Goal: Task Accomplishment & Management: Manage account settings

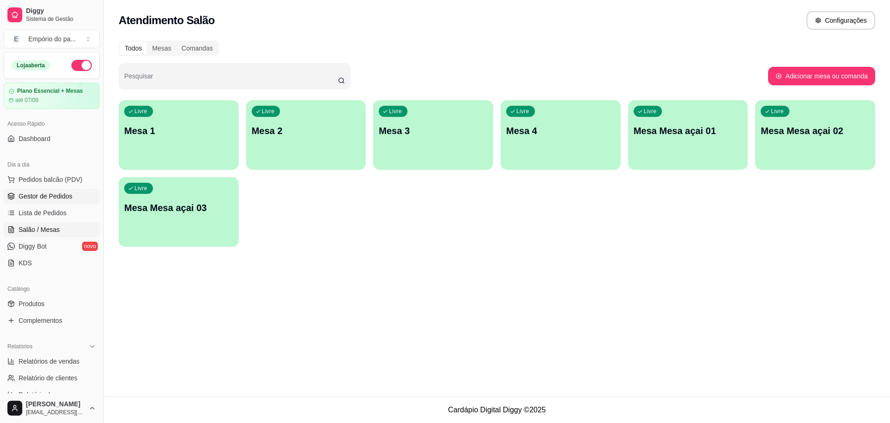
click at [41, 193] on span "Gestor de Pedidos" at bounding box center [46, 195] width 54 height 9
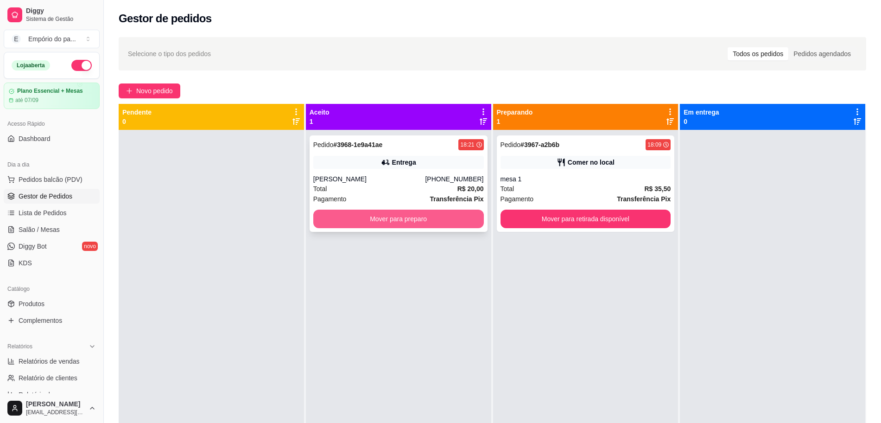
click at [397, 224] on button "Mover para preparo" at bounding box center [398, 219] width 171 height 19
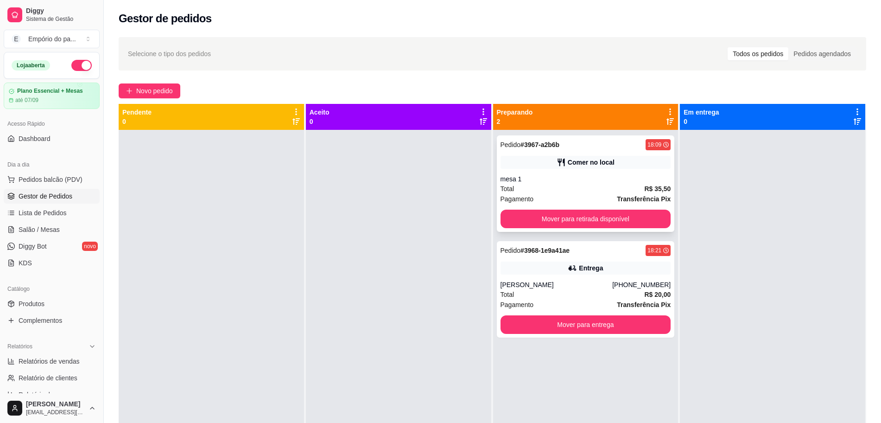
click at [572, 187] on div "Total R$ 35,50" at bounding box center [586, 189] width 171 height 10
click at [49, 228] on span "Salão / Mesas" at bounding box center [39, 229] width 41 height 9
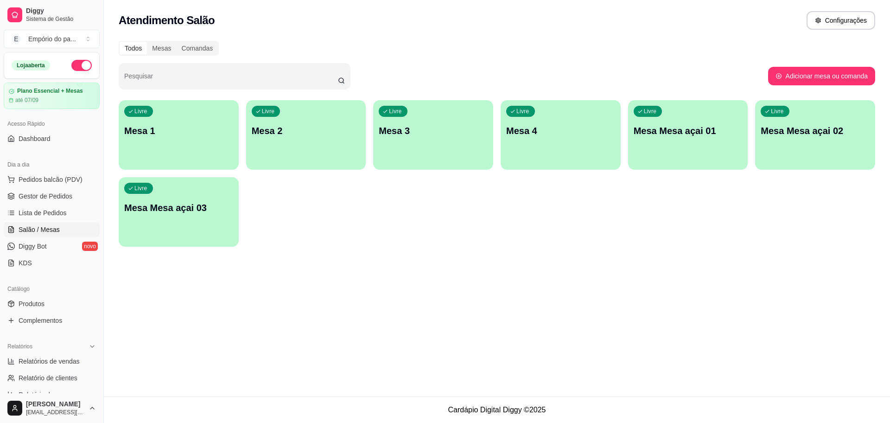
click at [164, 144] on div "Livre Mesa 1" at bounding box center [179, 129] width 120 height 58
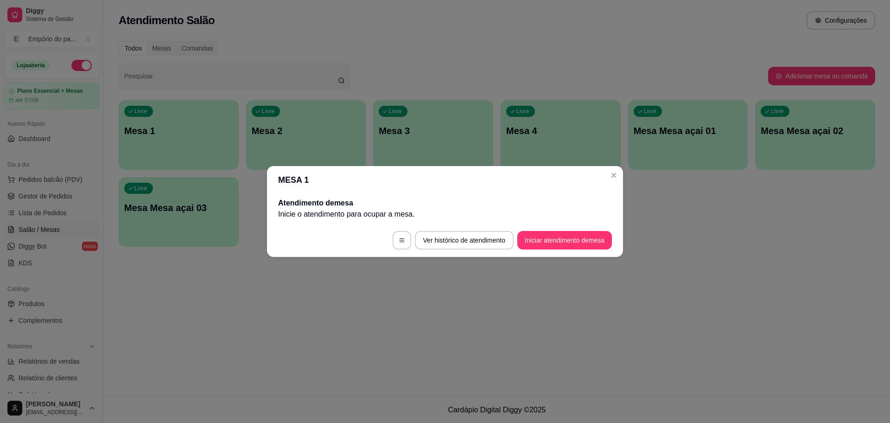
click at [621, 242] on footer "Ver histórico de atendimento Iniciar atendimento de mesa" at bounding box center [445, 239] width 356 height 33
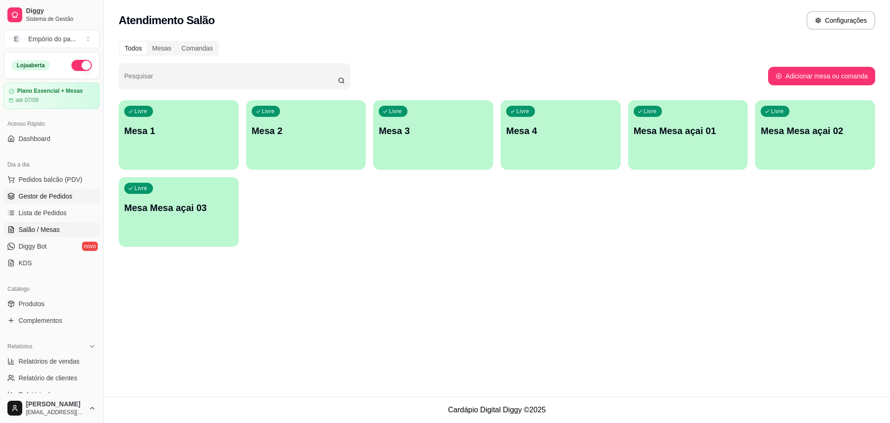
click at [41, 194] on span "Gestor de Pedidos" at bounding box center [46, 195] width 54 height 9
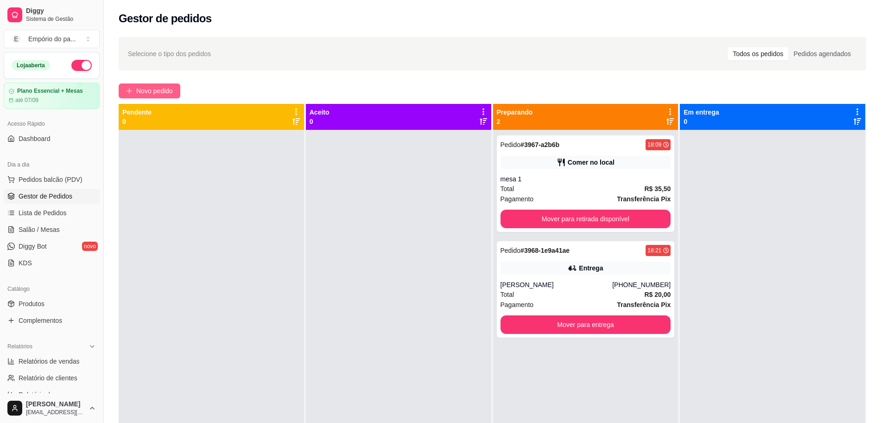
click at [156, 93] on span "Novo pedido" at bounding box center [154, 91] width 37 height 10
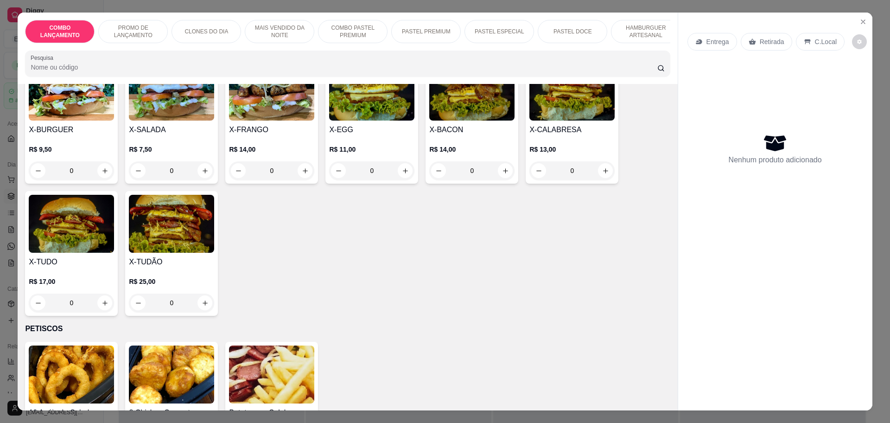
scroll to position [1970, 0]
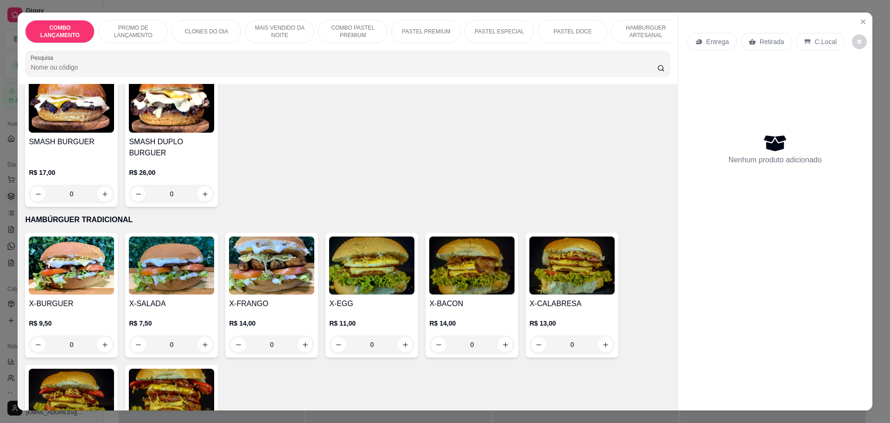
click at [204, 335] on div "0" at bounding box center [171, 344] width 85 height 19
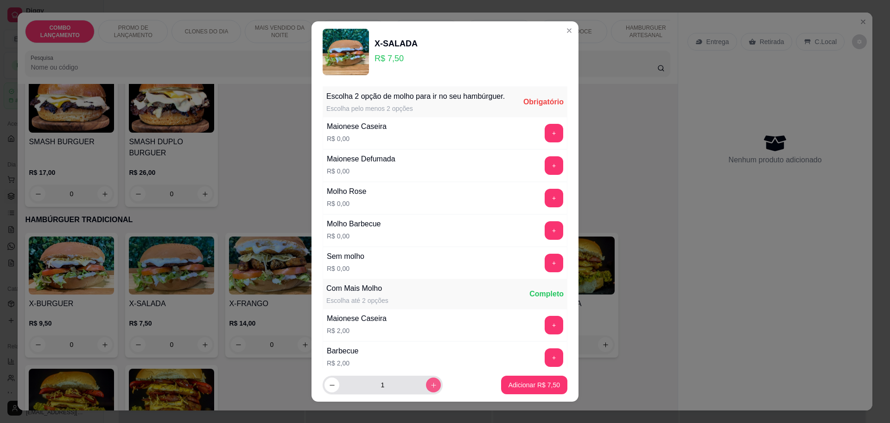
click at [426, 386] on button "increase-product-quantity" at bounding box center [433, 384] width 15 height 15
type input "2"
click at [545, 142] on button "+" at bounding box center [554, 133] width 18 height 18
click at [545, 175] on button "+" at bounding box center [554, 165] width 19 height 19
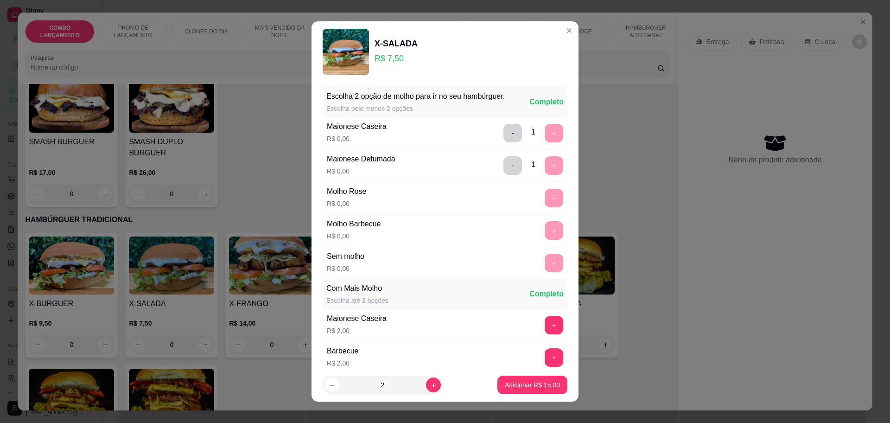
scroll to position [140, 0]
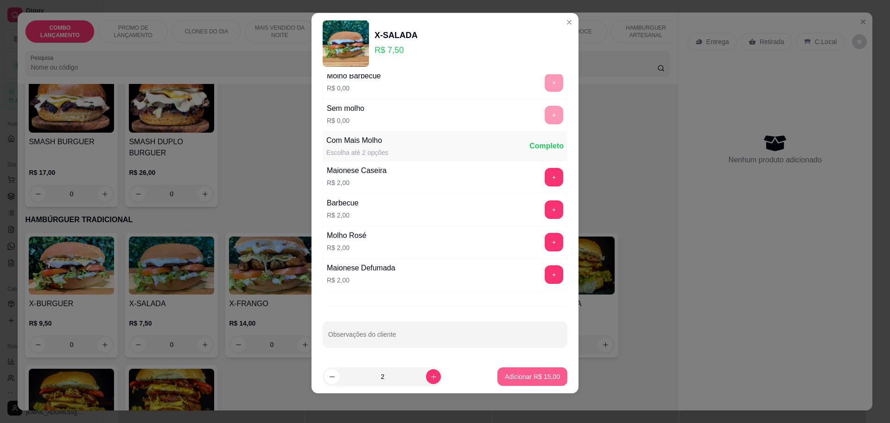
click at [529, 373] on p "Adicionar R$ 15,00" at bounding box center [532, 376] width 55 height 9
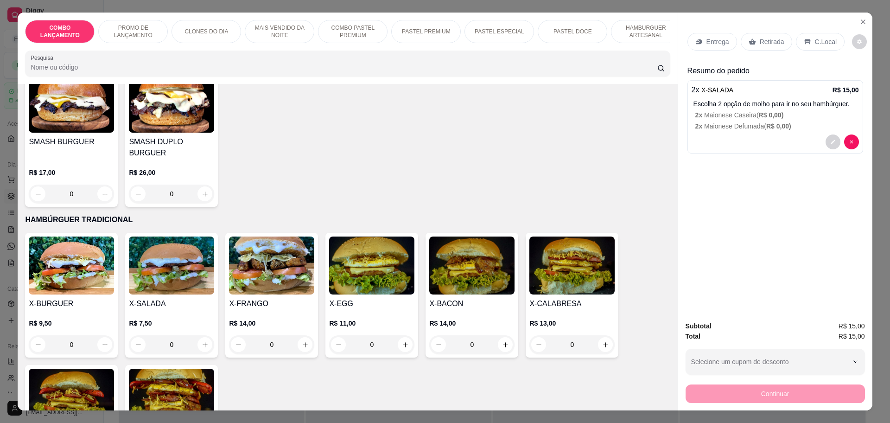
click at [779, 44] on div "Retirada" at bounding box center [766, 42] width 51 height 18
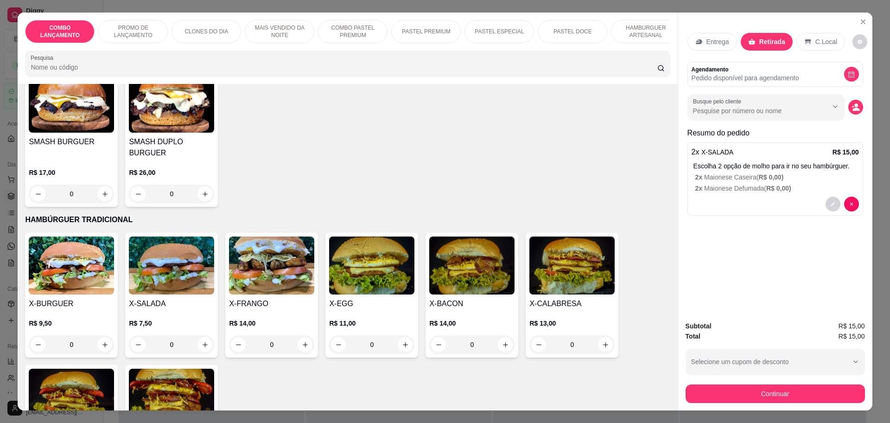
click at [815, 39] on p "C.Local" at bounding box center [826, 41] width 22 height 9
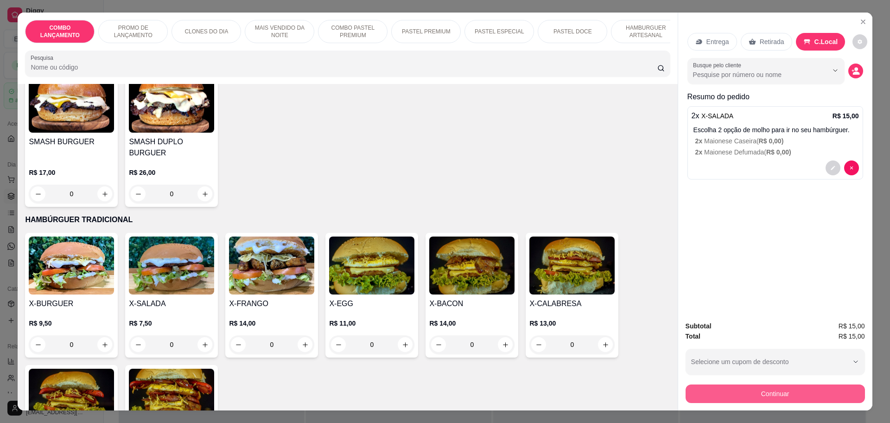
click at [800, 395] on button "Continuar" at bounding box center [775, 393] width 179 height 19
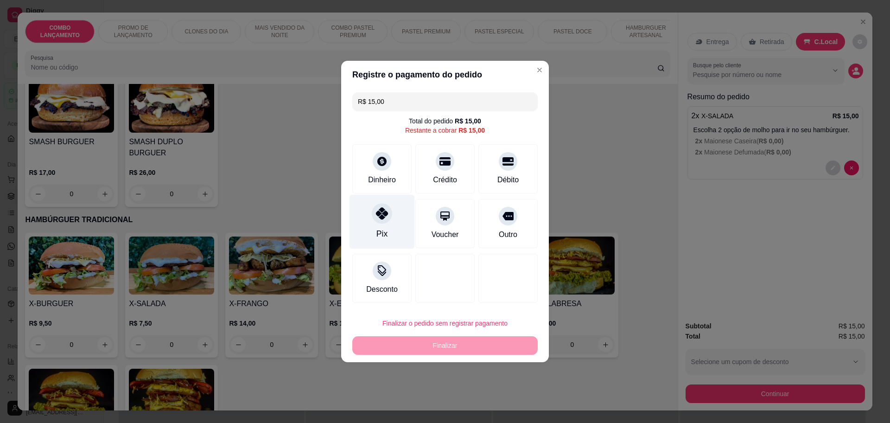
click at [376, 212] on icon at bounding box center [382, 213] width 12 height 12
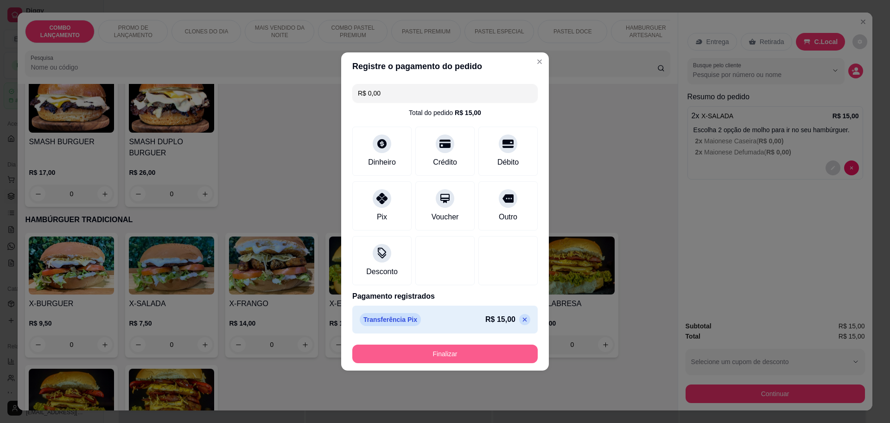
click at [474, 351] on button "Finalizar" at bounding box center [444, 353] width 185 height 19
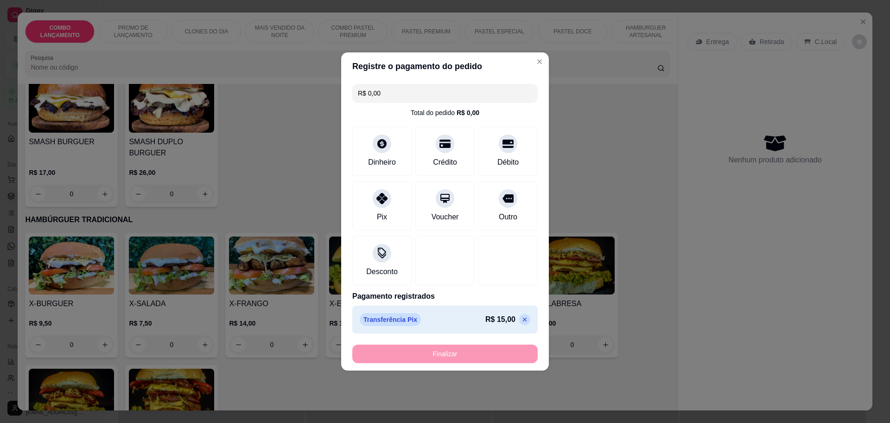
type input "-R$ 15,00"
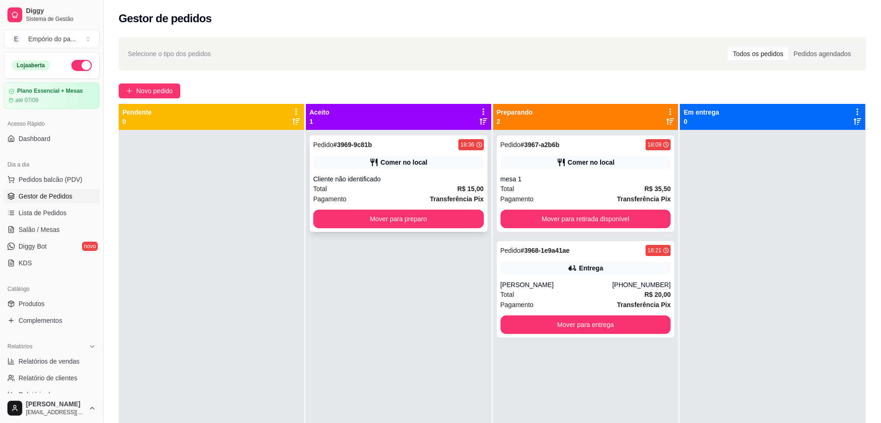
click at [426, 194] on div "Pagamento Transferência Pix" at bounding box center [398, 199] width 171 height 10
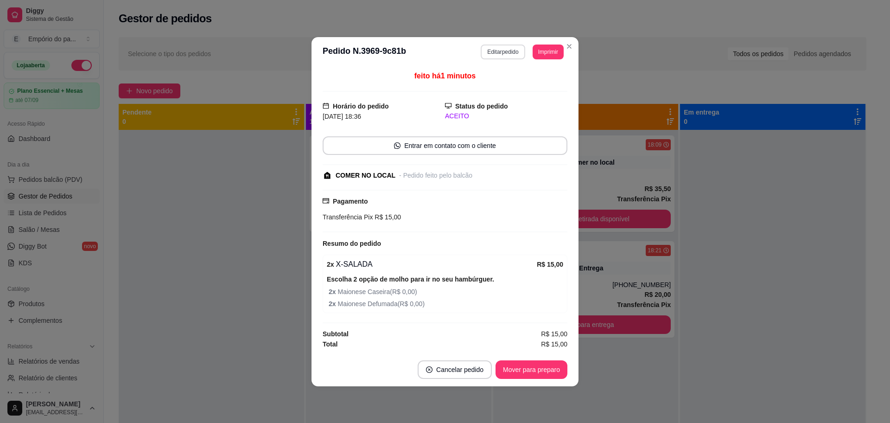
click at [502, 51] on button "Editar pedido" at bounding box center [503, 52] width 44 height 15
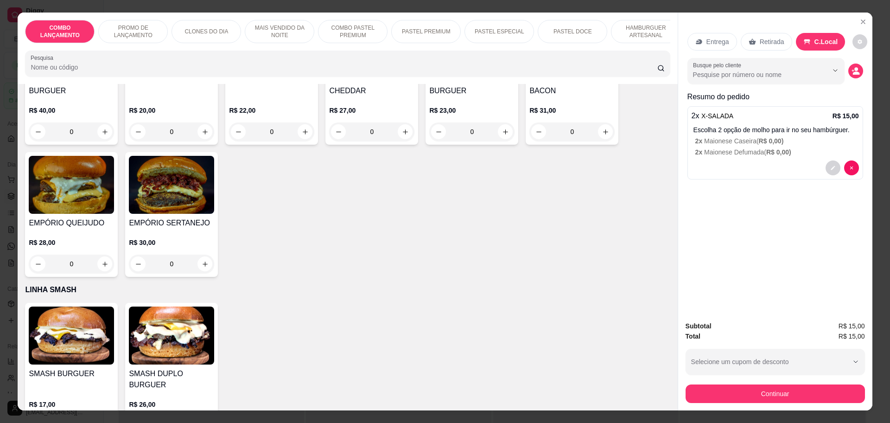
scroll to position [1970, 0]
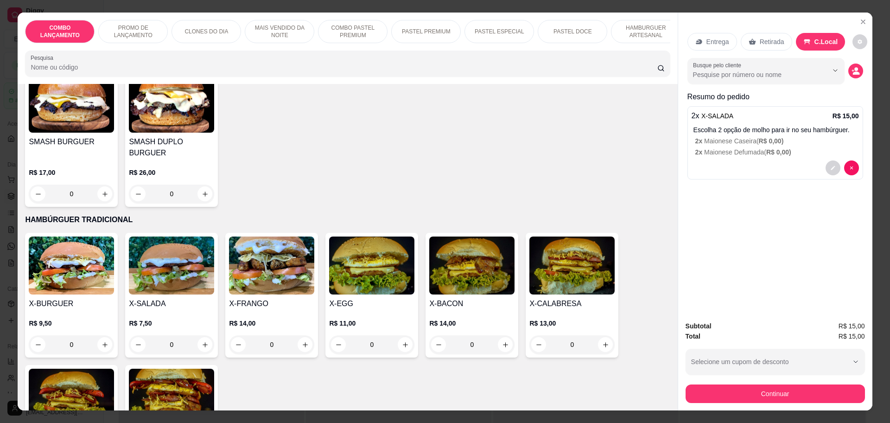
click at [199, 335] on div "0" at bounding box center [171, 344] width 85 height 19
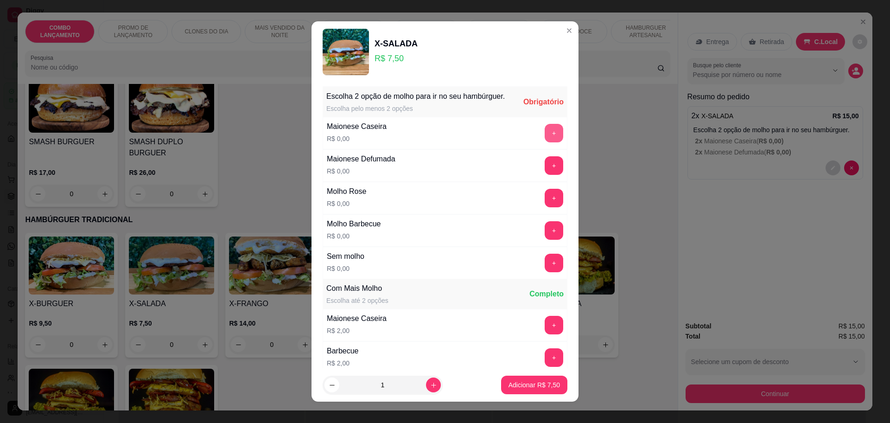
click at [545, 142] on button "+" at bounding box center [554, 133] width 19 height 19
click at [545, 240] on button "+" at bounding box center [554, 230] width 19 height 19
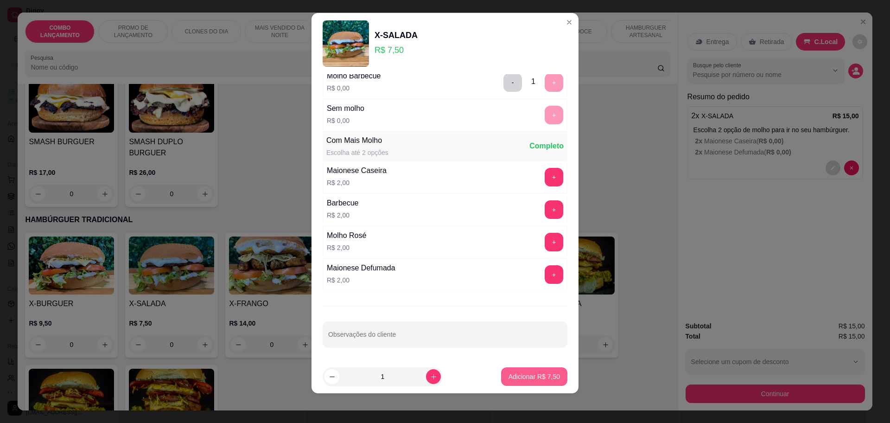
click at [532, 376] on p "Adicionar R$ 7,50" at bounding box center [534, 376] width 51 height 9
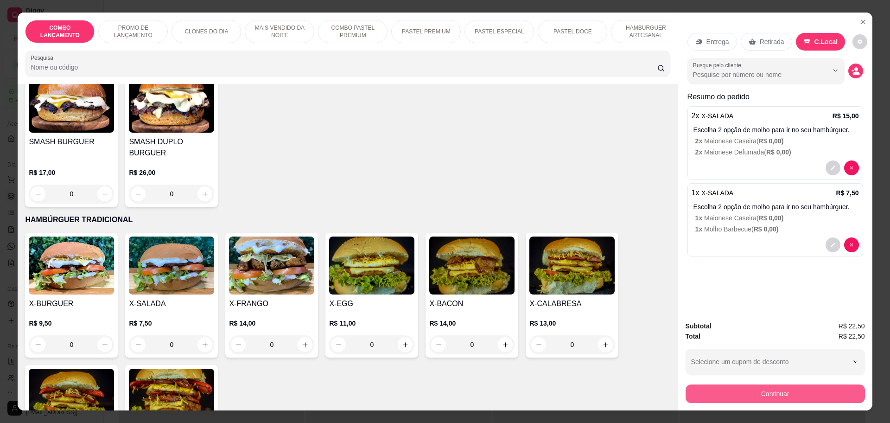
click at [798, 400] on button "Continuar" at bounding box center [775, 393] width 179 height 19
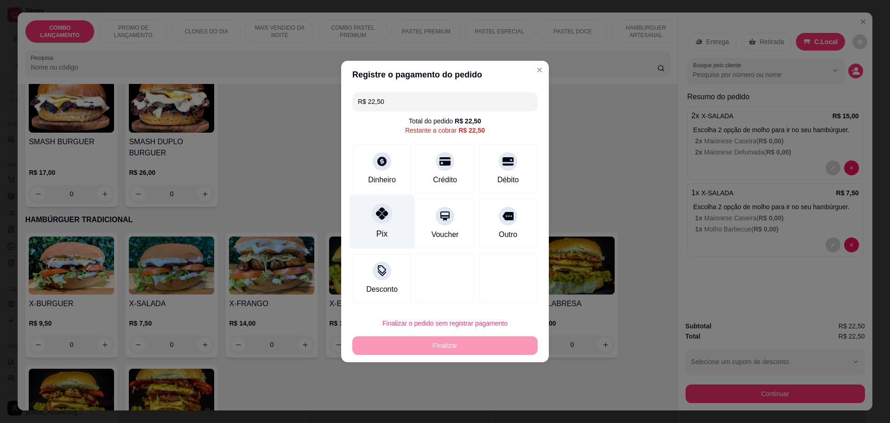
click at [388, 227] on div "Pix" at bounding box center [382, 222] width 65 height 54
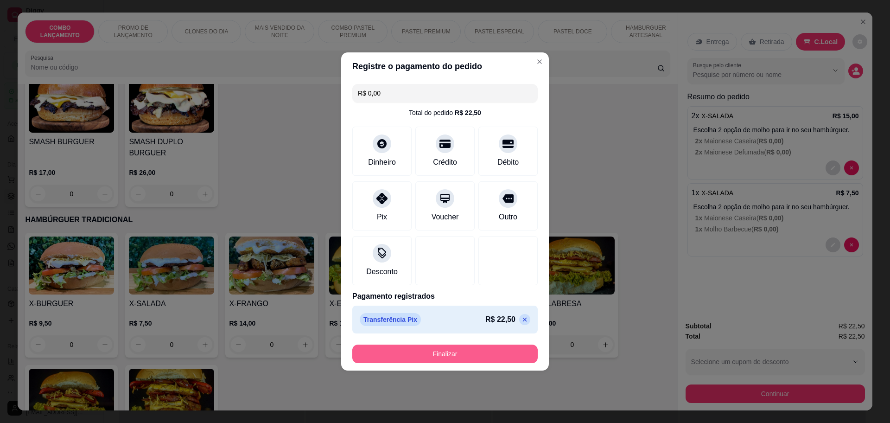
click at [435, 349] on button "Finalizar" at bounding box center [444, 353] width 185 height 19
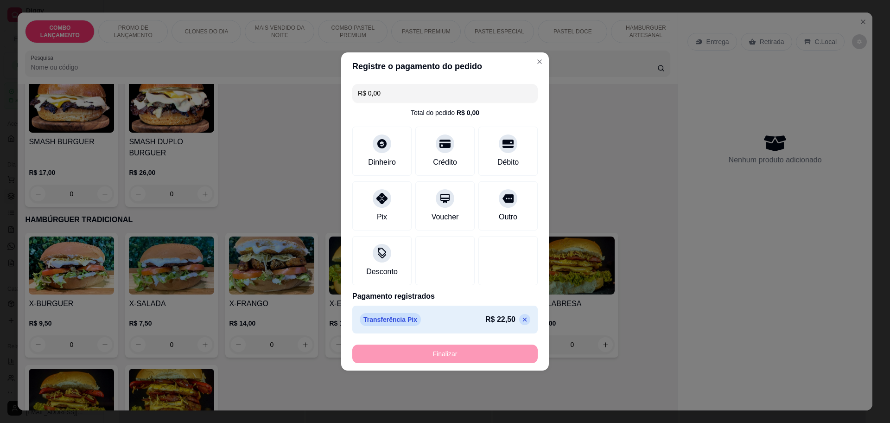
type input "-R$ 22,50"
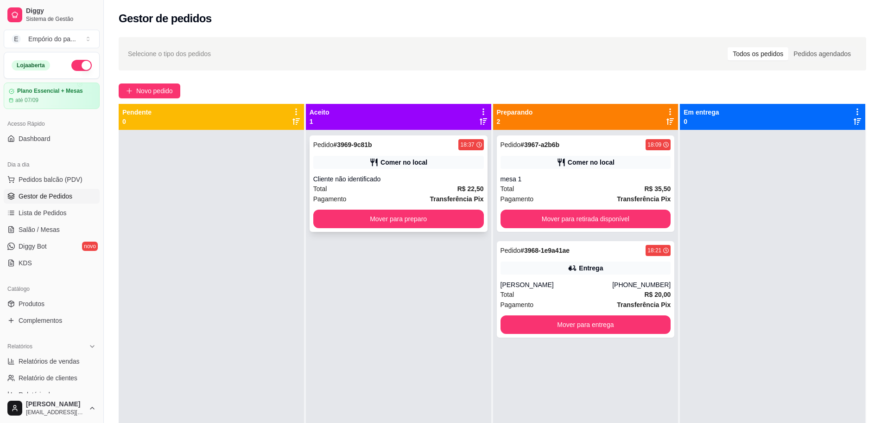
click at [380, 190] on div "Total R$ 22,50" at bounding box center [398, 189] width 171 height 10
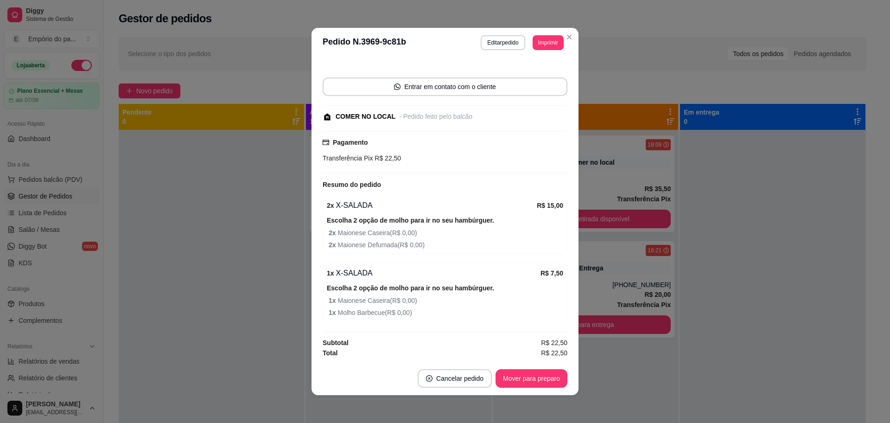
scroll to position [2, 0]
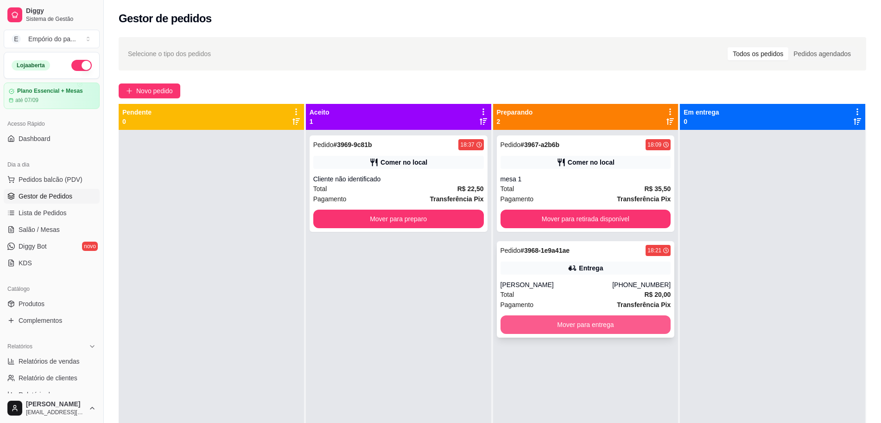
click at [595, 325] on button "Mover para entrega" at bounding box center [586, 324] width 171 height 19
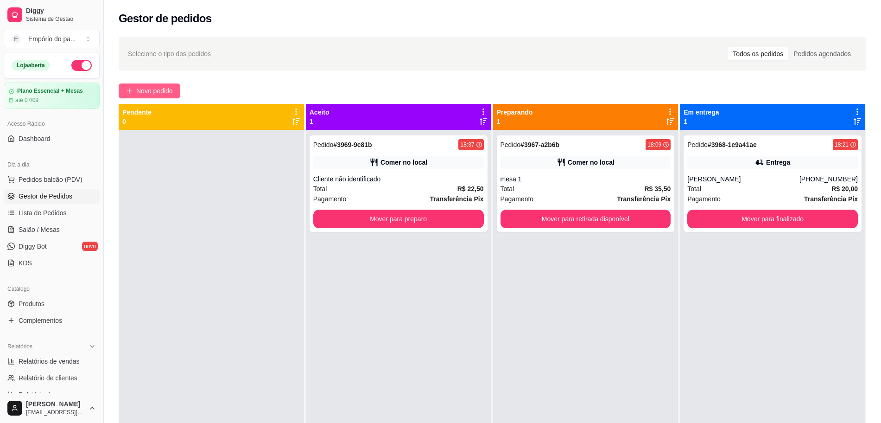
click at [159, 83] on button "Novo pedido" at bounding box center [150, 90] width 62 height 15
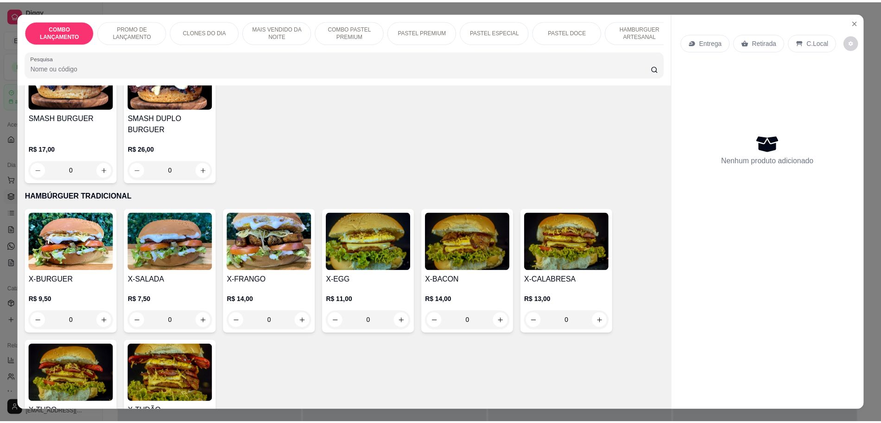
scroll to position [1763, 0]
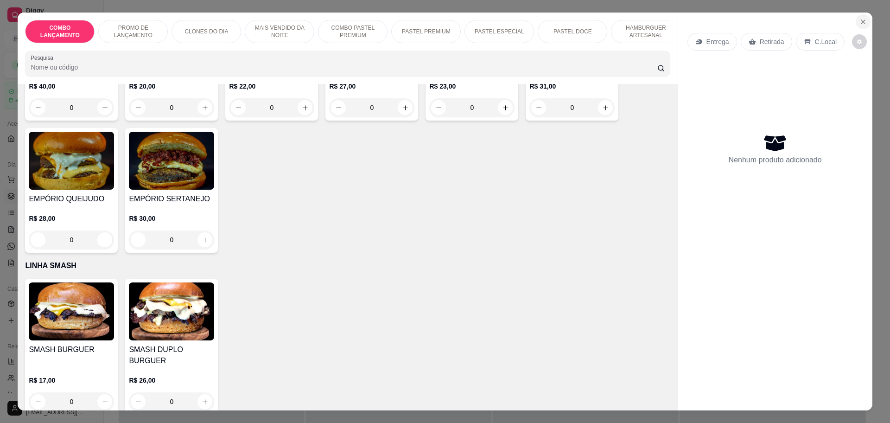
click at [860, 19] on icon "Close" at bounding box center [863, 21] width 7 height 7
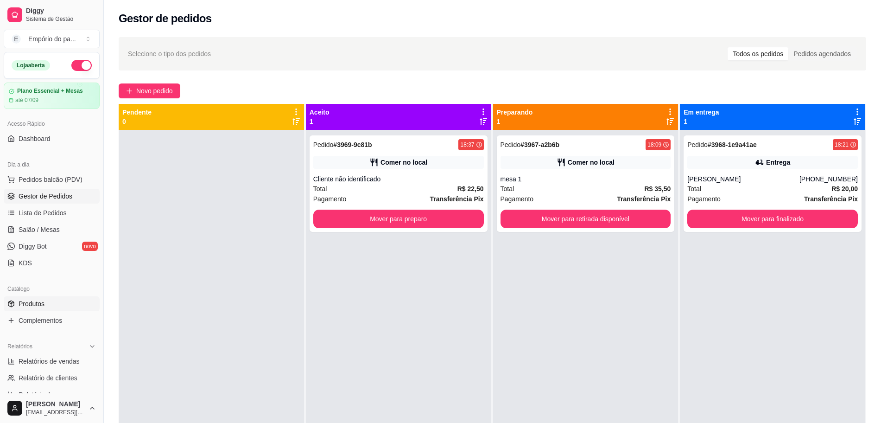
click at [50, 302] on link "Produtos" at bounding box center [52, 303] width 96 height 15
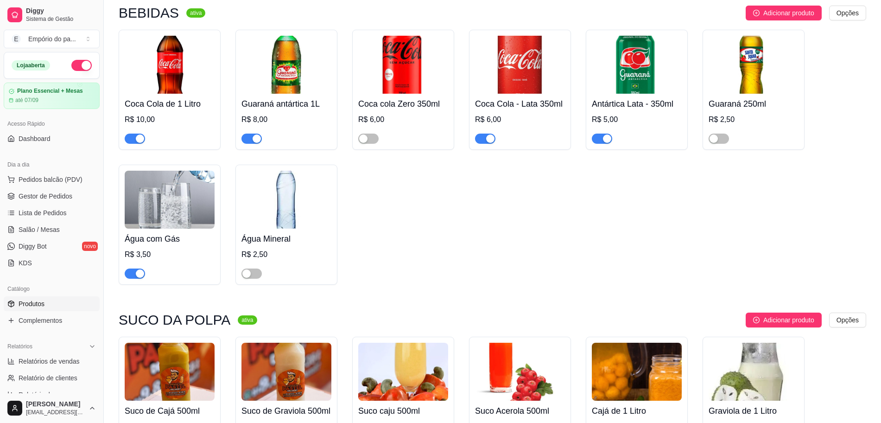
scroll to position [3825, 0]
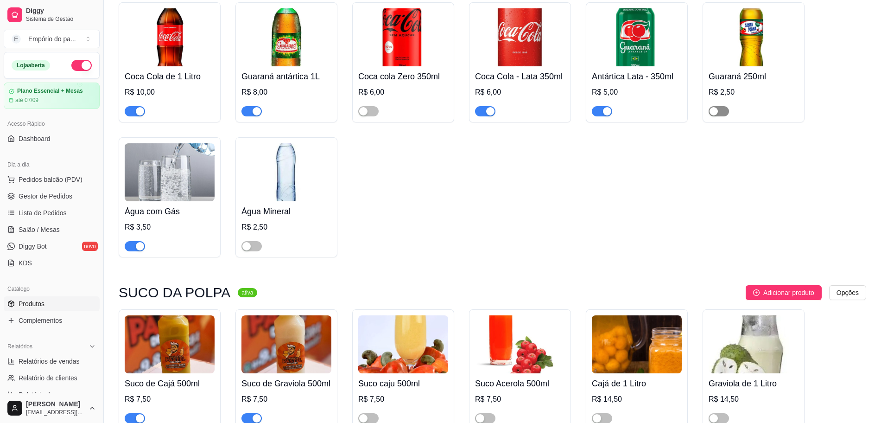
click at [715, 107] on div "button" at bounding box center [714, 111] width 8 height 8
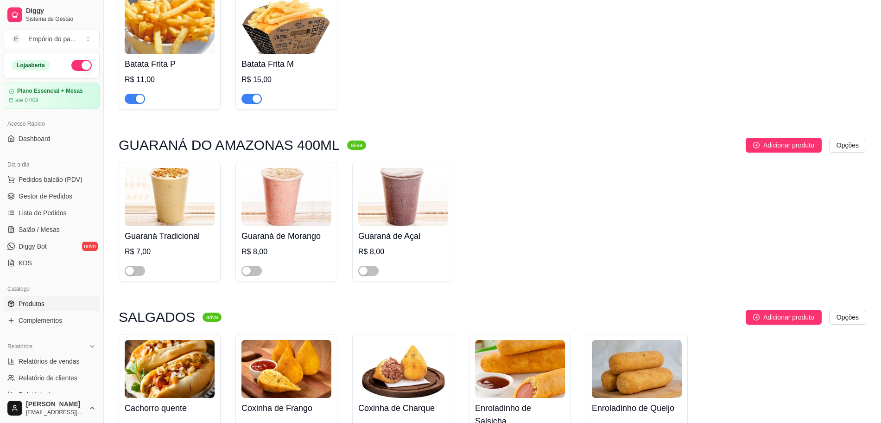
scroll to position [3329, 0]
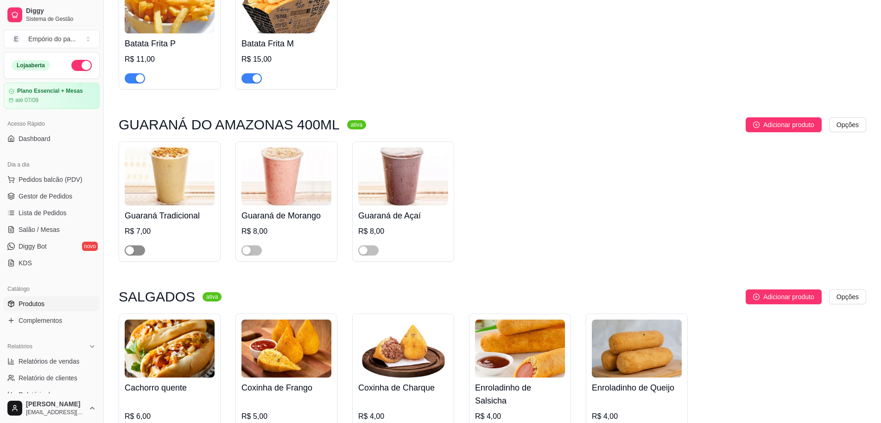
click at [135, 245] on span "button" at bounding box center [135, 250] width 20 height 10
click at [247, 246] on div "button" at bounding box center [246, 250] width 8 height 8
click at [364, 246] on div "button" at bounding box center [363, 250] width 8 height 8
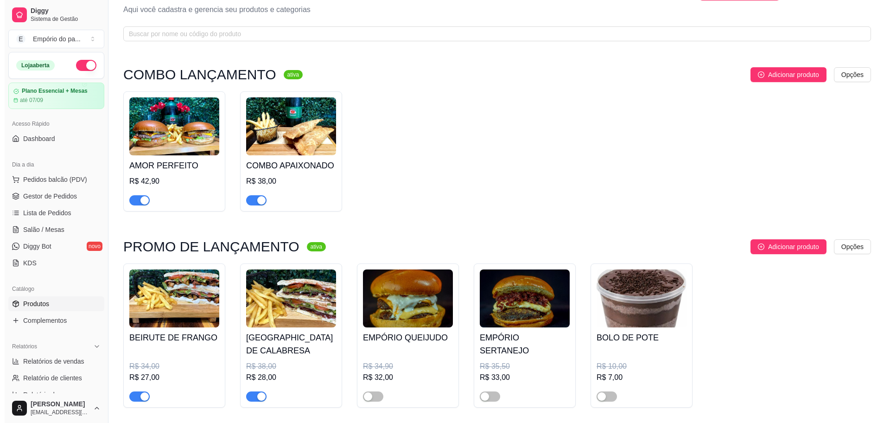
scroll to position [0, 0]
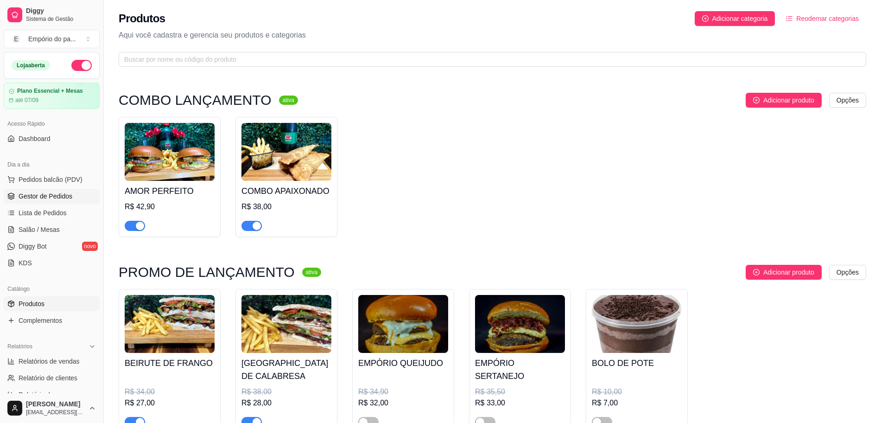
click at [33, 201] on link "Gestor de Pedidos" at bounding box center [52, 196] width 96 height 15
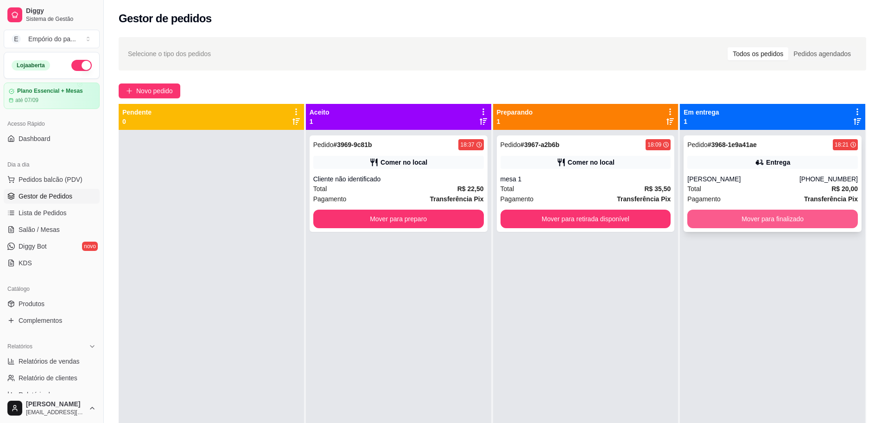
click at [773, 221] on button "Mover para finalizado" at bounding box center [773, 219] width 171 height 19
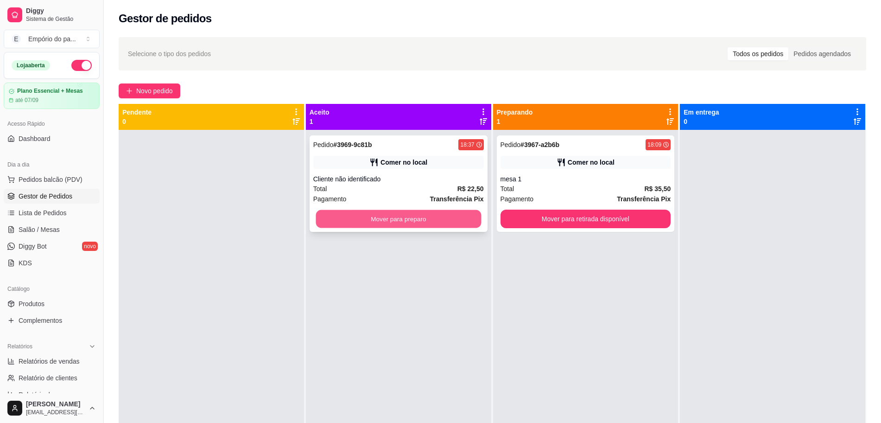
click at [352, 231] on div "Pedido # 3969-9c81b 18:37 Comer no local Cliente não identificado Total R$ 22,5…" at bounding box center [399, 183] width 178 height 96
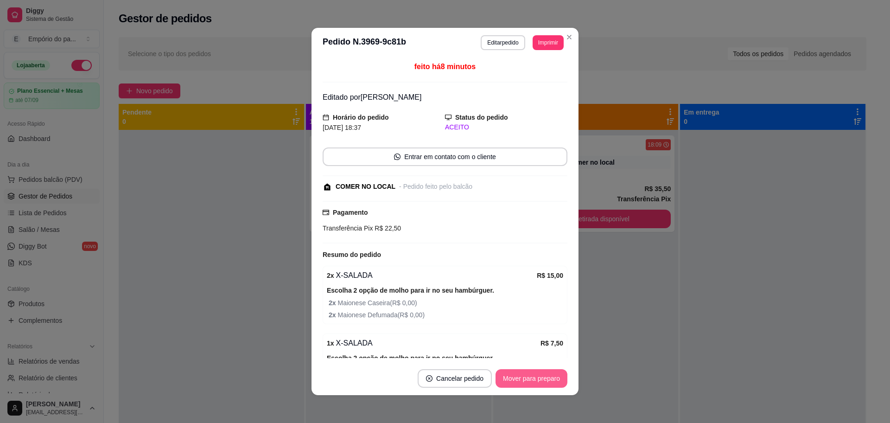
click at [518, 378] on button "Mover para preparo" at bounding box center [532, 378] width 72 height 19
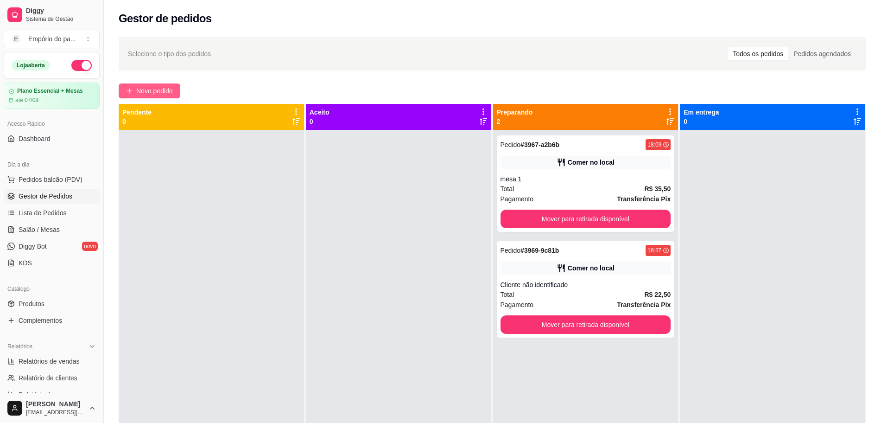
click at [135, 88] on button "Novo pedido" at bounding box center [150, 90] width 62 height 15
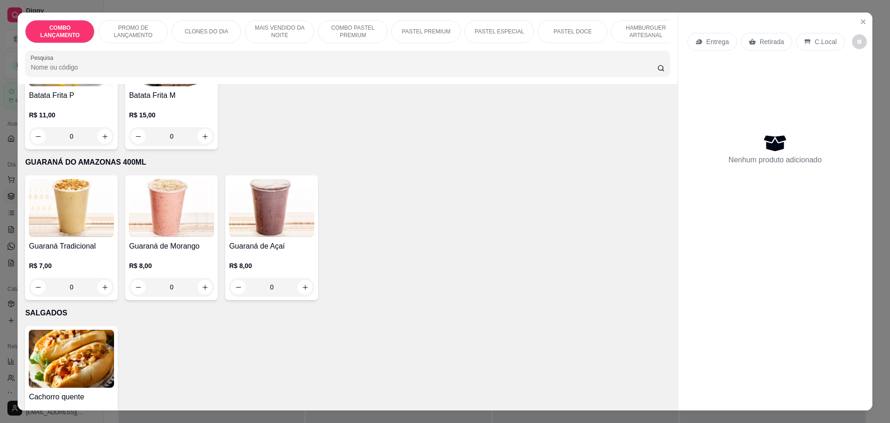
scroll to position [2840, 0]
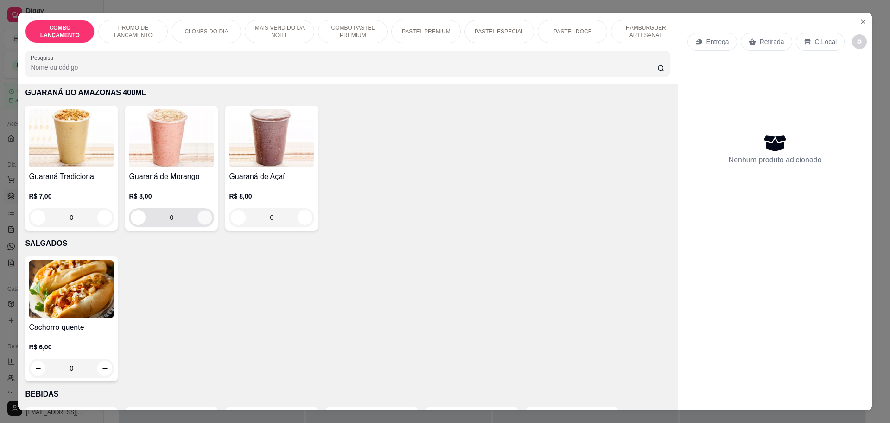
click at [204, 214] on icon "increase-product-quantity" at bounding box center [205, 217] width 7 height 7
type input "1"
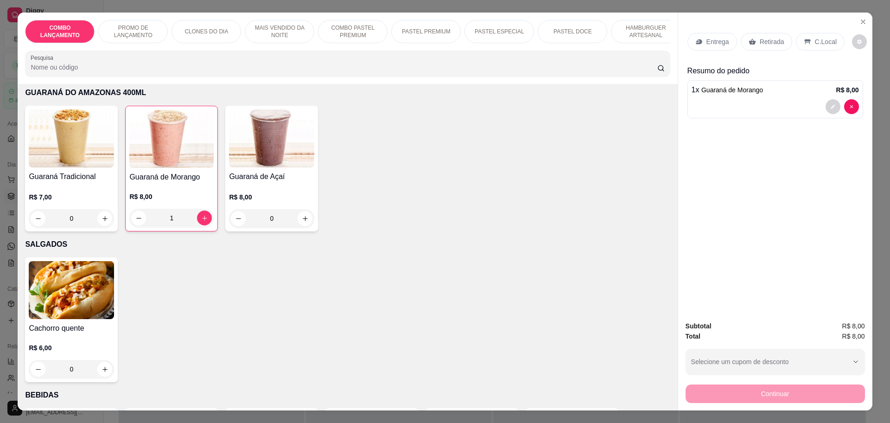
click at [751, 46] on div "Retirada" at bounding box center [766, 42] width 51 height 18
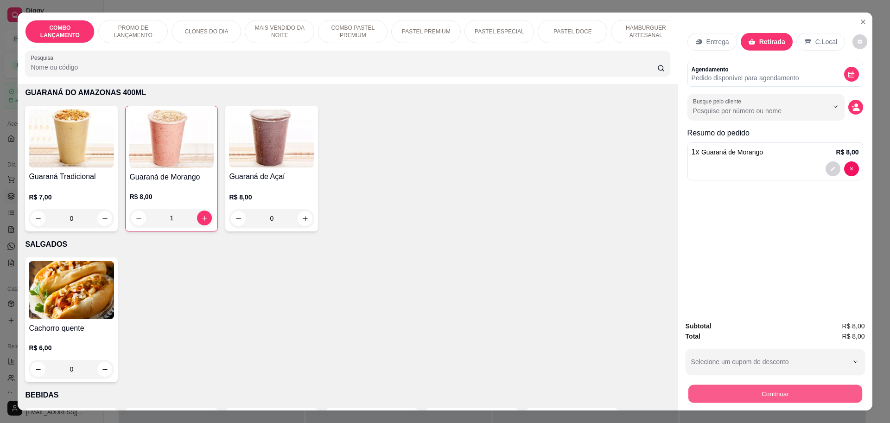
click at [776, 393] on button "Continuar" at bounding box center [775, 393] width 174 height 18
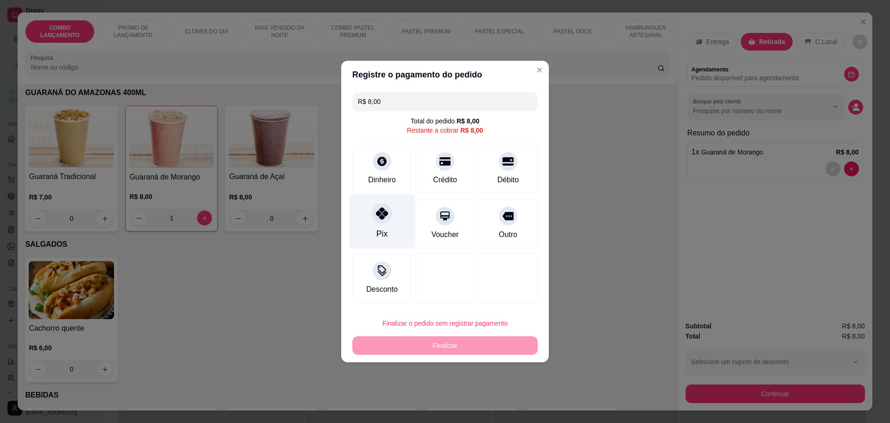
click at [388, 232] on div "Pix" at bounding box center [382, 222] width 65 height 54
type input "R$ 0,00"
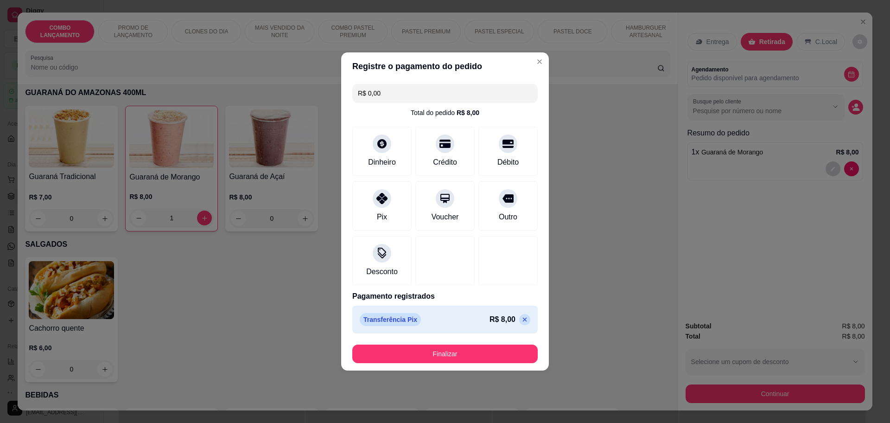
click at [455, 327] on div "Transferência Pix R$ 8,00" at bounding box center [444, 320] width 185 height 28
click at [449, 350] on button "Finalizar" at bounding box center [444, 353] width 185 height 19
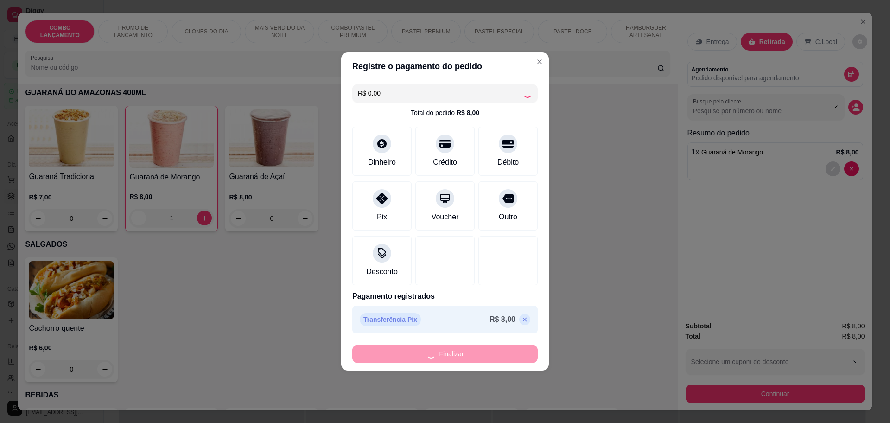
type input "0"
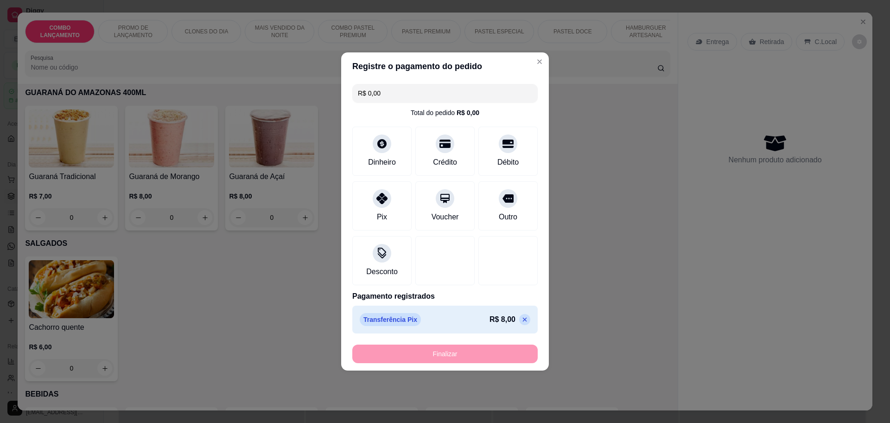
type input "-R$ 8,00"
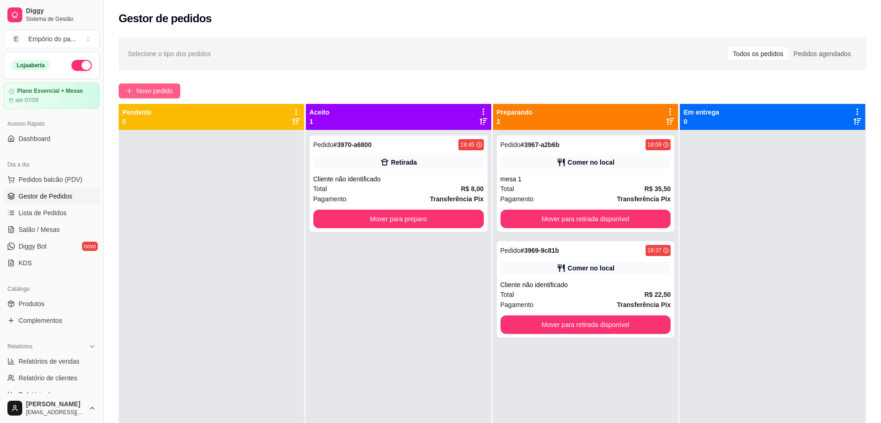
click at [146, 88] on span "Novo pedido" at bounding box center [154, 91] width 37 height 10
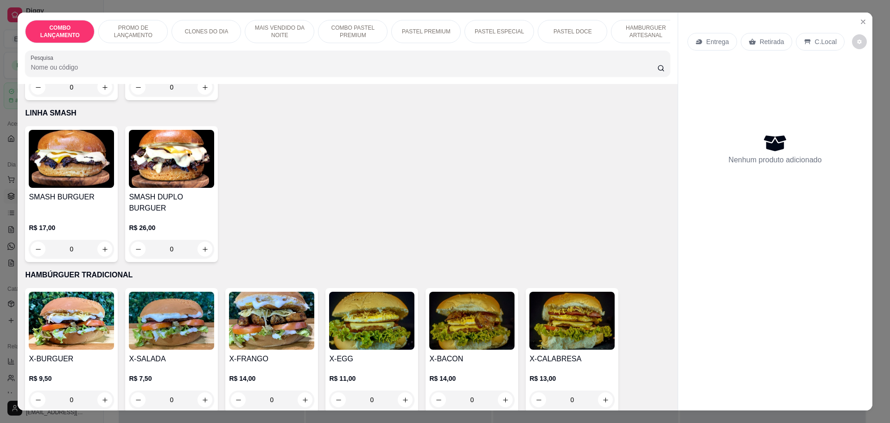
scroll to position [1912, 0]
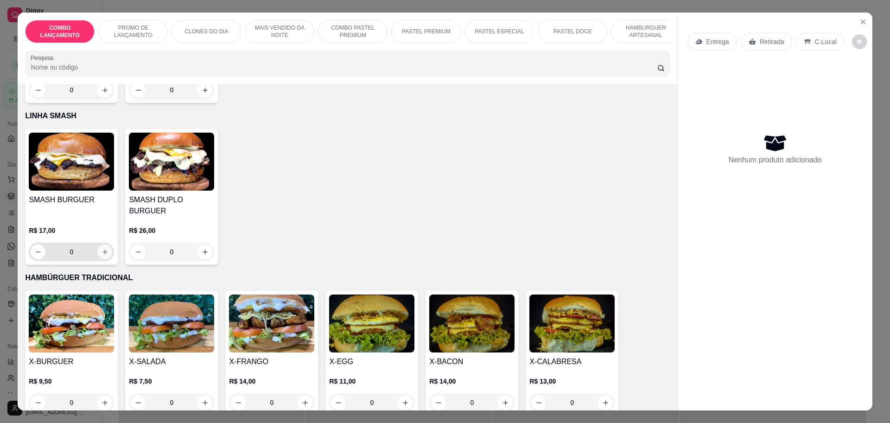
click at [102, 248] on icon "increase-product-quantity" at bounding box center [105, 251] width 7 height 7
type input "1"
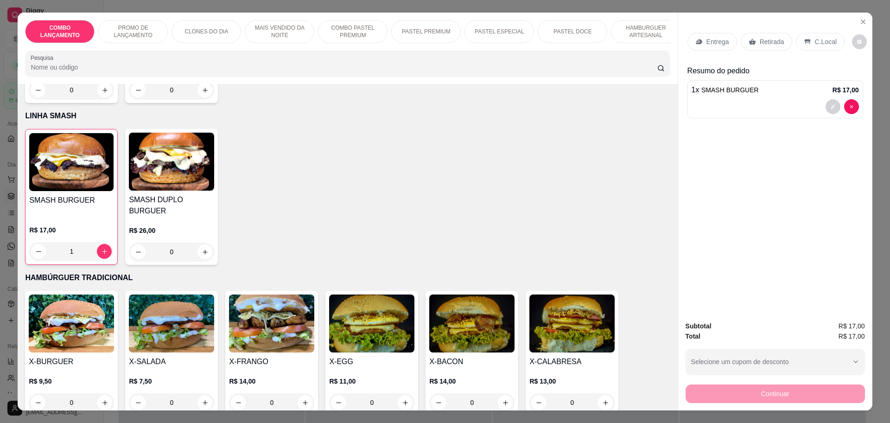
click at [760, 46] on p "Retirada" at bounding box center [772, 41] width 25 height 9
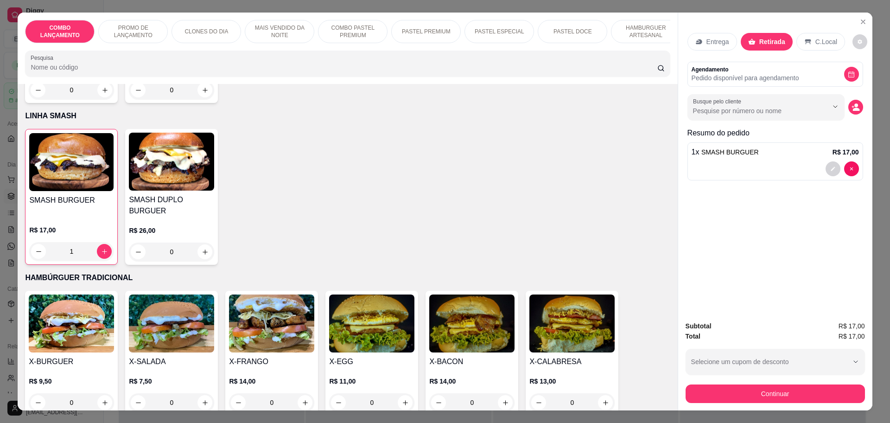
click at [810, 37] on div "C.Local" at bounding box center [820, 42] width 49 height 18
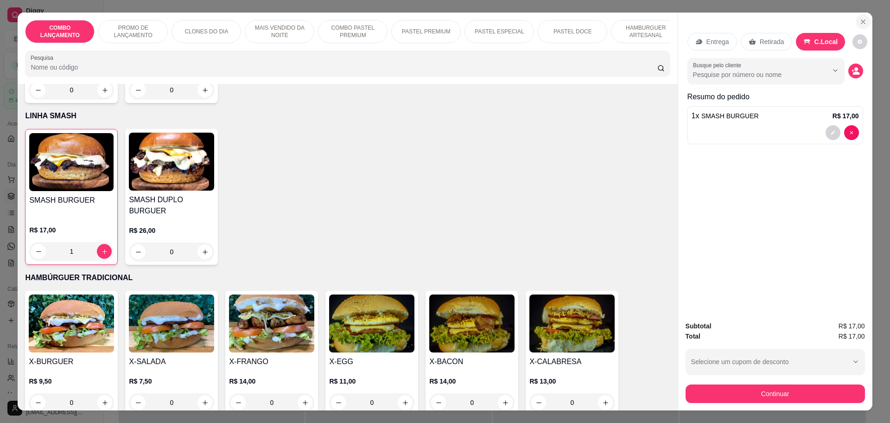
click at [860, 18] on icon "Close" at bounding box center [863, 21] width 7 height 7
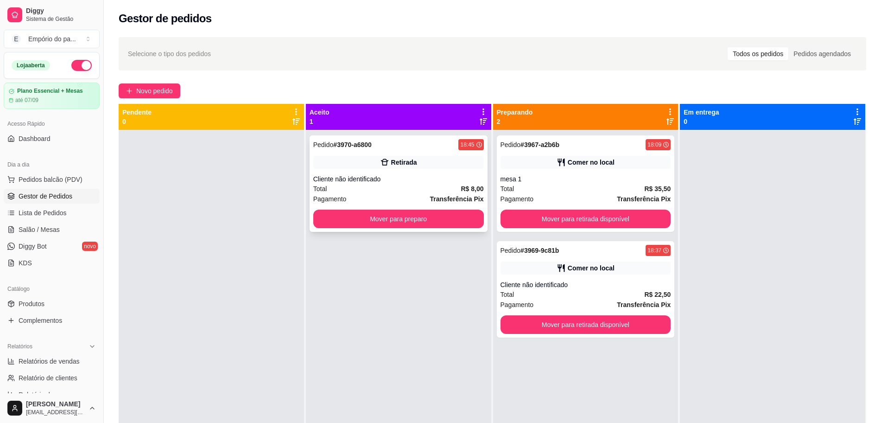
click at [416, 190] on div "Total R$ 8,00" at bounding box center [398, 189] width 171 height 10
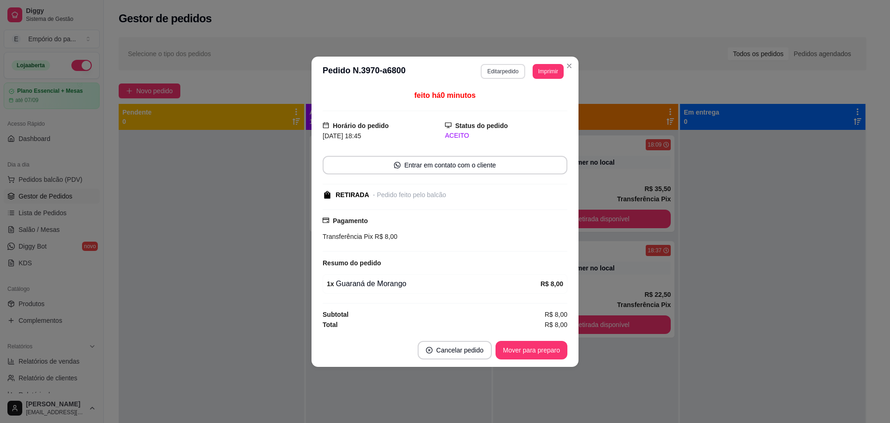
click at [507, 69] on button "Editar pedido" at bounding box center [503, 71] width 44 height 15
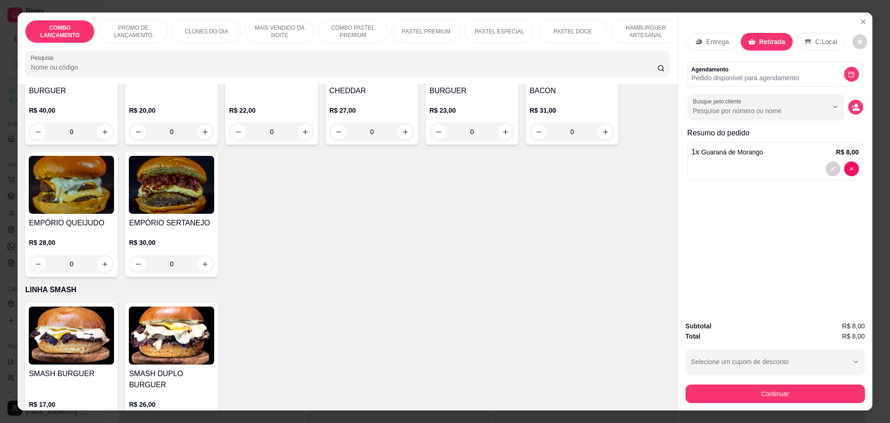
scroll to position [1970, 0]
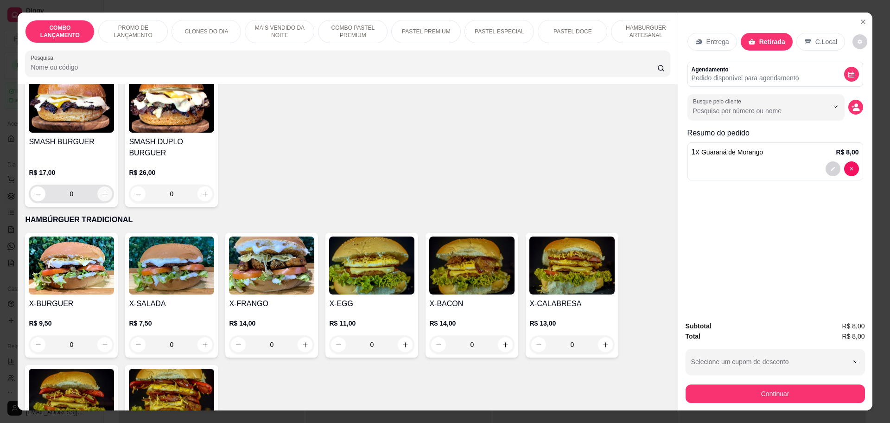
click at [102, 191] on icon "increase-product-quantity" at bounding box center [105, 194] width 7 height 7
type input "1"
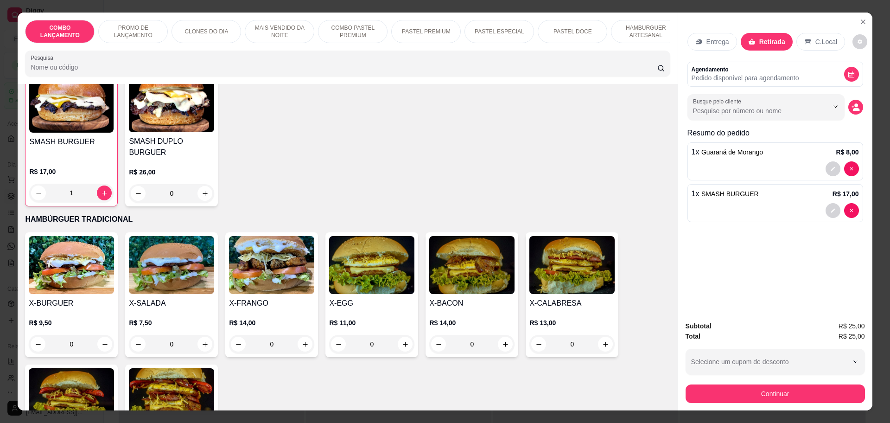
click at [753, 396] on button "Continuar" at bounding box center [775, 393] width 179 height 19
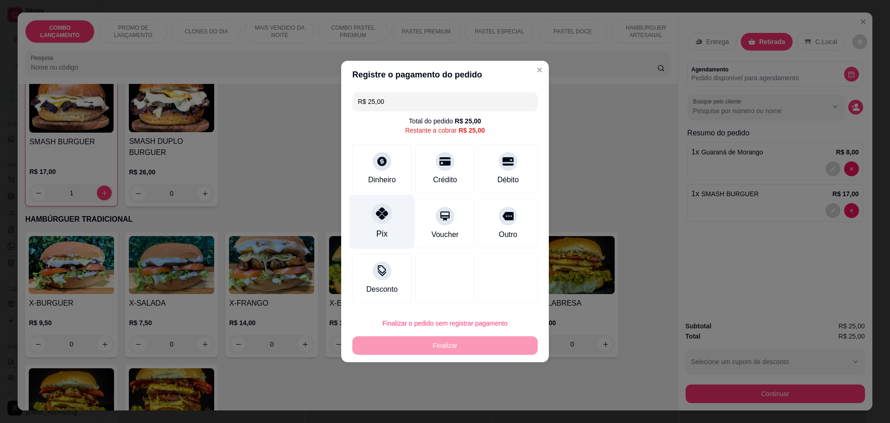
click at [379, 216] on icon at bounding box center [382, 213] width 12 height 12
type input "R$ 0,00"
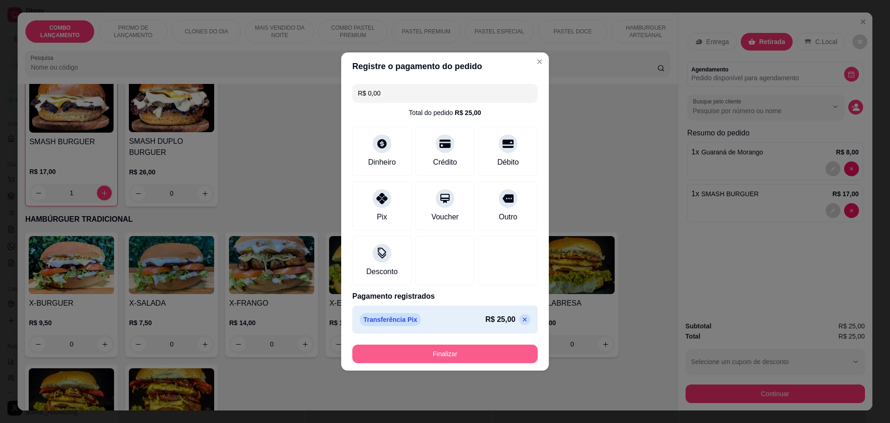
click at [458, 356] on button "Finalizar" at bounding box center [444, 353] width 185 height 19
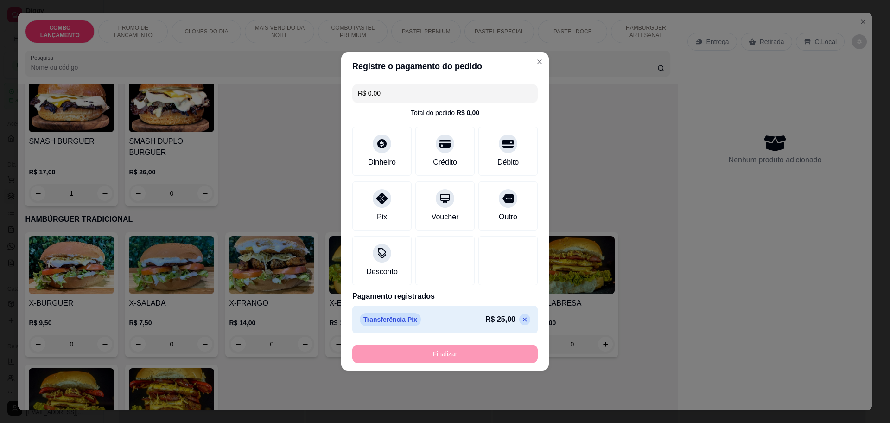
type input "0"
type input "-R$ 25,00"
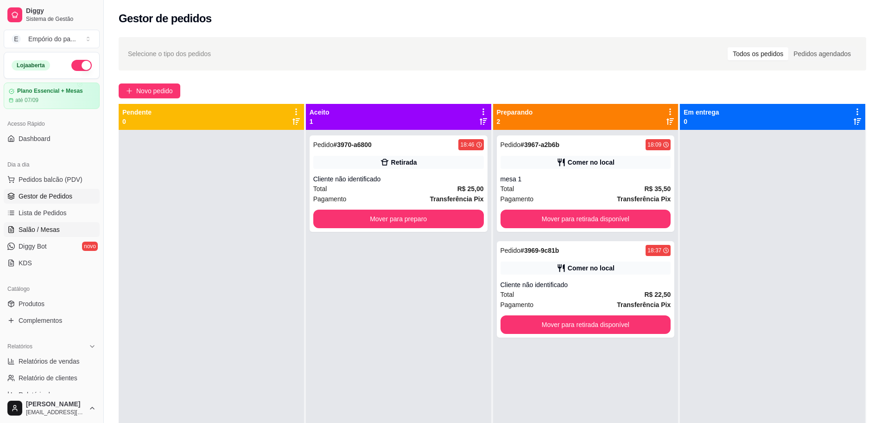
click at [35, 229] on span "Salão / Mesas" at bounding box center [39, 229] width 41 height 9
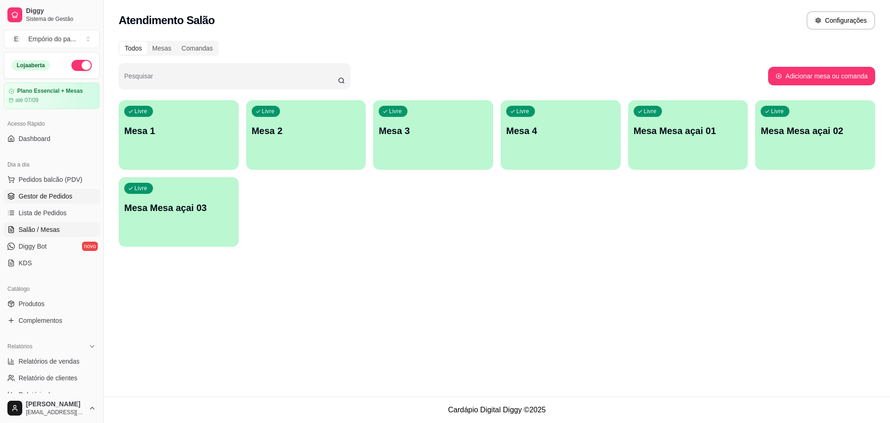
click at [37, 198] on span "Gestor de Pedidos" at bounding box center [46, 195] width 54 height 9
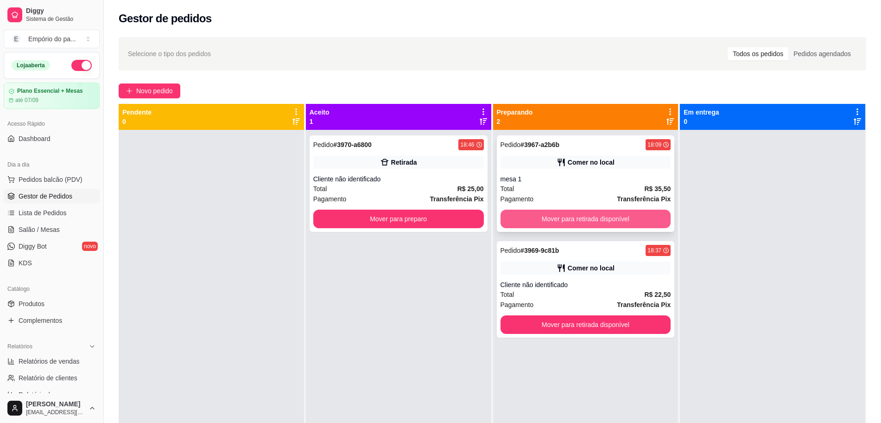
click at [590, 214] on button "Mover para retirada disponível" at bounding box center [586, 219] width 171 height 19
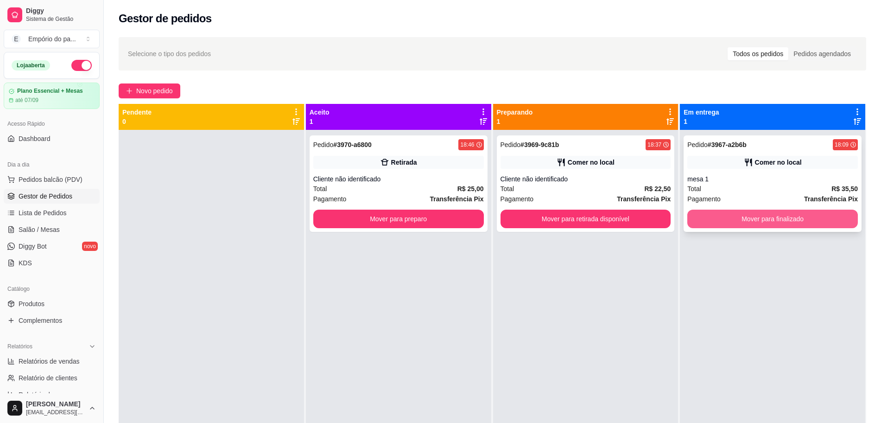
click at [765, 218] on button "Mover para finalizado" at bounding box center [773, 219] width 171 height 19
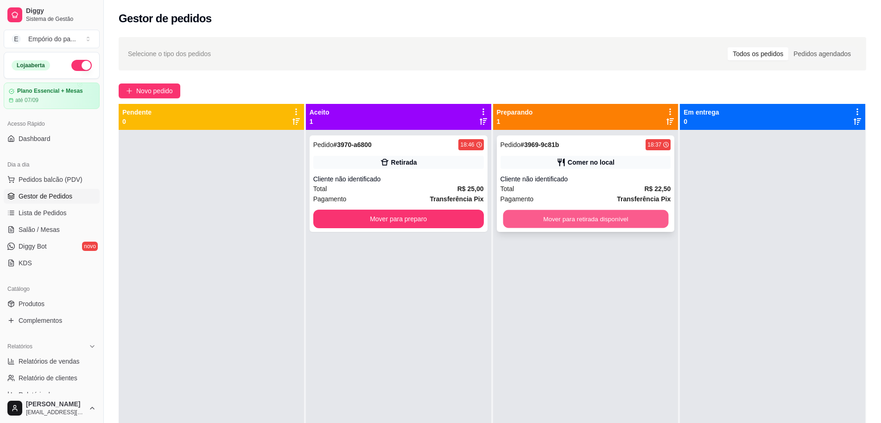
click at [587, 219] on button "Mover para retirada disponível" at bounding box center [586, 219] width 166 height 18
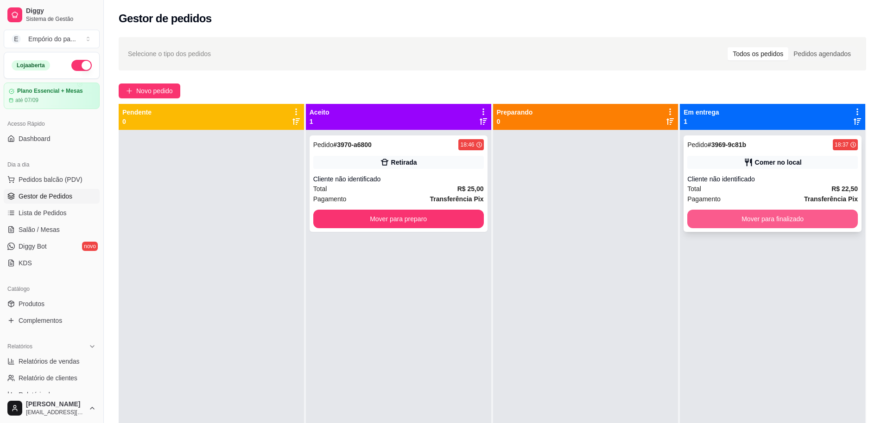
click at [751, 220] on button "Mover para finalizado" at bounding box center [773, 219] width 171 height 19
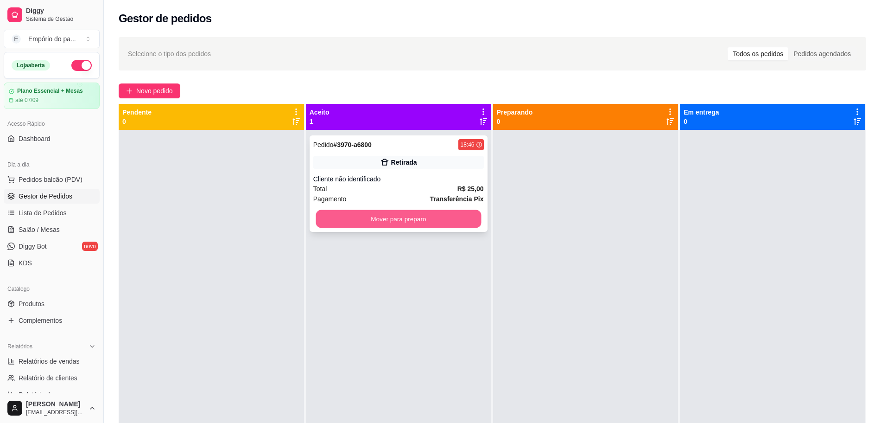
click at [421, 222] on button "Mover para preparo" at bounding box center [399, 219] width 166 height 18
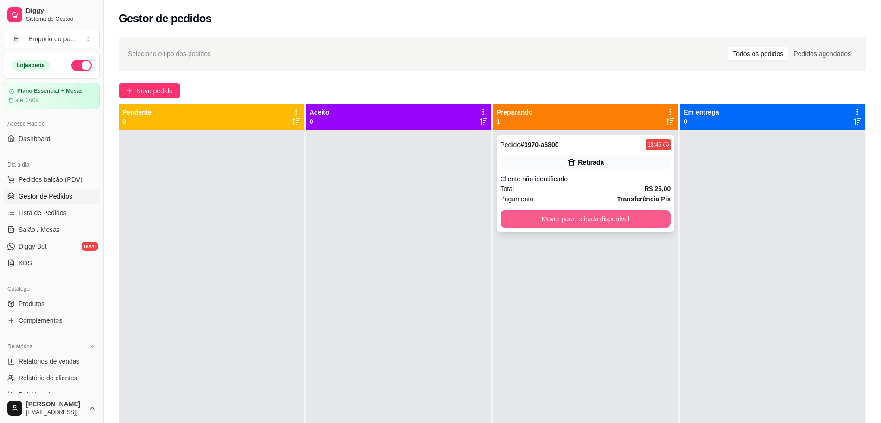
click at [619, 223] on button "Mover para retirada disponível" at bounding box center [586, 219] width 171 height 19
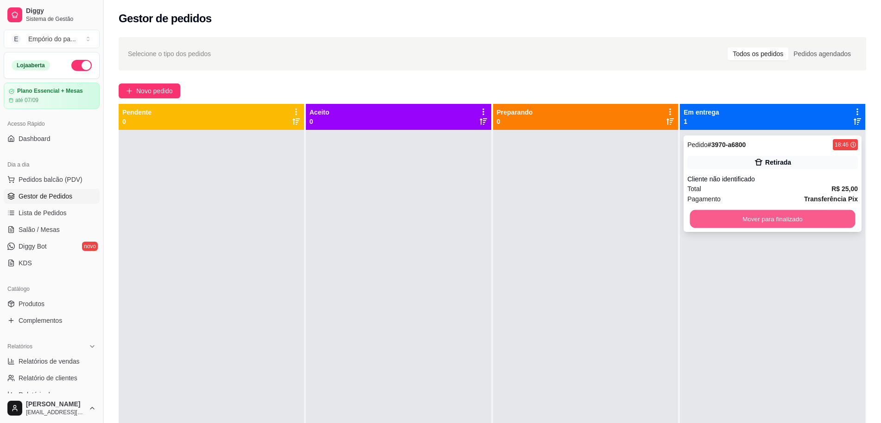
click at [769, 210] on button "Mover para finalizado" at bounding box center [773, 219] width 166 height 18
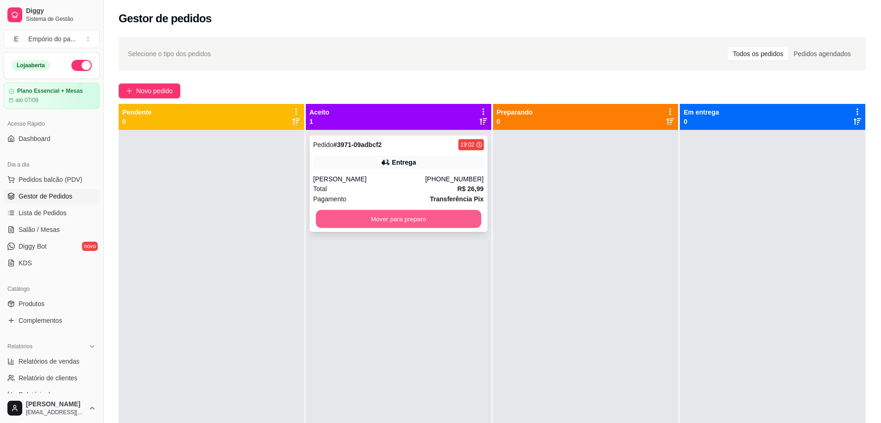
click at [392, 217] on button "Mover para preparo" at bounding box center [399, 219] width 166 height 18
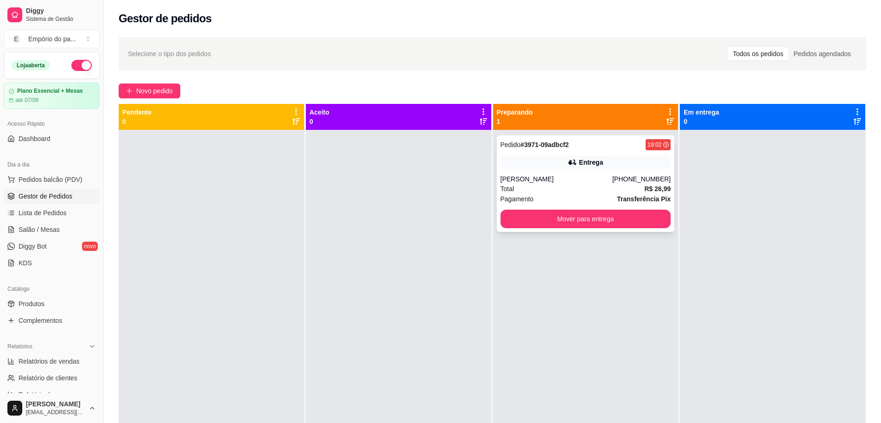
click at [600, 184] on div "Total R$ 26,99" at bounding box center [586, 189] width 171 height 10
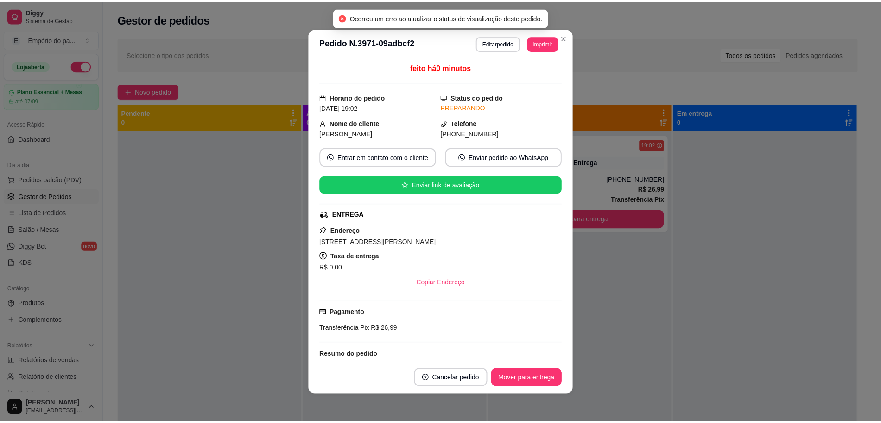
scroll to position [200, 0]
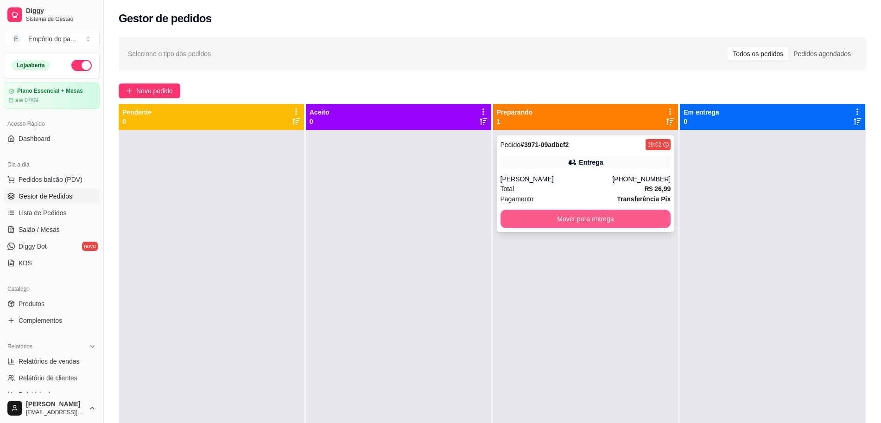
click at [555, 225] on button "Mover para entrega" at bounding box center [586, 219] width 171 height 19
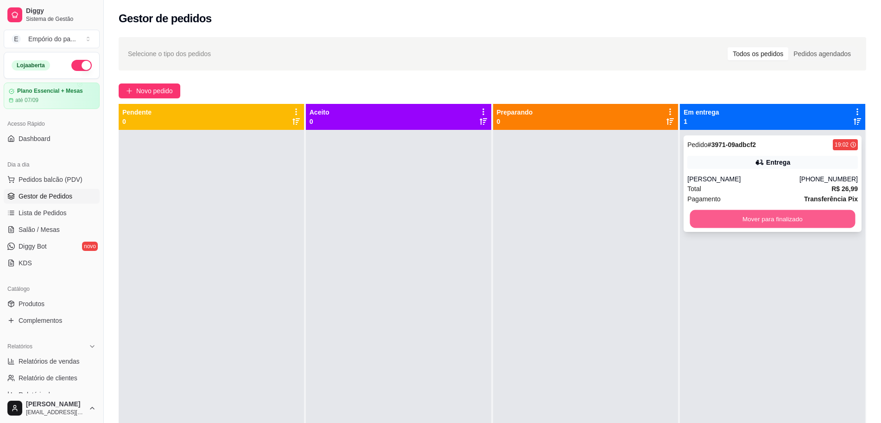
click at [811, 213] on button "Mover para finalizado" at bounding box center [773, 219] width 166 height 18
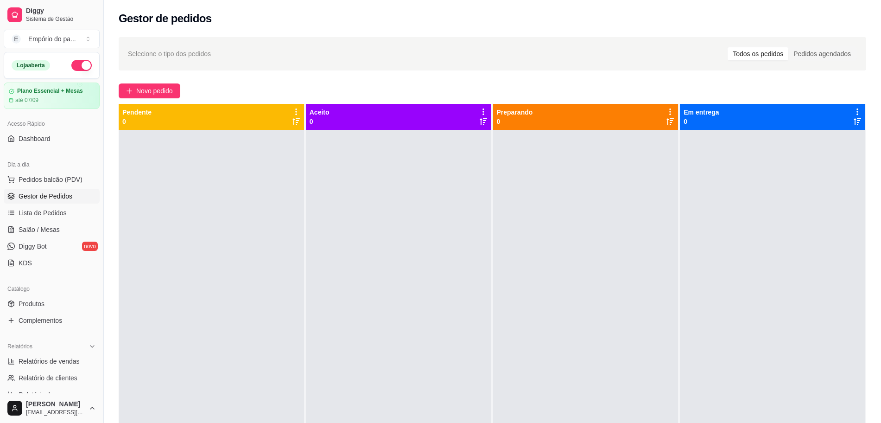
drag, startPoint x: 229, startPoint y: 168, endPoint x: 144, endPoint y: 120, distance: 97.2
click at [225, 168] on div at bounding box center [211, 341] width 185 height 423
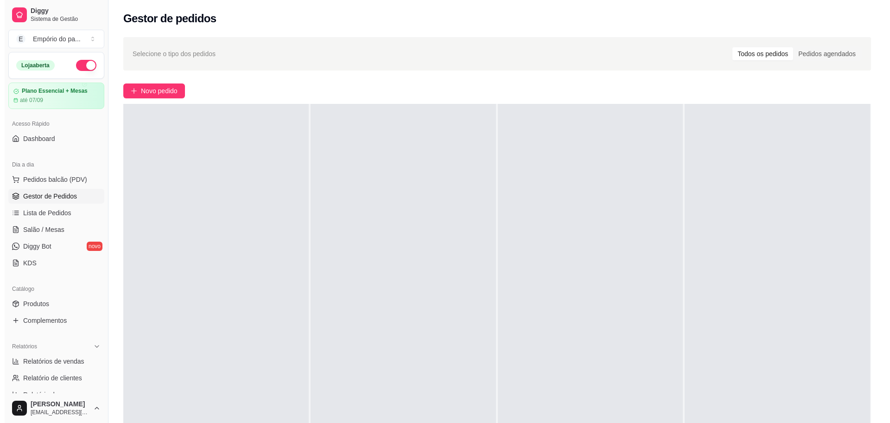
scroll to position [0, 0]
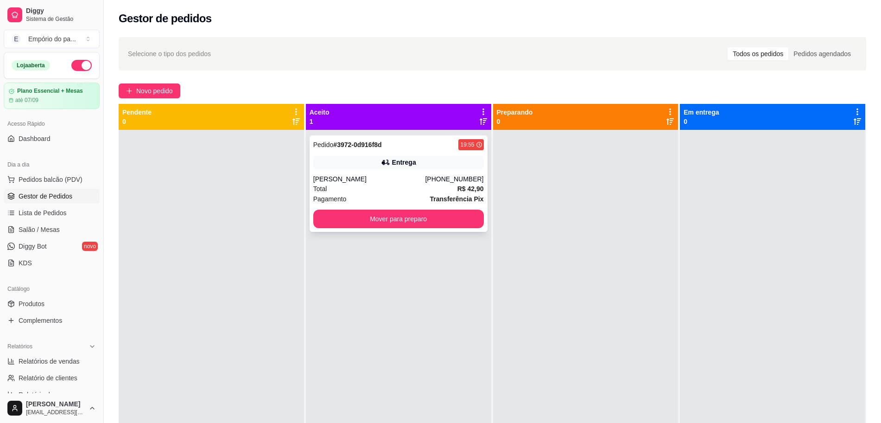
click at [347, 191] on div "Total R$ 42,90" at bounding box center [398, 189] width 171 height 10
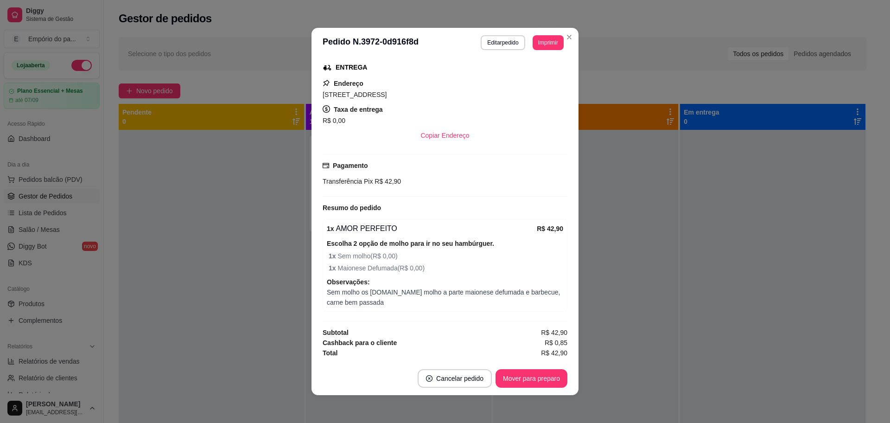
scroll to position [2, 0]
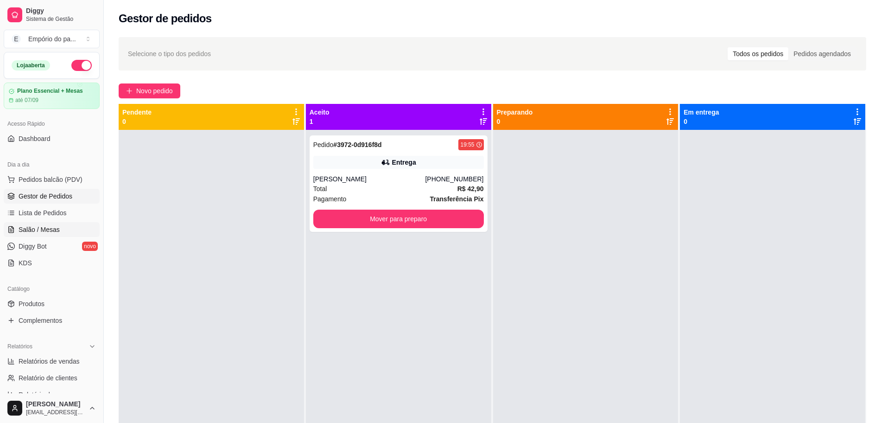
click at [34, 225] on span "Salão / Mesas" at bounding box center [39, 229] width 41 height 9
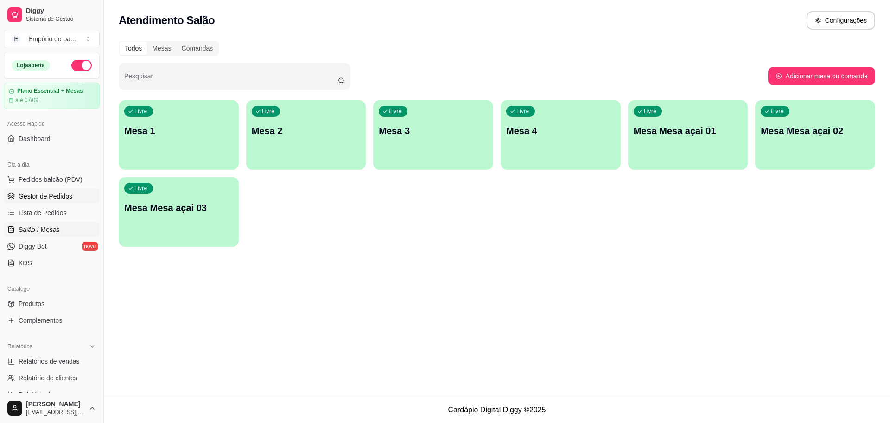
click at [55, 194] on span "Gestor de Pedidos" at bounding box center [46, 195] width 54 height 9
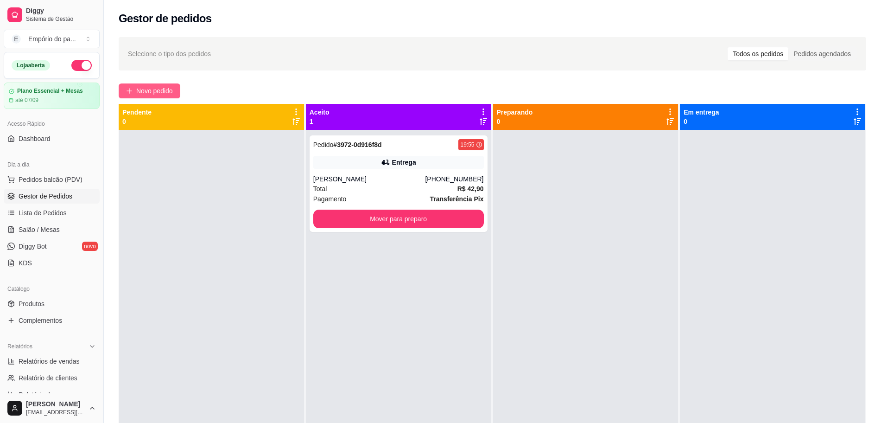
click at [153, 92] on span "Novo pedido" at bounding box center [154, 91] width 37 height 10
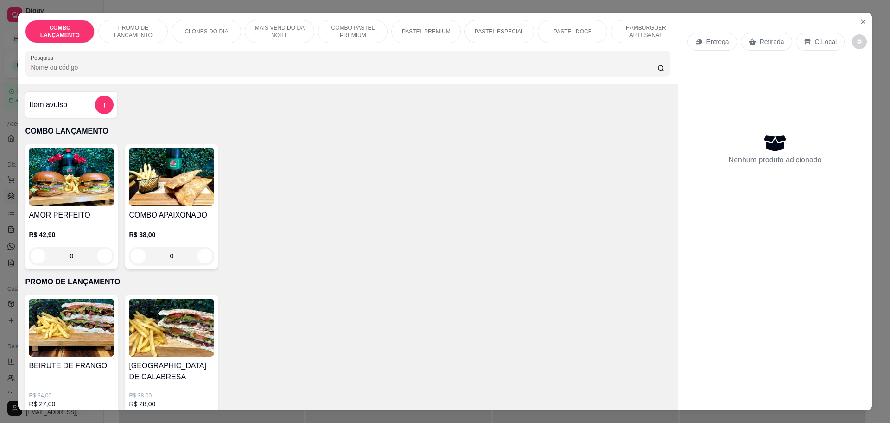
click at [760, 39] on p "Retirada" at bounding box center [772, 41] width 25 height 9
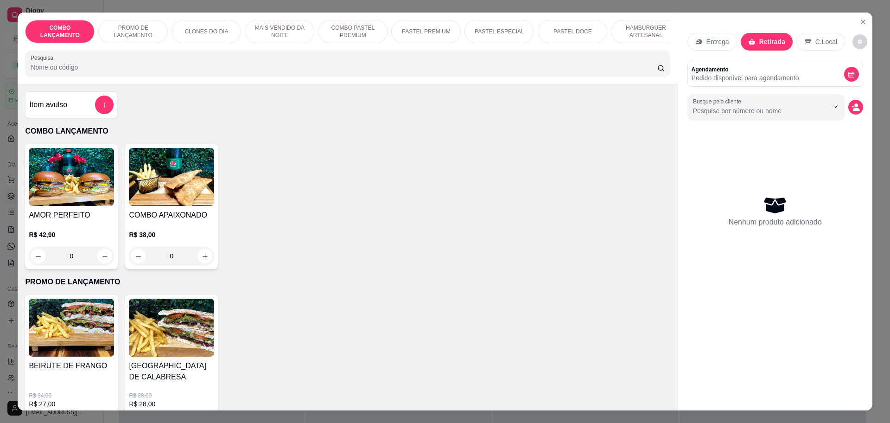
click at [102, 265] on div "0" at bounding box center [71, 256] width 85 height 19
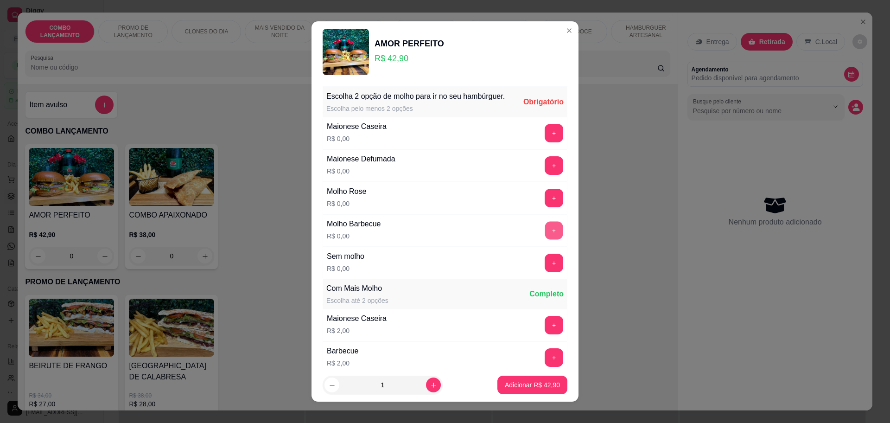
click at [545, 235] on button "+" at bounding box center [554, 230] width 18 height 18
click at [545, 173] on button "+" at bounding box center [554, 165] width 18 height 18
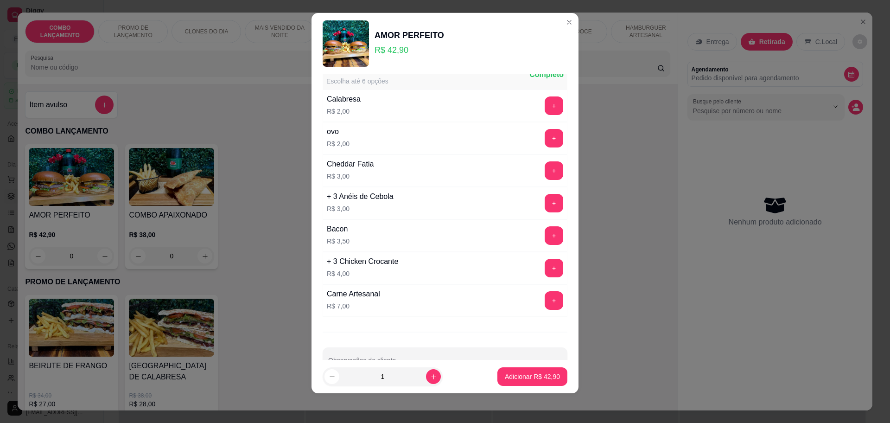
scroll to position [312, 0]
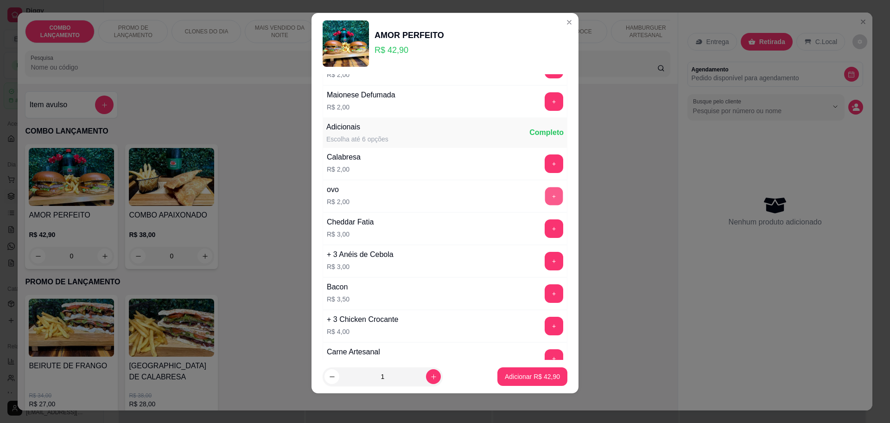
click at [545, 193] on button "+" at bounding box center [554, 196] width 18 height 18
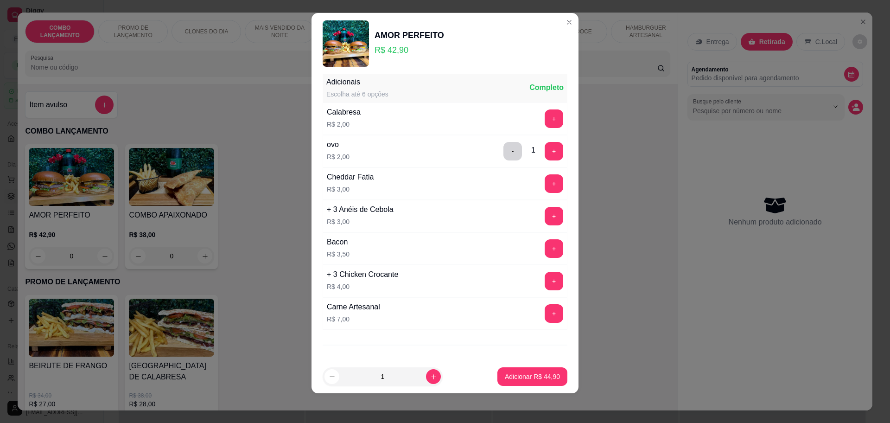
scroll to position [396, 0]
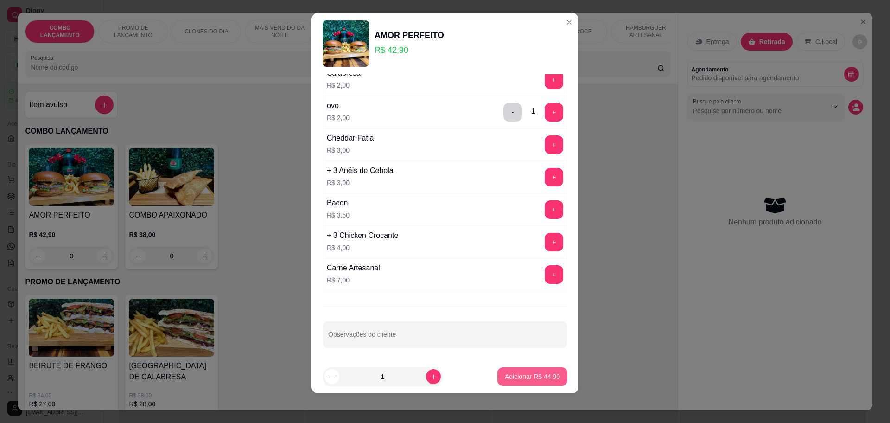
click at [497, 371] on button "Adicionar R$ 44,90" at bounding box center [532, 376] width 70 height 19
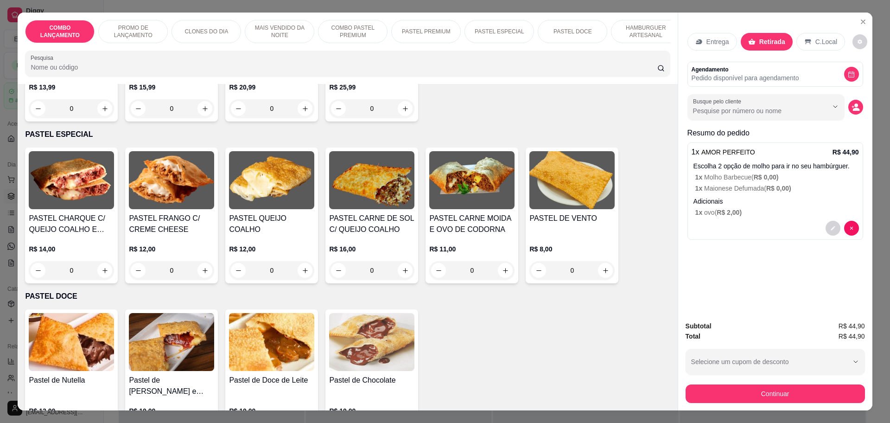
scroll to position [1275, 0]
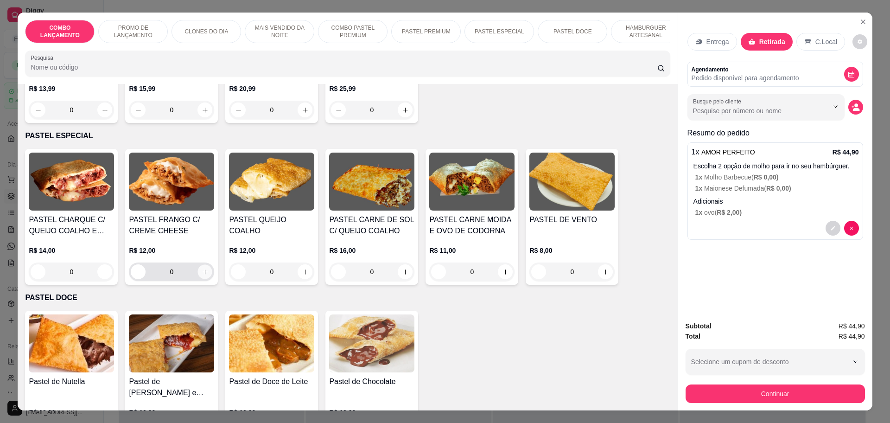
click at [202, 268] on icon "increase-product-quantity" at bounding box center [205, 271] width 7 height 7
type input "1"
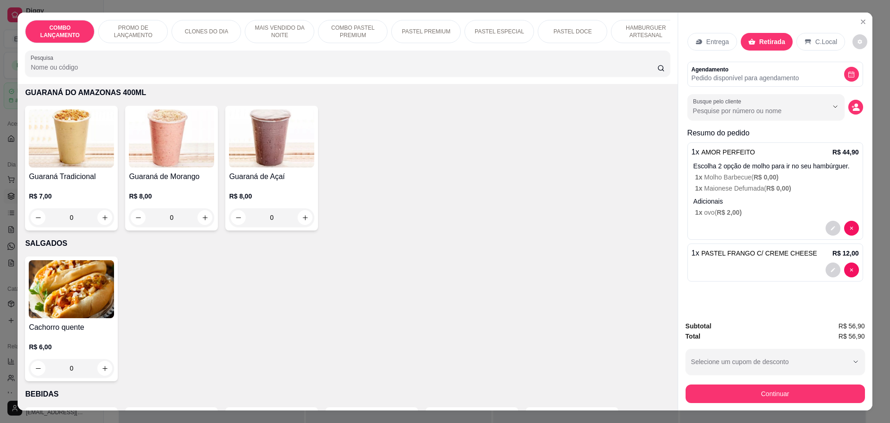
scroll to position [2840, 0]
click at [102, 215] on icon "increase-product-quantity" at bounding box center [105, 218] width 7 height 7
type input "1"
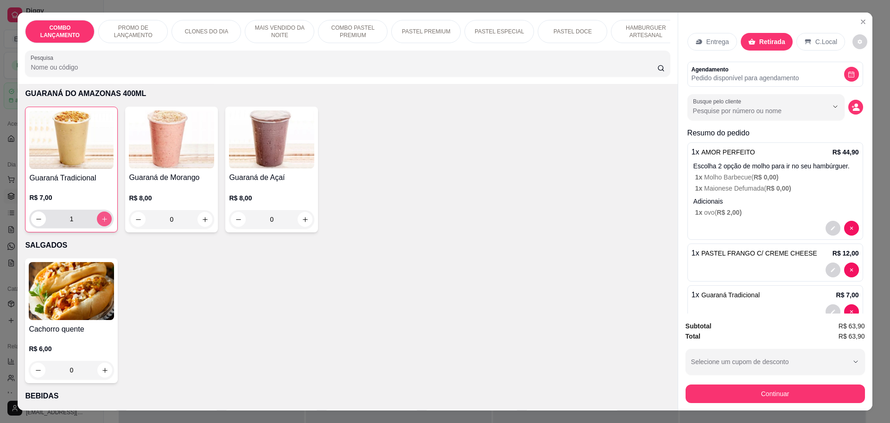
scroll to position [2840, 0]
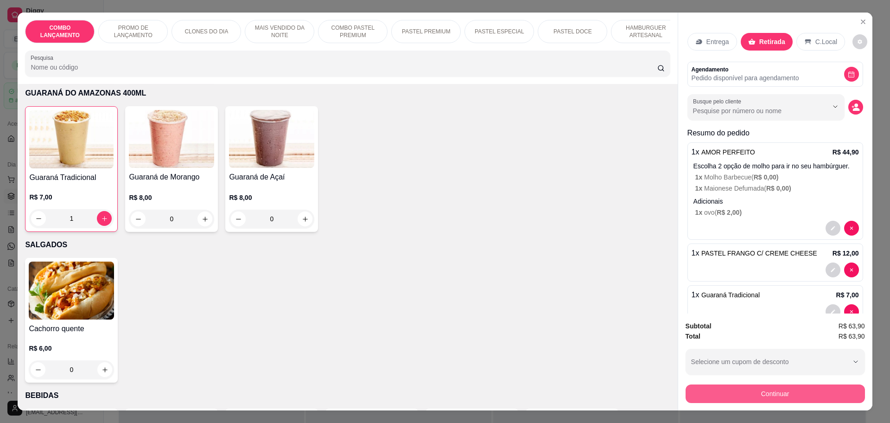
click at [801, 392] on button "Continuar" at bounding box center [775, 393] width 179 height 19
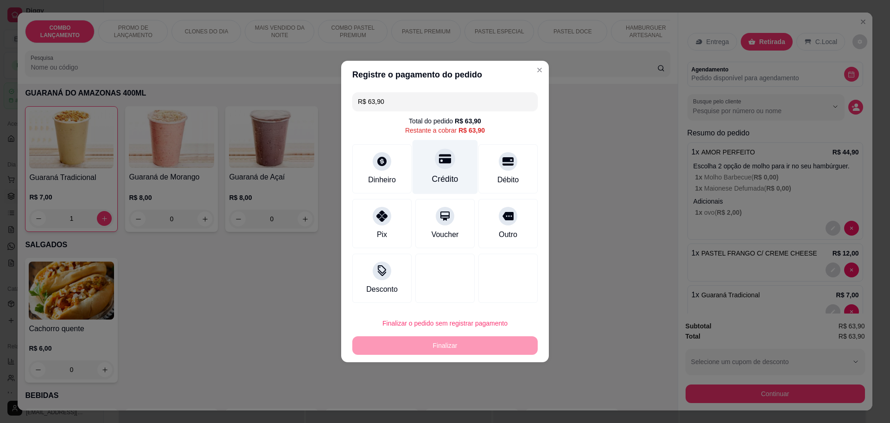
click at [442, 160] on icon at bounding box center [445, 158] width 12 height 9
type input "R$ 0,00"
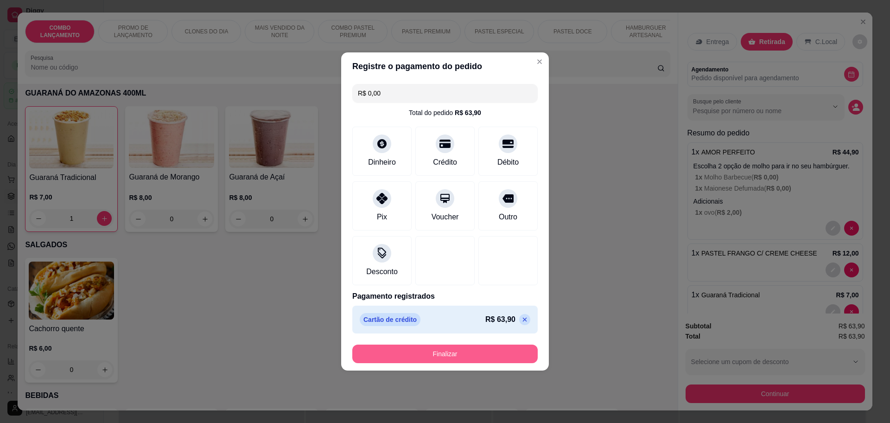
click at [446, 347] on button "Finalizar" at bounding box center [444, 353] width 185 height 19
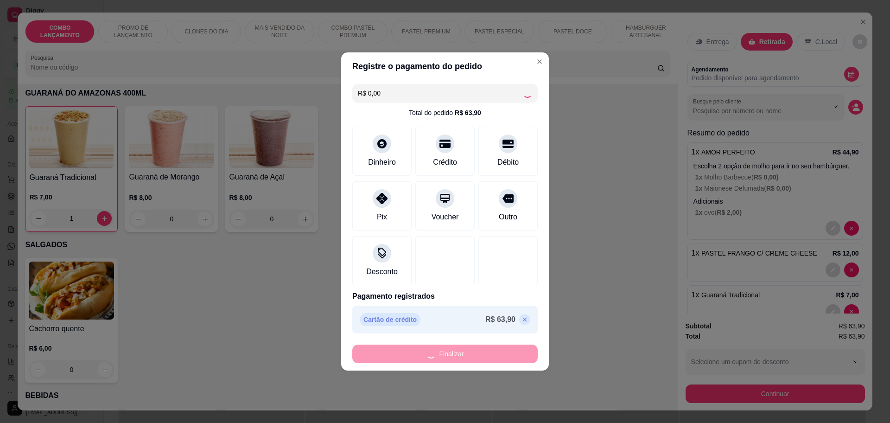
type input "0"
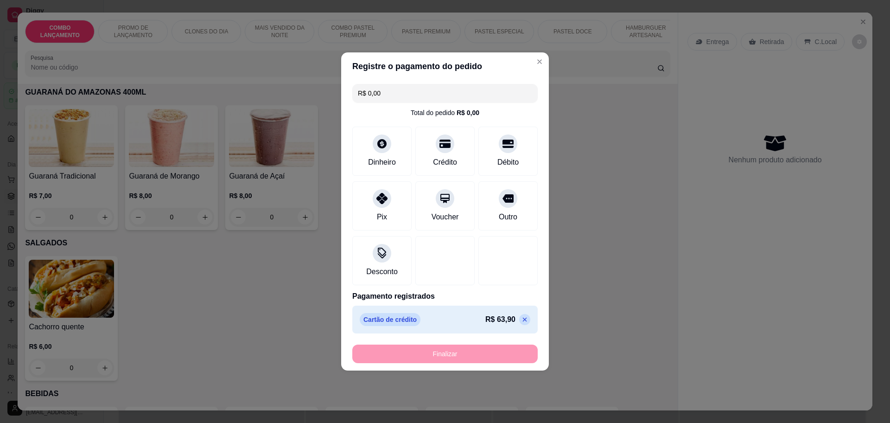
type input "-R$ 63,90"
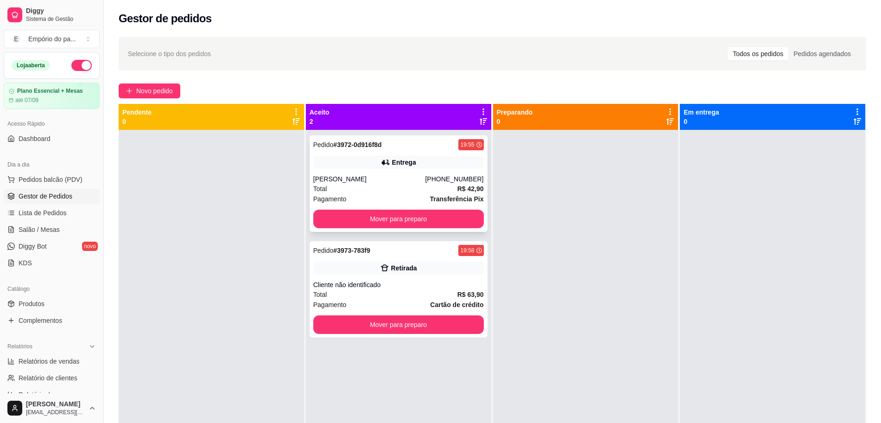
click at [396, 198] on div "Pagamento Transferência Pix" at bounding box center [398, 199] width 171 height 10
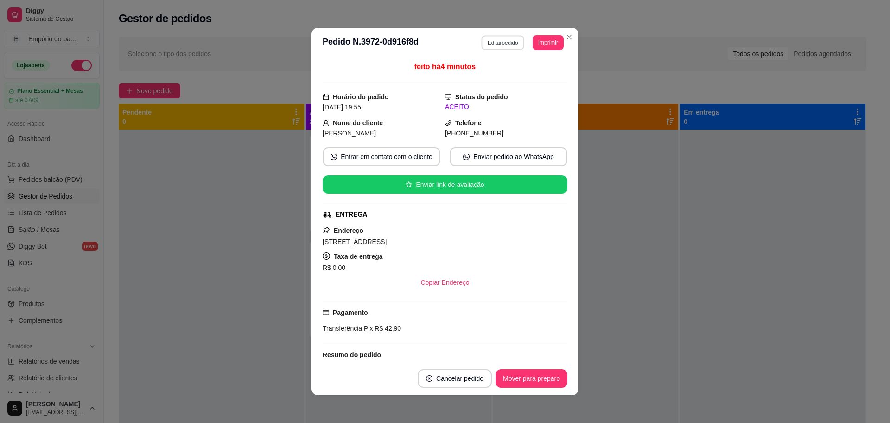
click at [500, 45] on button "Editar pedido" at bounding box center [503, 42] width 43 height 14
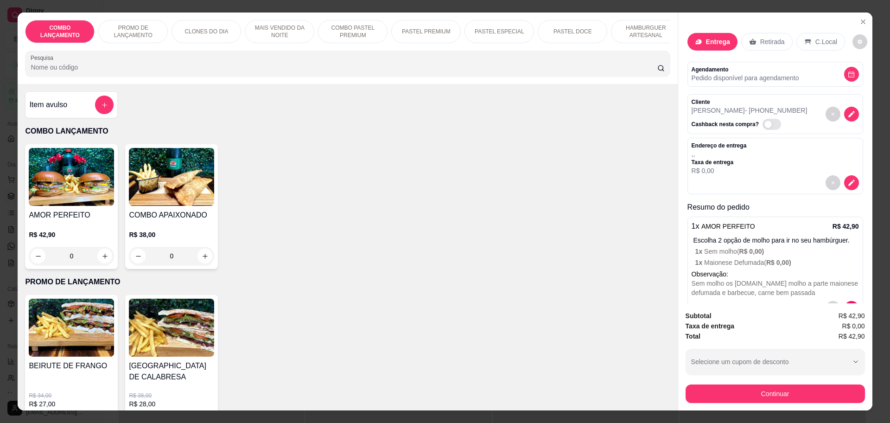
scroll to position [39, 0]
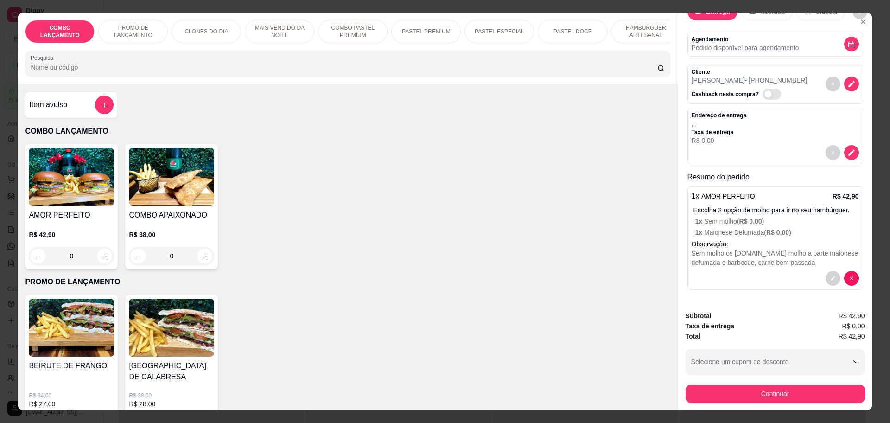
click at [714, 186] on div "1 x AMOR PERFEITO R$ 42,90 Escolha 2 opção de molho para ir no seu hambúrguer. …" at bounding box center [776, 237] width 176 height 103
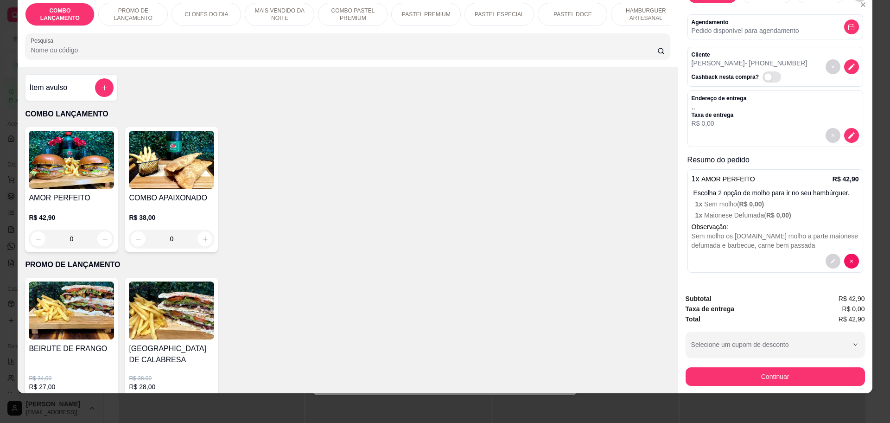
scroll to position [0, 0]
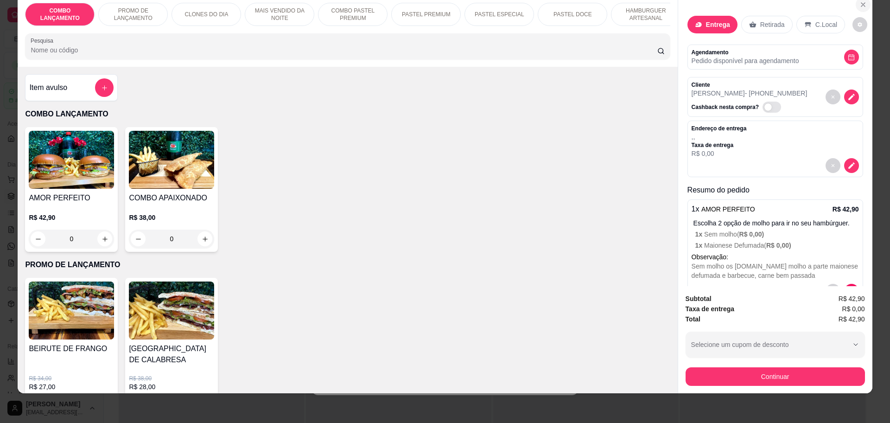
click at [860, 5] on icon "Close" at bounding box center [863, 4] width 7 height 7
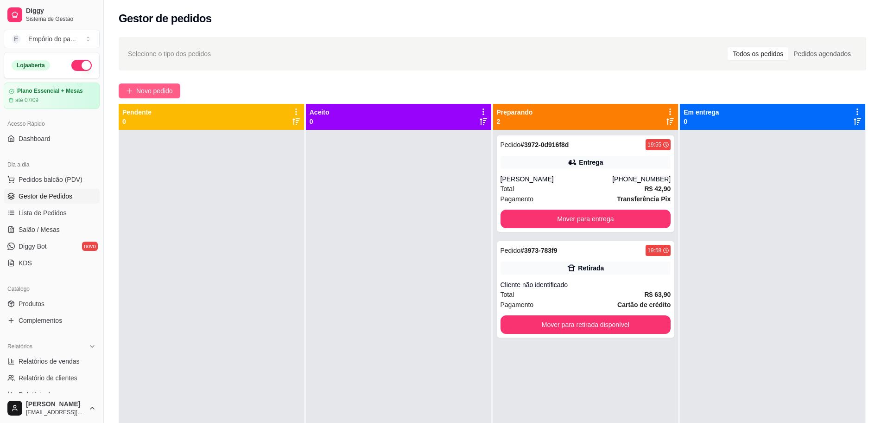
click at [144, 93] on span "Novo pedido" at bounding box center [154, 91] width 37 height 10
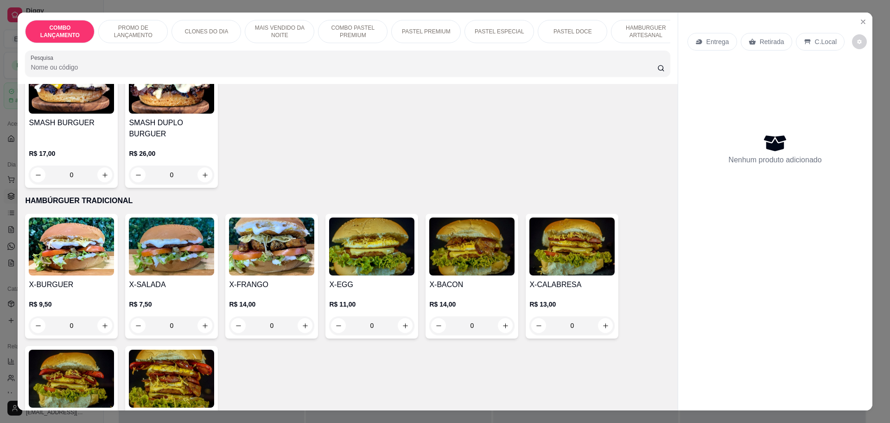
scroll to position [2028, 0]
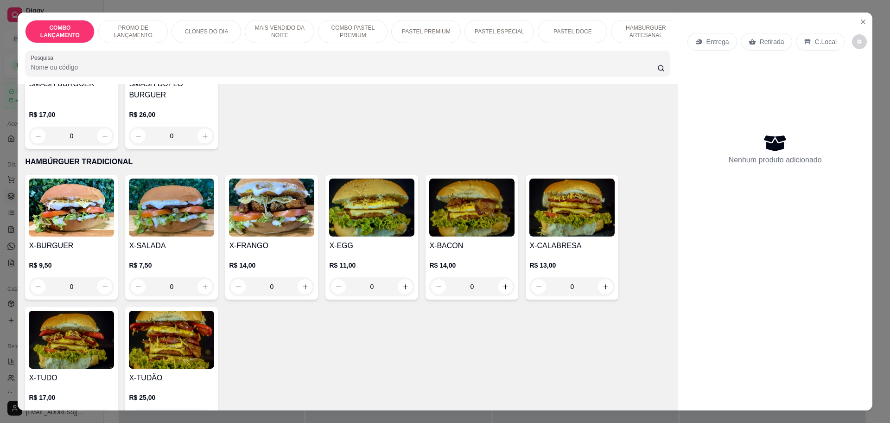
click at [201, 409] on div "0" at bounding box center [171, 418] width 85 height 19
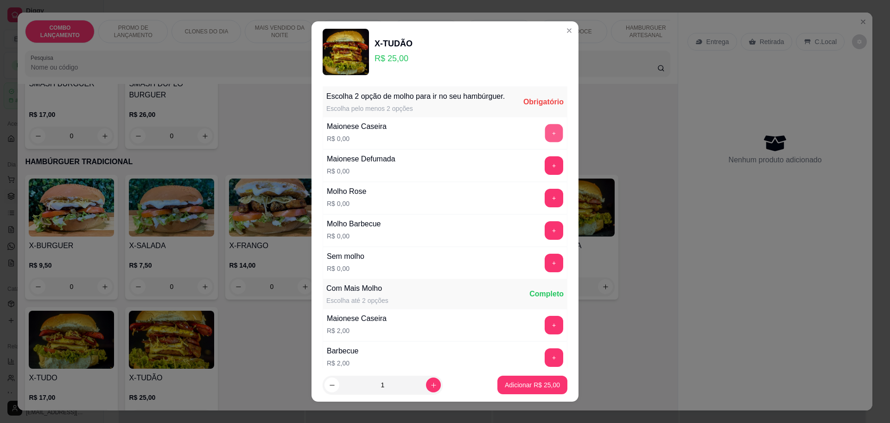
click at [545, 142] on button "+" at bounding box center [554, 133] width 18 height 18
click at [545, 138] on button "+" at bounding box center [554, 133] width 18 height 18
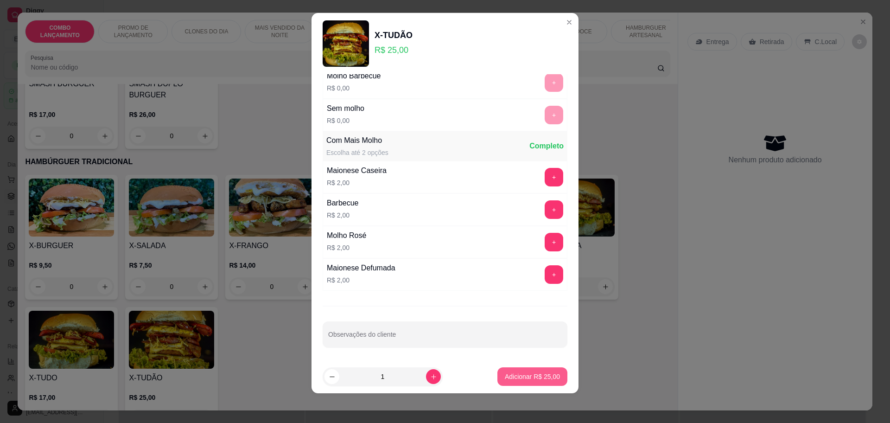
click at [526, 371] on button "Adicionar R$ 25,00" at bounding box center [532, 376] width 70 height 19
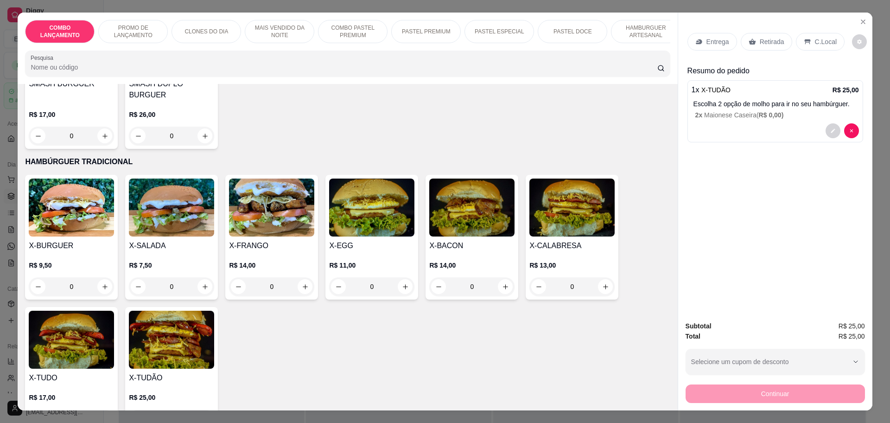
click at [201, 409] on div "0" at bounding box center [171, 418] width 85 height 19
click at [732, 102] on p "Escolha 2 opção de molho para ir no seu hambúrguer." at bounding box center [777, 103] width 166 height 9
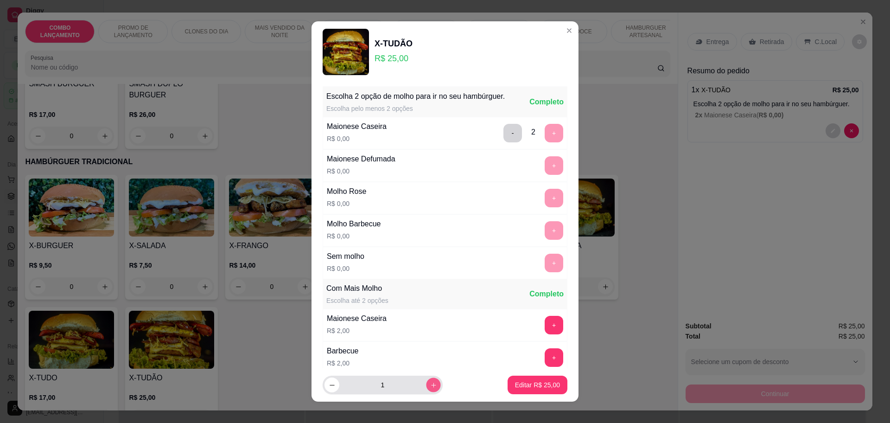
click at [430, 386] on icon "increase-product-quantity" at bounding box center [433, 385] width 7 height 7
type input "2"
click at [524, 379] on button "Editar R$ 50,00" at bounding box center [538, 385] width 58 height 18
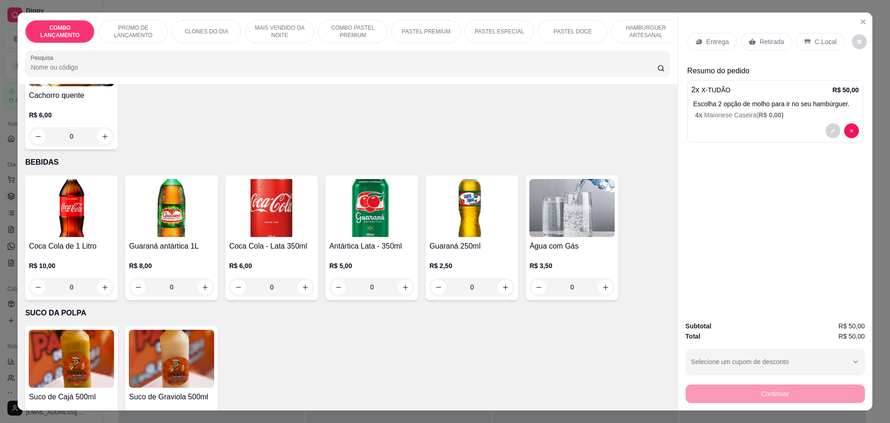
scroll to position [3072, 0]
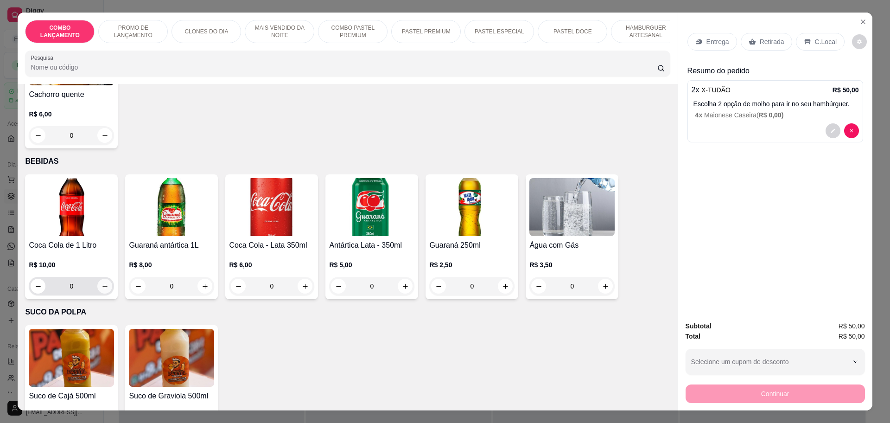
click at [102, 283] on icon "increase-product-quantity" at bounding box center [105, 286] width 7 height 7
type input "1"
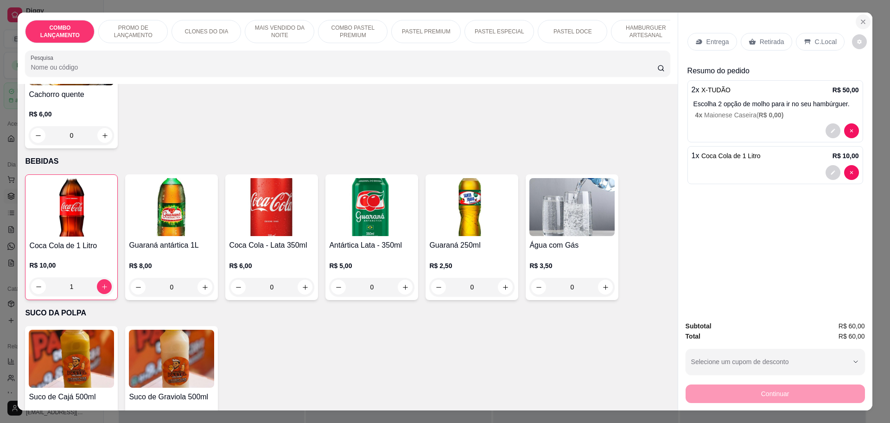
click at [860, 20] on icon "Close" at bounding box center [863, 21] width 7 height 7
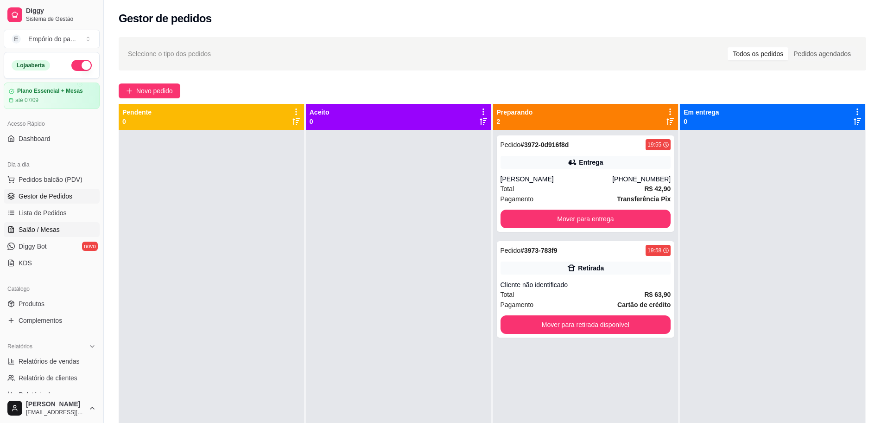
click at [56, 229] on span "Salão / Mesas" at bounding box center [39, 229] width 41 height 9
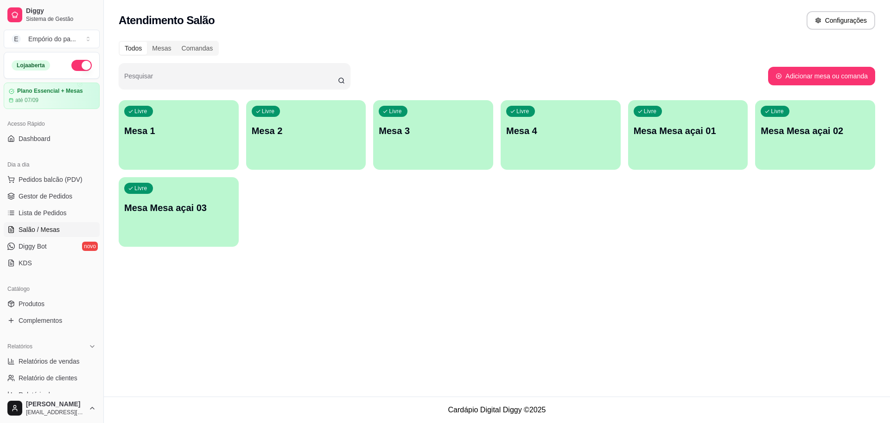
click at [215, 140] on div "Livre Mesa 1" at bounding box center [179, 129] width 120 height 58
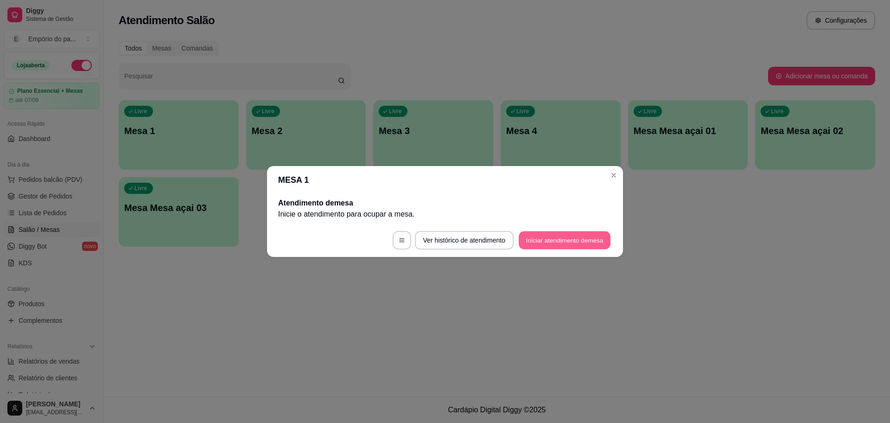
click at [532, 240] on button "Iniciar atendimento de mesa" at bounding box center [565, 240] width 92 height 18
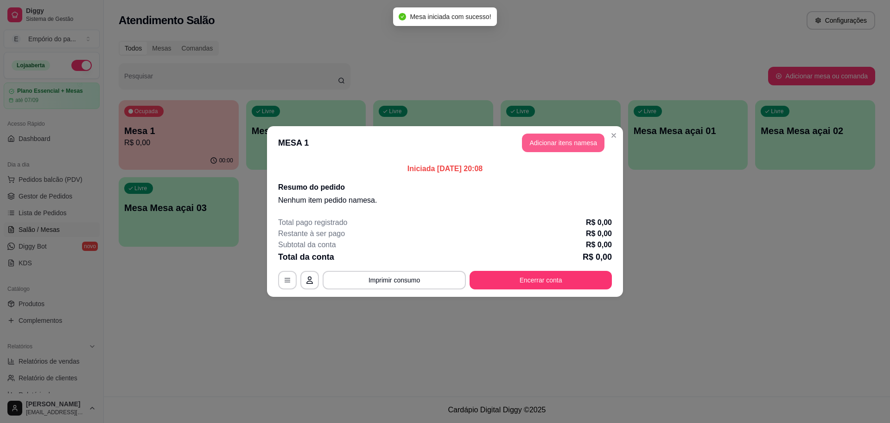
click at [560, 143] on button "Adicionar itens na mesa" at bounding box center [563, 143] width 83 height 19
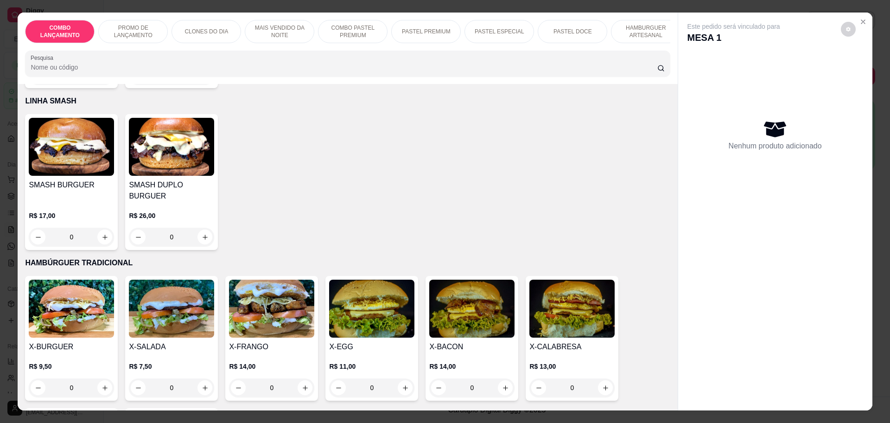
scroll to position [2028, 0]
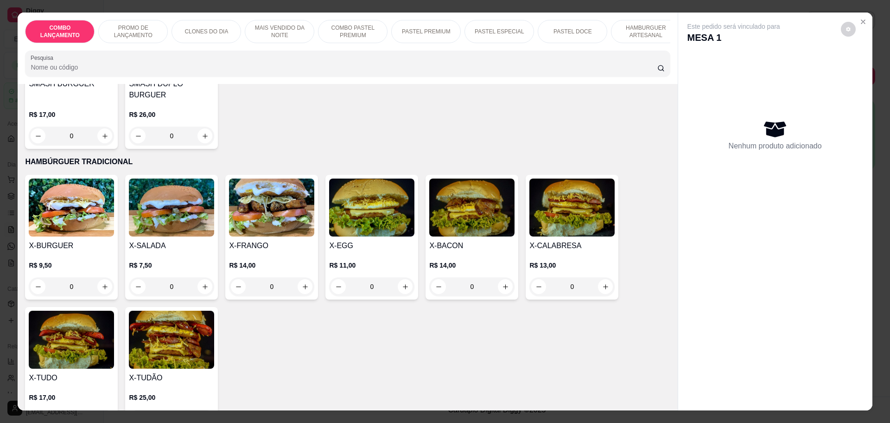
click at [199, 409] on div "0" at bounding box center [171, 418] width 85 height 19
click at [201, 409] on div "0" at bounding box center [171, 418] width 85 height 19
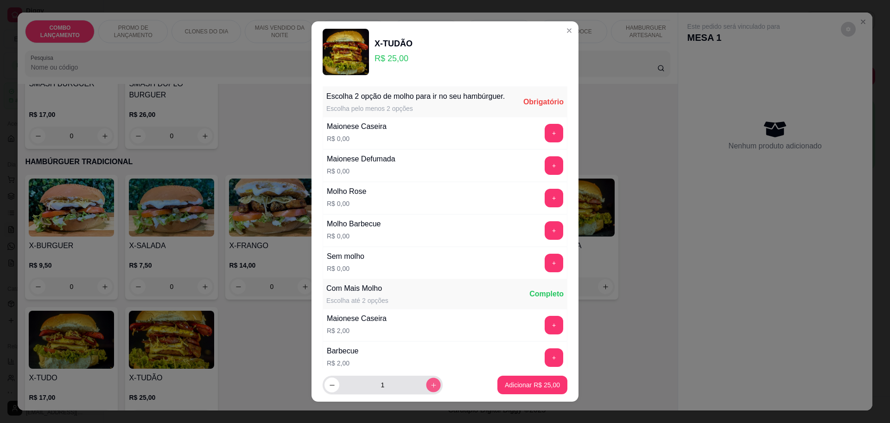
click at [426, 385] on button "increase-product-quantity" at bounding box center [433, 385] width 14 height 14
type input "2"
click at [545, 142] on button "+" at bounding box center [554, 133] width 19 height 19
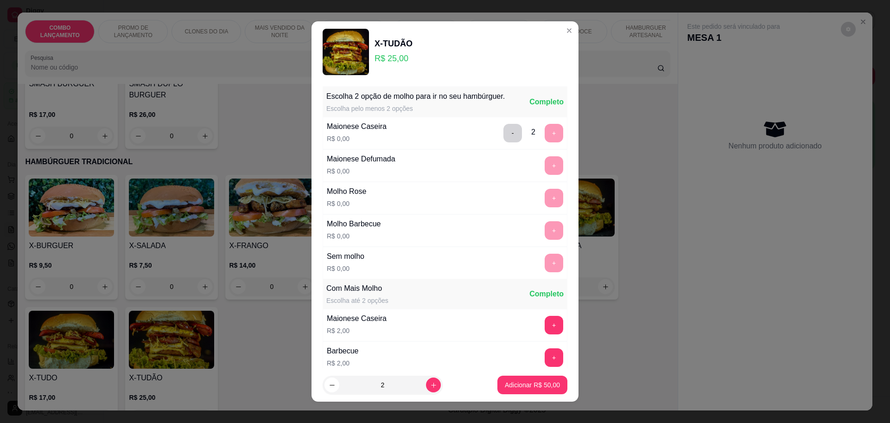
scroll to position [140, 0]
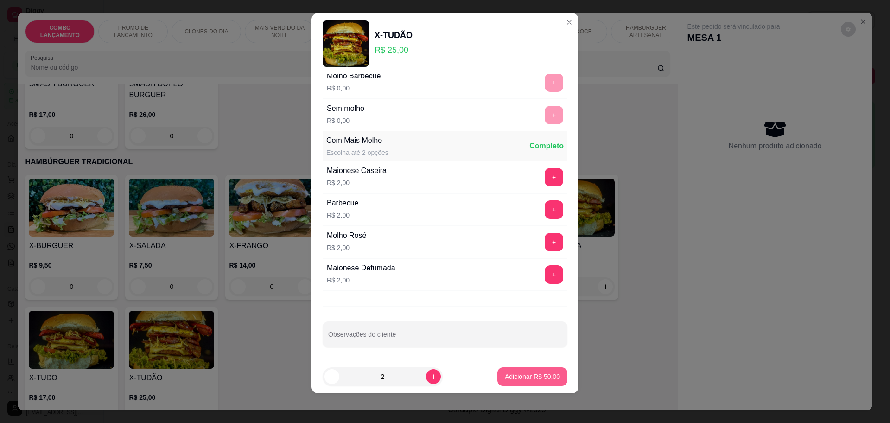
click at [516, 370] on button "Adicionar R$ 50,00" at bounding box center [532, 376] width 70 height 19
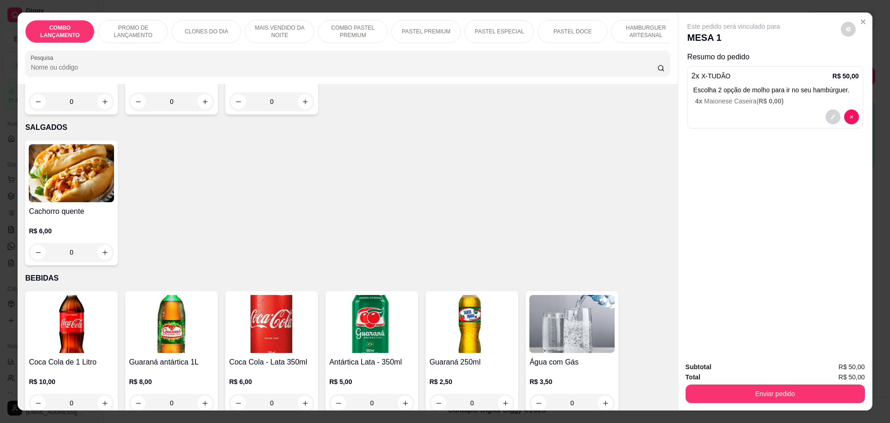
scroll to position [3072, 0]
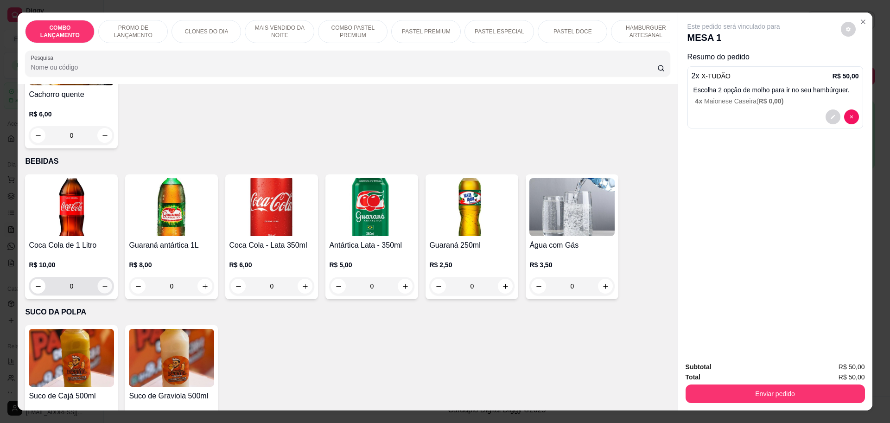
click at [99, 279] on button "increase-product-quantity" at bounding box center [105, 286] width 14 height 14
type input "1"
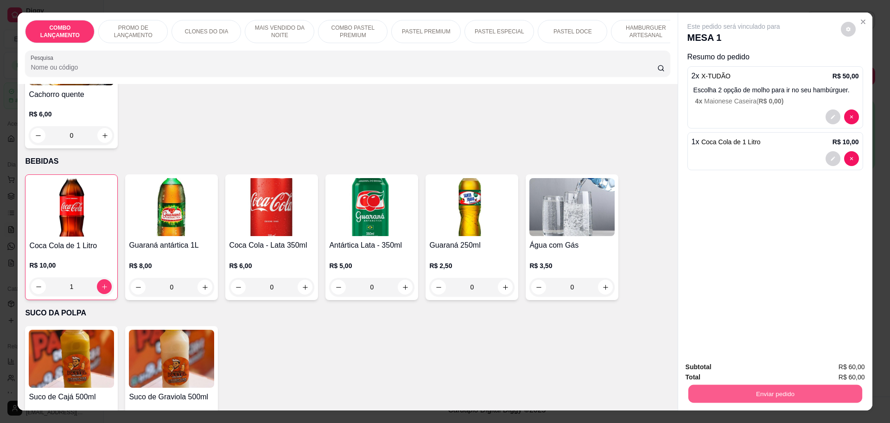
click at [773, 391] on button "Enviar pedido" at bounding box center [775, 393] width 174 height 18
click at [766, 368] on button "Não registrar e enviar pedido" at bounding box center [743, 371] width 96 height 18
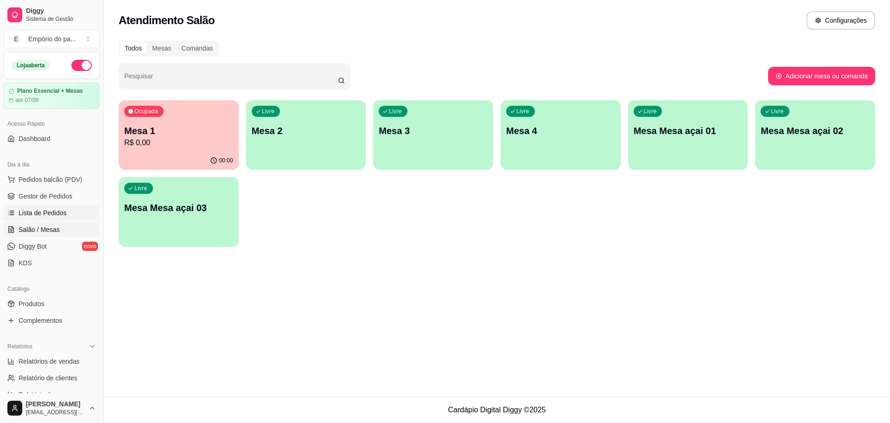
drag, startPoint x: 69, startPoint y: 198, endPoint x: 68, endPoint y: 210, distance: 11.1
click at [69, 198] on span "Gestor de Pedidos" at bounding box center [46, 195] width 54 height 9
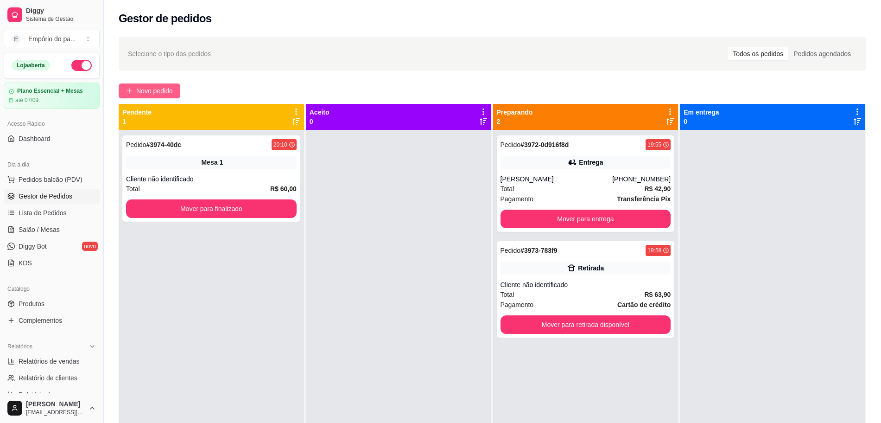
click at [148, 89] on span "Novo pedido" at bounding box center [154, 91] width 37 height 10
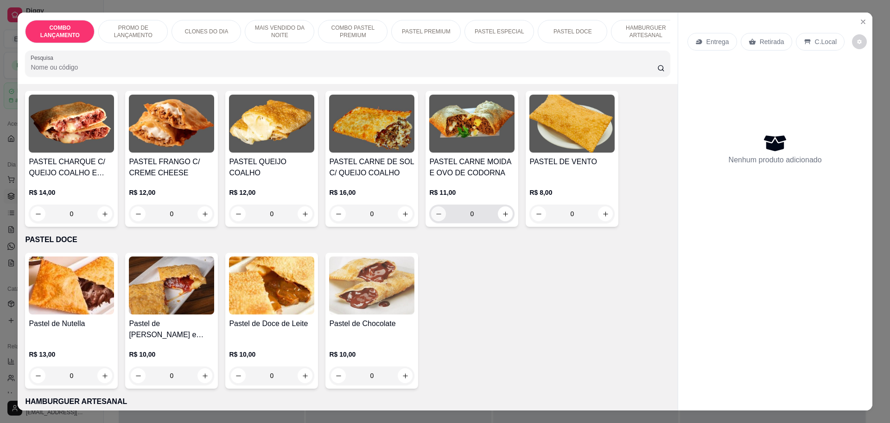
scroll to position [1275, 0]
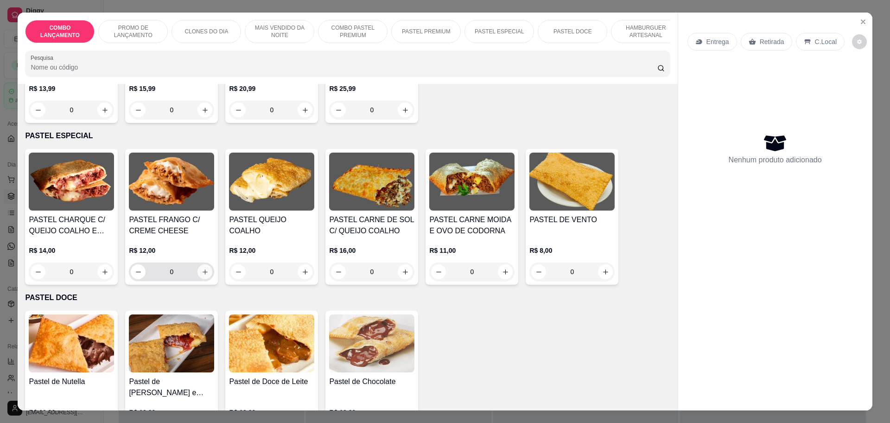
click at [202, 268] on icon "increase-product-quantity" at bounding box center [205, 271] width 7 height 7
type input "1"
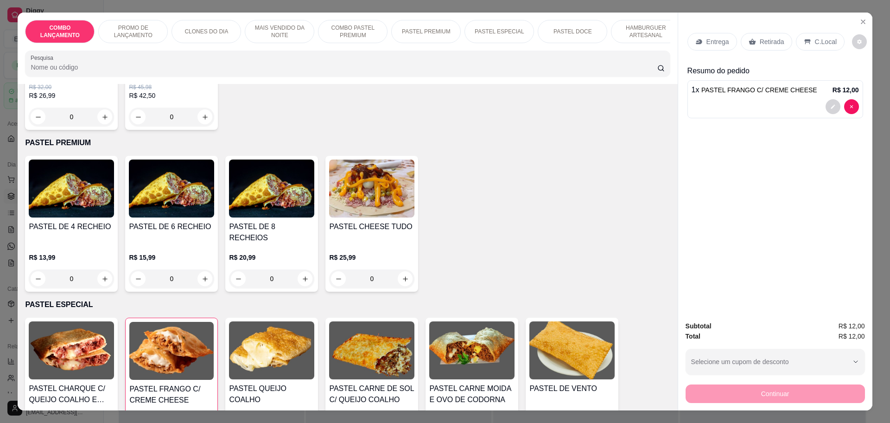
scroll to position [1043, 0]
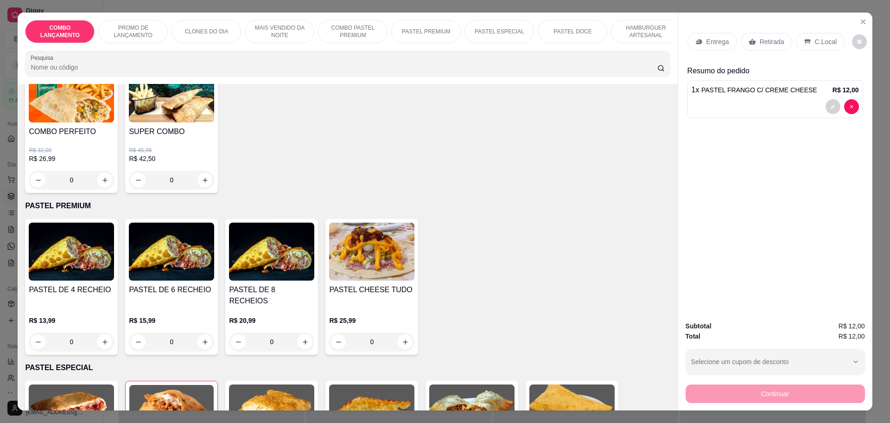
click at [299, 332] on div "0" at bounding box center [271, 341] width 85 height 19
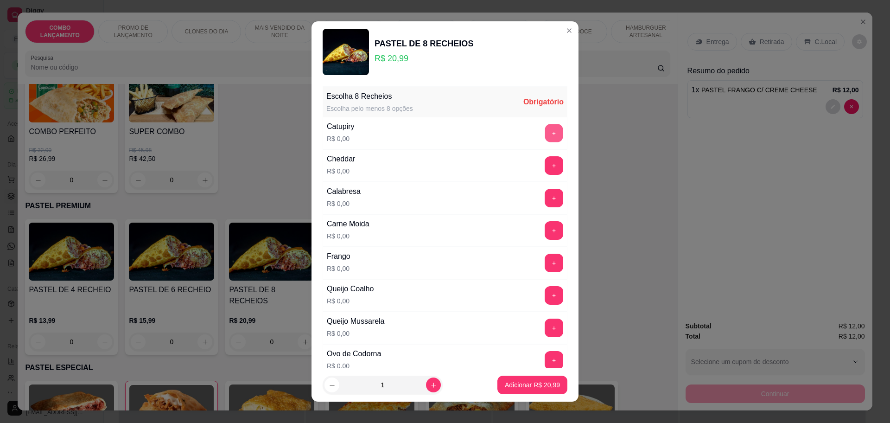
click at [545, 129] on button "+" at bounding box center [554, 133] width 18 height 18
click at [545, 168] on button "+" at bounding box center [554, 165] width 19 height 19
click at [545, 223] on button "+" at bounding box center [554, 230] width 19 height 19
click at [545, 264] on button "+" at bounding box center [554, 263] width 18 height 18
click at [545, 294] on button "+" at bounding box center [554, 295] width 18 height 18
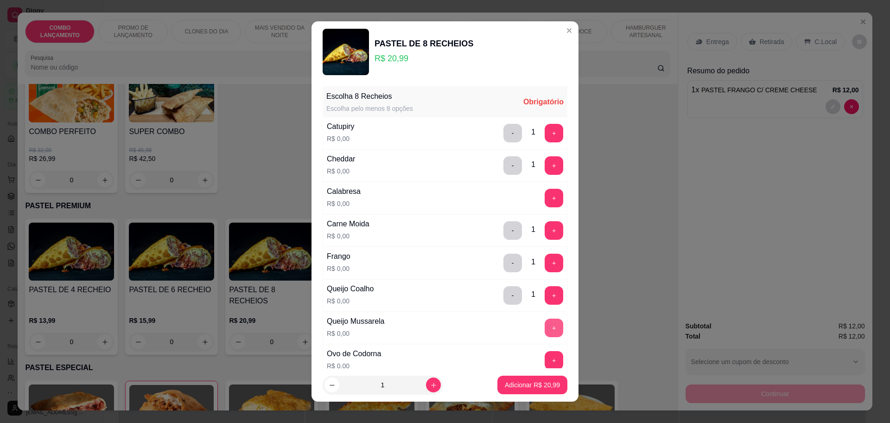
click at [545, 328] on button "+" at bounding box center [554, 327] width 19 height 19
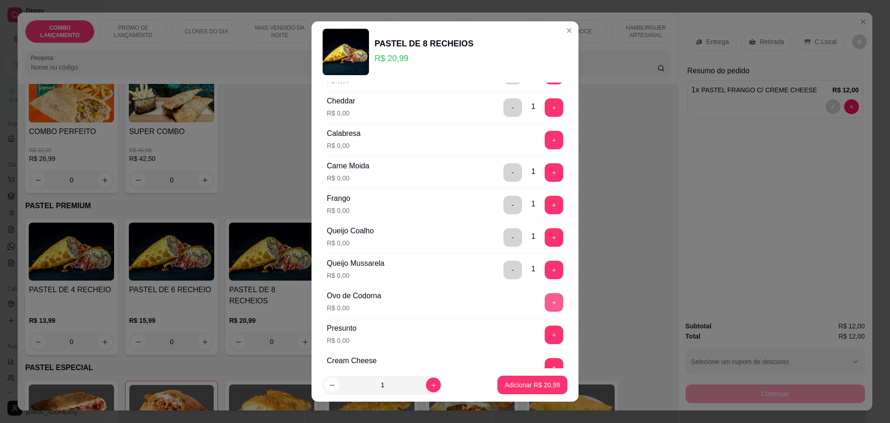
click at [545, 300] on button "+" at bounding box center [554, 302] width 19 height 19
click at [545, 329] on button "+" at bounding box center [554, 334] width 19 height 19
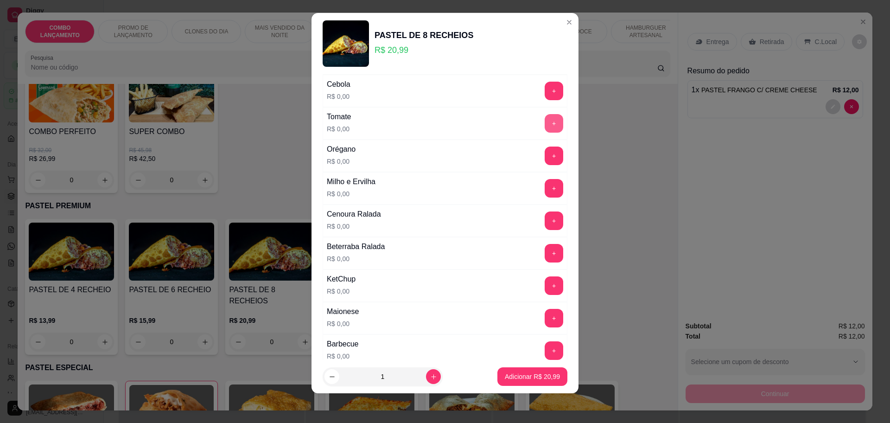
scroll to position [330, 0]
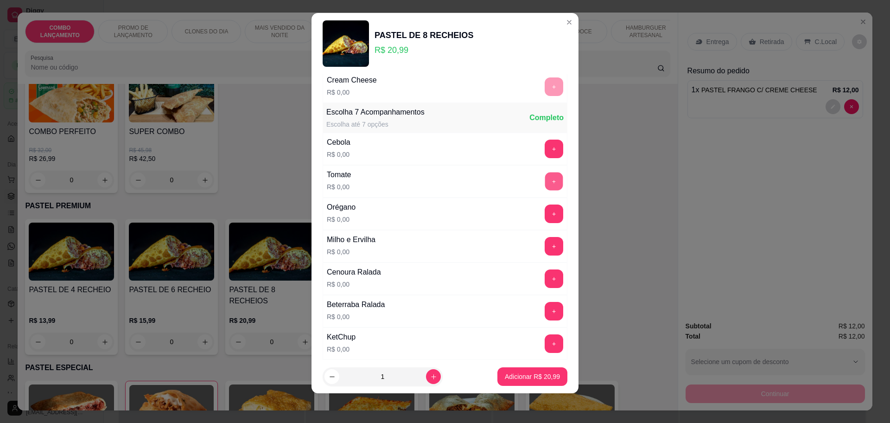
click at [545, 177] on button "+" at bounding box center [554, 181] width 18 height 18
click at [545, 147] on button "+" at bounding box center [554, 149] width 19 height 19
click at [545, 213] on button "+" at bounding box center [554, 213] width 18 height 18
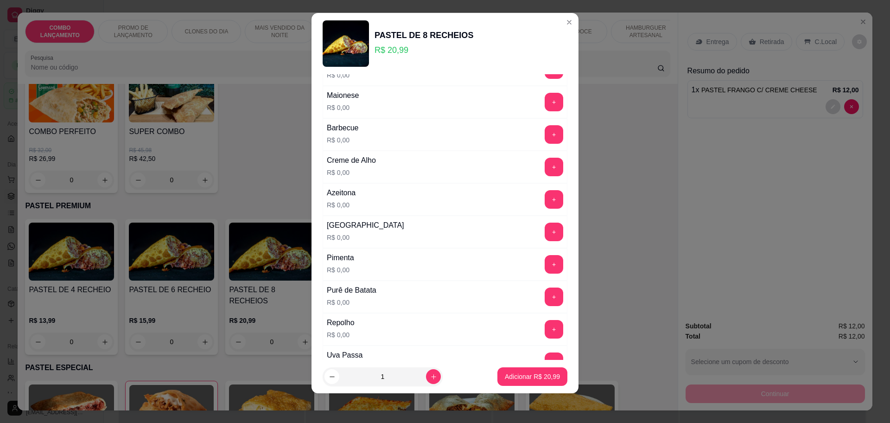
scroll to position [620, 0]
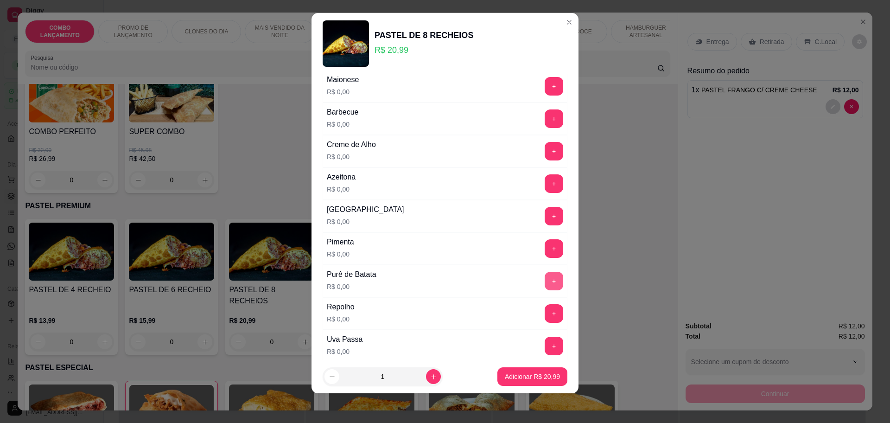
click at [545, 277] on button "+" at bounding box center [554, 281] width 19 height 19
click at [545, 123] on button "+" at bounding box center [554, 118] width 18 height 18
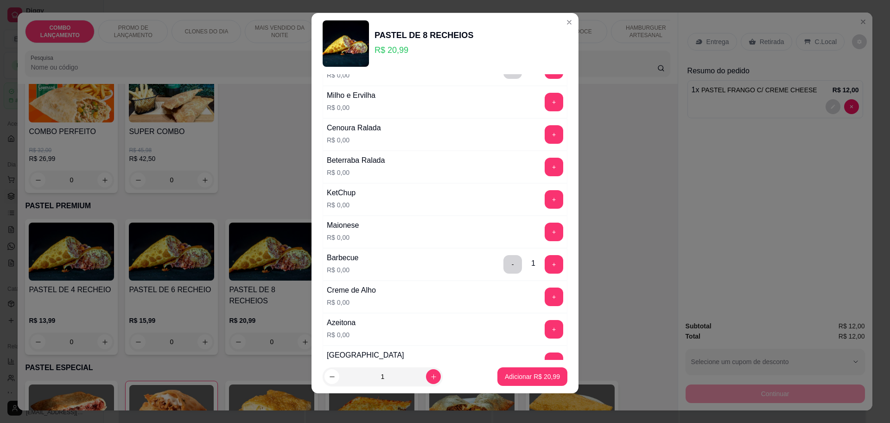
scroll to position [446, 0]
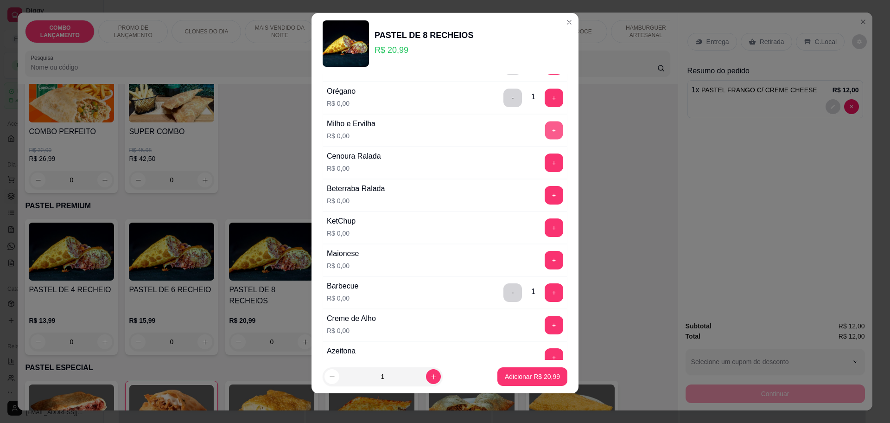
click at [545, 124] on button "+" at bounding box center [554, 130] width 18 height 18
click at [545, 126] on button "+" at bounding box center [554, 130] width 19 height 19
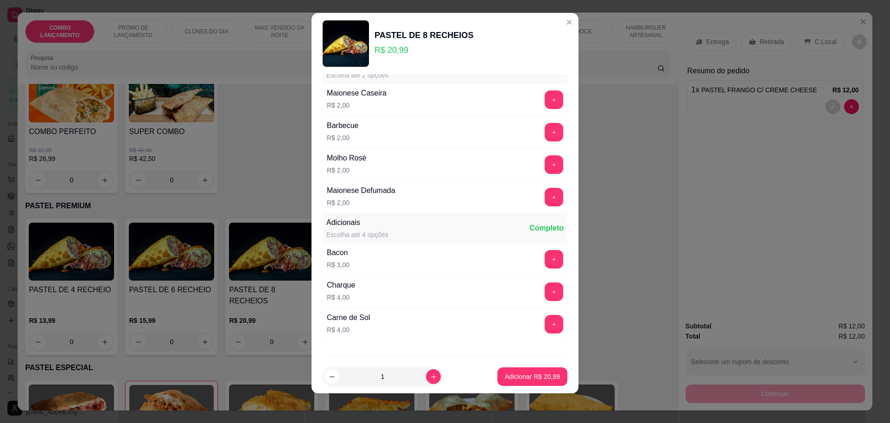
scroll to position [908, 0]
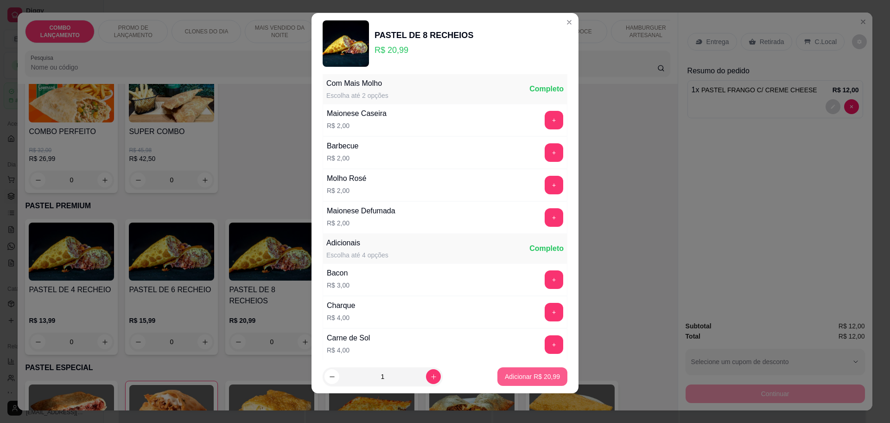
click at [506, 381] on p "Adicionar R$ 20,99" at bounding box center [532, 376] width 55 height 9
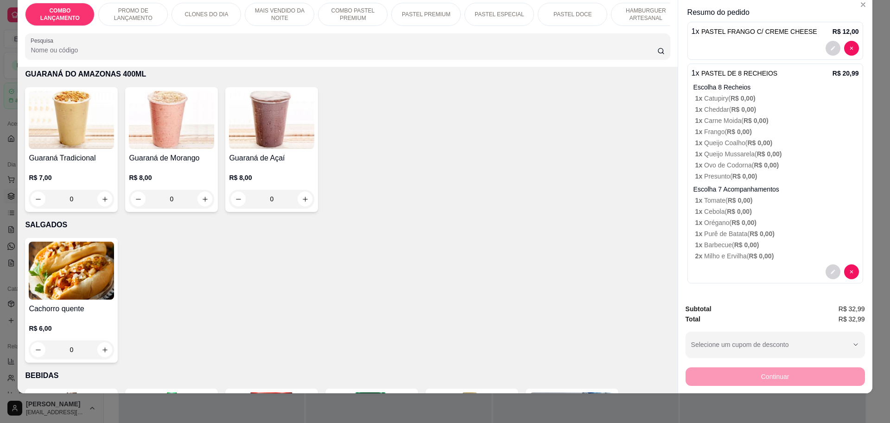
scroll to position [2841, 0]
click at [302, 196] on icon "increase-product-quantity" at bounding box center [305, 199] width 7 height 7
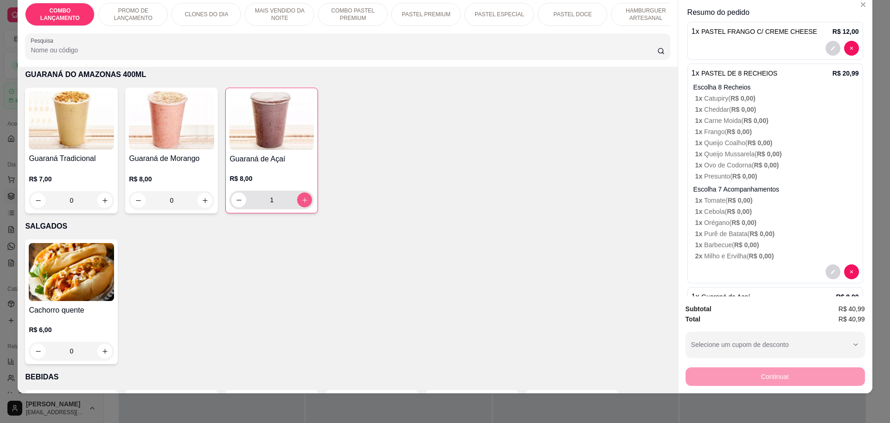
type input "1"
click at [203, 198] on icon "increase-product-quantity" at bounding box center [205, 200] width 5 height 5
type input "1"
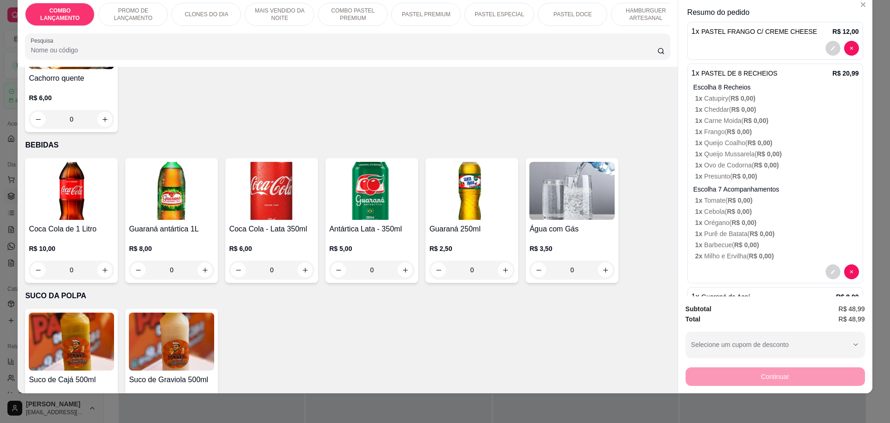
scroll to position [0, 0]
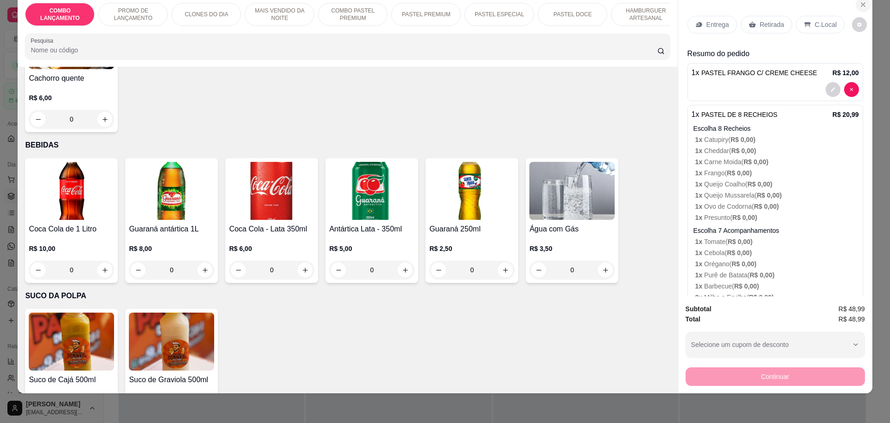
click at [860, 4] on icon "Close" at bounding box center [863, 4] width 7 height 7
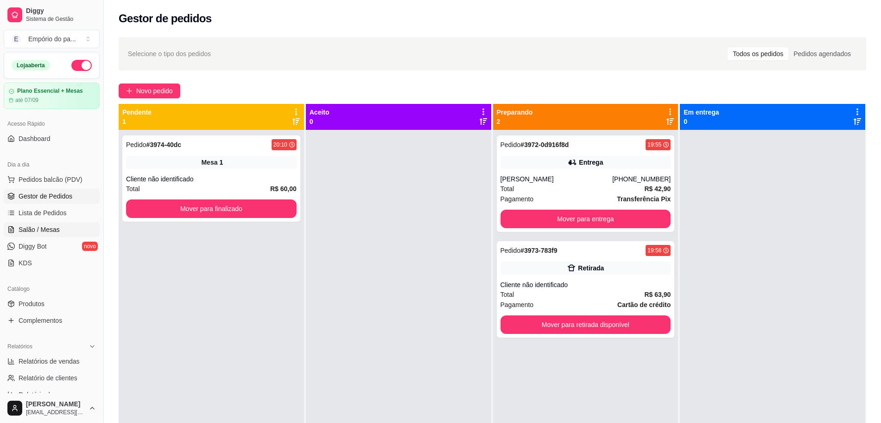
click at [34, 225] on span "Salão / Mesas" at bounding box center [39, 229] width 41 height 9
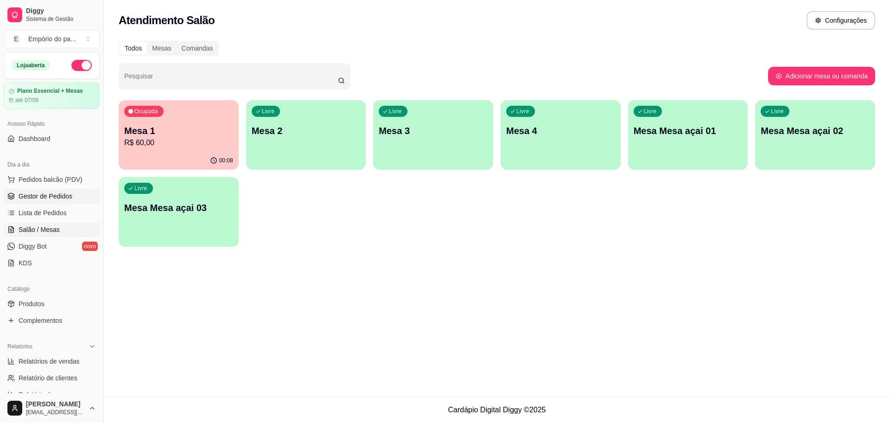
click at [56, 192] on span "Gestor de Pedidos" at bounding box center [46, 195] width 54 height 9
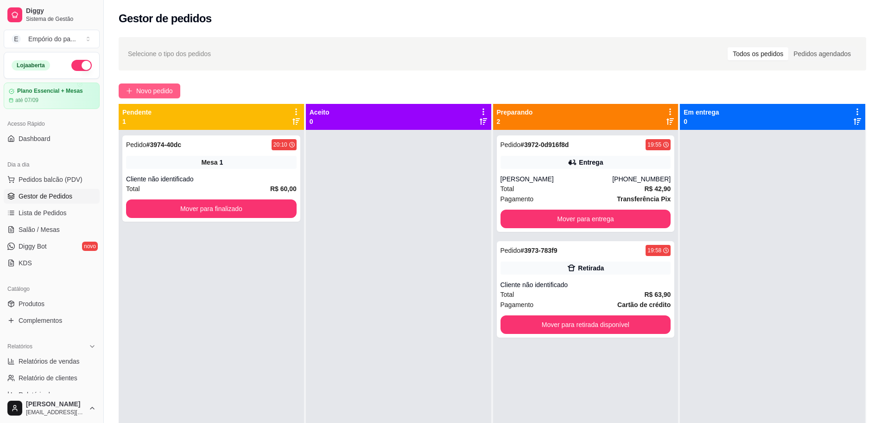
click at [167, 92] on span "Novo pedido" at bounding box center [154, 91] width 37 height 10
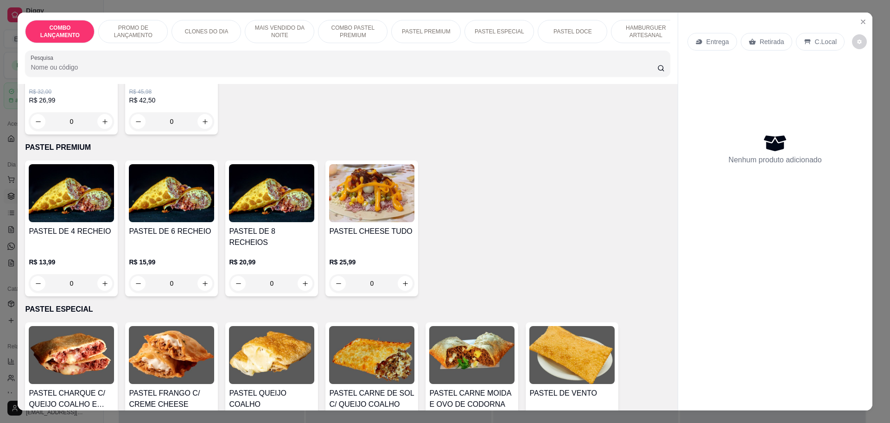
scroll to position [1101, 0]
click at [299, 274] on div "0" at bounding box center [271, 283] width 85 height 19
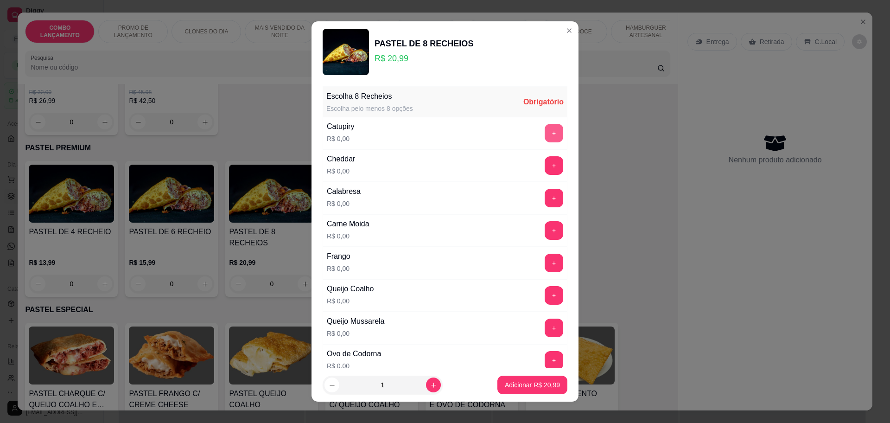
click at [545, 127] on button "+" at bounding box center [554, 133] width 19 height 19
click at [528, 155] on div "Cheddar R$ 0,00 +" at bounding box center [445, 165] width 245 height 32
click at [545, 158] on button "+" at bounding box center [554, 165] width 18 height 18
click at [545, 238] on button "+" at bounding box center [554, 230] width 18 height 18
click at [545, 261] on button "+" at bounding box center [554, 263] width 19 height 19
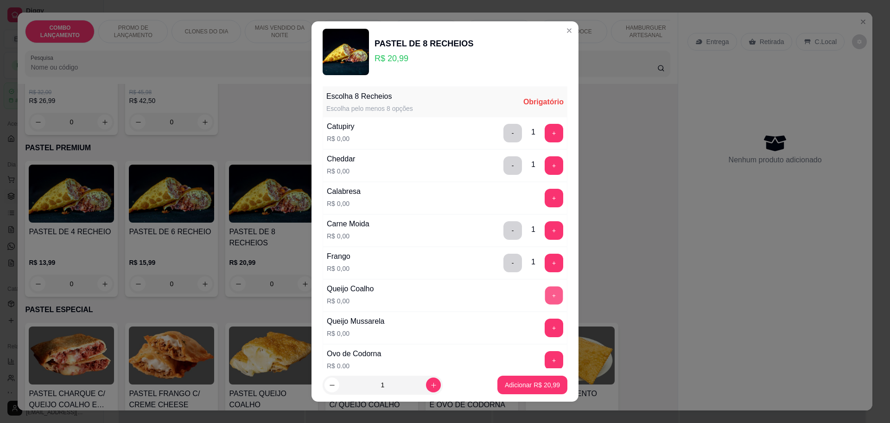
click at [545, 290] on button "+" at bounding box center [554, 295] width 18 height 18
click at [545, 324] on button "+" at bounding box center [554, 327] width 18 height 18
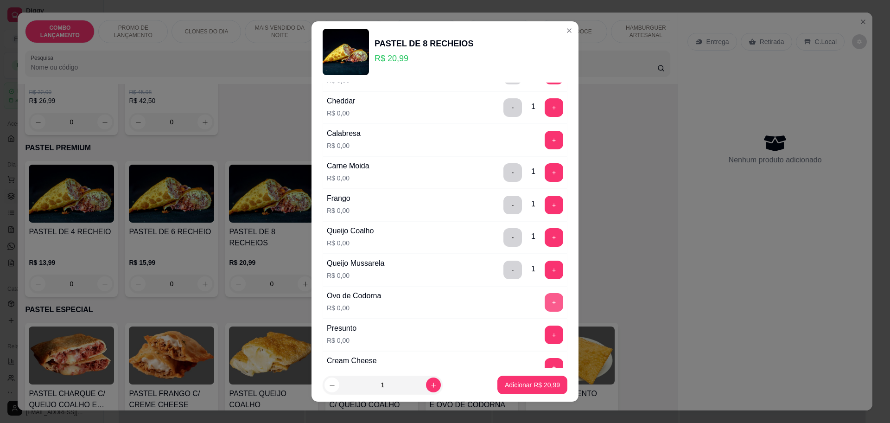
click at [545, 295] on button "+" at bounding box center [554, 302] width 19 height 19
click at [545, 330] on button "+" at bounding box center [554, 334] width 18 height 18
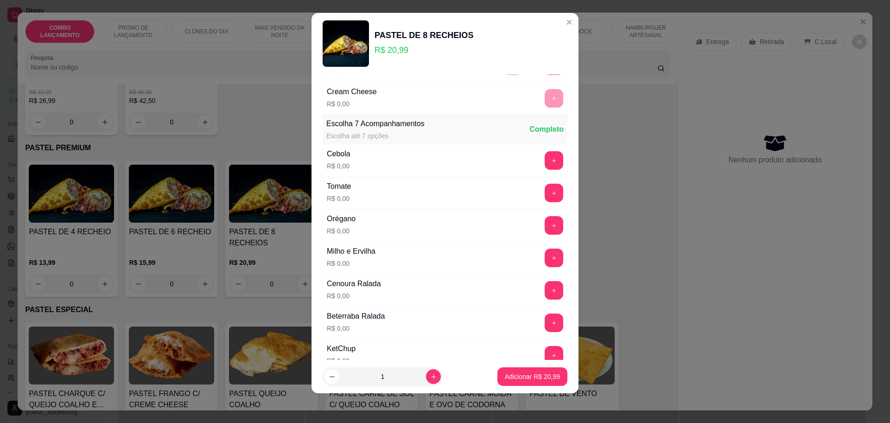
scroll to position [348, 0]
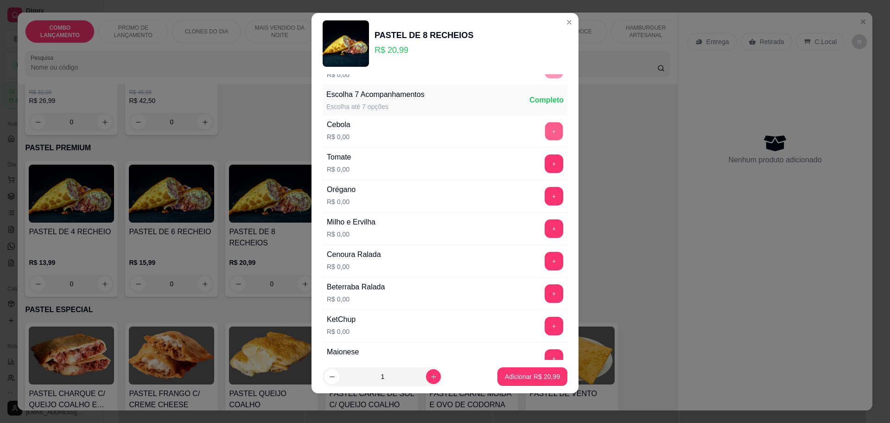
click at [545, 126] on button "+" at bounding box center [554, 131] width 18 height 18
click at [545, 171] on button "+" at bounding box center [554, 163] width 19 height 19
click at [545, 197] on button "+" at bounding box center [554, 196] width 18 height 18
click at [545, 235] on button "+" at bounding box center [554, 228] width 18 height 18
click at [545, 235] on button "+" at bounding box center [554, 228] width 19 height 19
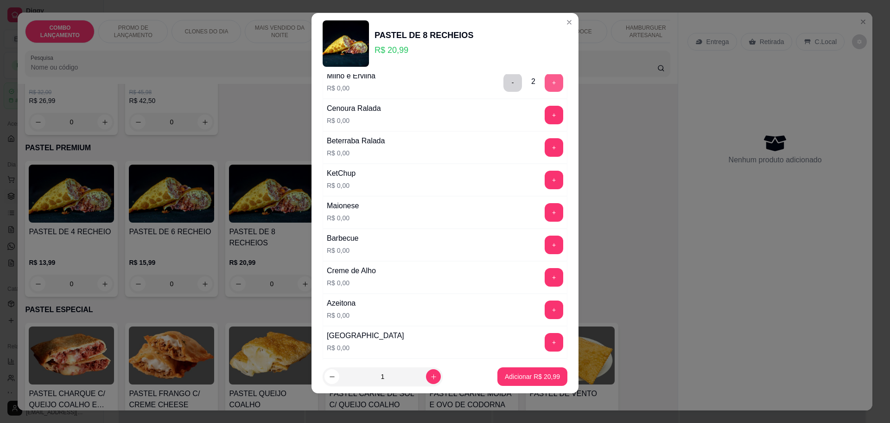
scroll to position [522, 0]
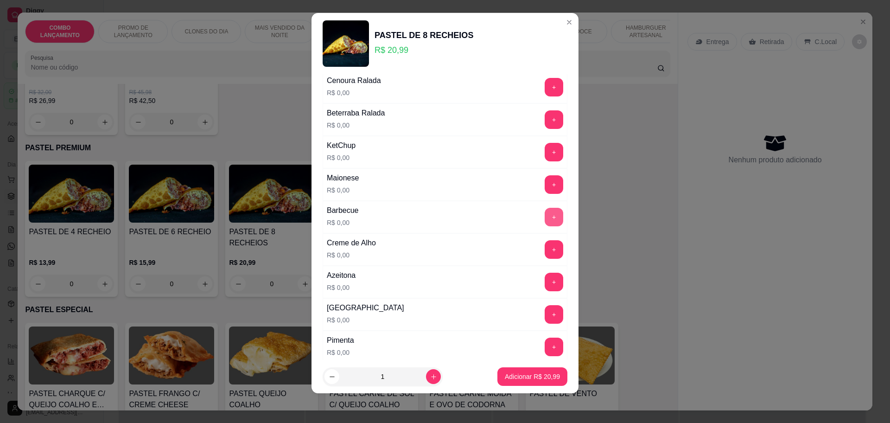
click at [545, 208] on button "+" at bounding box center [554, 217] width 19 height 19
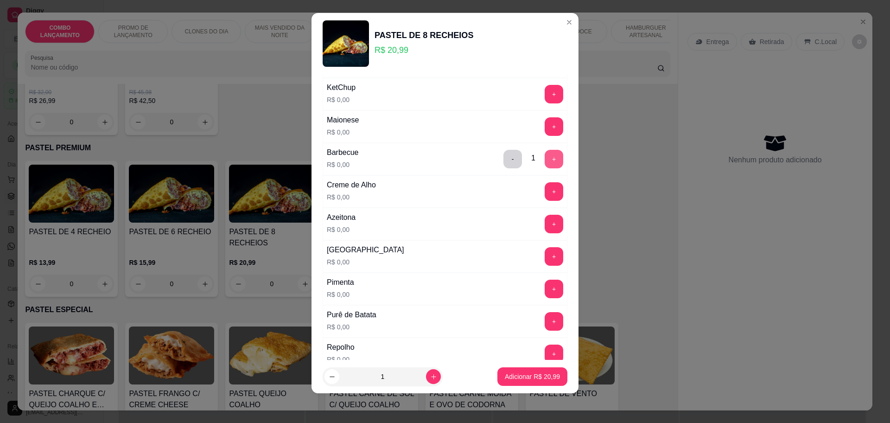
scroll to position [637, 0]
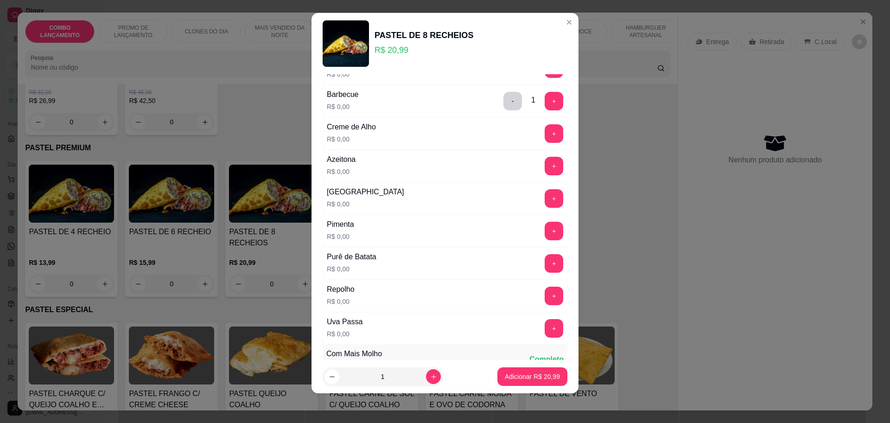
click at [541, 256] on div "+" at bounding box center [554, 263] width 26 height 19
click at [545, 264] on button "+" at bounding box center [554, 263] width 18 height 18
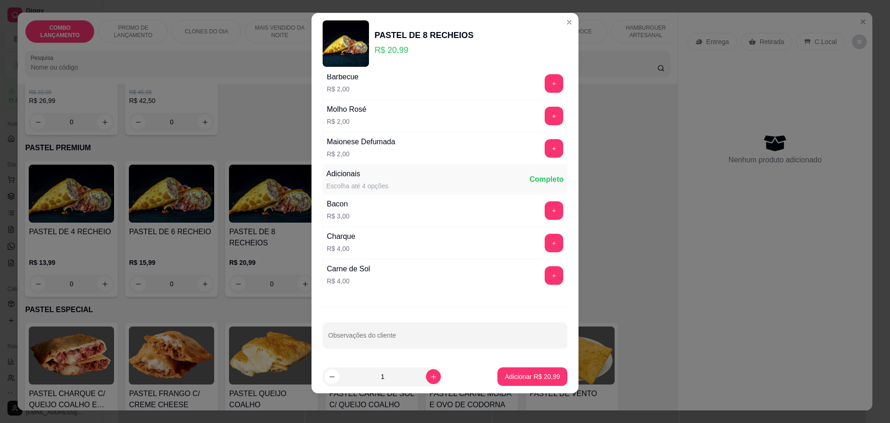
scroll to position [978, 0]
click at [536, 377] on p "Adicionar R$ 20,99" at bounding box center [533, 376] width 54 height 9
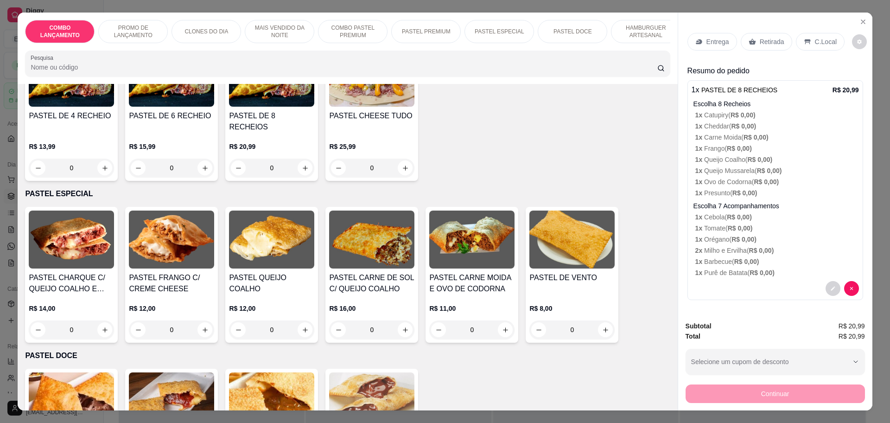
scroll to position [1159, 0]
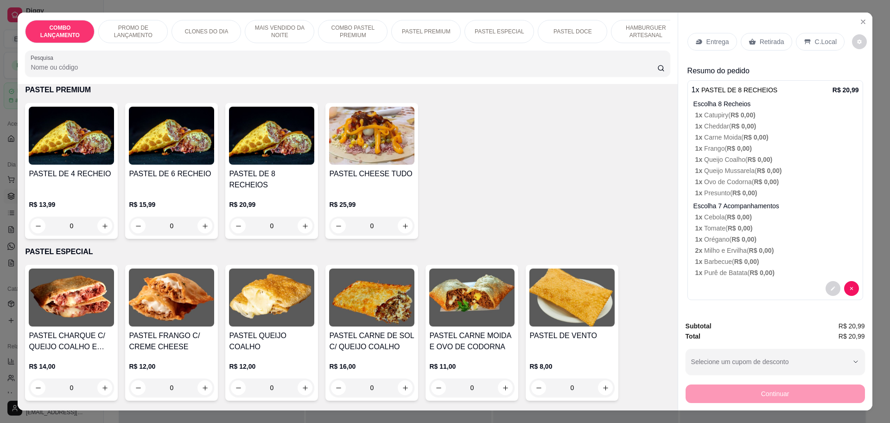
click at [300, 217] on div "0" at bounding box center [271, 226] width 85 height 19
click at [301, 217] on div "0" at bounding box center [271, 226] width 85 height 19
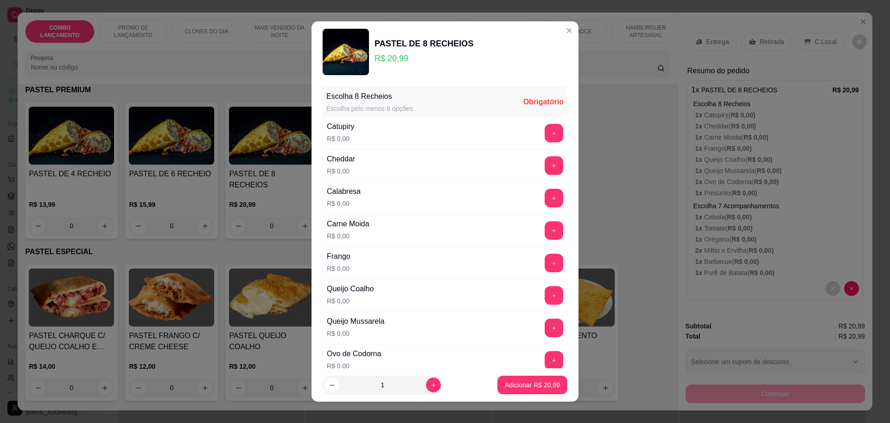
click at [529, 186] on div "Calabresa R$ 0,00 +" at bounding box center [445, 198] width 245 height 32
click at [545, 195] on button "+" at bounding box center [554, 198] width 19 height 19
click at [545, 236] on button "+" at bounding box center [554, 230] width 19 height 19
click at [545, 129] on button "+" at bounding box center [554, 133] width 18 height 18
click at [545, 263] on button "+" at bounding box center [554, 263] width 18 height 18
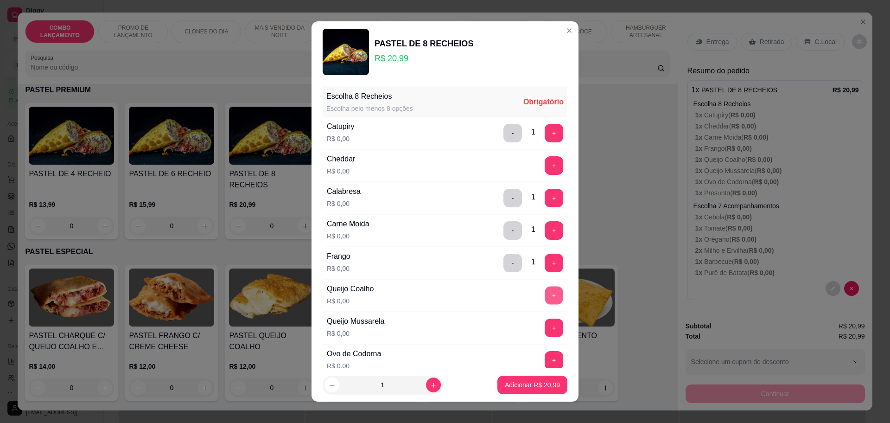
click at [545, 296] on button "+" at bounding box center [554, 295] width 18 height 18
click at [545, 357] on button "+" at bounding box center [554, 360] width 18 height 18
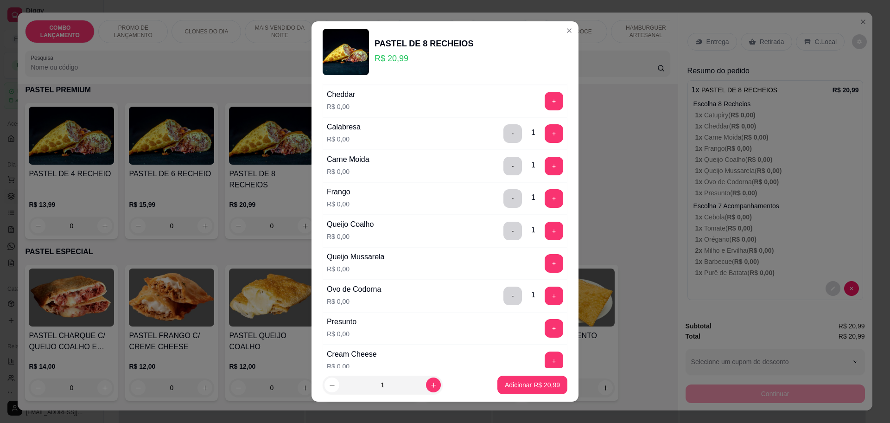
scroll to position [58, 0]
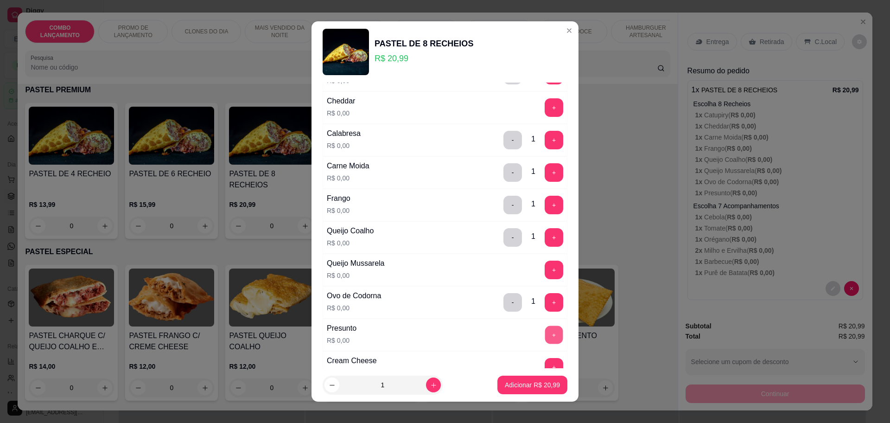
click at [545, 335] on button "+" at bounding box center [554, 334] width 18 height 18
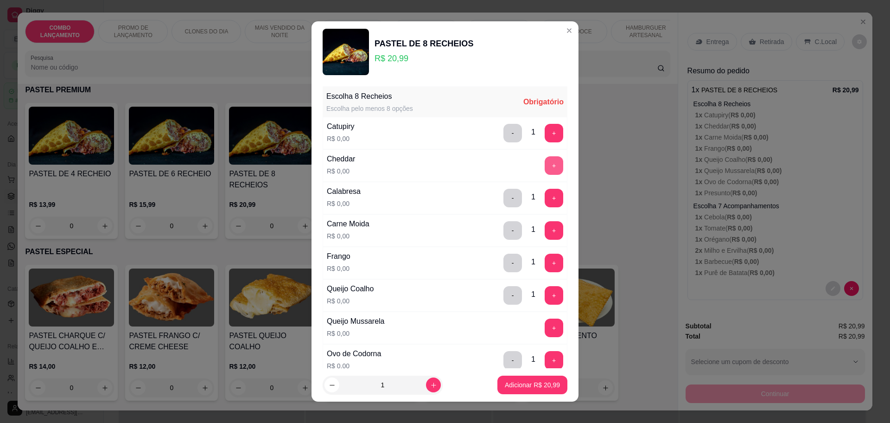
click at [545, 163] on button "+" at bounding box center [554, 165] width 19 height 19
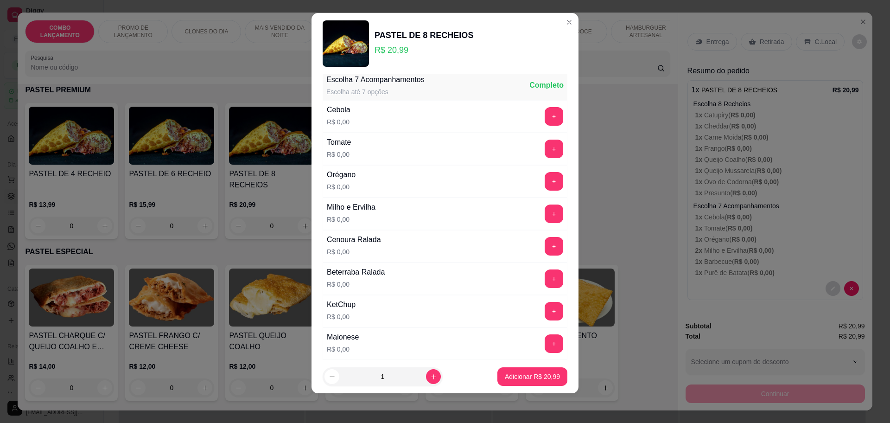
scroll to position [359, 0]
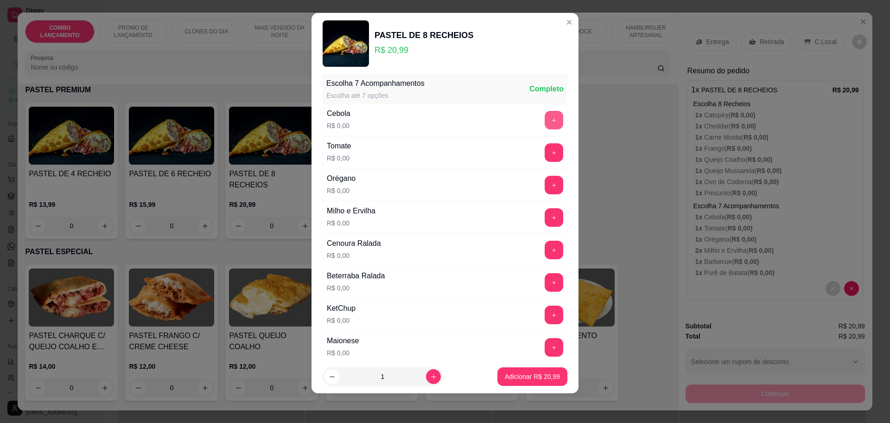
click at [545, 114] on button "+" at bounding box center [554, 120] width 19 height 19
click at [545, 156] on button "+" at bounding box center [554, 152] width 19 height 19
click at [545, 117] on button "+" at bounding box center [554, 120] width 19 height 19
click at [504, 121] on button "-" at bounding box center [513, 120] width 18 height 18
click at [545, 243] on button "+" at bounding box center [554, 250] width 19 height 19
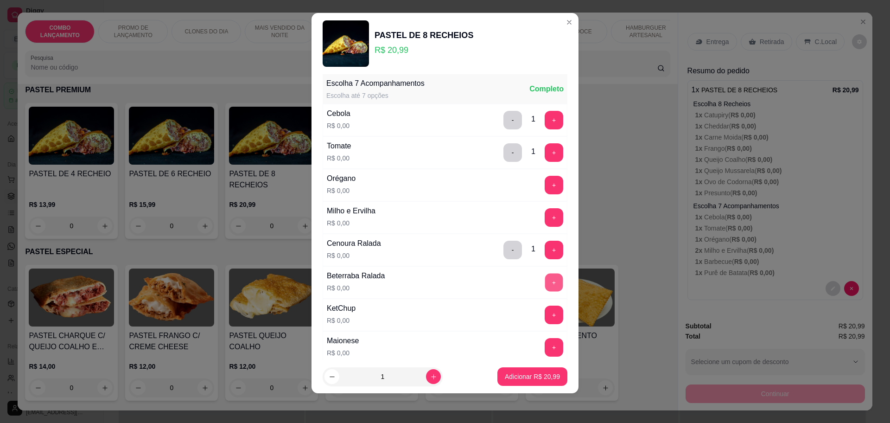
click at [545, 273] on button "+" at bounding box center [554, 282] width 18 height 18
click at [545, 182] on button "+" at bounding box center [554, 185] width 19 height 19
click at [545, 210] on button "+" at bounding box center [554, 217] width 19 height 19
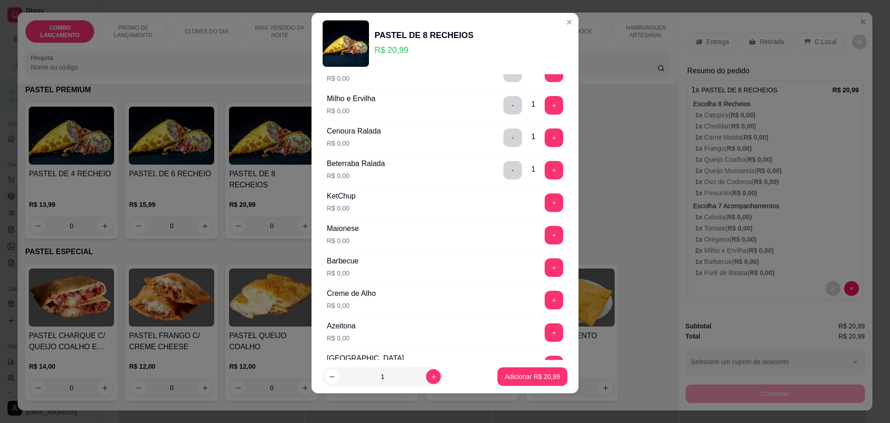
scroll to position [475, 0]
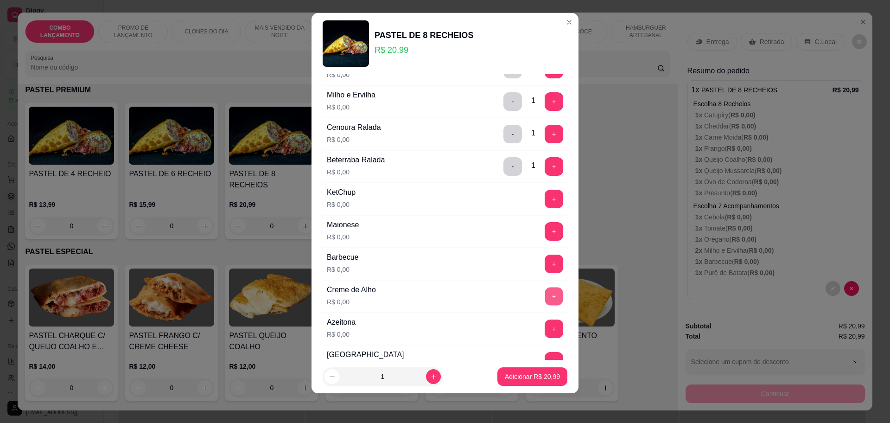
click at [545, 290] on button "+" at bounding box center [554, 296] width 18 height 18
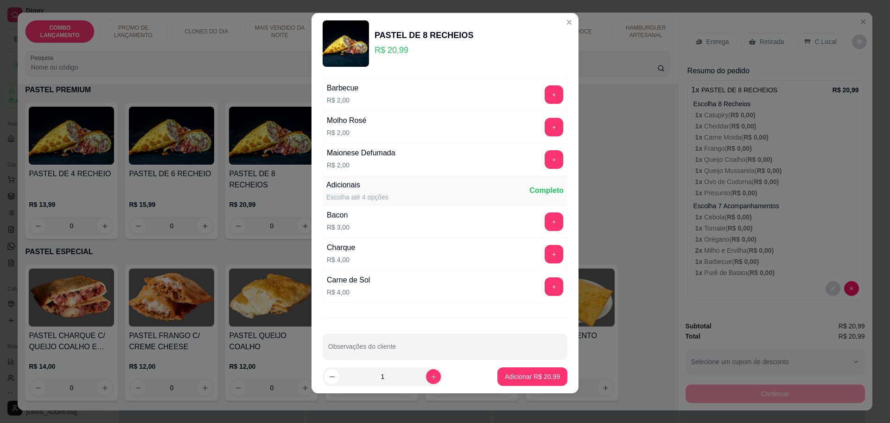
scroll to position [978, 0]
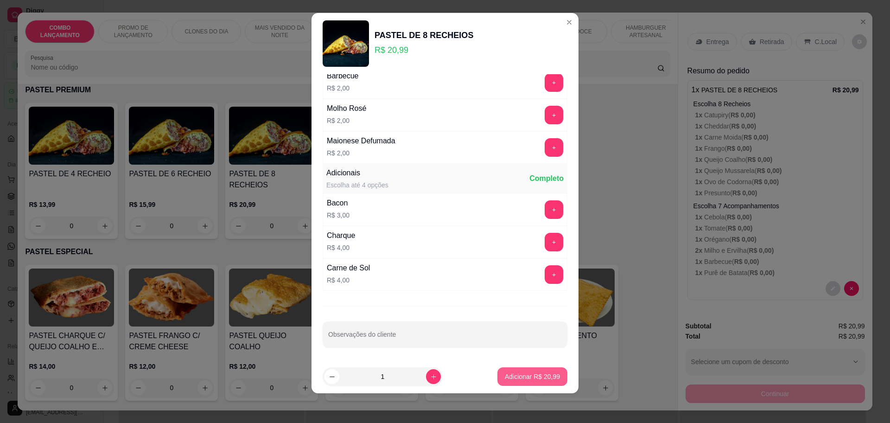
click at [536, 375] on p "Adicionar R$ 20,99" at bounding box center [532, 376] width 55 height 9
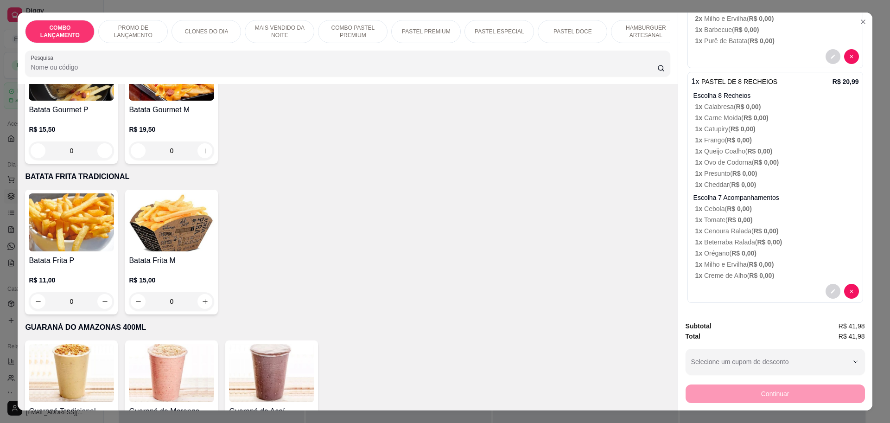
scroll to position [2782, 0]
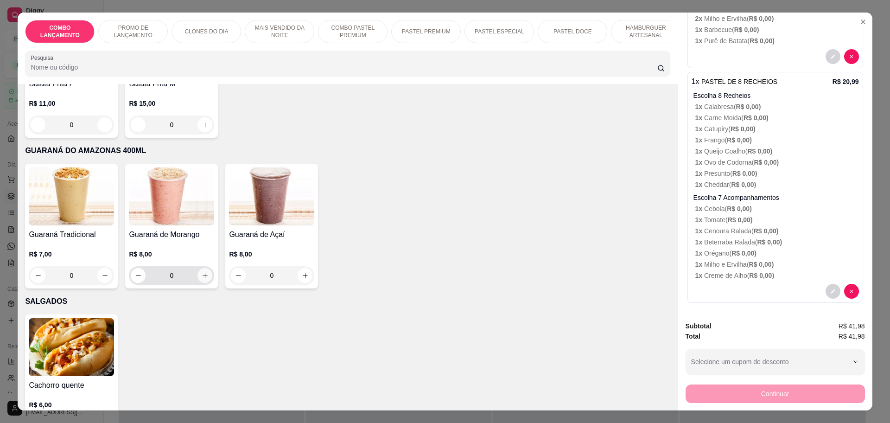
click at [202, 272] on icon "increase-product-quantity" at bounding box center [205, 275] width 7 height 7
click at [204, 268] on button "increase-product-quantity" at bounding box center [204, 275] width 15 height 15
type input "2"
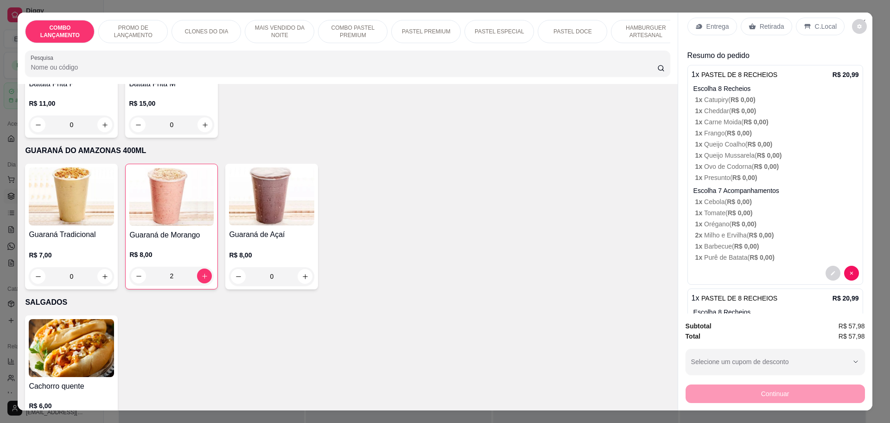
scroll to position [0, 0]
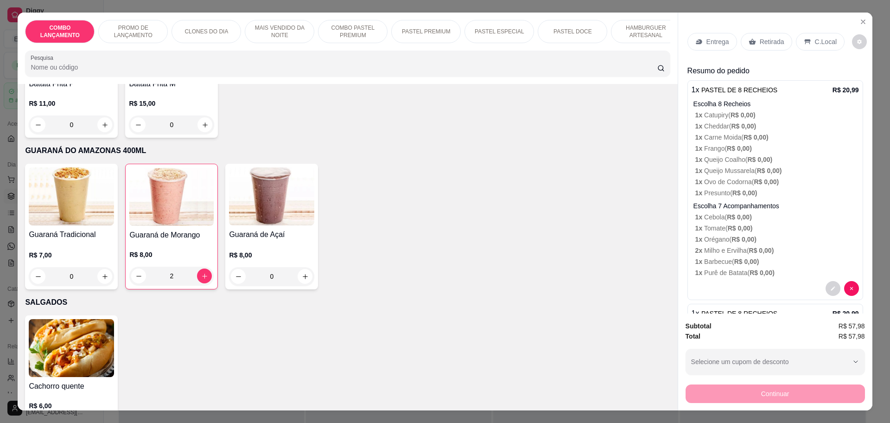
click at [815, 37] on p "C.Local" at bounding box center [826, 41] width 22 height 9
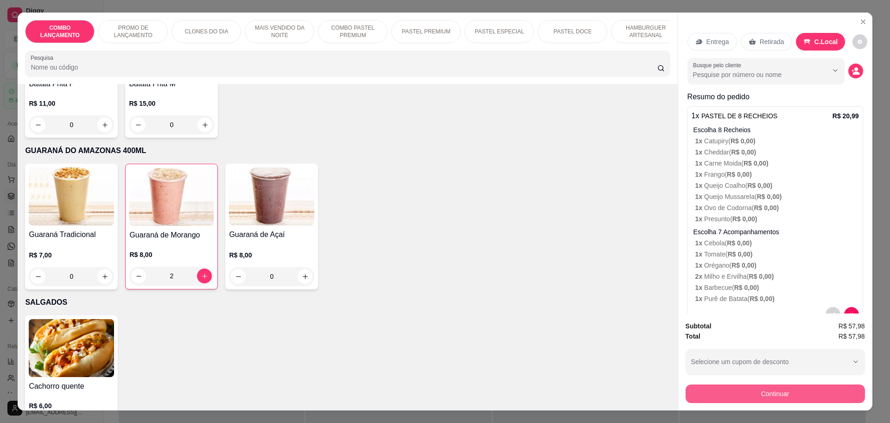
click at [766, 387] on button "Continuar" at bounding box center [775, 393] width 179 height 19
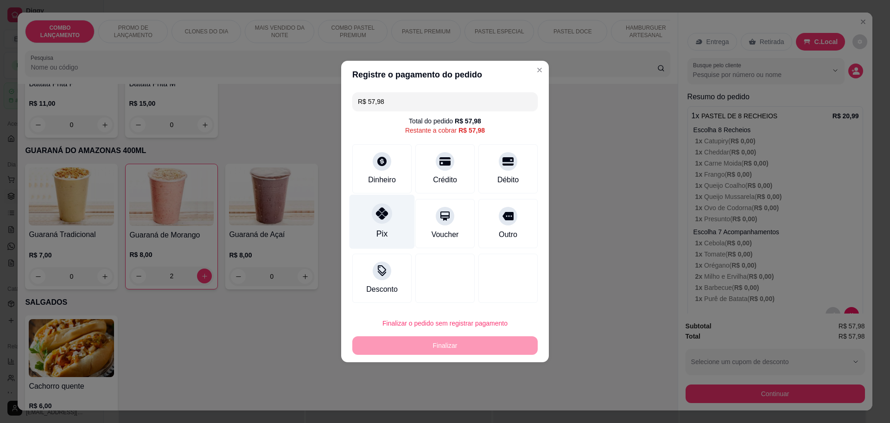
click at [382, 222] on div at bounding box center [382, 213] width 20 height 20
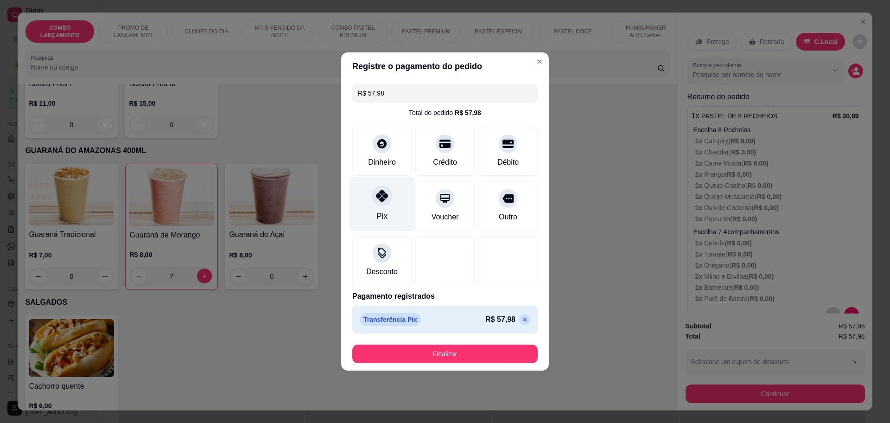
type input "R$ 0,00"
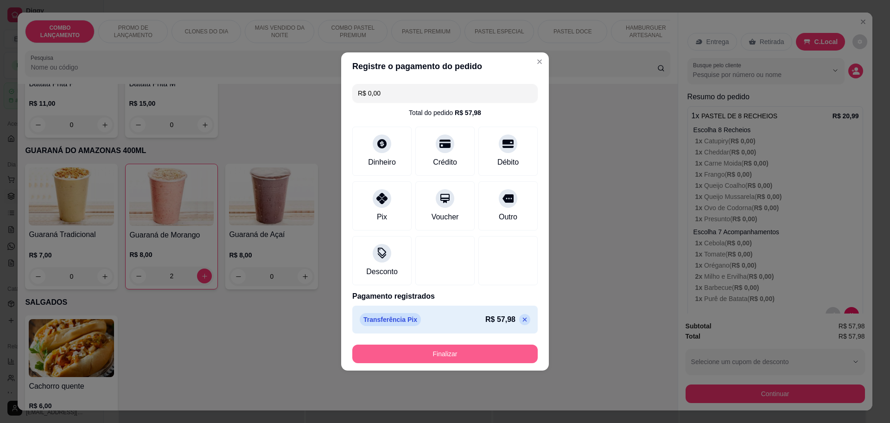
click at [449, 351] on button "Finalizar" at bounding box center [444, 353] width 185 height 19
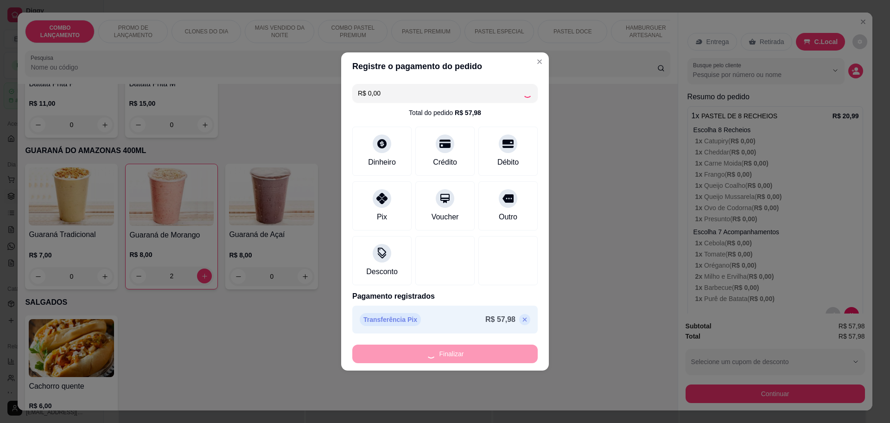
type input "0"
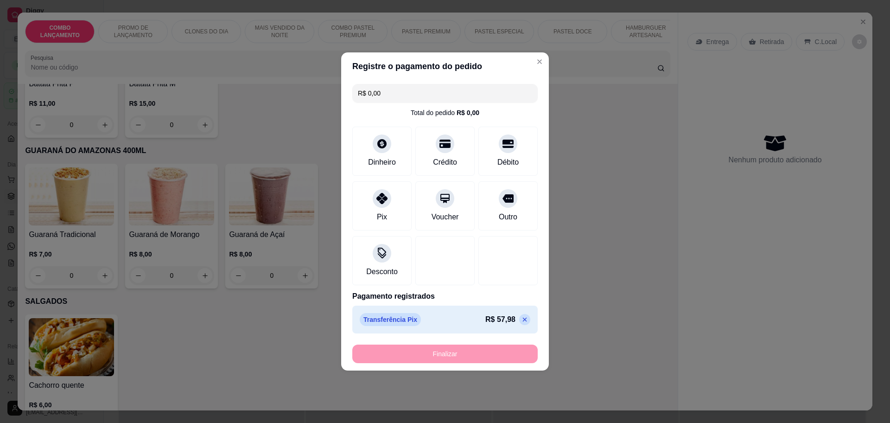
type input "-R$ 57,98"
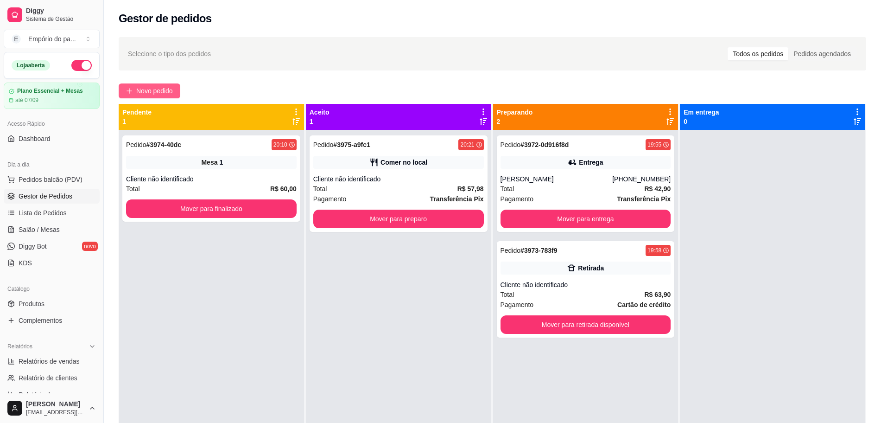
click at [150, 91] on span "Novo pedido" at bounding box center [154, 91] width 37 height 10
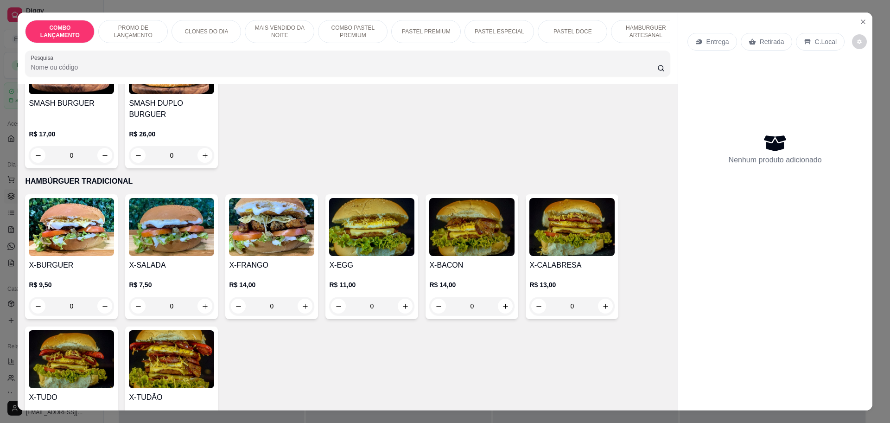
scroll to position [2028, 0]
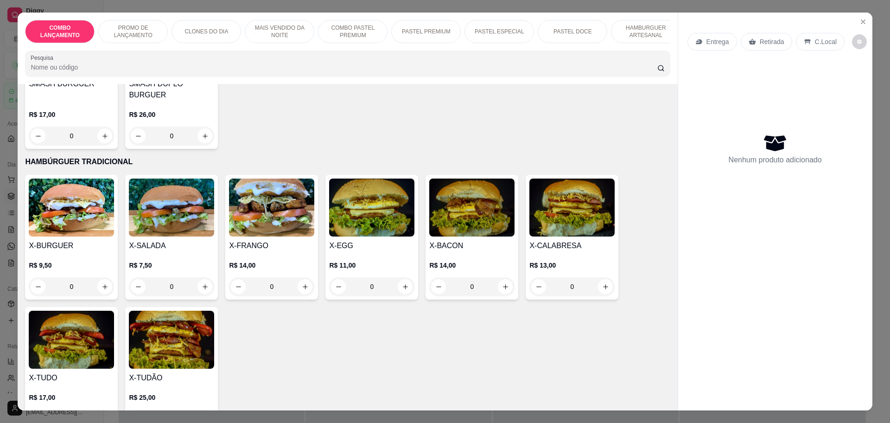
click at [600, 277] on div "0" at bounding box center [571, 286] width 85 height 19
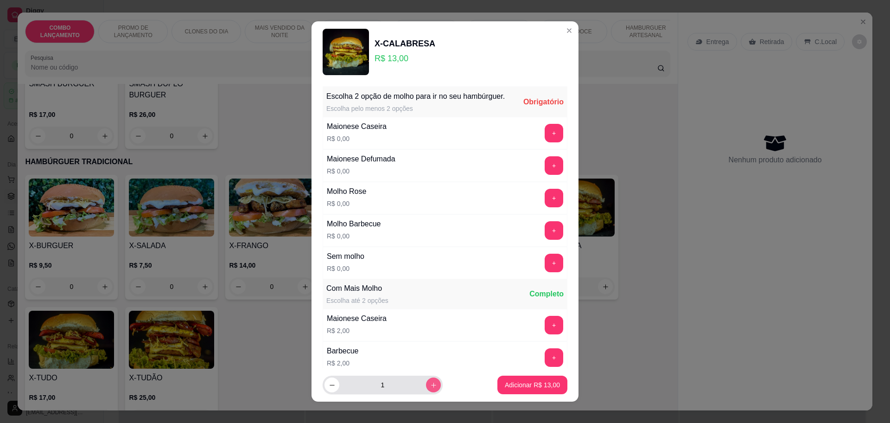
click at [426, 388] on button "increase-product-quantity" at bounding box center [433, 384] width 15 height 15
type input "2"
click at [545, 270] on button "+" at bounding box center [554, 263] width 19 height 19
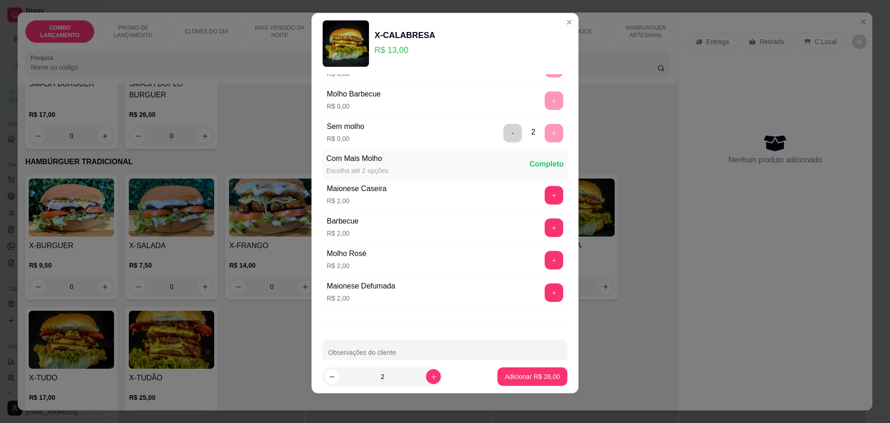
scroll to position [140, 0]
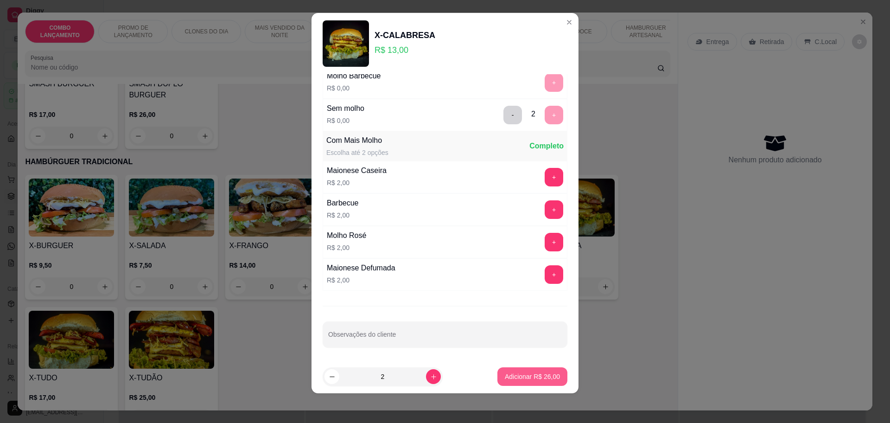
click at [507, 367] on button "Adicionar R$ 26,00" at bounding box center [532, 376] width 70 height 19
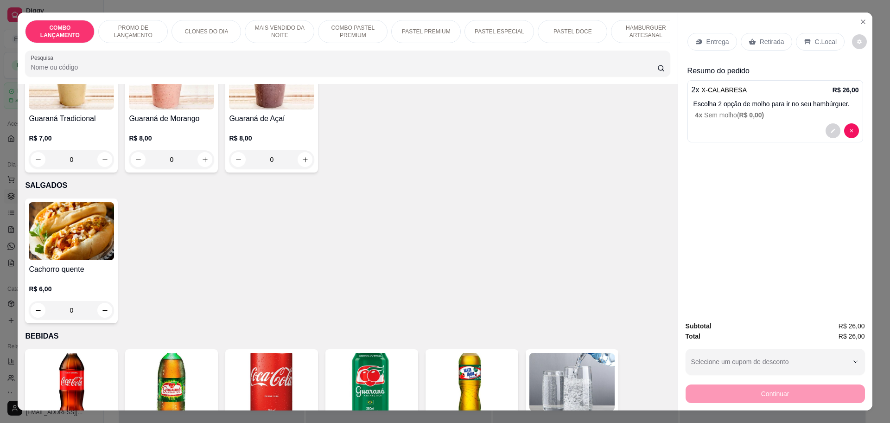
scroll to position [3072, 0]
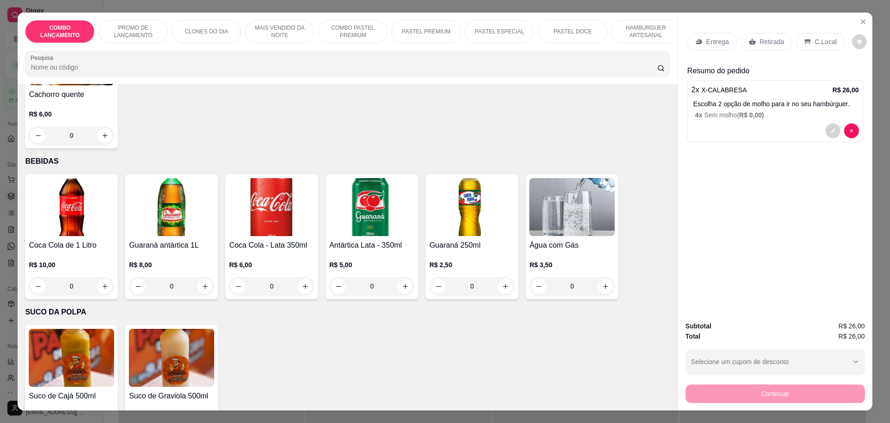
click at [767, 43] on p "Retirada" at bounding box center [772, 41] width 25 height 9
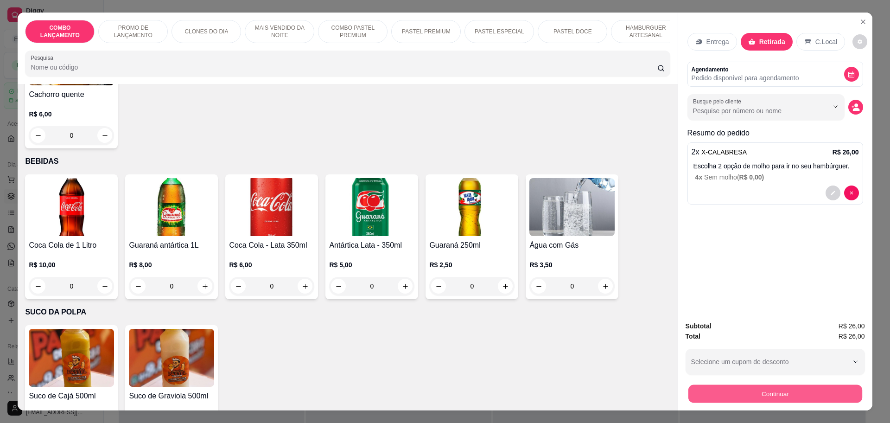
click at [775, 390] on button "Continuar" at bounding box center [775, 393] width 174 height 18
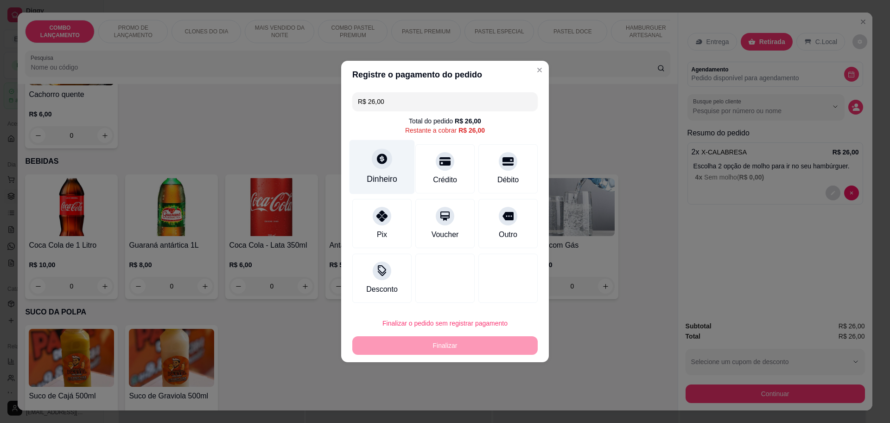
click at [386, 185] on div "Dinheiro" at bounding box center [382, 179] width 31 height 12
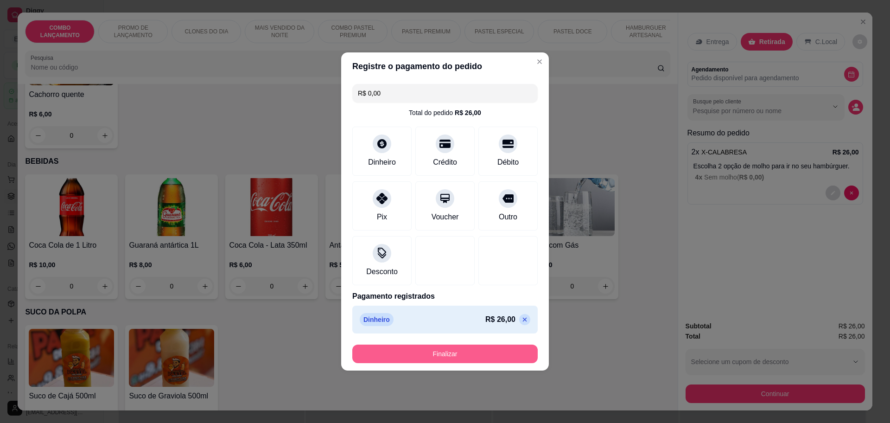
click at [452, 357] on button "Finalizar" at bounding box center [444, 353] width 185 height 19
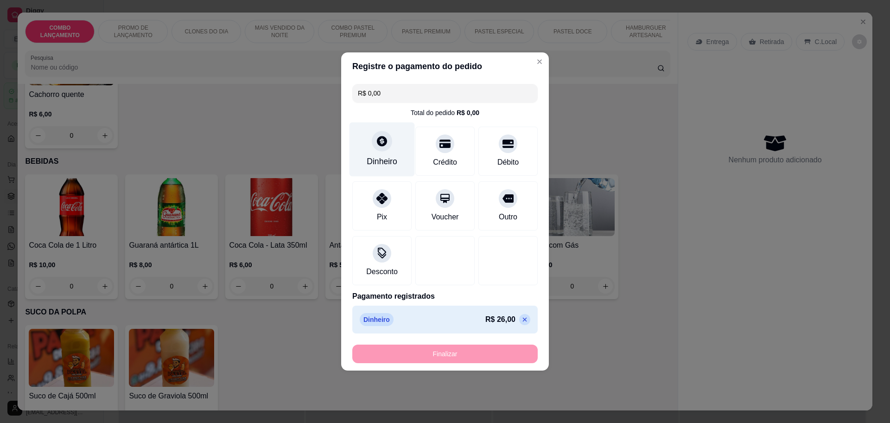
type input "-R$ 26,00"
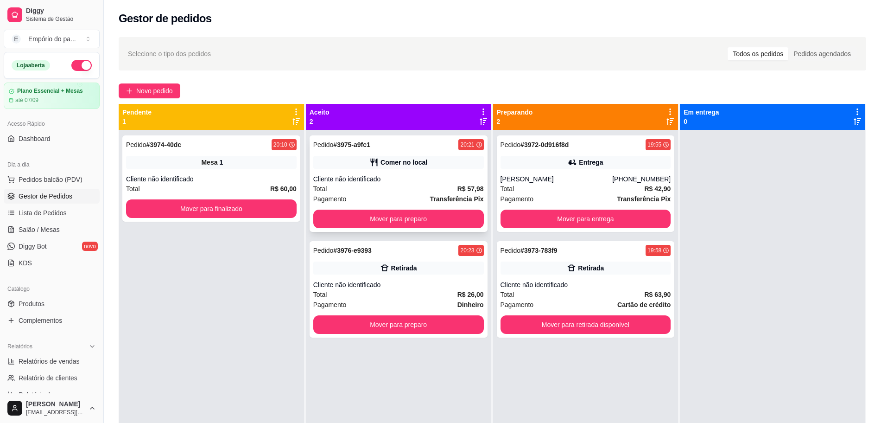
click at [396, 188] on div "Total R$ 57,98" at bounding box center [398, 189] width 171 height 10
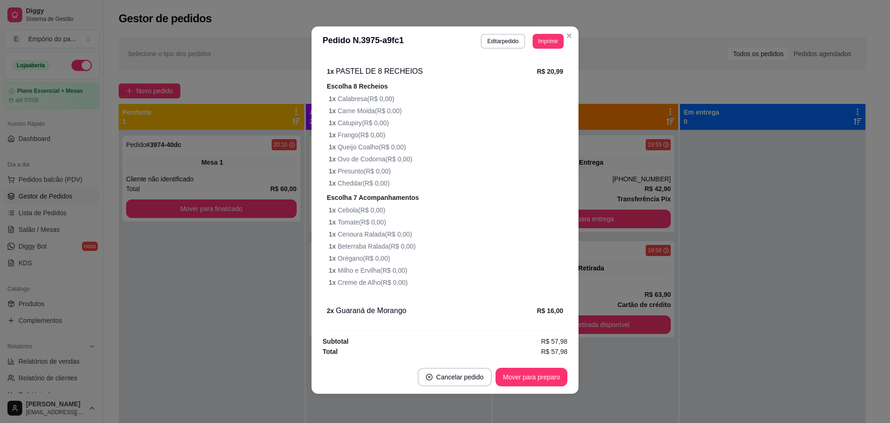
scroll to position [2, 0]
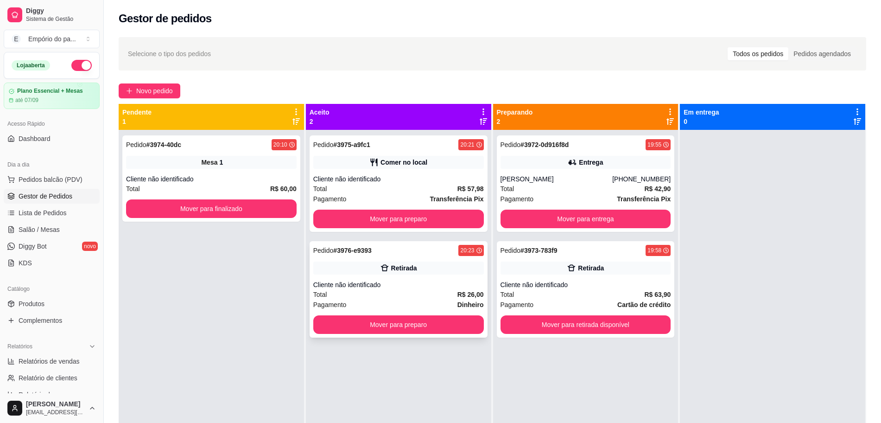
click at [376, 287] on div "Cliente não identificado" at bounding box center [398, 284] width 171 height 9
click at [561, 287] on div "Cliente não identificado" at bounding box center [586, 284] width 171 height 9
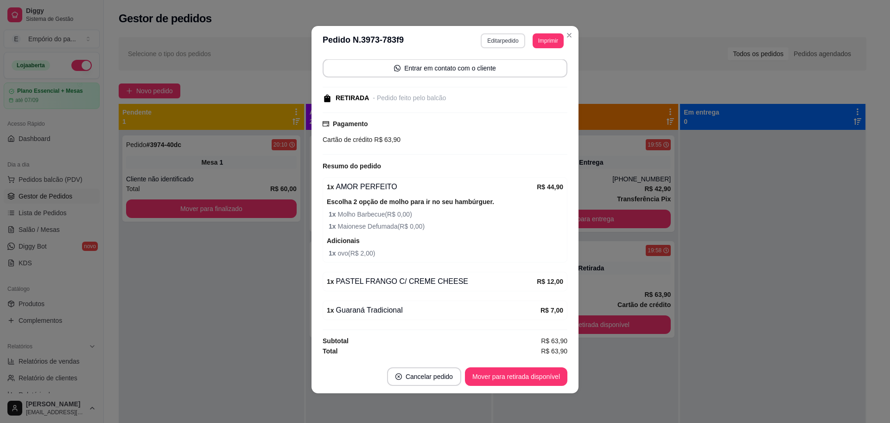
click at [485, 36] on button "Editar pedido" at bounding box center [503, 40] width 44 height 15
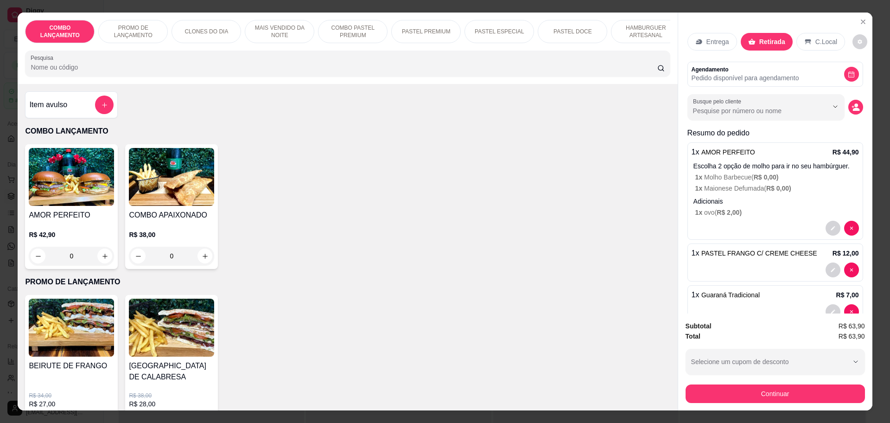
scroll to position [32, 0]
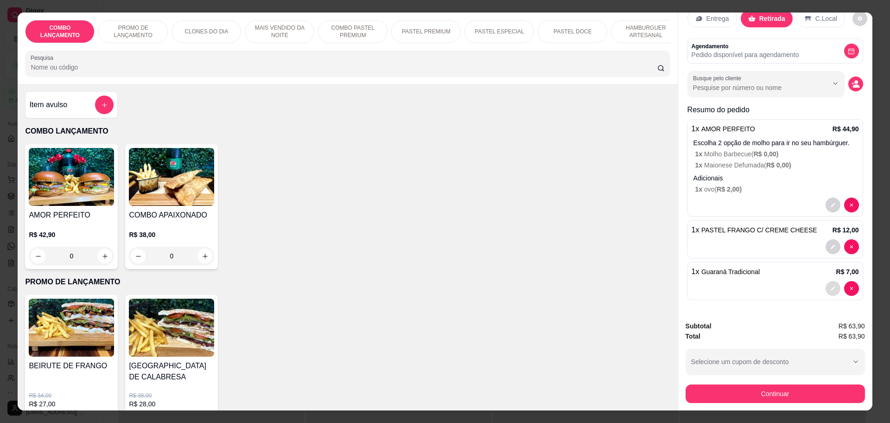
click at [830, 288] on icon "decrease-product-quantity" at bounding box center [833, 289] width 6 height 6
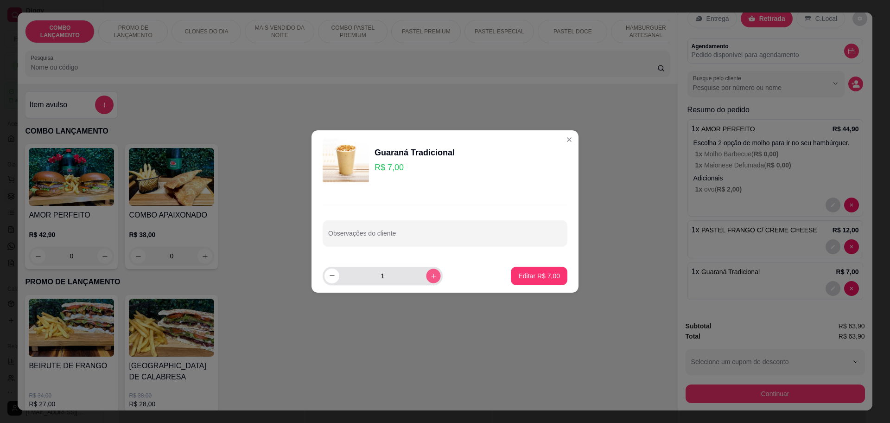
click at [430, 273] on icon "increase-product-quantity" at bounding box center [433, 276] width 7 height 7
type input "2"
click at [548, 280] on button "Editar R$ 14,00" at bounding box center [538, 276] width 60 height 19
type input "2"
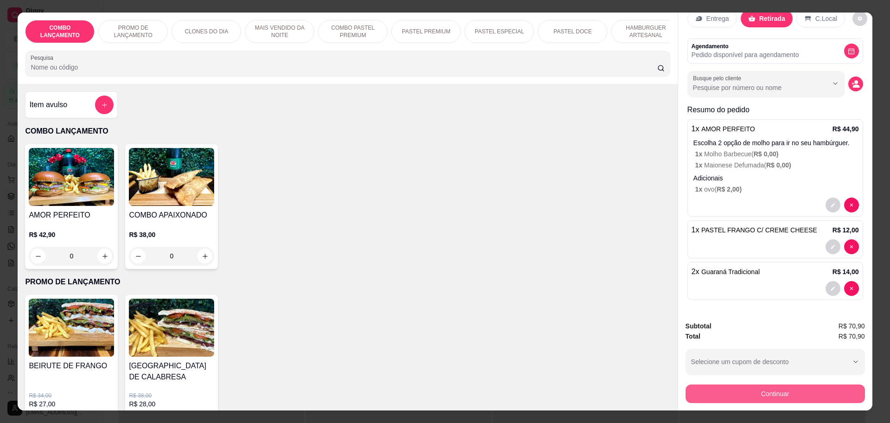
click at [779, 388] on button "Continuar" at bounding box center [775, 393] width 179 height 19
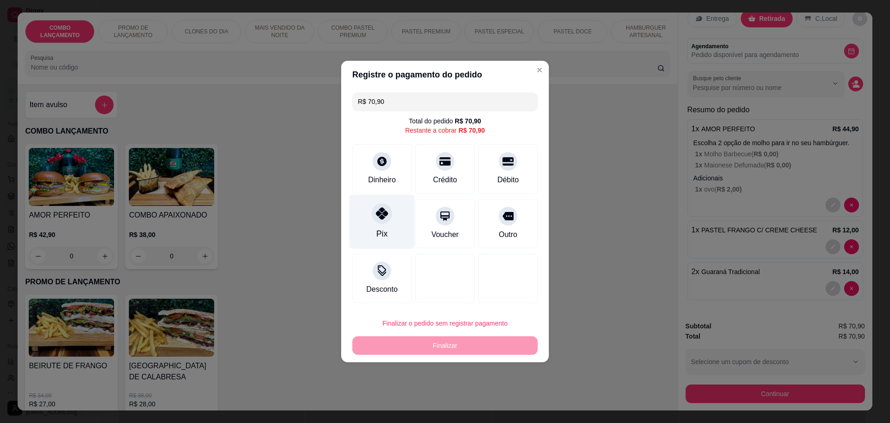
click at [382, 210] on icon at bounding box center [382, 213] width 12 height 12
type input "R$ 0,00"
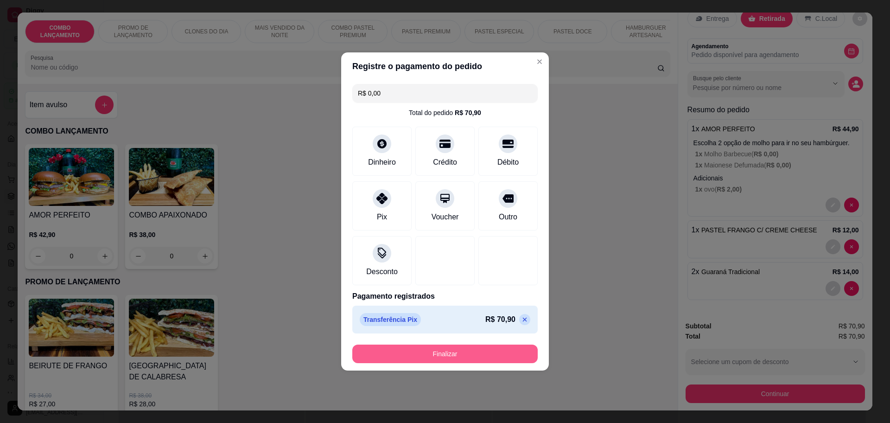
click at [446, 353] on button "Finalizar" at bounding box center [444, 353] width 185 height 19
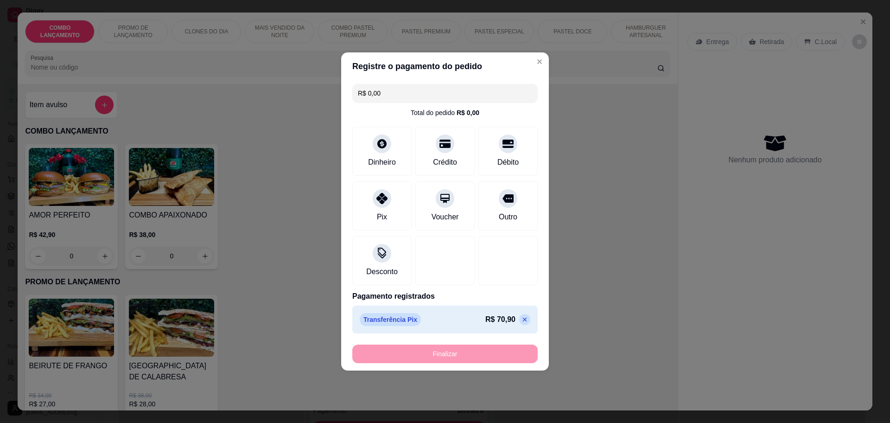
type input "0"
type input "-R$ 70,90"
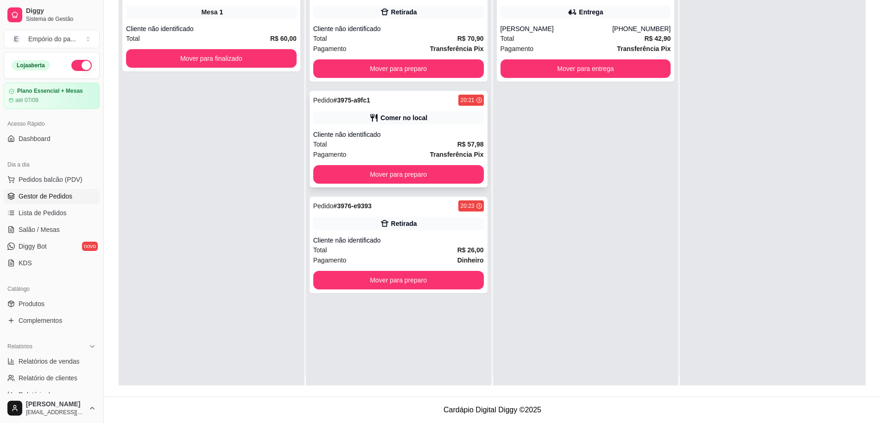
scroll to position [0, 0]
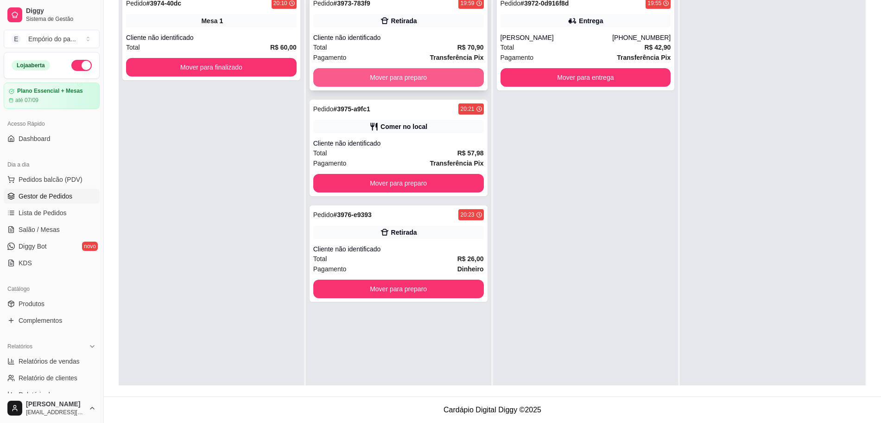
click at [408, 74] on button "Mover para preparo" at bounding box center [398, 77] width 171 height 19
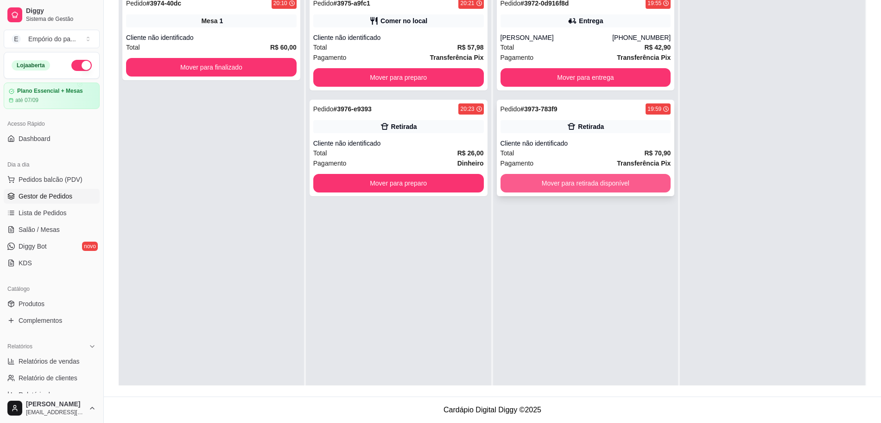
click at [617, 185] on button "Mover para retirada disponível" at bounding box center [586, 183] width 171 height 19
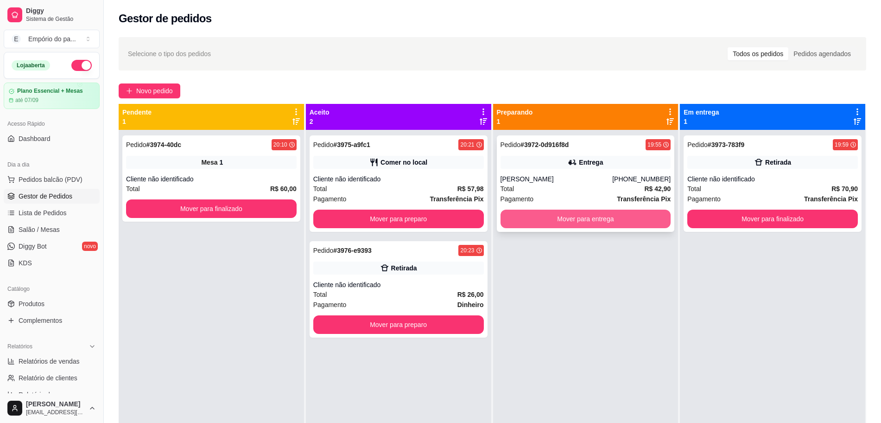
click at [589, 216] on button "Mover para entrega" at bounding box center [586, 219] width 171 height 19
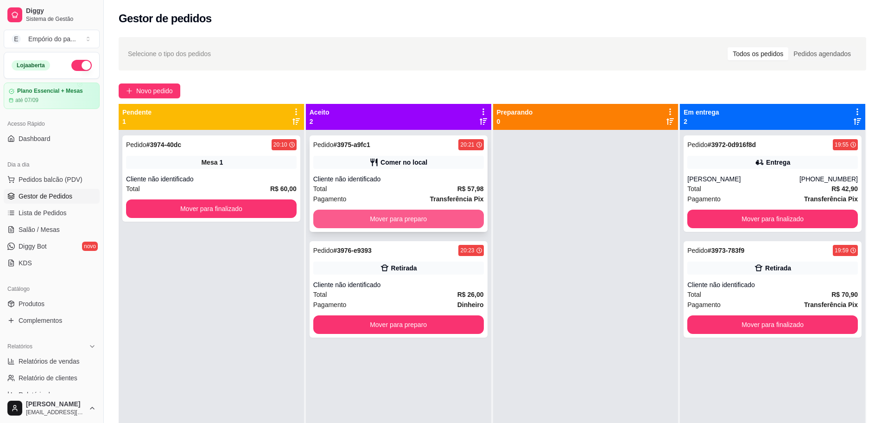
click at [350, 219] on button "Mover para preparo" at bounding box center [398, 219] width 171 height 19
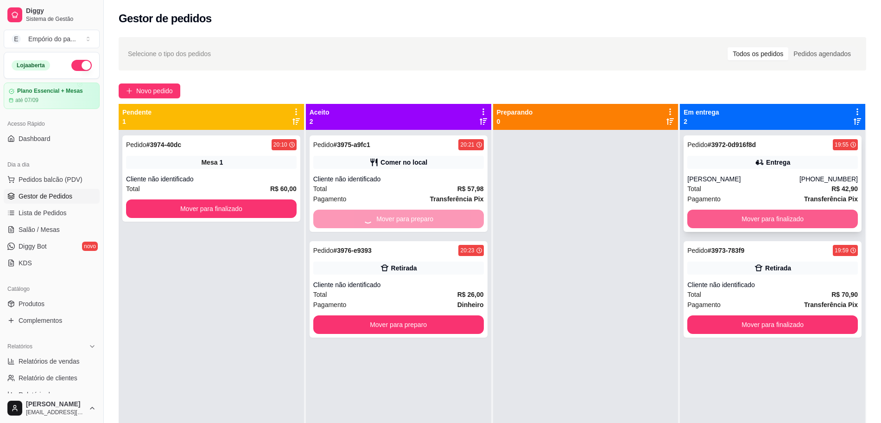
click at [739, 217] on button "Mover para finalizado" at bounding box center [773, 219] width 171 height 19
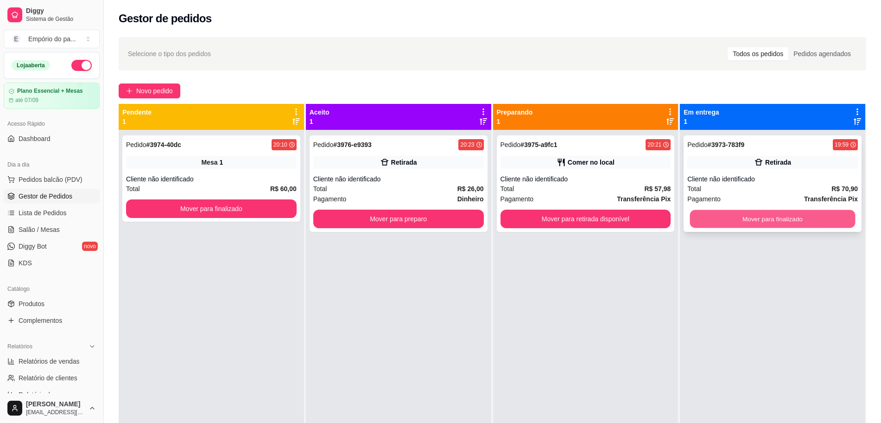
click at [752, 214] on button "Mover para finalizado" at bounding box center [773, 219] width 166 height 18
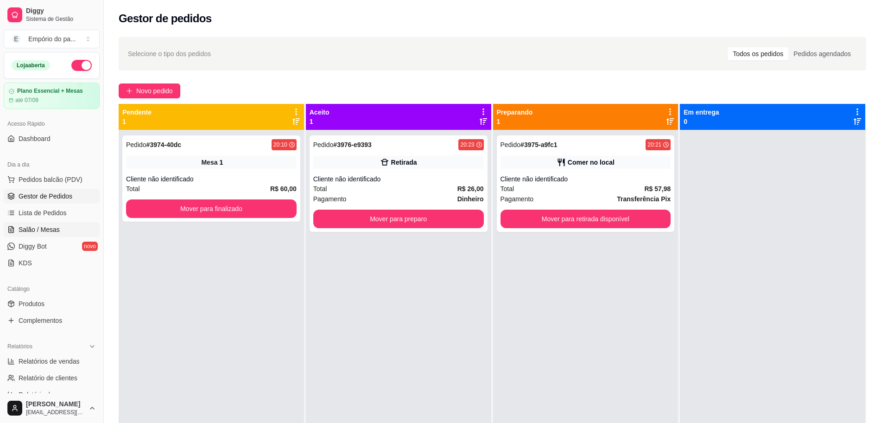
click at [23, 229] on span "Salão / Mesas" at bounding box center [39, 229] width 41 height 9
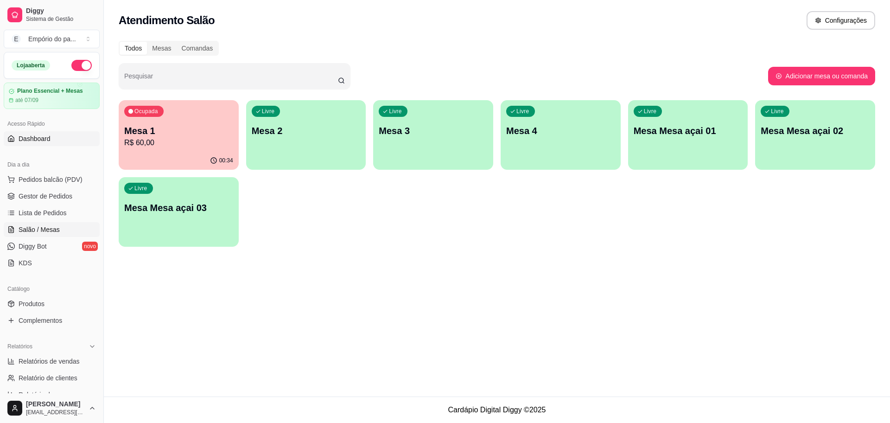
click at [36, 138] on span "Dashboard" at bounding box center [35, 138] width 32 height 9
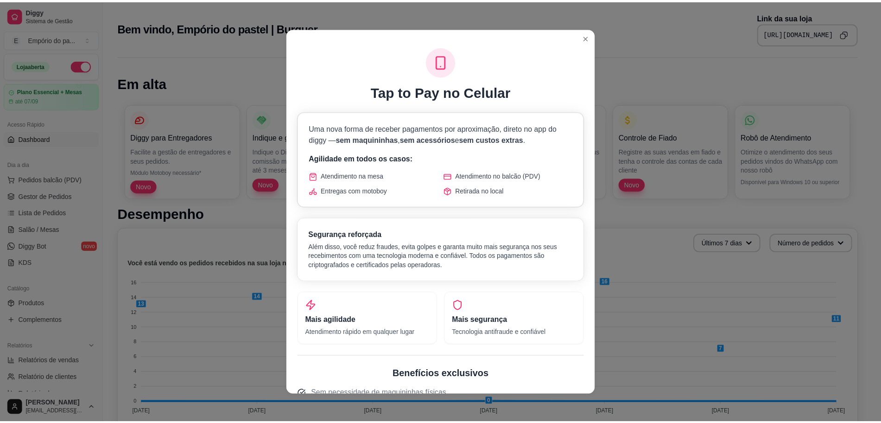
scroll to position [231, 0]
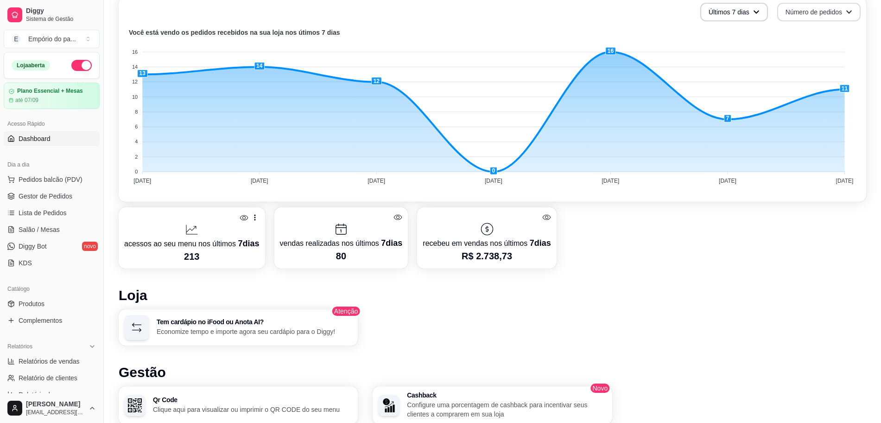
click at [821, 13] on button "Número de pedidos" at bounding box center [818, 12] width 83 height 19
click at [809, 49] on span "Total em reais de pedidos" at bounding box center [819, 50] width 78 height 9
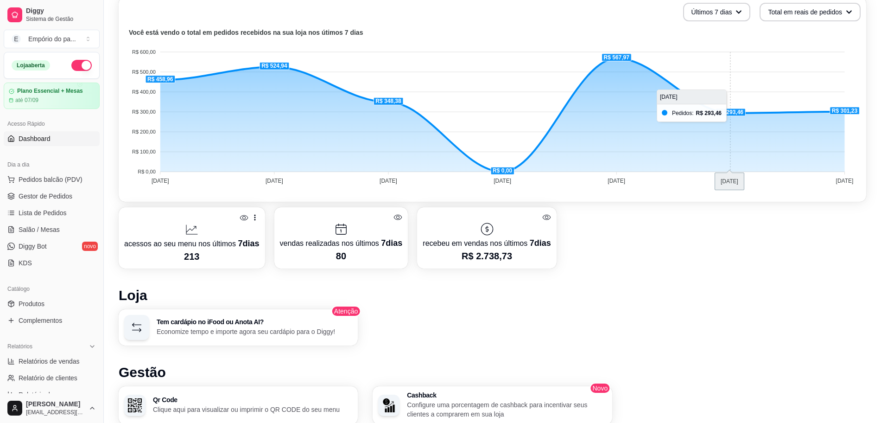
click at [735, 112] on foreignobject at bounding box center [492, 108] width 737 height 162
click at [713, 115] on foreignobject at bounding box center [492, 108] width 737 height 162
click at [737, 112] on foreignobject at bounding box center [492, 108] width 737 height 162
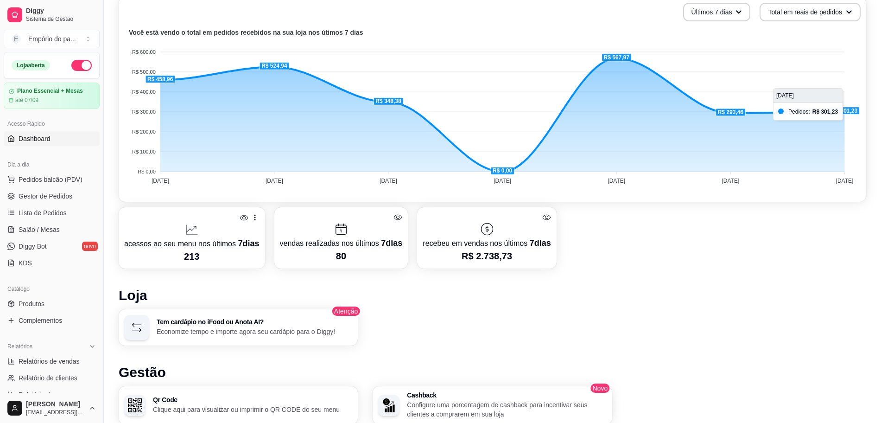
click at [847, 105] on foreignobject at bounding box center [492, 108] width 737 height 162
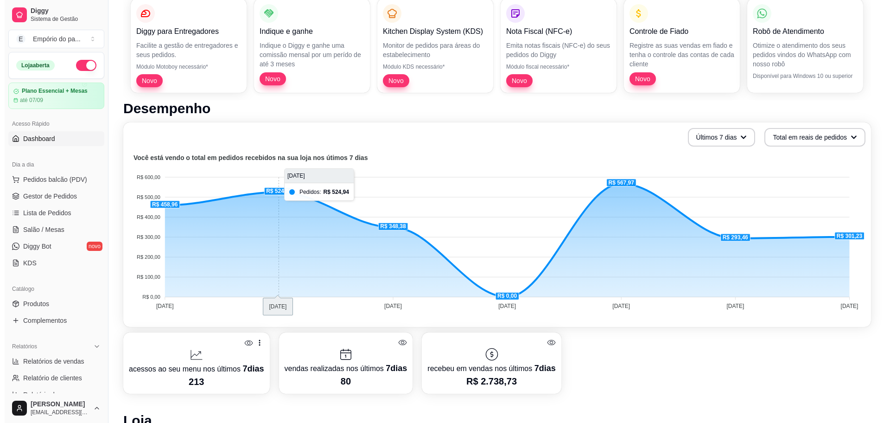
scroll to position [0, 0]
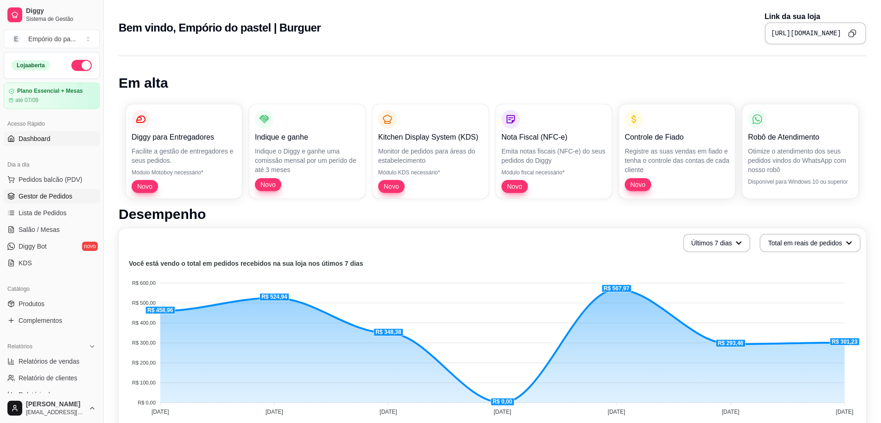
click at [53, 202] on link "Gestor de Pedidos" at bounding box center [52, 196] width 96 height 15
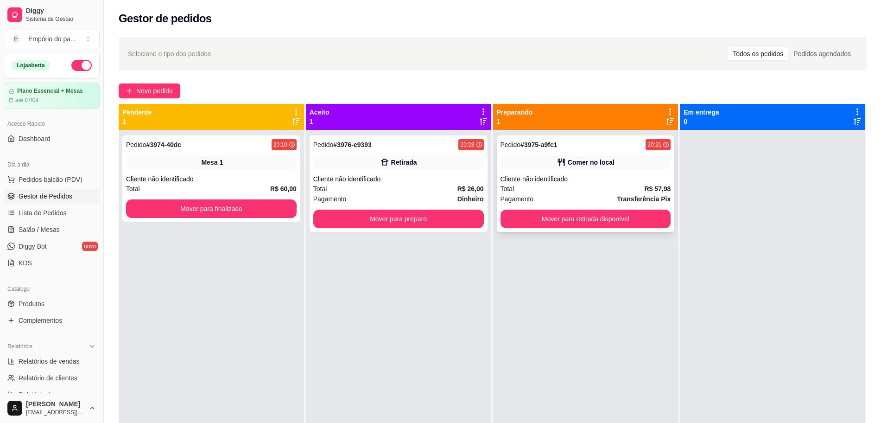
click at [567, 196] on div "Pagamento Transferência Pix" at bounding box center [586, 199] width 171 height 10
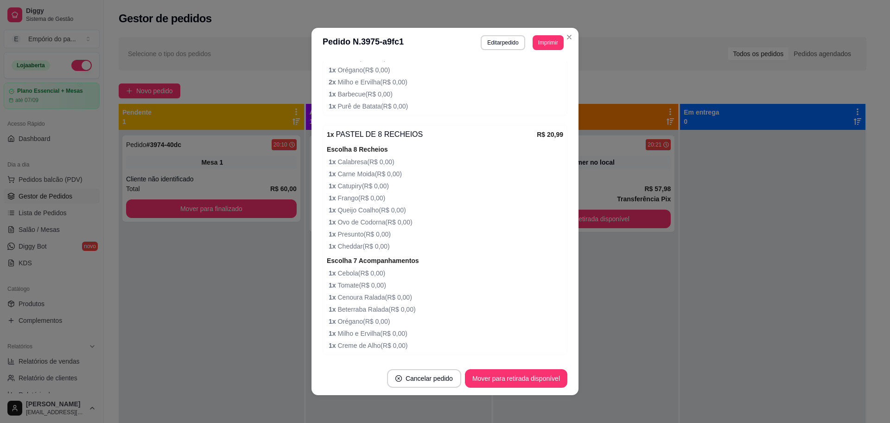
scroll to position [409, 0]
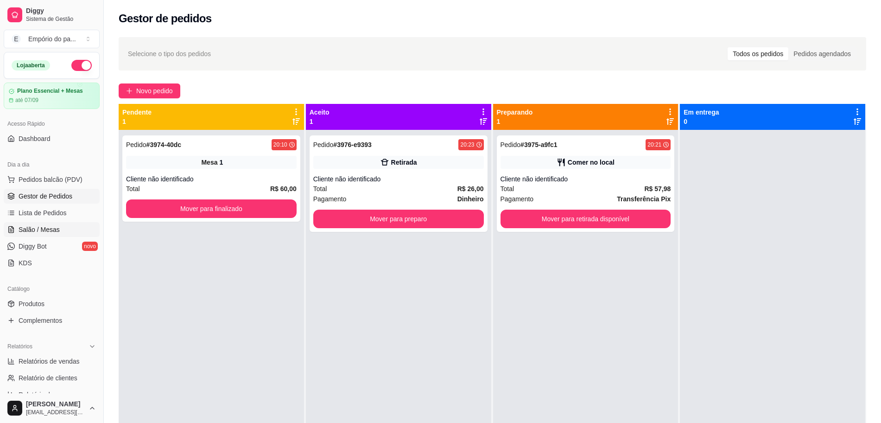
click at [39, 227] on span "Salão / Mesas" at bounding box center [39, 229] width 41 height 9
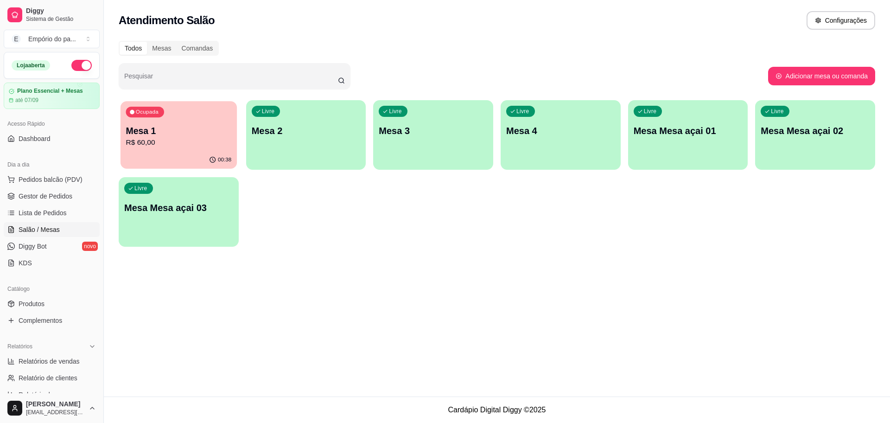
click at [192, 142] on p "R$ 60,00" at bounding box center [179, 142] width 106 height 11
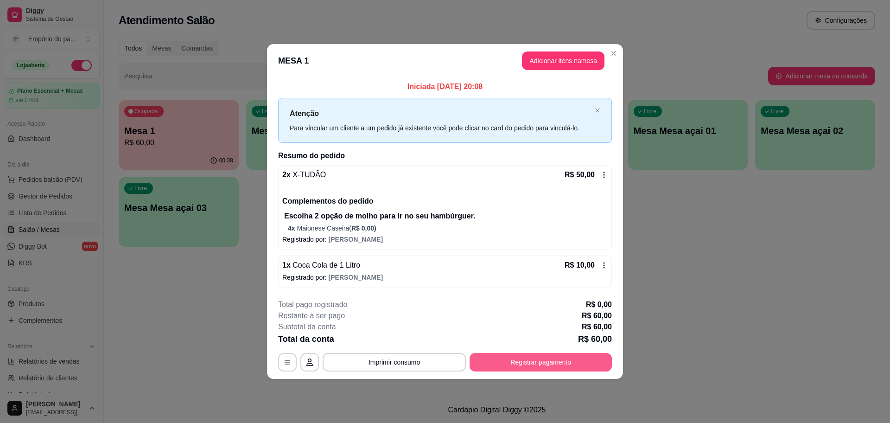
click at [525, 363] on button "Registrar pagamento" at bounding box center [541, 362] width 142 height 19
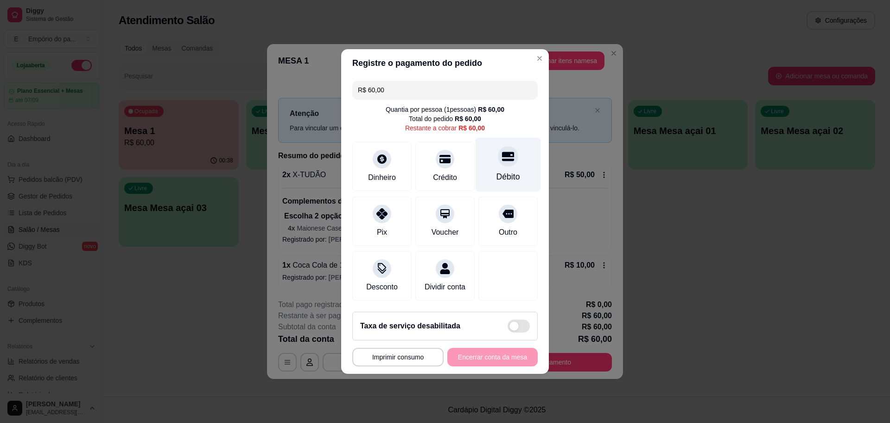
click at [504, 152] on icon at bounding box center [508, 156] width 12 height 9
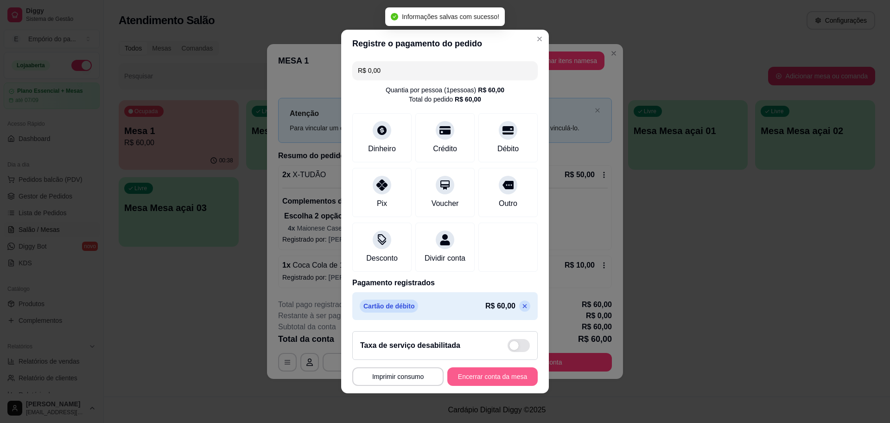
type input "R$ 0,00"
click at [483, 381] on button "Encerrar conta da mesa" at bounding box center [492, 376] width 90 height 19
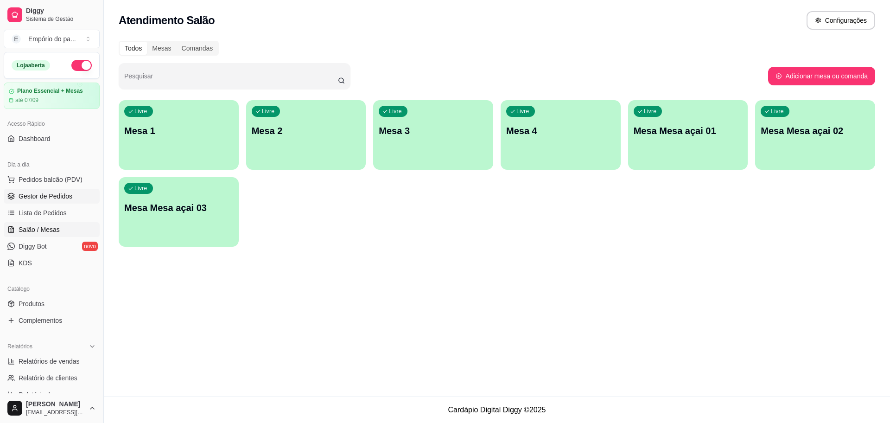
click at [37, 197] on span "Gestor de Pedidos" at bounding box center [46, 195] width 54 height 9
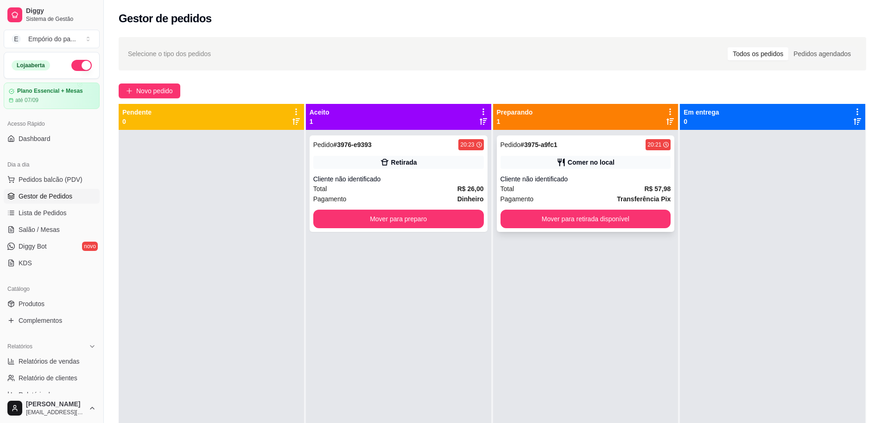
click at [573, 176] on div "Cliente não identificado" at bounding box center [586, 178] width 171 height 9
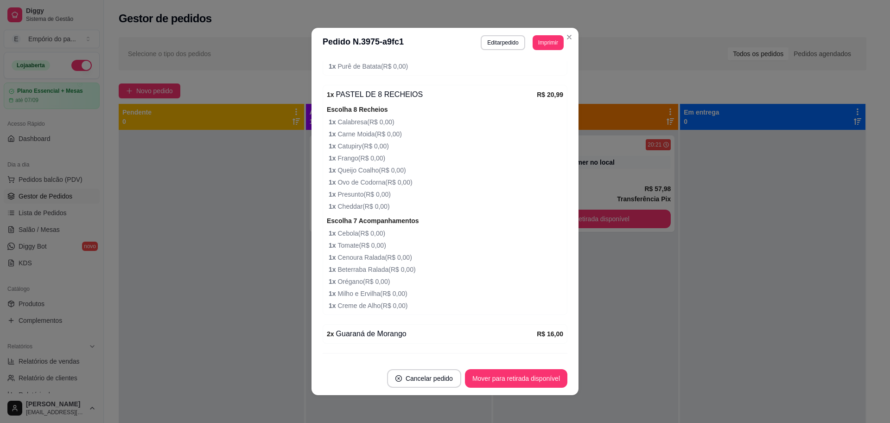
scroll to position [409, 0]
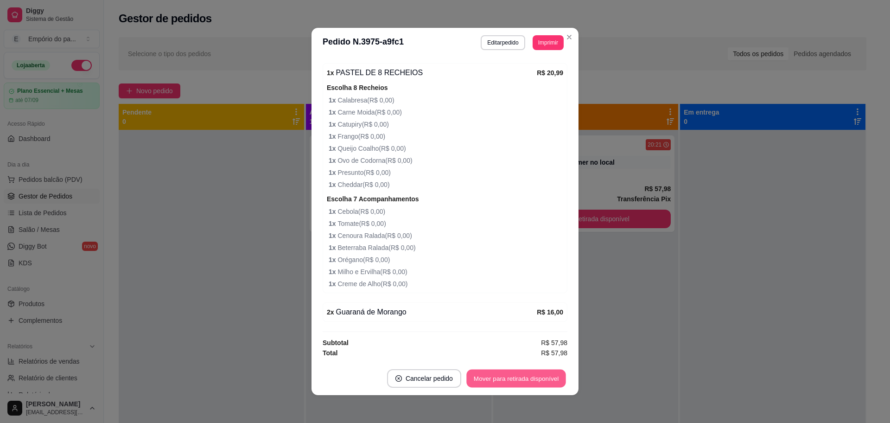
click at [526, 376] on button "Mover para retirada disponível" at bounding box center [515, 378] width 99 height 18
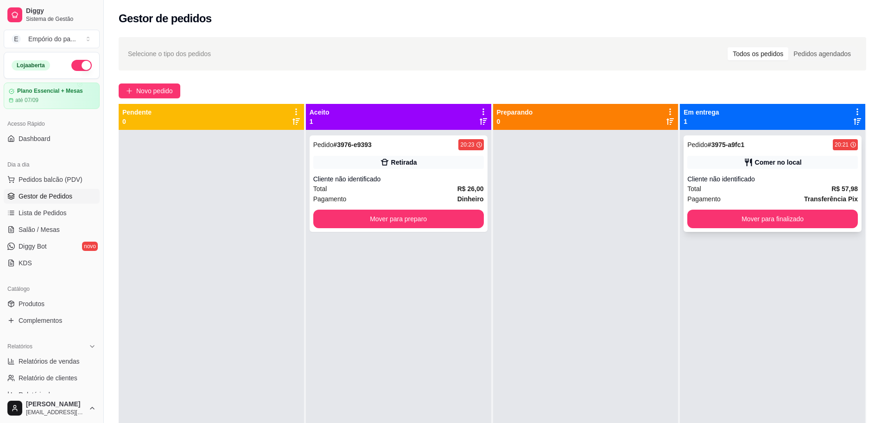
click at [839, 185] on strong "R$ 57,98" at bounding box center [845, 188] width 26 height 7
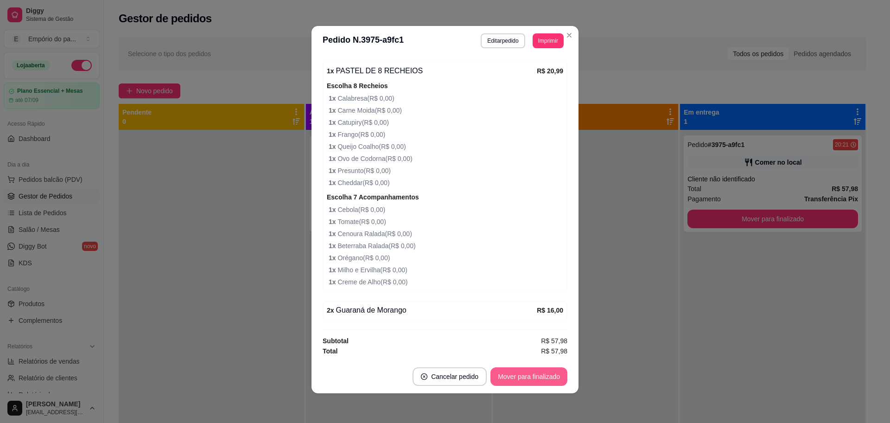
click at [527, 375] on button "Mover para finalizado" at bounding box center [528, 376] width 77 height 19
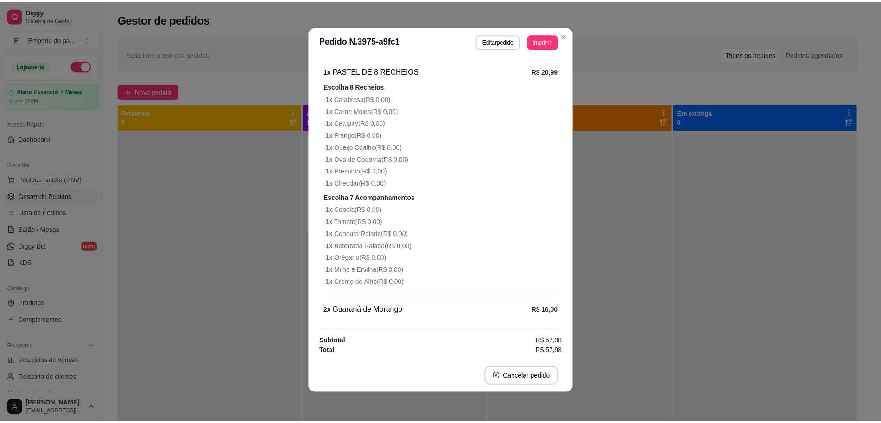
scroll to position [369, 0]
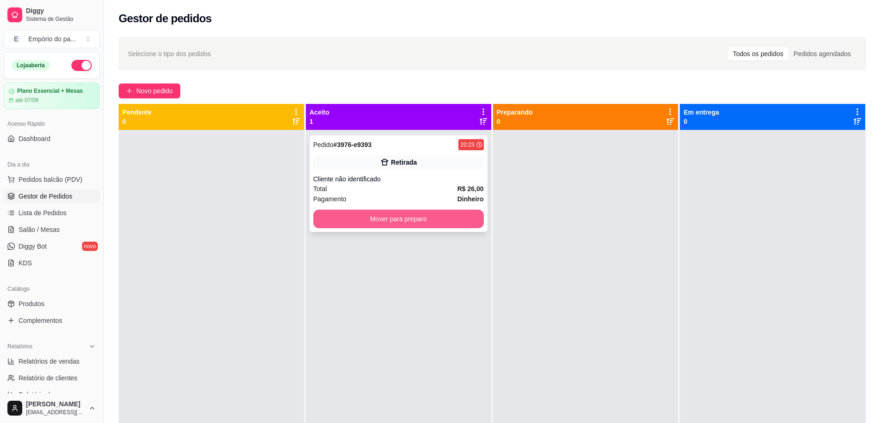
click at [368, 217] on button "Mover para preparo" at bounding box center [398, 219] width 171 height 19
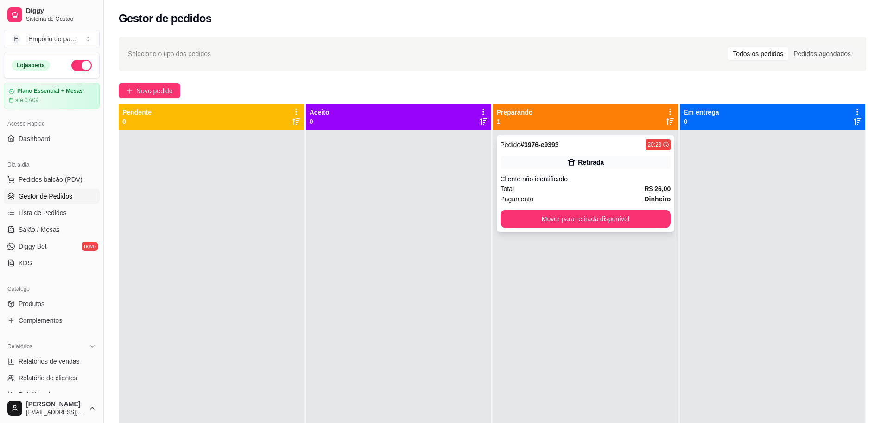
click at [542, 183] on div "Cliente não identificado" at bounding box center [586, 178] width 171 height 9
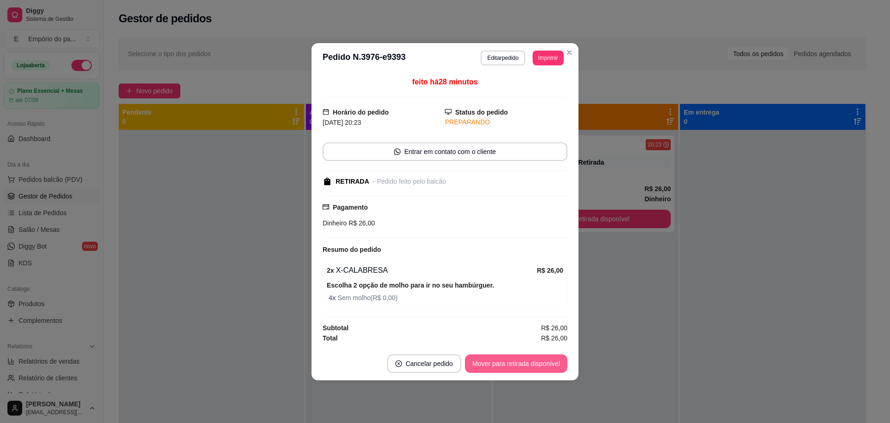
click at [514, 372] on button "Mover para retirada disponível" at bounding box center [516, 363] width 102 height 19
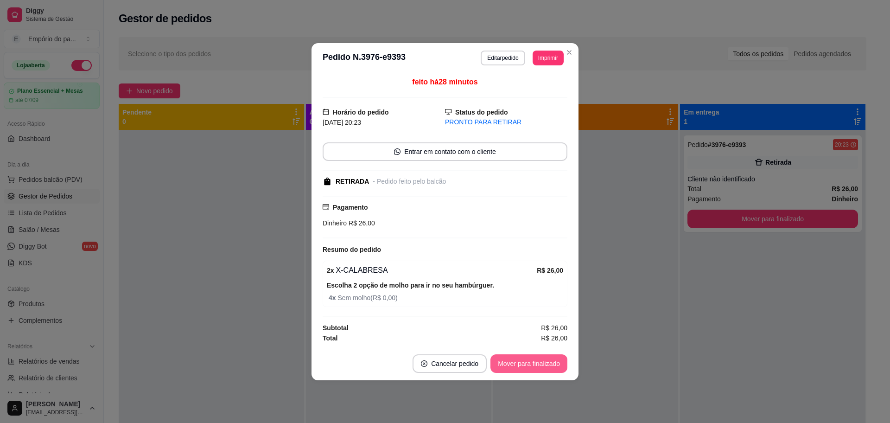
click at [529, 362] on button "Mover para finalizado" at bounding box center [528, 363] width 77 height 19
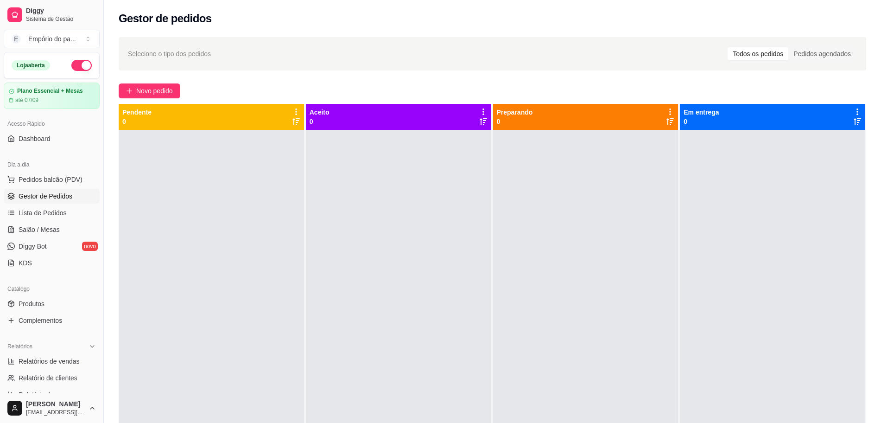
click at [49, 194] on span "Gestor de Pedidos" at bounding box center [46, 195] width 54 height 9
click at [40, 299] on span "Produtos" at bounding box center [32, 303] width 26 height 9
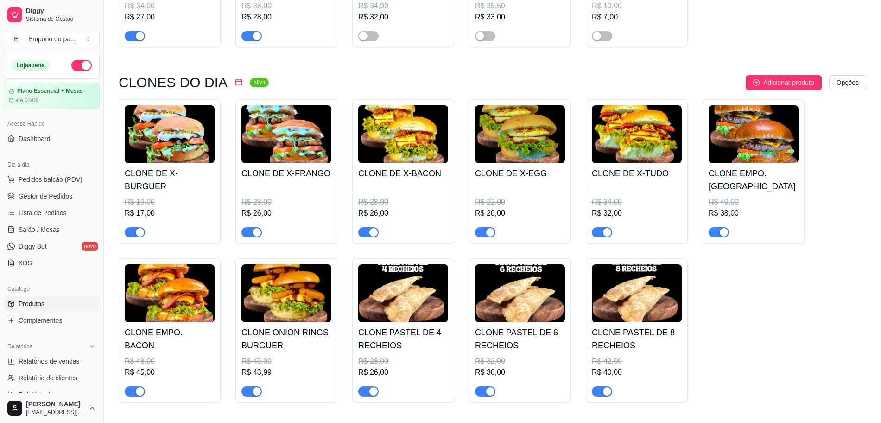
scroll to position [290, 0]
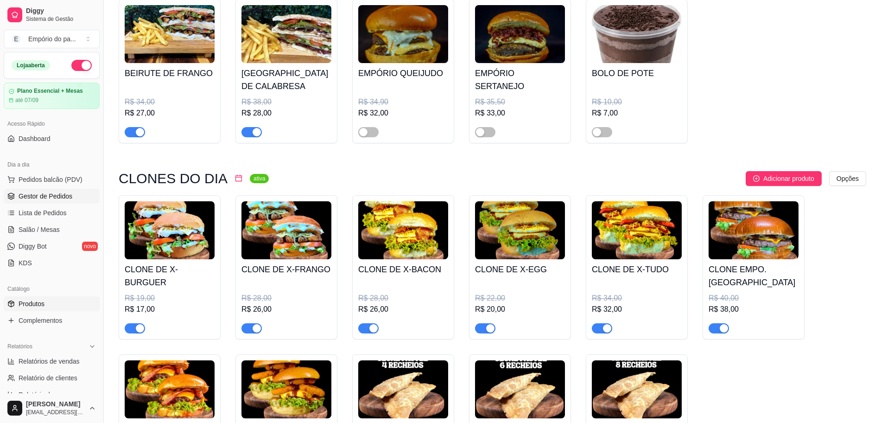
click at [32, 195] on span "Gestor de Pedidos" at bounding box center [46, 195] width 54 height 9
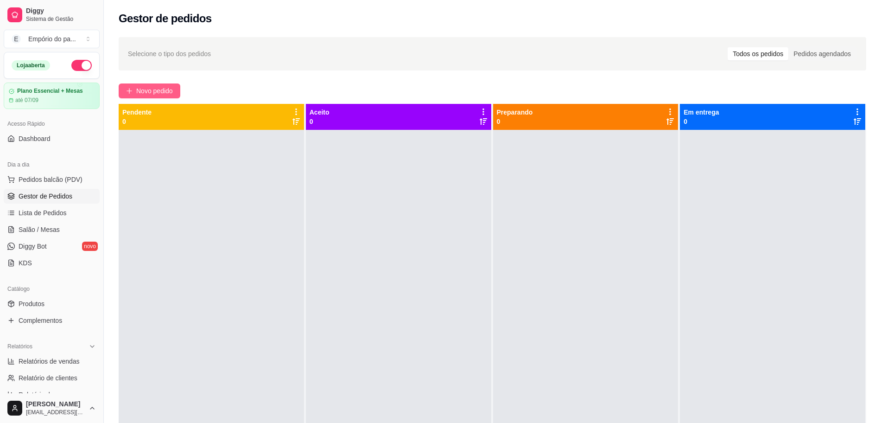
click at [164, 84] on button "Novo pedido" at bounding box center [150, 90] width 62 height 15
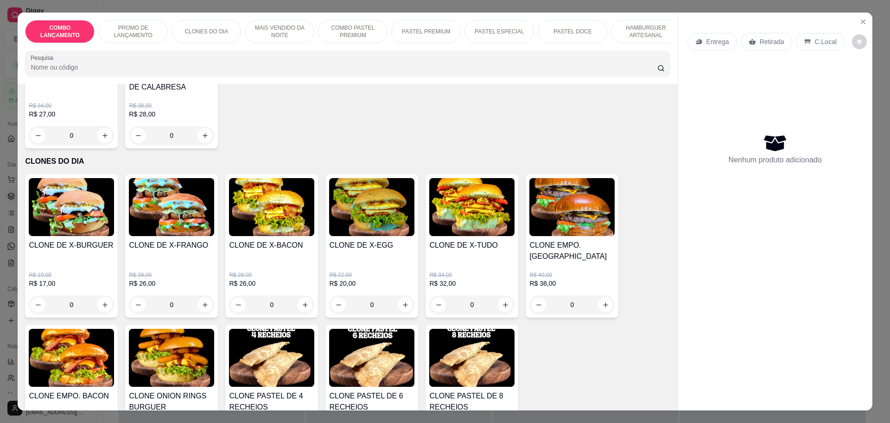
scroll to position [522, 0]
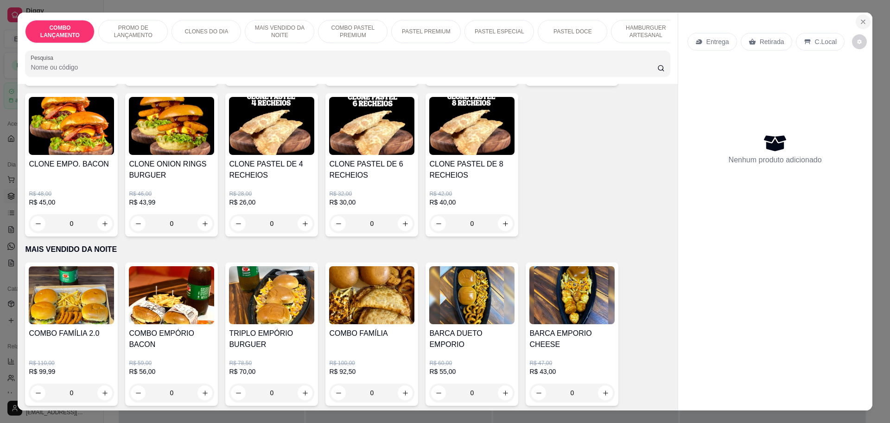
click at [862, 23] on icon "Close" at bounding box center [863, 21] width 7 height 7
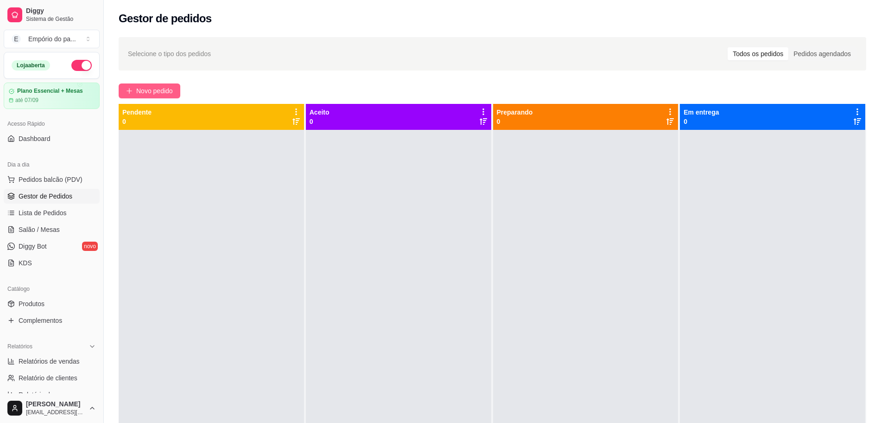
click at [158, 91] on span "Novo pedido" at bounding box center [154, 91] width 37 height 10
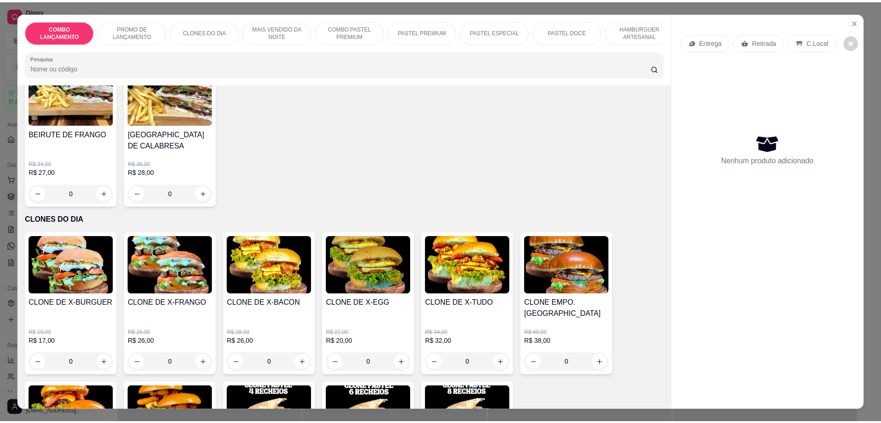
scroll to position [290, 0]
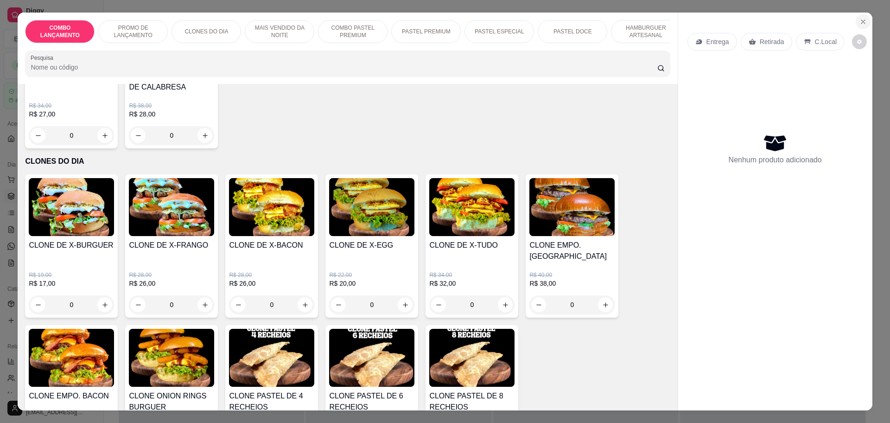
click at [857, 18] on button "Close" at bounding box center [863, 21] width 15 height 15
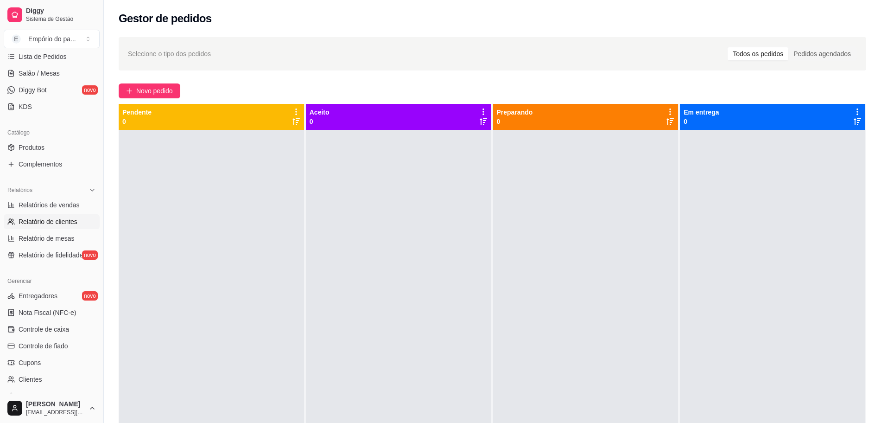
scroll to position [174, 0]
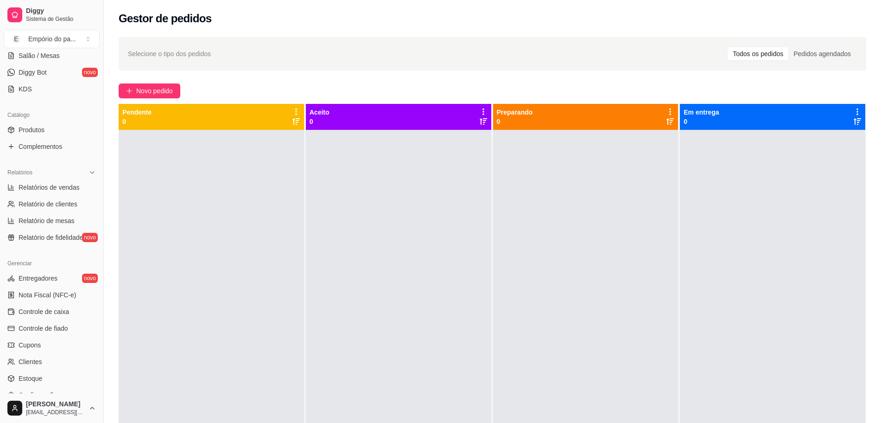
click at [48, 189] on span "Relatórios de vendas" at bounding box center [49, 187] width 61 height 9
select select "ALL"
select select "0"
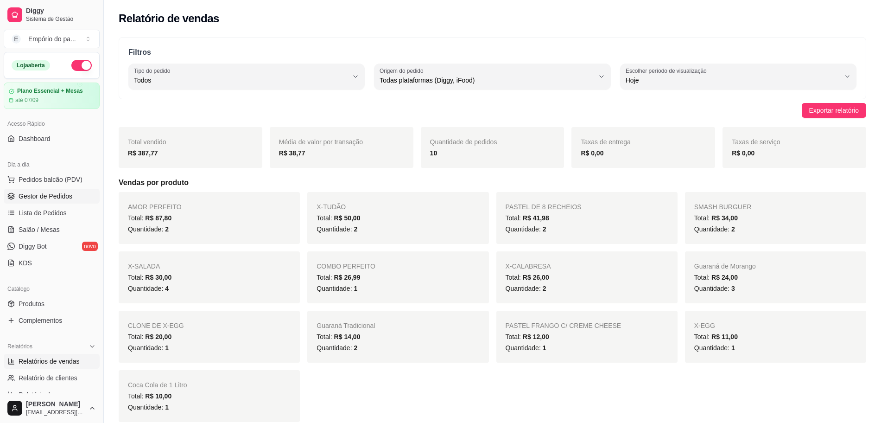
click at [48, 197] on span "Gestor de Pedidos" at bounding box center [46, 195] width 54 height 9
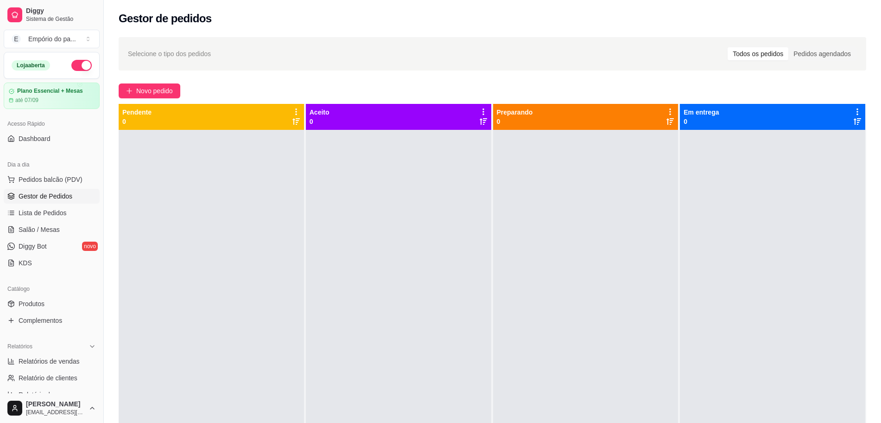
click at [433, 292] on div at bounding box center [398, 341] width 185 height 423
click at [37, 359] on span "Relatórios de vendas" at bounding box center [49, 361] width 61 height 9
select select "ALL"
select select "0"
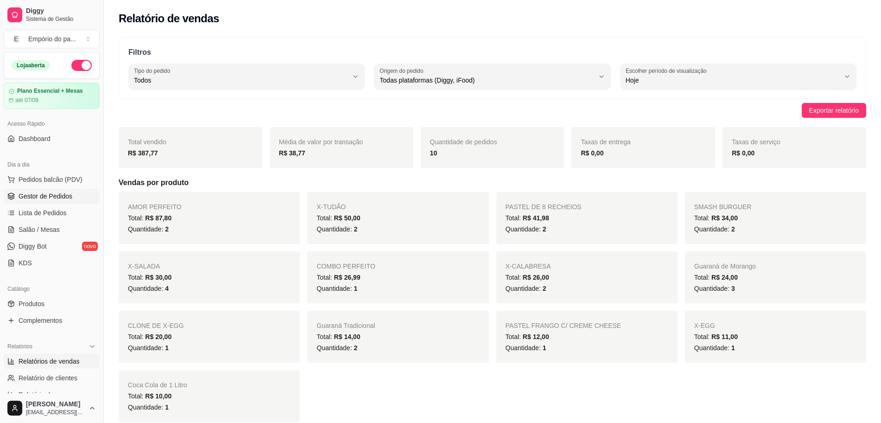
click at [48, 190] on link "Gestor de Pedidos" at bounding box center [52, 196] width 96 height 15
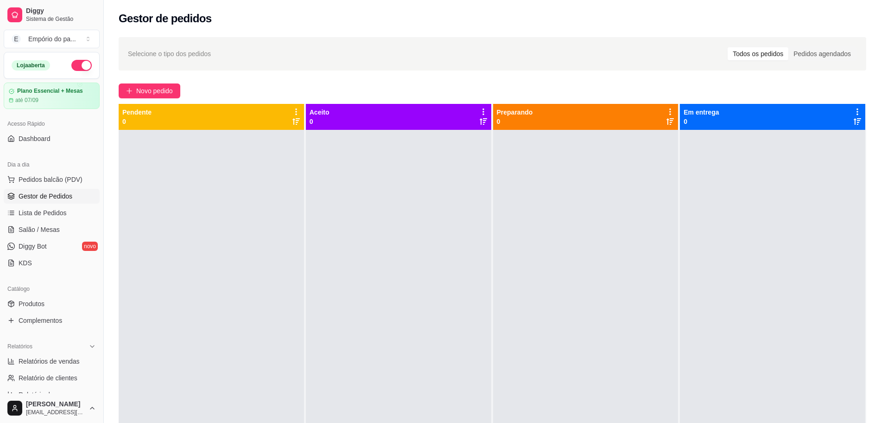
click at [349, 259] on div at bounding box center [398, 341] width 185 height 423
click at [50, 225] on span "Salão / Mesas" at bounding box center [39, 229] width 41 height 9
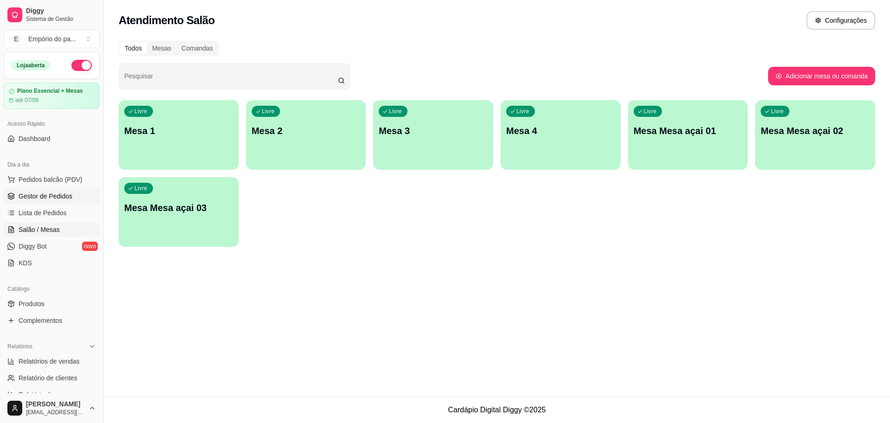
click at [46, 201] on link "Gestor de Pedidos" at bounding box center [52, 196] width 96 height 15
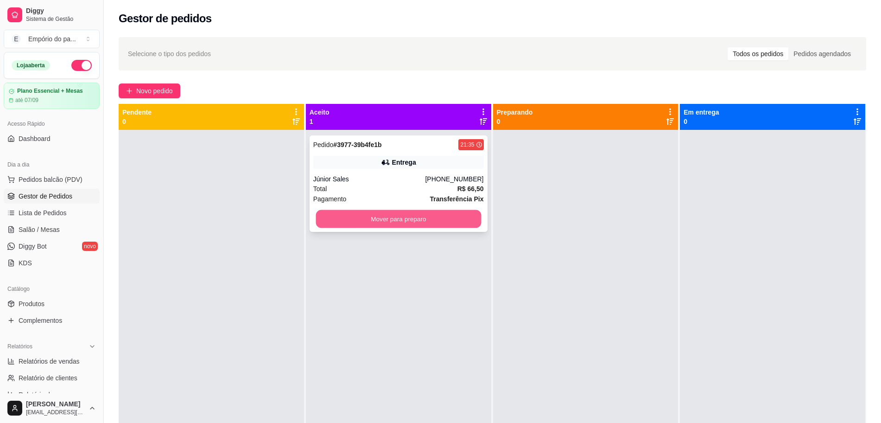
click at [358, 214] on button "Mover para preparo" at bounding box center [399, 219] width 166 height 18
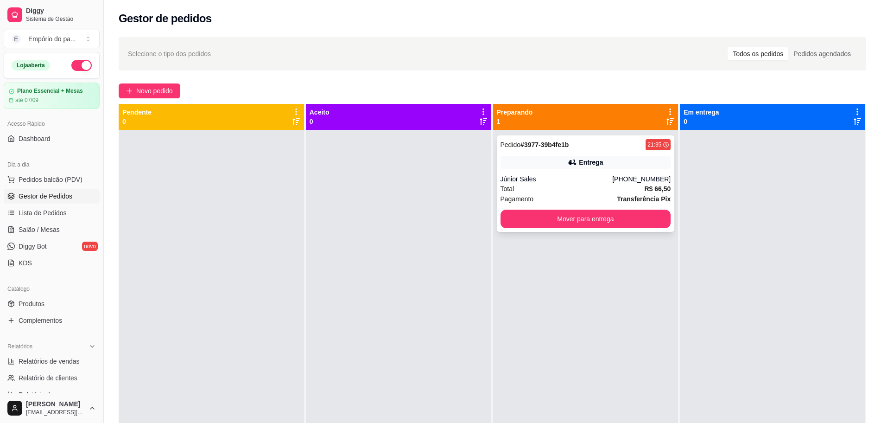
click at [575, 178] on div "Júnior Sales" at bounding box center [557, 178] width 112 height 9
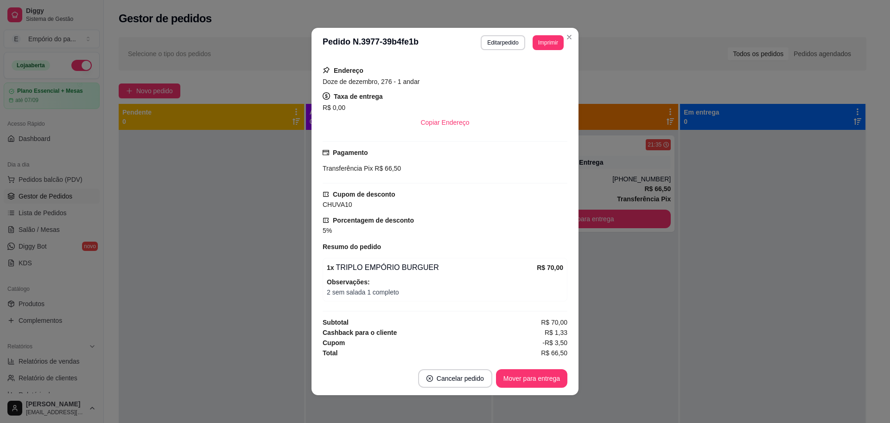
scroll to position [2, 0]
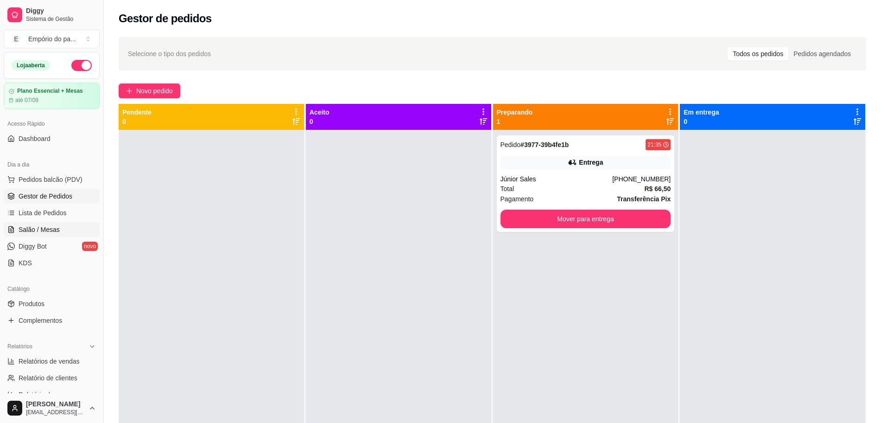
click at [55, 236] on link "Salão / Mesas" at bounding box center [52, 229] width 96 height 15
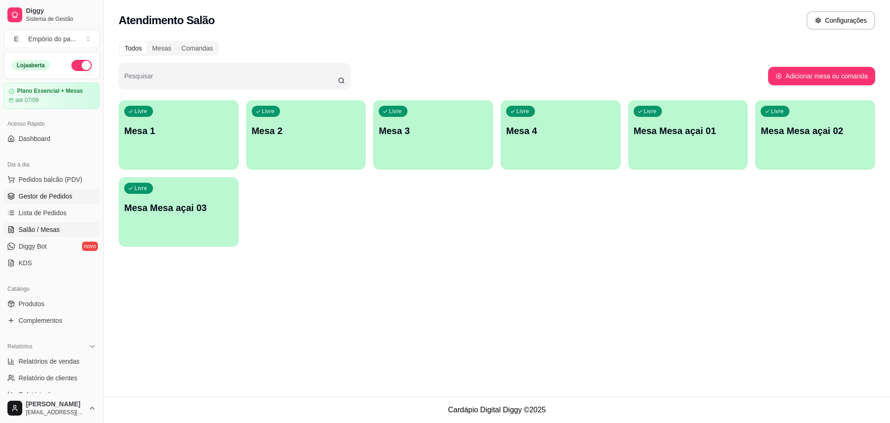
click at [30, 199] on span "Gestor de Pedidos" at bounding box center [46, 195] width 54 height 9
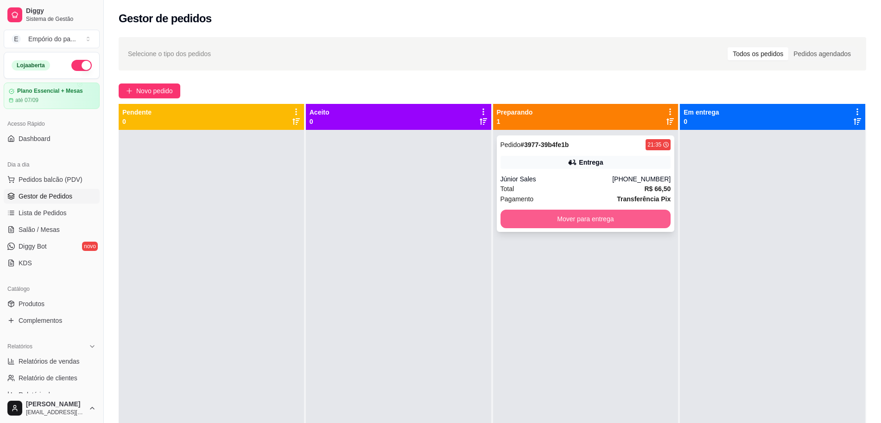
click at [607, 220] on button "Mover para entrega" at bounding box center [586, 219] width 171 height 19
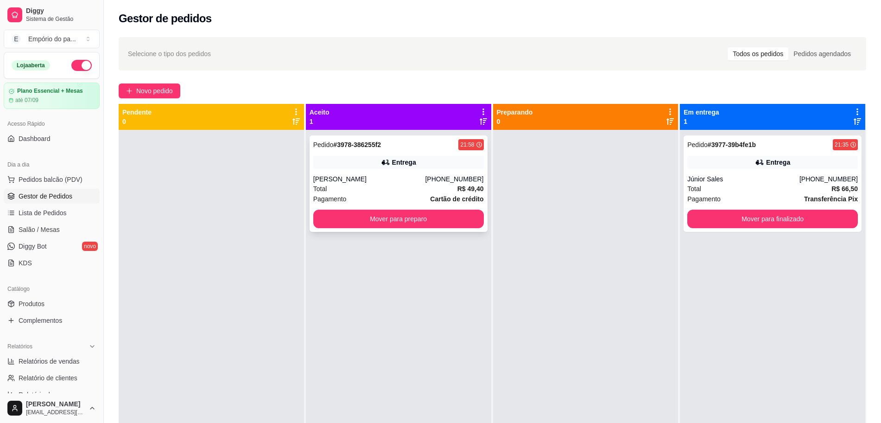
click at [418, 186] on div "Total R$ 49,40" at bounding box center [398, 189] width 171 height 10
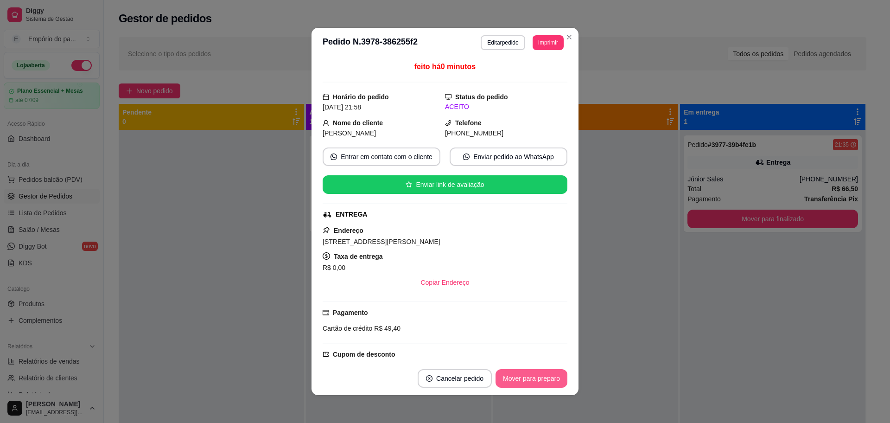
click at [517, 380] on button "Mover para preparo" at bounding box center [532, 378] width 72 height 19
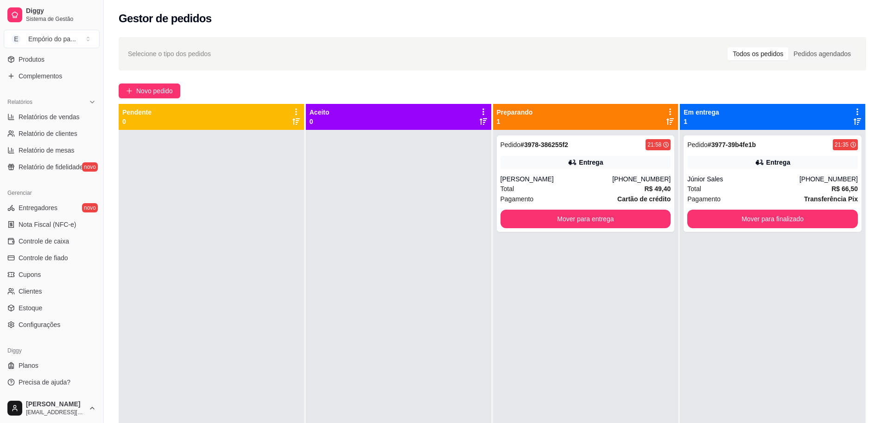
scroll to position [141, 0]
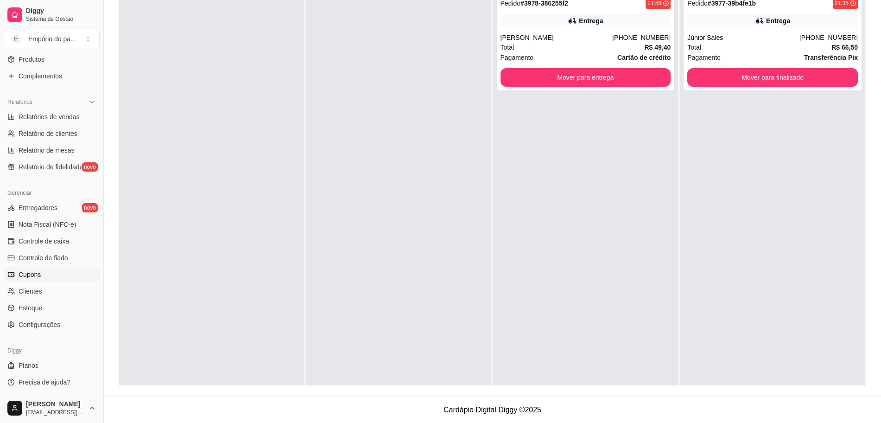
click at [51, 273] on link "Cupons" at bounding box center [52, 274] width 96 height 15
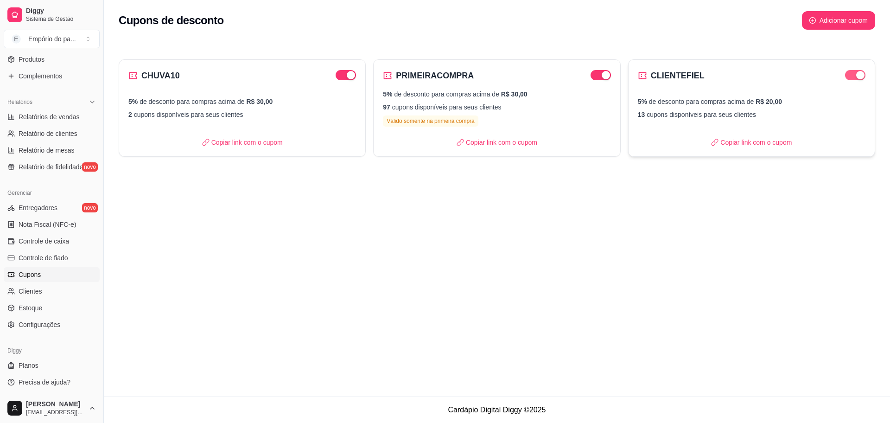
click at [861, 76] on div "button" at bounding box center [860, 75] width 8 height 8
click at [355, 76] on div "button" at bounding box center [351, 75] width 8 height 8
click at [47, 114] on span "Relatórios de vendas" at bounding box center [49, 116] width 61 height 9
select select "ALL"
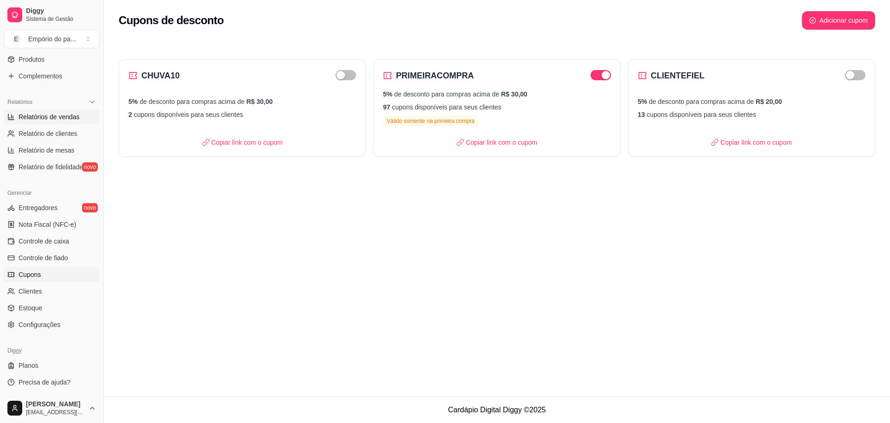
select select "0"
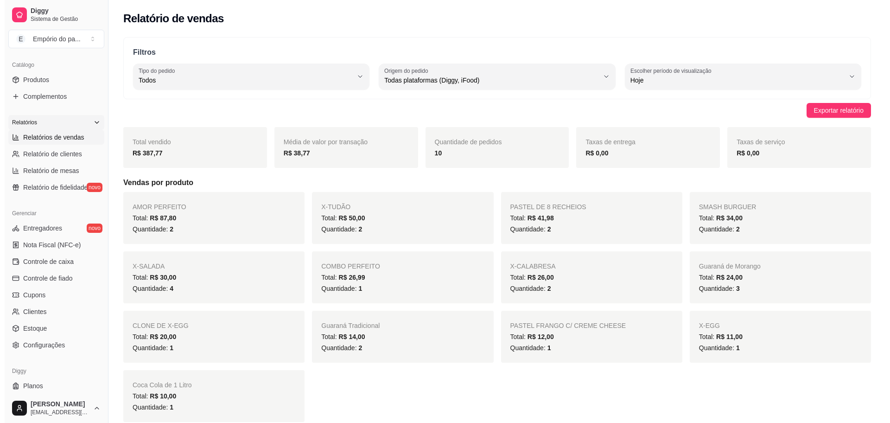
scroll to position [244, 0]
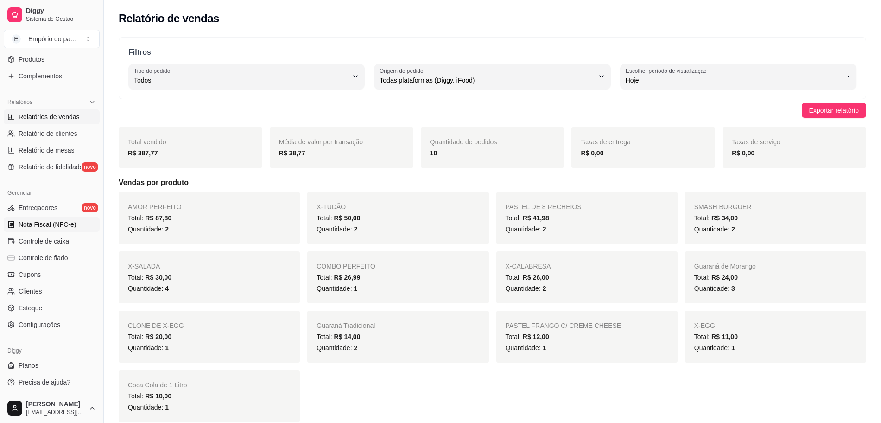
click at [40, 228] on span "Nota Fiscal (NFC-e)" at bounding box center [47, 224] width 57 height 9
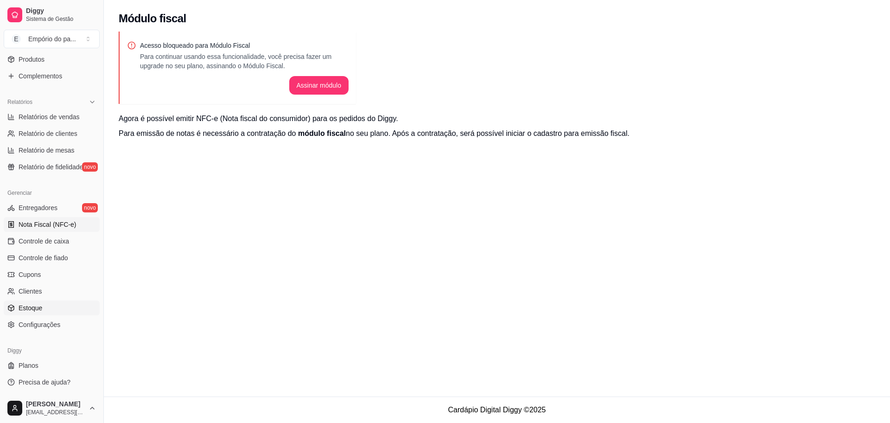
click at [56, 303] on link "Estoque" at bounding box center [52, 307] width 96 height 15
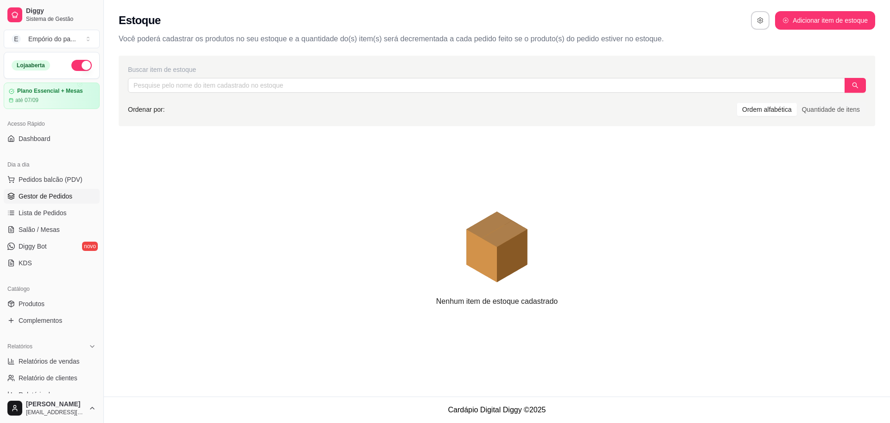
click at [39, 191] on link "Gestor de Pedidos" at bounding box center [52, 196] width 96 height 15
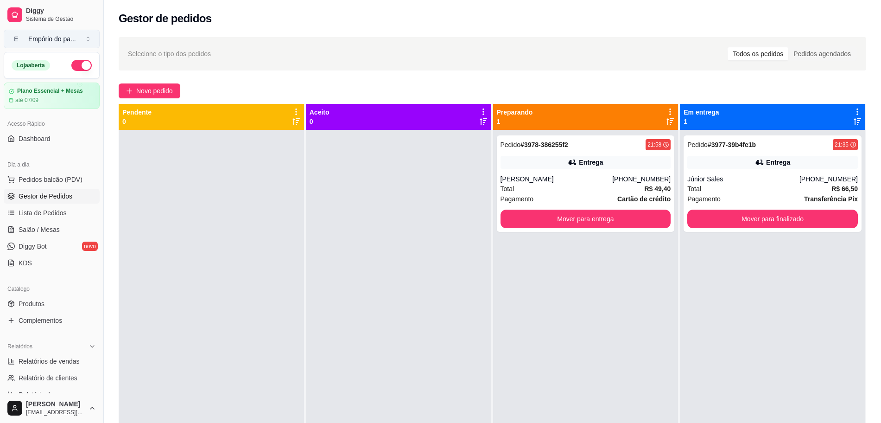
click at [66, 41] on div "Empório do pa ..." at bounding box center [52, 38] width 48 height 9
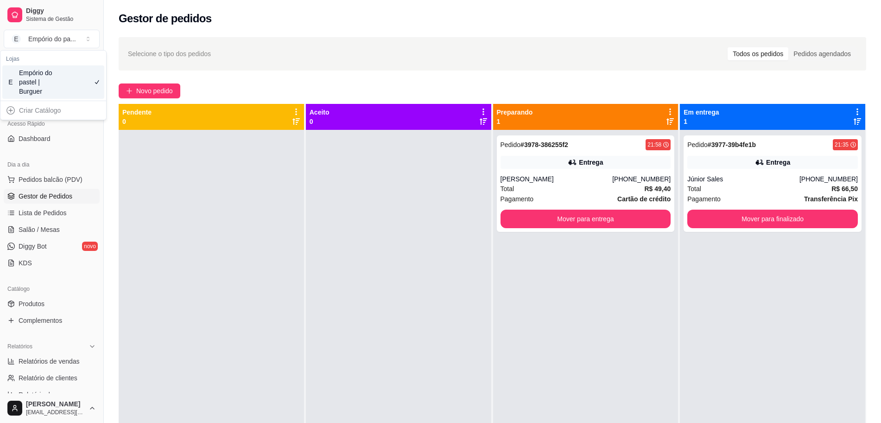
click at [187, 211] on div at bounding box center [211, 341] width 185 height 423
click at [37, 177] on span "Pedidos balcão (PDV)" at bounding box center [51, 179] width 64 height 9
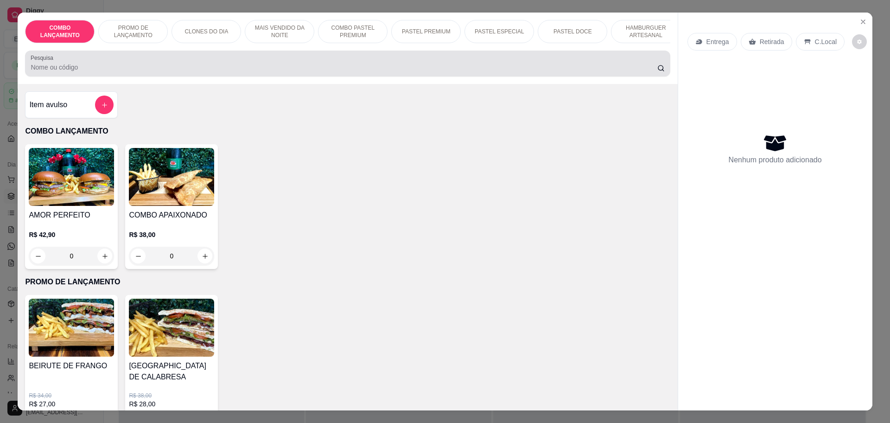
click at [273, 35] on p "MAIS VENDIDO DA NOITE" at bounding box center [280, 31] width 54 height 15
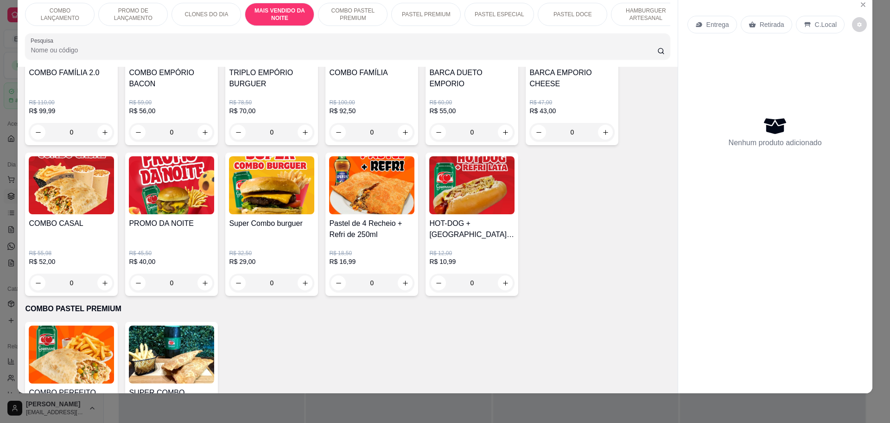
scroll to position [775, 0]
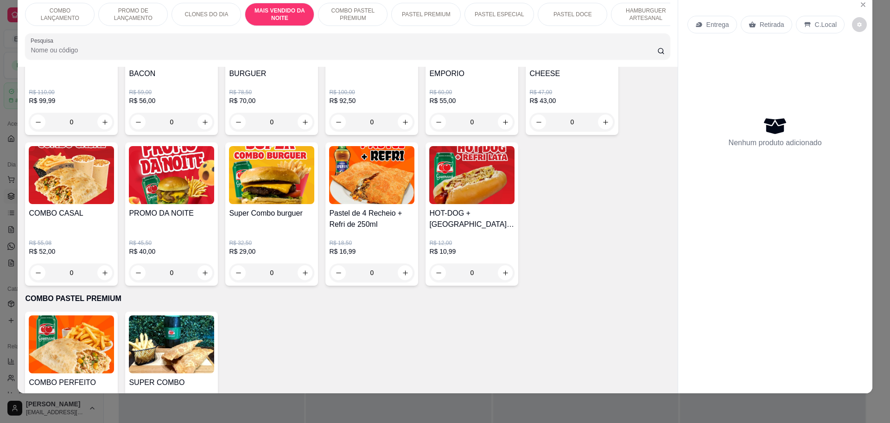
click at [77, 181] on img at bounding box center [71, 175] width 85 height 58
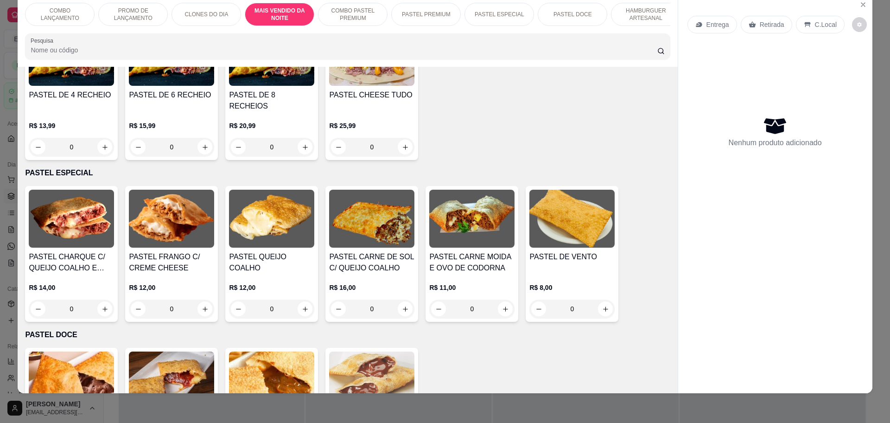
scroll to position [1297, 0]
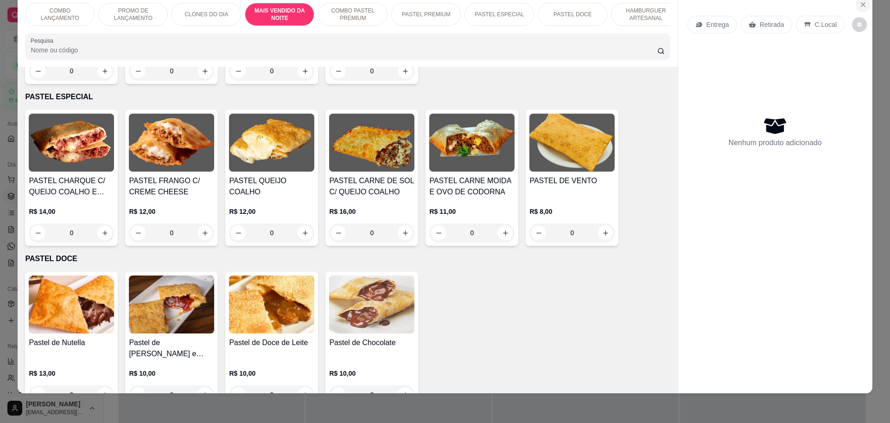
click at [860, 8] on icon "Close" at bounding box center [863, 4] width 7 height 7
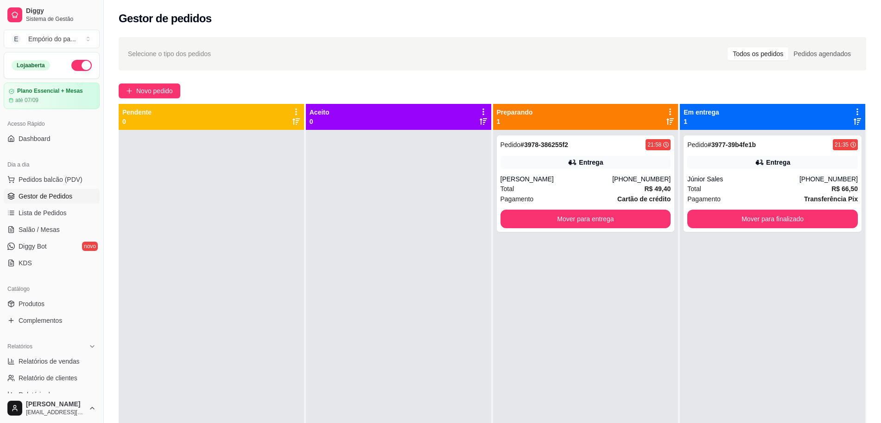
click at [29, 197] on span "Gestor de Pedidos" at bounding box center [46, 195] width 54 height 9
click at [146, 92] on span "Novo pedido" at bounding box center [154, 91] width 37 height 10
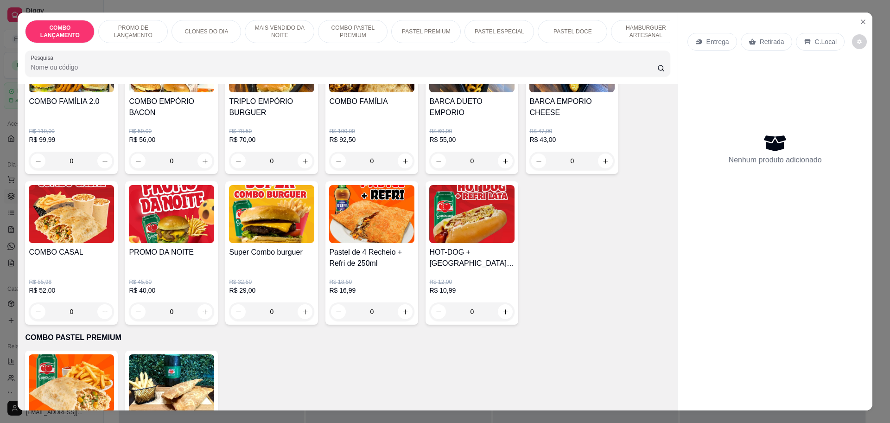
scroll to position [1043, 0]
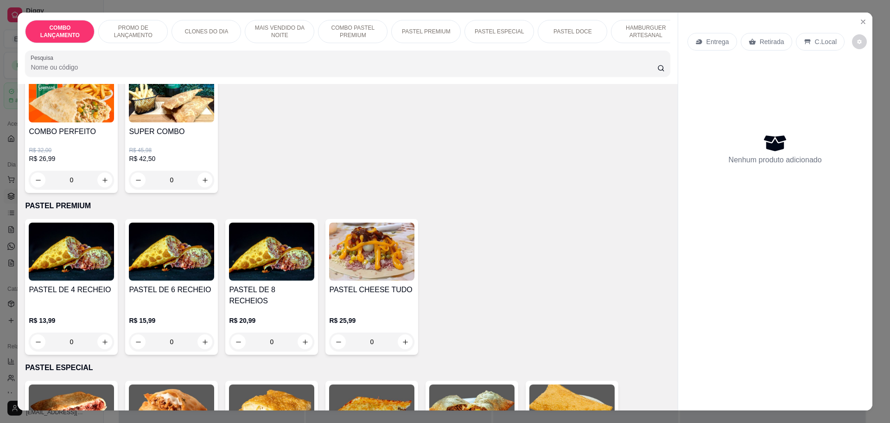
click at [104, 332] on div "0" at bounding box center [71, 341] width 85 height 19
click at [860, 23] on icon "Close" at bounding box center [863, 21] width 7 height 7
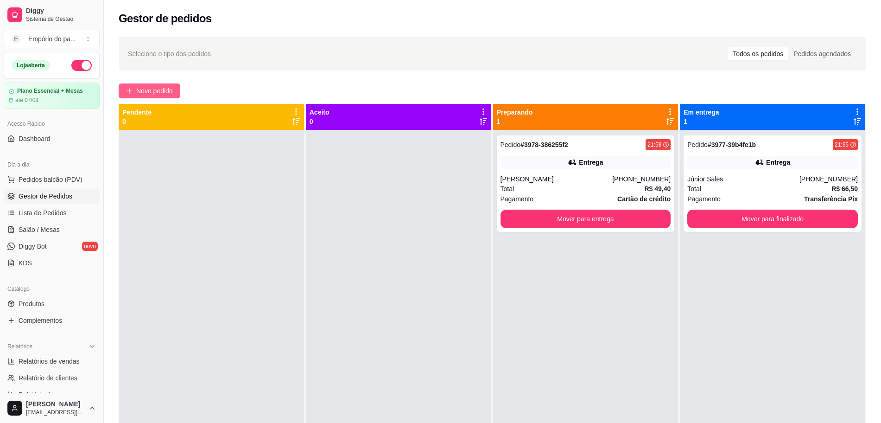
click at [139, 89] on span "Novo pedido" at bounding box center [154, 91] width 37 height 10
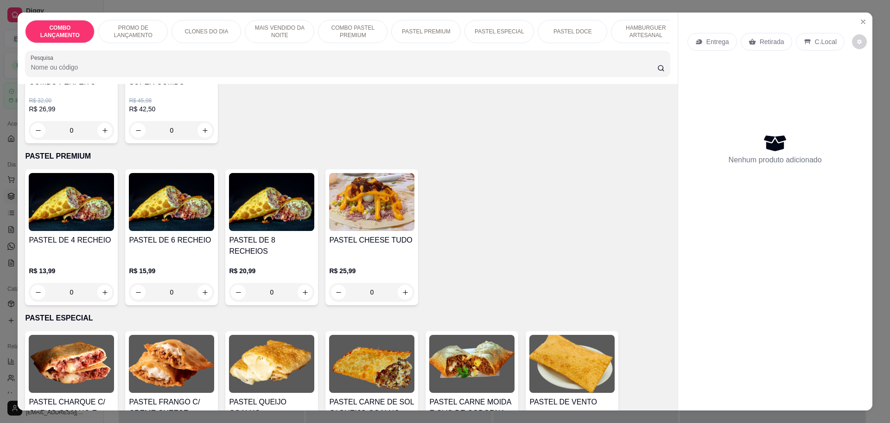
scroll to position [1101, 0]
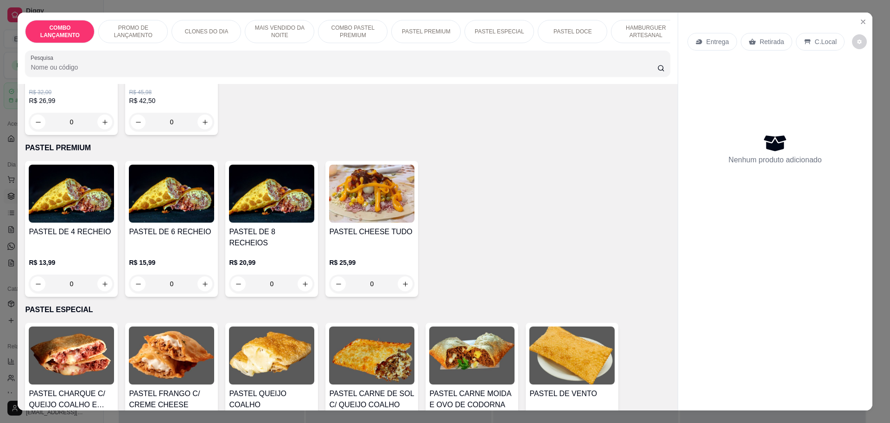
click at [108, 274] on div "0" at bounding box center [71, 283] width 85 height 19
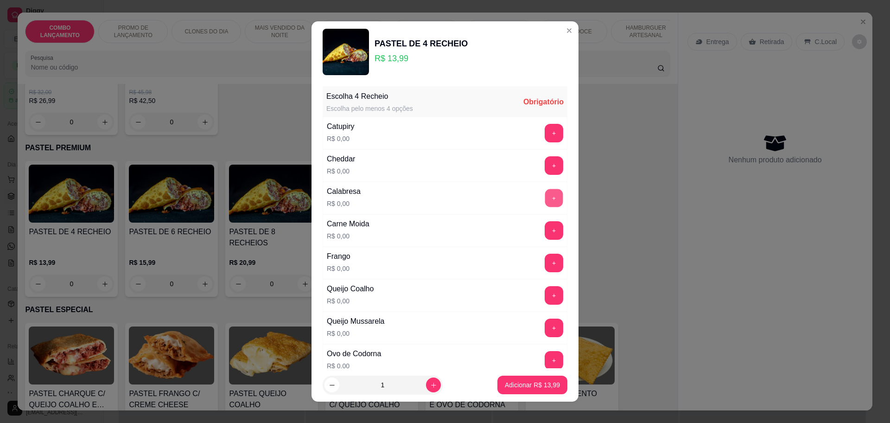
click at [545, 197] on button "+" at bounding box center [554, 198] width 18 height 18
click at [545, 236] on button "+" at bounding box center [554, 230] width 19 height 19
click at [545, 263] on button "+" at bounding box center [554, 263] width 19 height 19
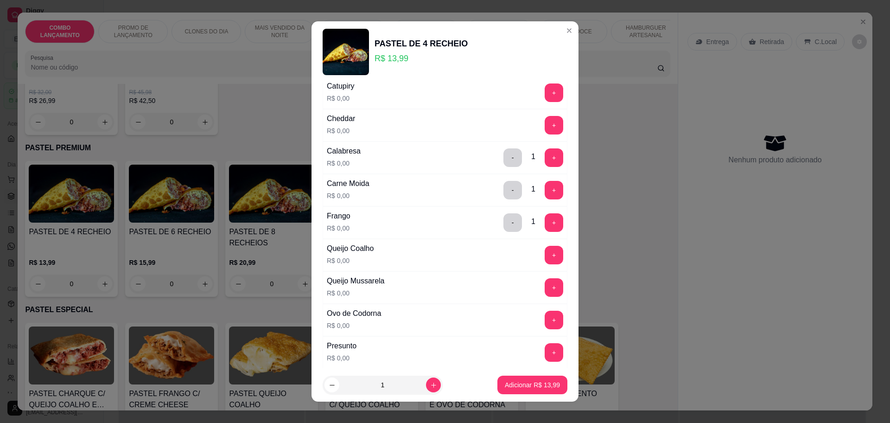
scroll to position [58, 0]
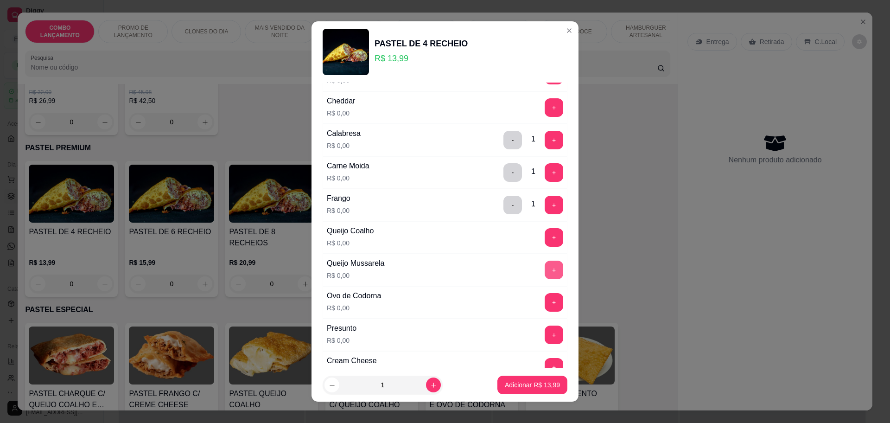
click at [545, 274] on button "+" at bounding box center [554, 270] width 19 height 19
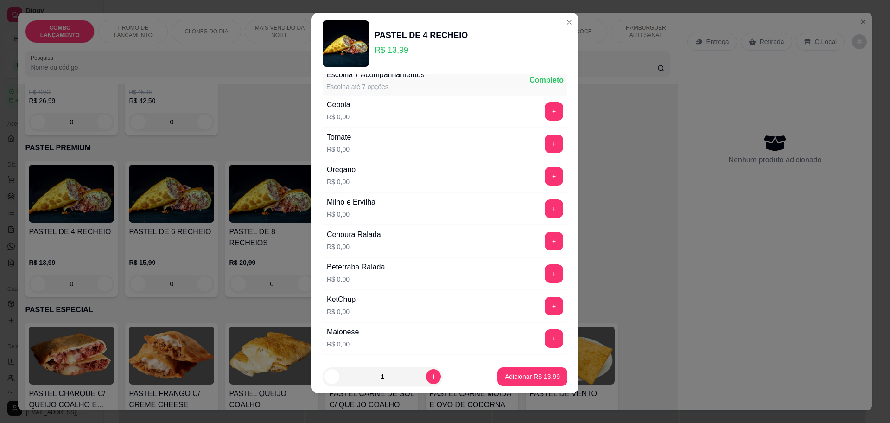
scroll to position [348, 0]
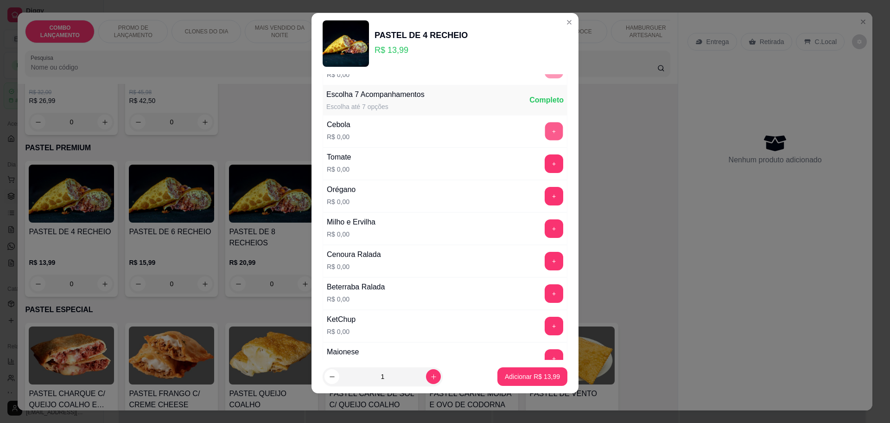
click at [545, 132] on button "+" at bounding box center [554, 131] width 18 height 18
click at [545, 166] on button "+" at bounding box center [554, 163] width 18 height 18
click at [545, 262] on button "+" at bounding box center [554, 261] width 18 height 18
click at [545, 222] on button "+" at bounding box center [554, 228] width 18 height 18
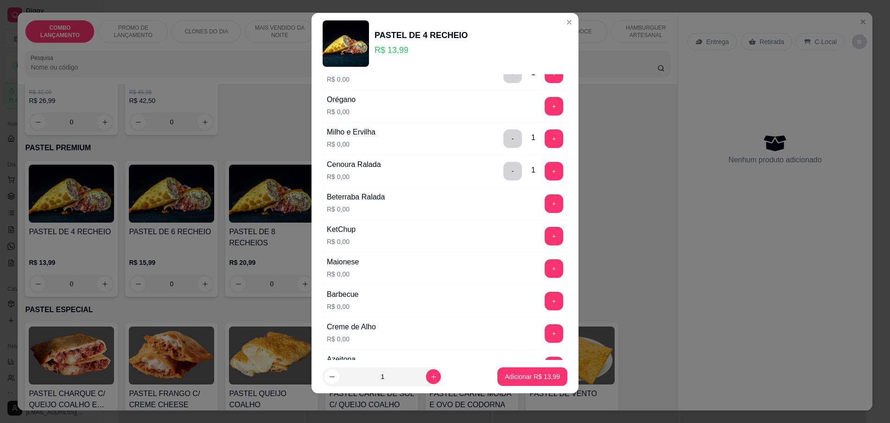
scroll to position [464, 0]
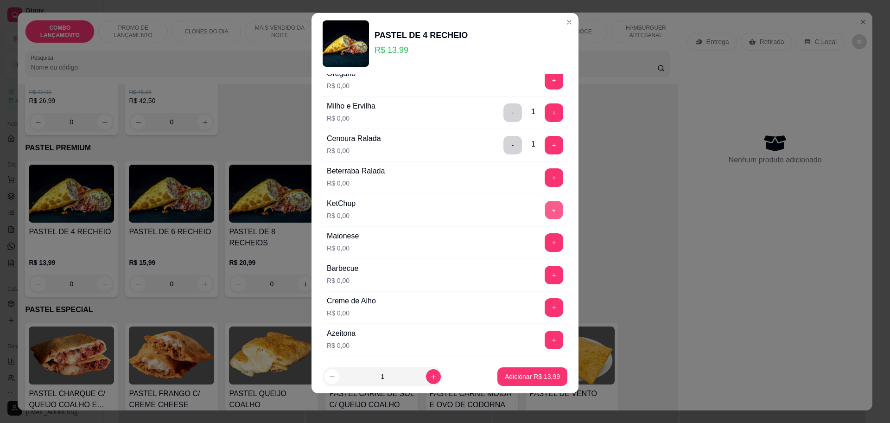
click at [545, 210] on button "+" at bounding box center [554, 210] width 18 height 18
click at [545, 238] on button "+" at bounding box center [554, 242] width 18 height 18
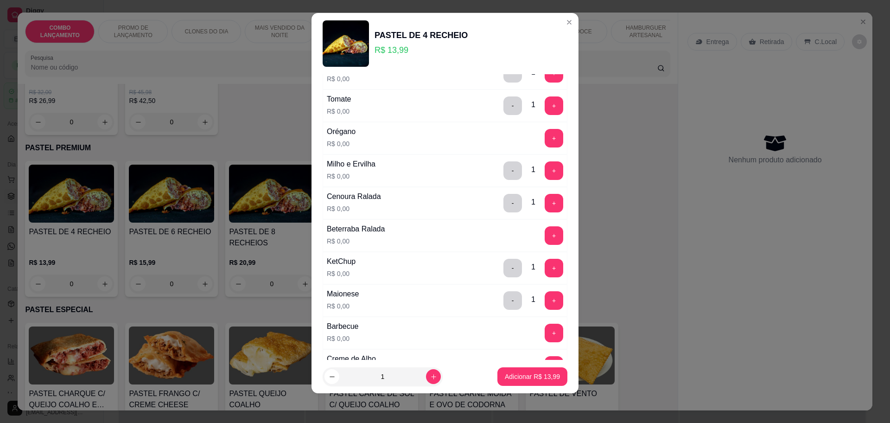
scroll to position [348, 0]
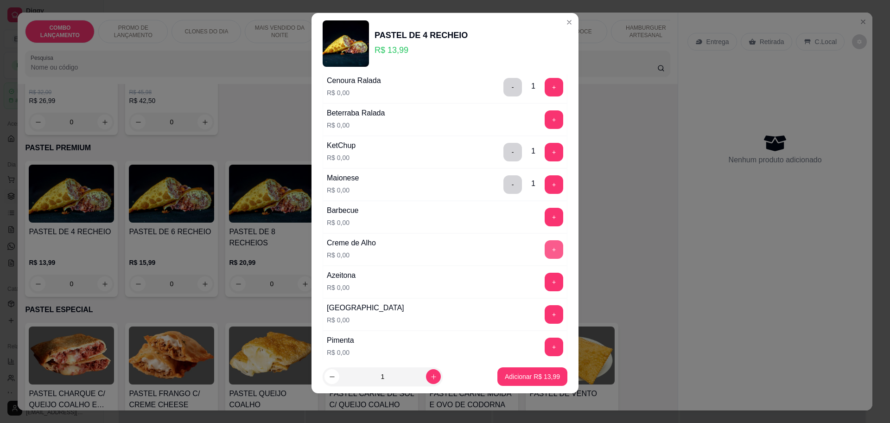
click at [545, 248] on button "+" at bounding box center [554, 249] width 19 height 19
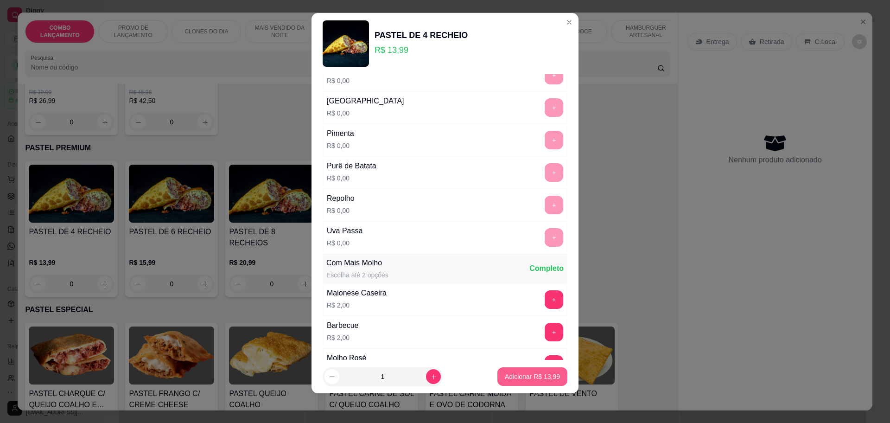
scroll to position [908, 0]
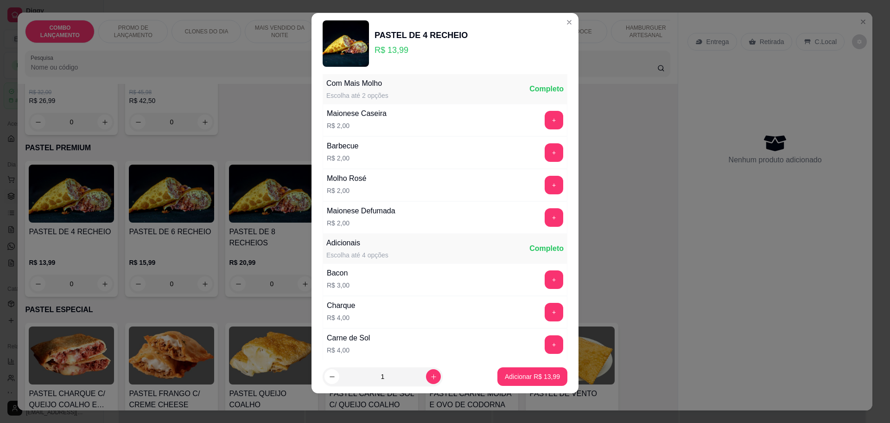
click at [522, 380] on p "Adicionar R$ 13,99" at bounding box center [532, 376] width 55 height 9
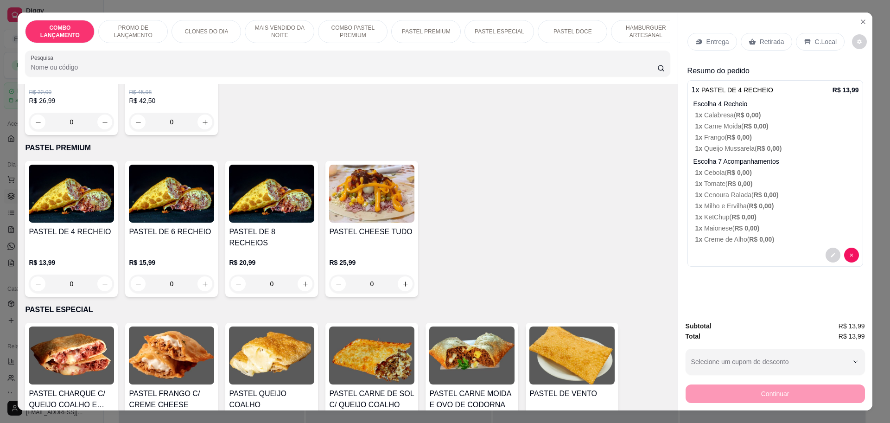
click at [100, 274] on div "0" at bounding box center [71, 283] width 85 height 19
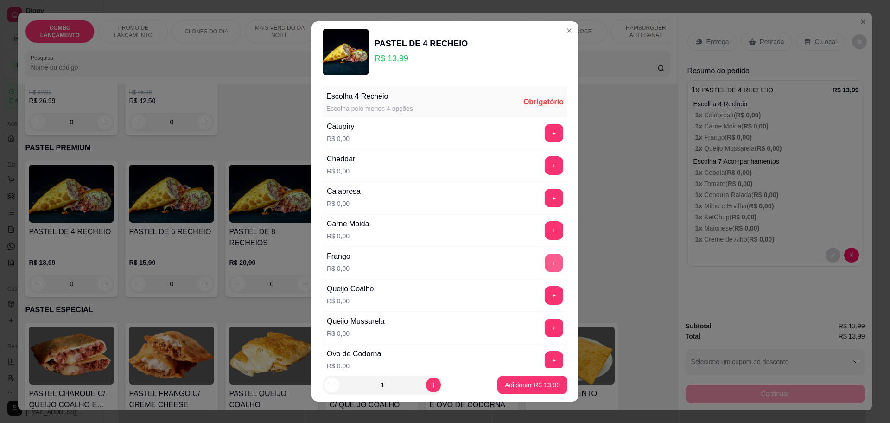
click at [545, 258] on button "+" at bounding box center [554, 263] width 18 height 18
click at [545, 292] on button "+" at bounding box center [554, 295] width 18 height 18
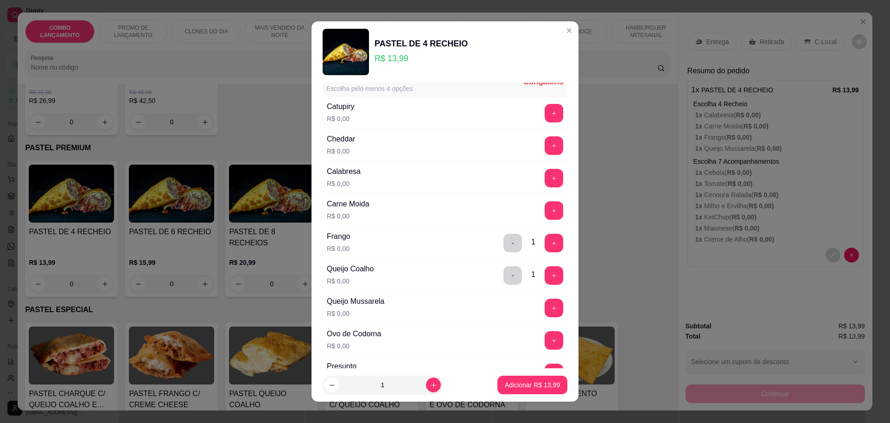
scroll to position [0, 0]
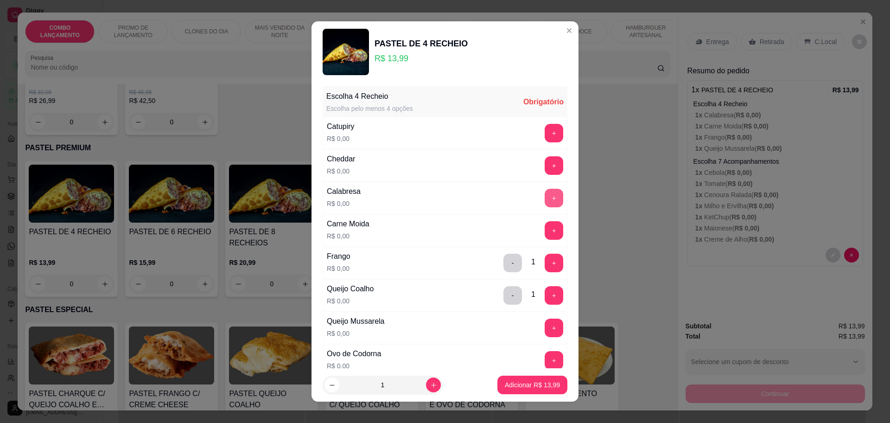
click at [545, 197] on button "+" at bounding box center [554, 198] width 19 height 19
click at [545, 233] on button "+" at bounding box center [554, 230] width 19 height 19
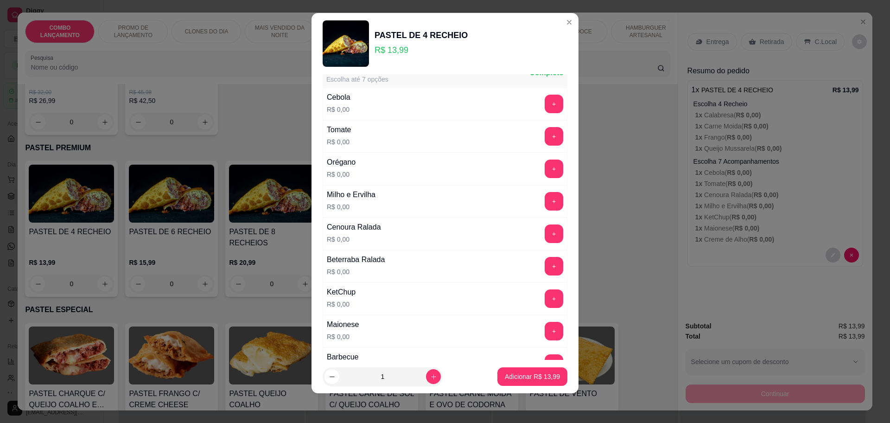
scroll to position [356, 0]
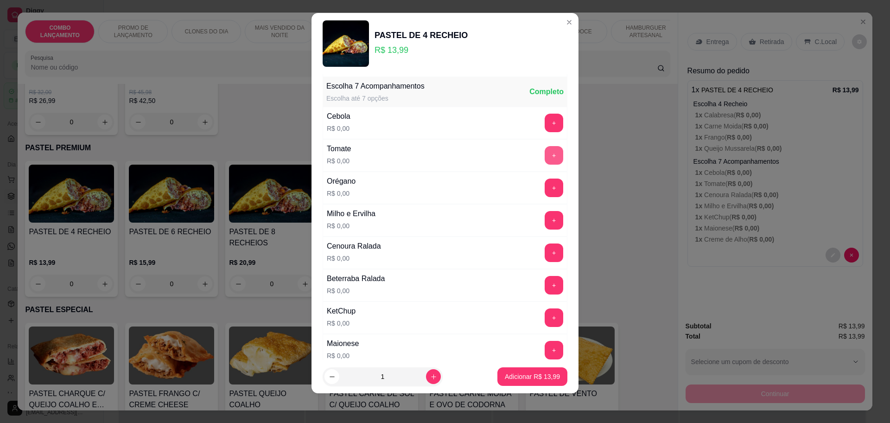
click at [545, 155] on button "+" at bounding box center [554, 155] width 19 height 19
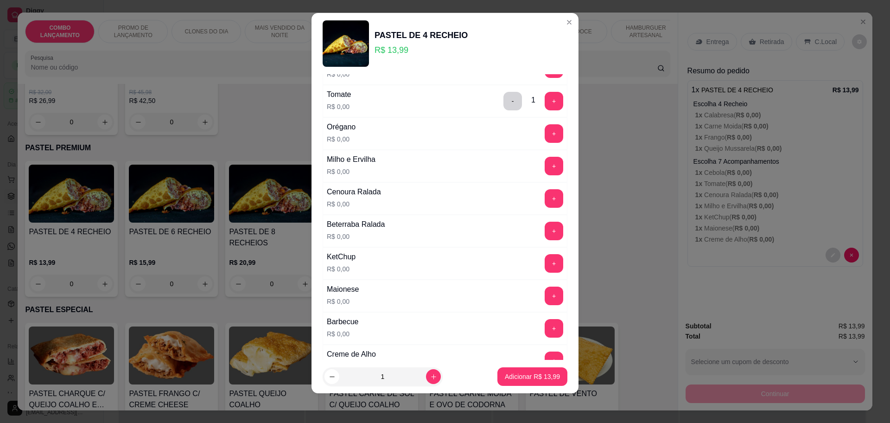
scroll to position [472, 0]
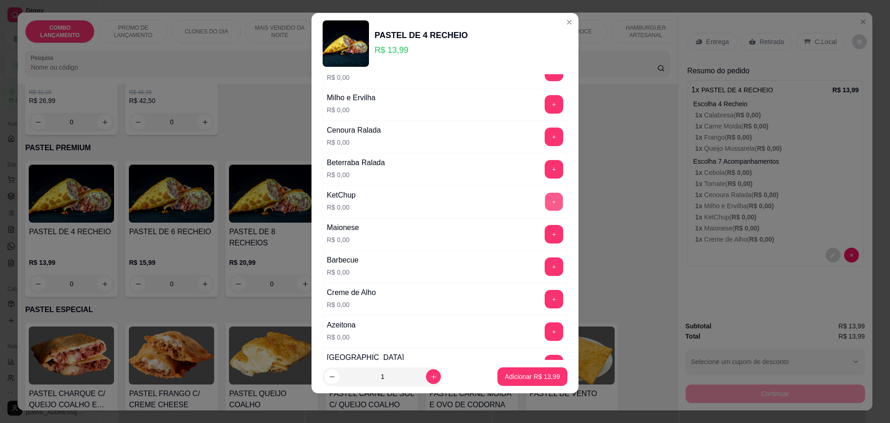
click at [545, 200] on button "+" at bounding box center [554, 201] width 18 height 18
click at [545, 292] on button "+" at bounding box center [554, 299] width 18 height 18
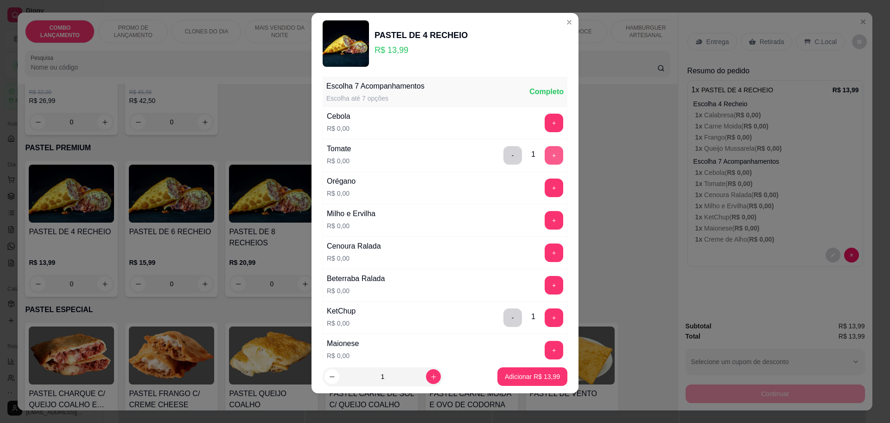
click at [545, 157] on button "+" at bounding box center [554, 155] width 19 height 19
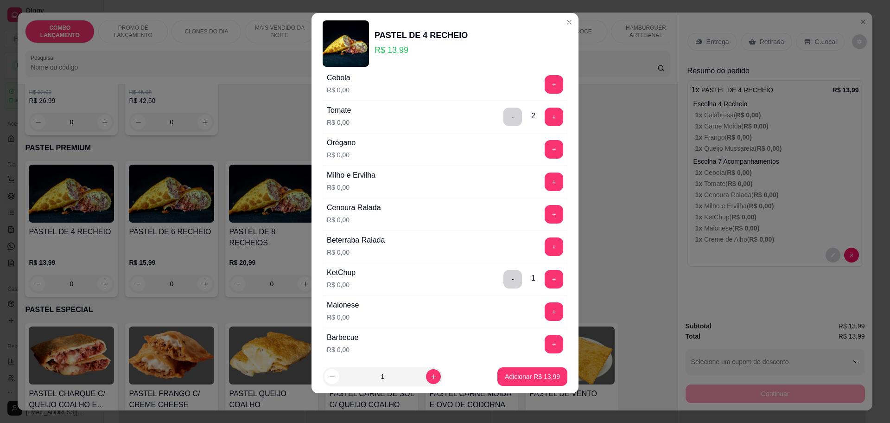
scroll to position [414, 0]
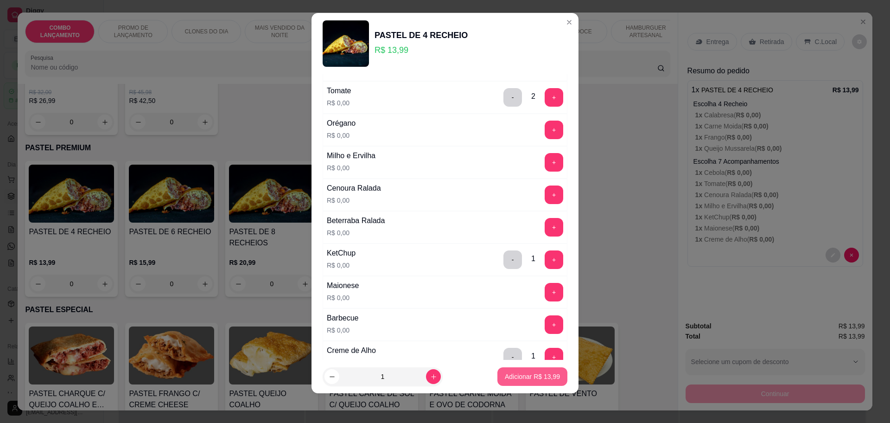
click at [505, 378] on p "Adicionar R$ 13,99" at bounding box center [532, 376] width 55 height 9
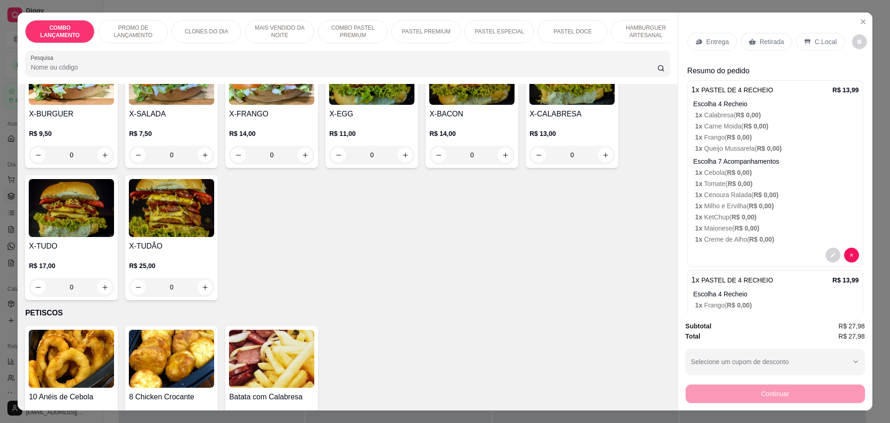
scroll to position [2202, 0]
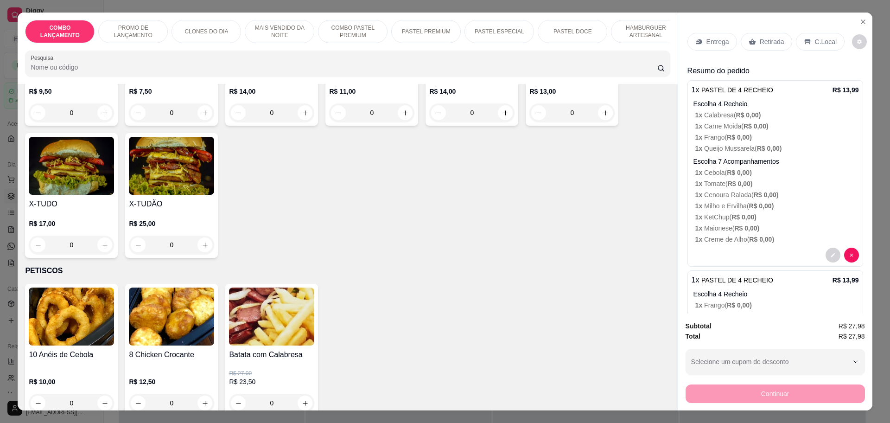
click at [768, 39] on p "Retirada" at bounding box center [772, 41] width 25 height 9
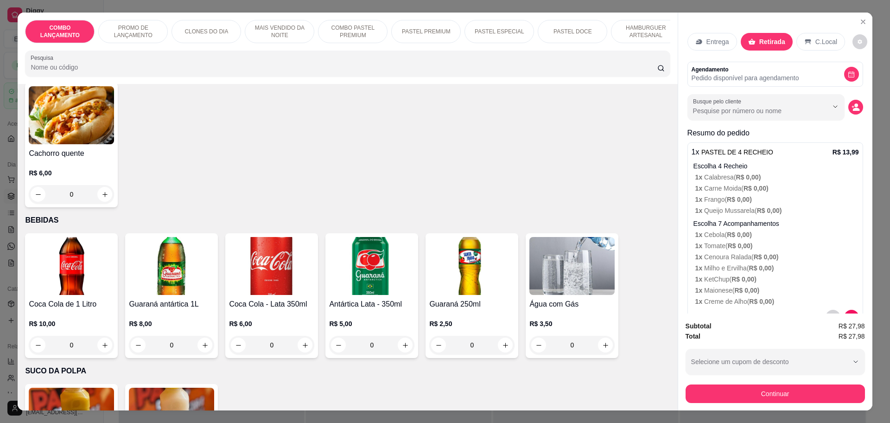
scroll to position [3072, 0]
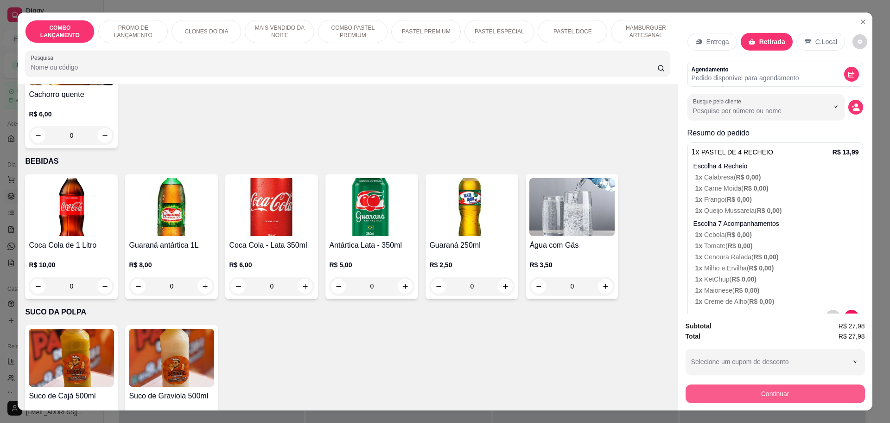
click at [767, 392] on button "Continuar" at bounding box center [775, 393] width 179 height 19
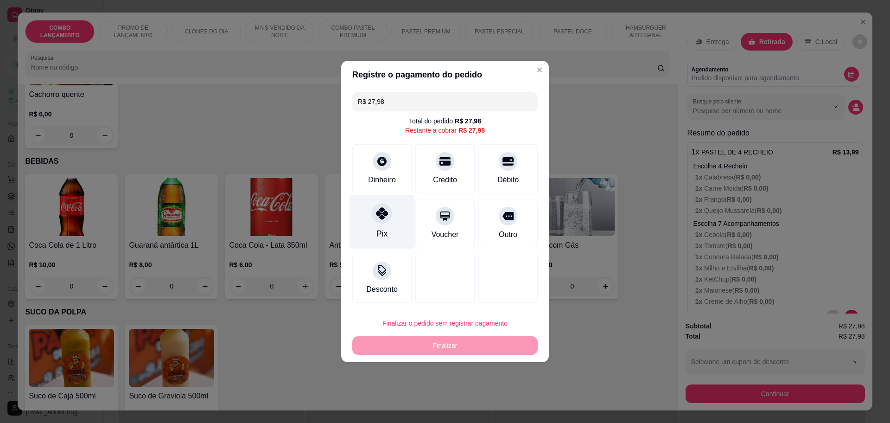
click at [383, 218] on icon at bounding box center [382, 213] width 12 height 12
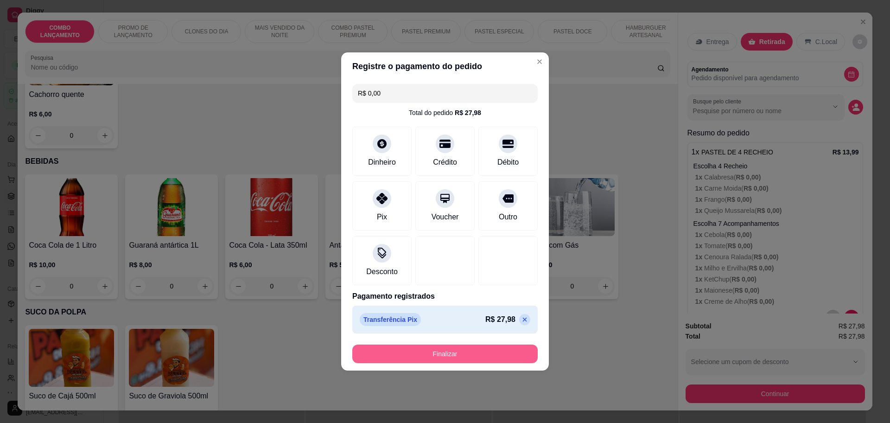
click at [453, 350] on button "Finalizar" at bounding box center [444, 353] width 185 height 19
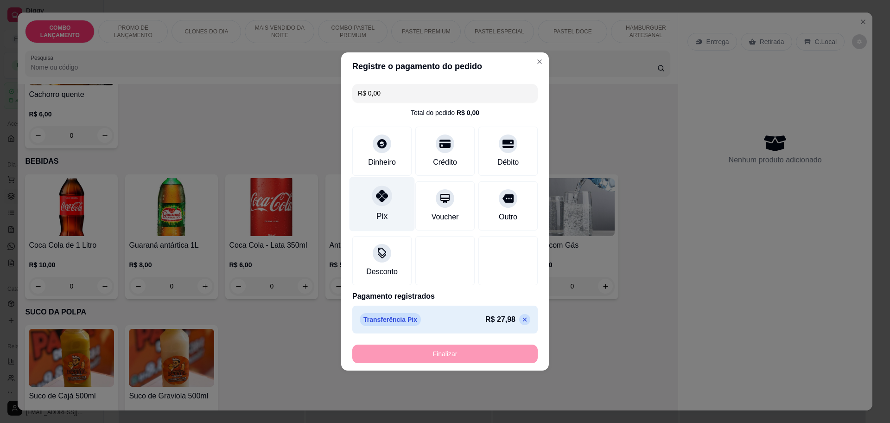
type input "-R$ 27,98"
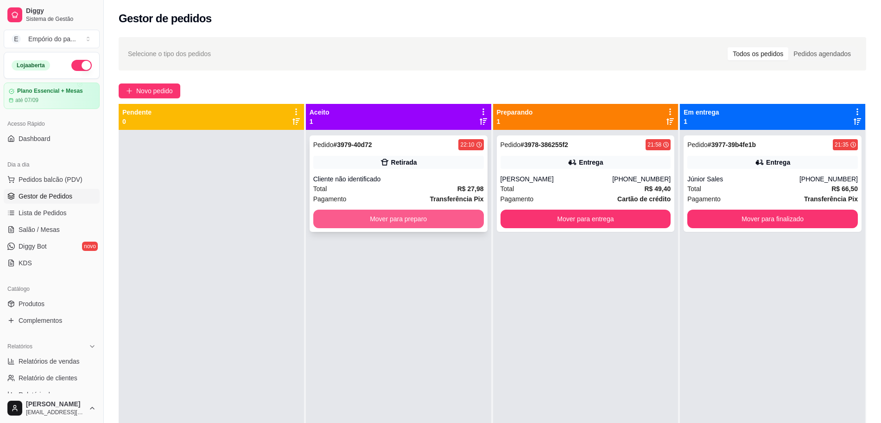
click at [401, 217] on button "Mover para preparo" at bounding box center [398, 219] width 171 height 19
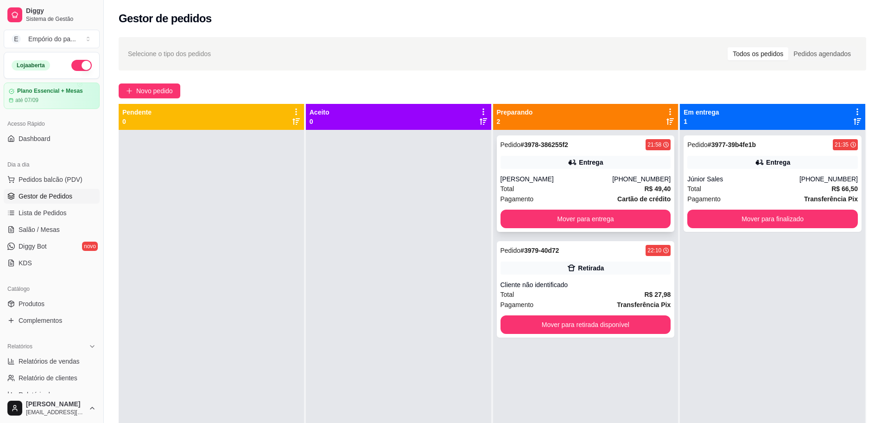
click at [574, 182] on div "[PERSON_NAME]" at bounding box center [557, 178] width 112 height 9
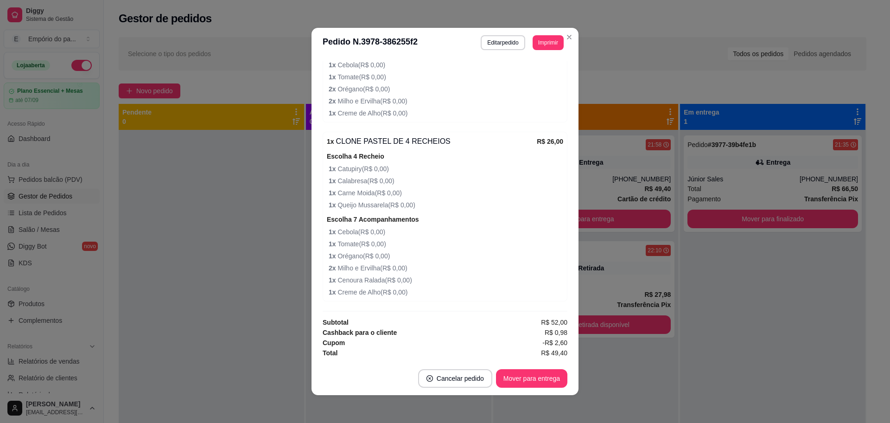
scroll to position [2, 0]
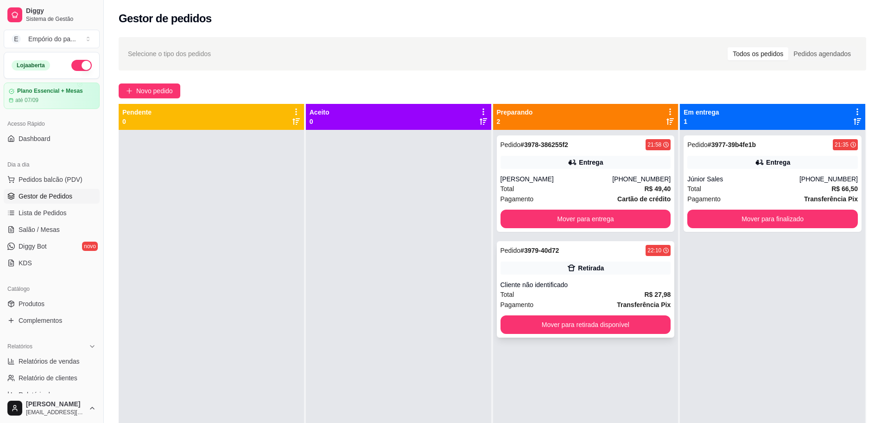
click at [559, 282] on div "Cliente não identificado" at bounding box center [586, 284] width 171 height 9
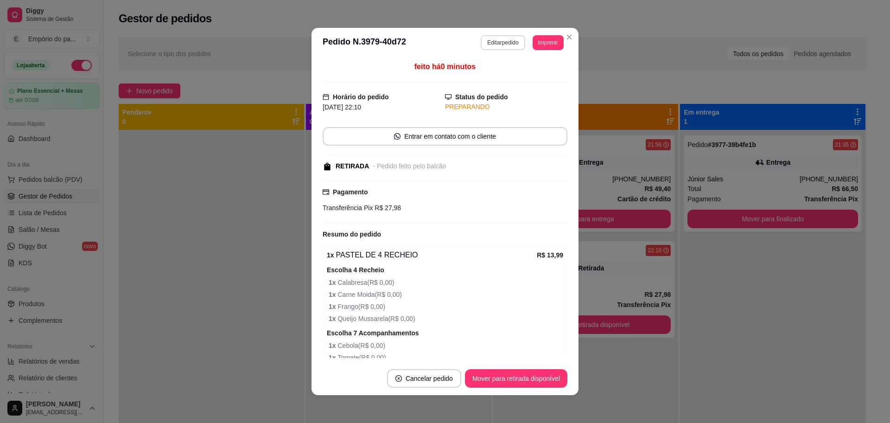
click at [506, 40] on button "Editar pedido" at bounding box center [503, 42] width 44 height 15
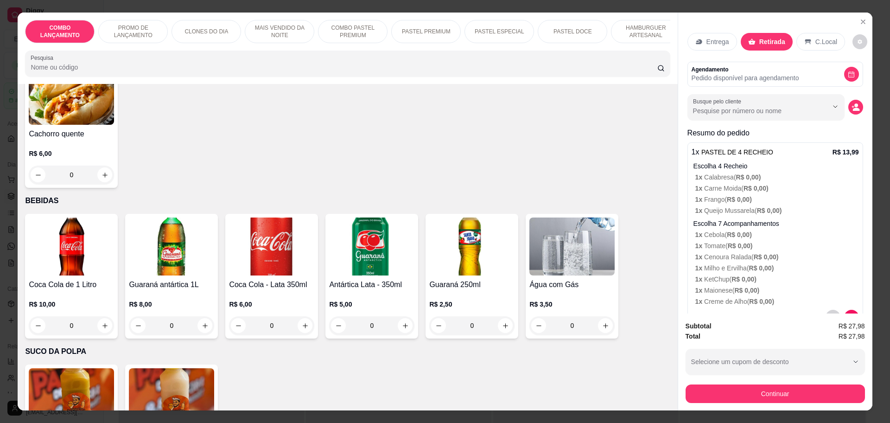
scroll to position [3072, 0]
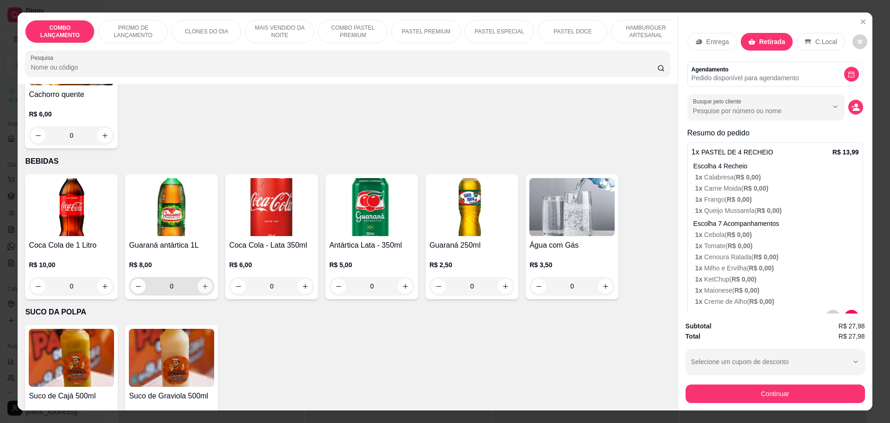
click at [204, 283] on icon "increase-product-quantity" at bounding box center [205, 286] width 7 height 7
type input "1"
click at [756, 375] on div "Subtotal R$ 35,98 Total R$ 35,98 Selecione um cupom de desconto PRIMEIRACOMPRA …" at bounding box center [775, 362] width 179 height 82
click at [852, 107] on icon "decrease-product-quantity" at bounding box center [856, 107] width 8 height 8
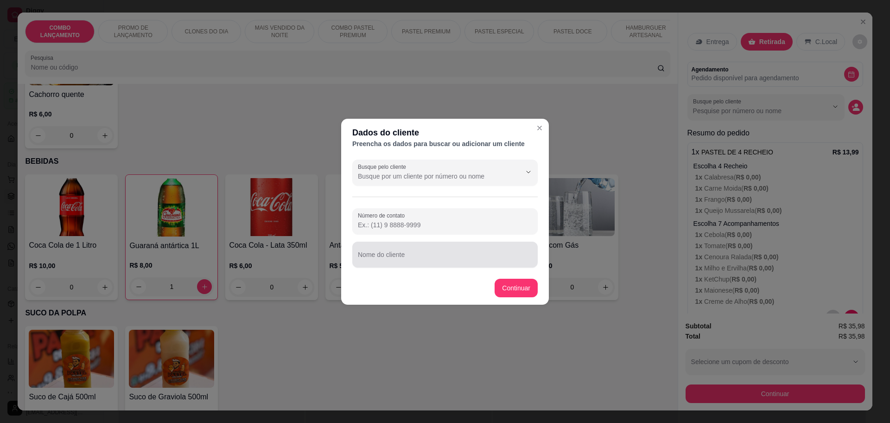
click at [424, 254] on input "Nome do cliente" at bounding box center [445, 258] width 174 height 9
type input "[PERSON_NAME]"
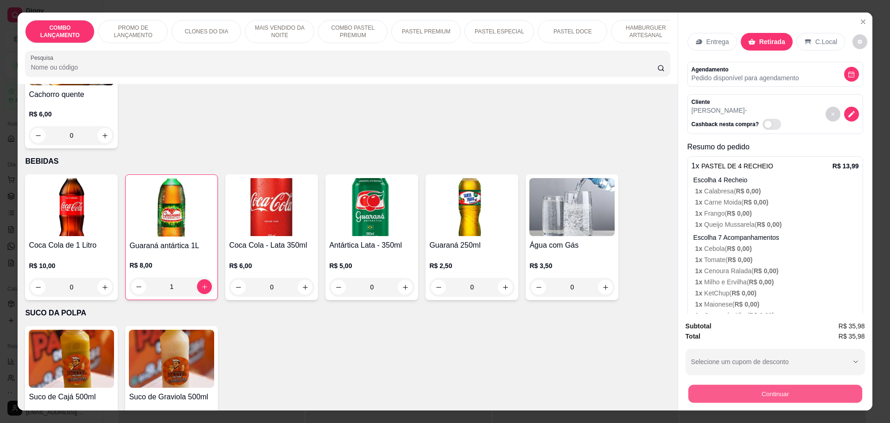
click at [790, 391] on button "Continuar" at bounding box center [775, 393] width 174 height 18
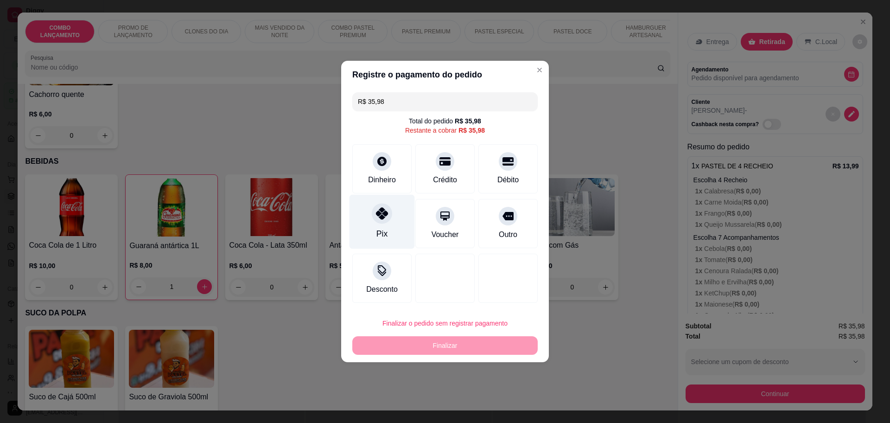
click at [388, 207] on div "Pix" at bounding box center [382, 222] width 65 height 54
type input "R$ 0,00"
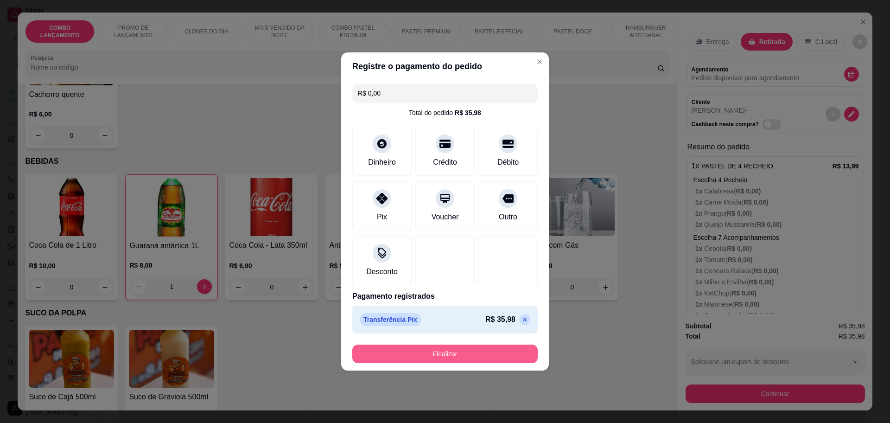
click at [464, 353] on button "Finalizar" at bounding box center [444, 353] width 185 height 19
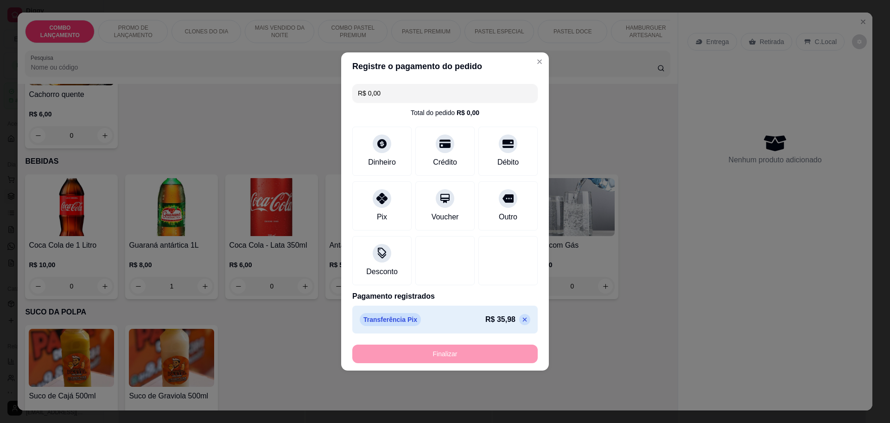
type input "0"
type input "-R$ 35,98"
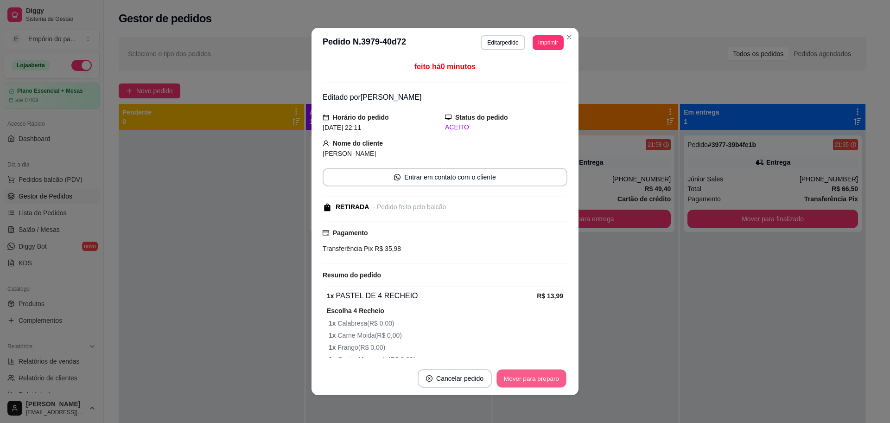
click at [501, 378] on button "Mover para preparo" at bounding box center [532, 378] width 70 height 18
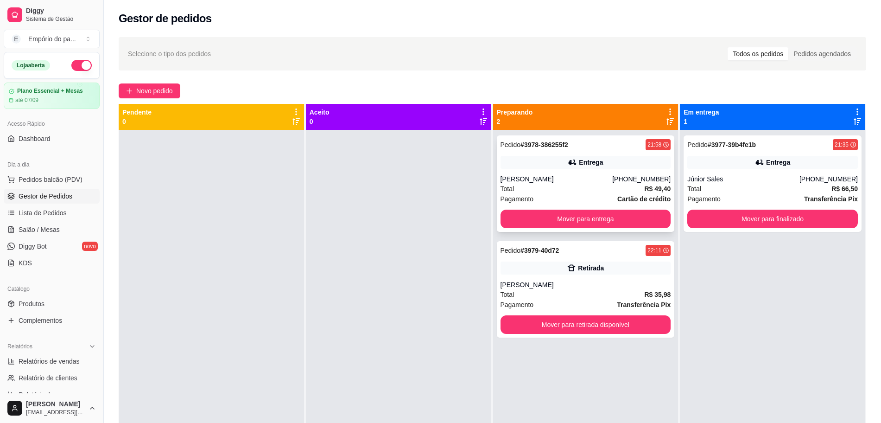
click at [532, 191] on div "Total R$ 49,40" at bounding box center [586, 189] width 171 height 10
click at [781, 219] on button "Mover para finalizado" at bounding box center [773, 219] width 171 height 19
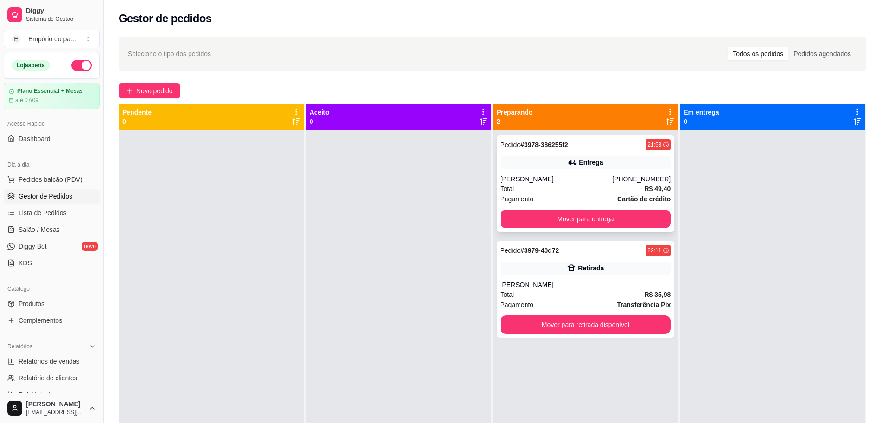
click at [579, 182] on div "[PERSON_NAME]" at bounding box center [557, 178] width 112 height 9
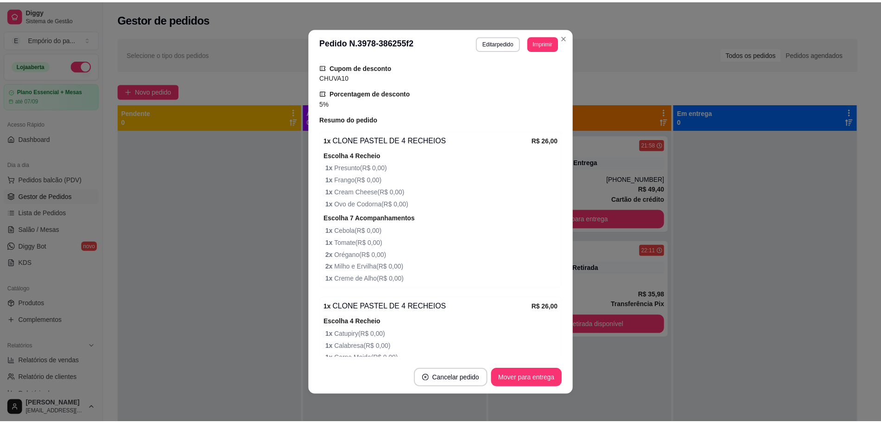
scroll to position [221, 0]
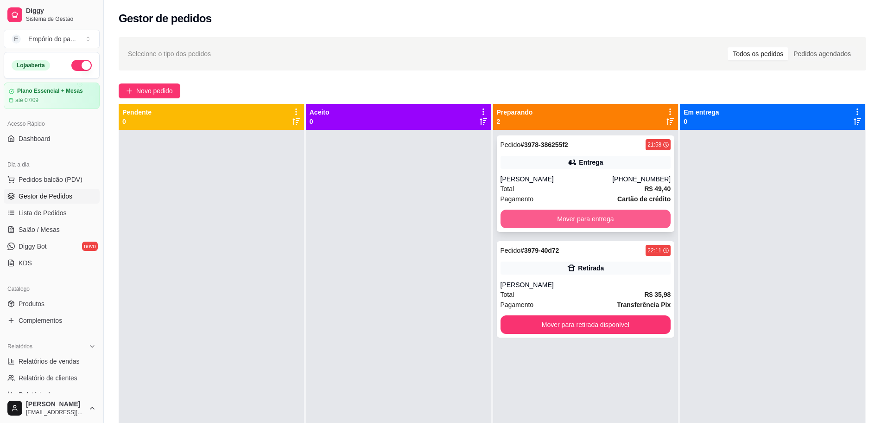
click at [591, 214] on button "Mover para entrega" at bounding box center [586, 219] width 171 height 19
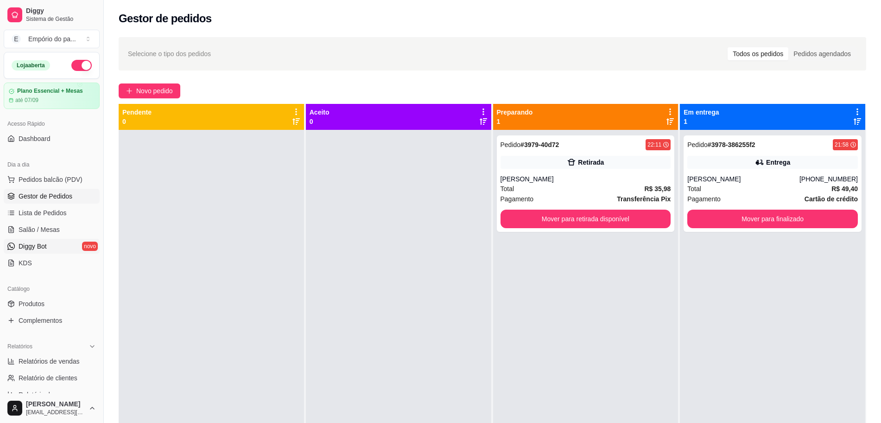
drag, startPoint x: 0, startPoint y: 413, endPoint x: 67, endPoint y: 250, distance: 176.1
click at [1, 422] on html "Diggy Sistema de Gestão E Empório do pa ... Loja aberta Plano Essencial + Mesas…" at bounding box center [440, 211] width 881 height 423
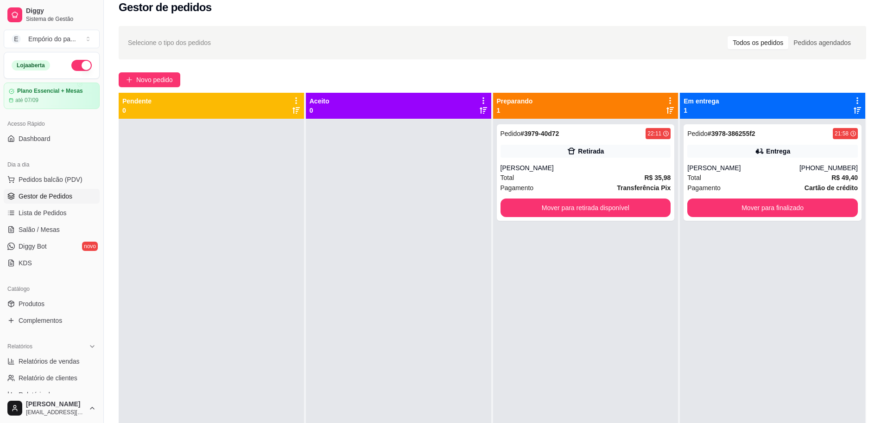
click at [174, 274] on div at bounding box center [211, 330] width 185 height 423
click at [50, 241] on link "Diggy Bot novo" at bounding box center [52, 246] width 96 height 15
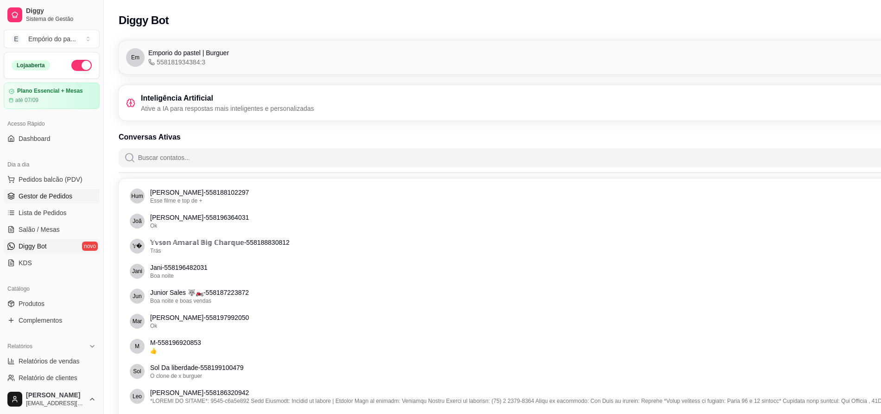
click at [32, 194] on span "Gestor de Pedidos" at bounding box center [46, 195] width 54 height 9
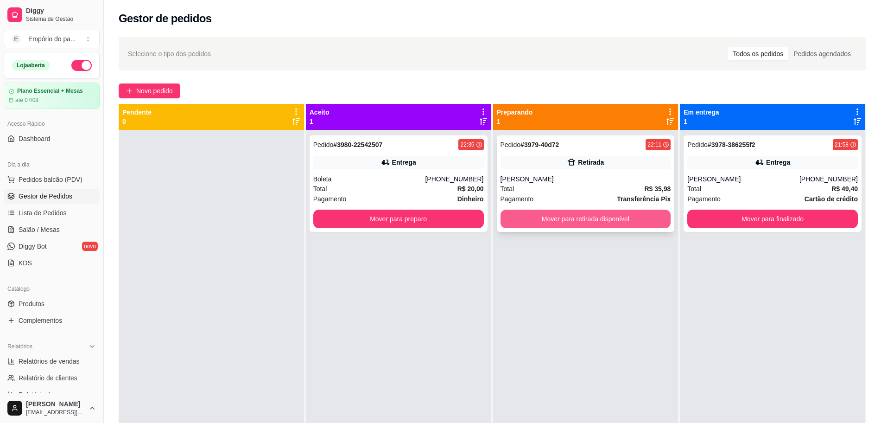
click at [621, 220] on button "Mover para retirada disponível" at bounding box center [586, 219] width 171 height 19
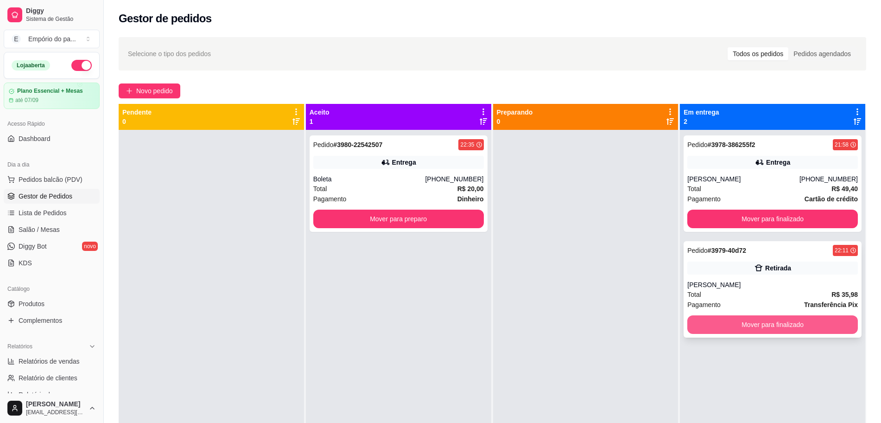
click at [777, 326] on button "Mover para finalizado" at bounding box center [773, 324] width 171 height 19
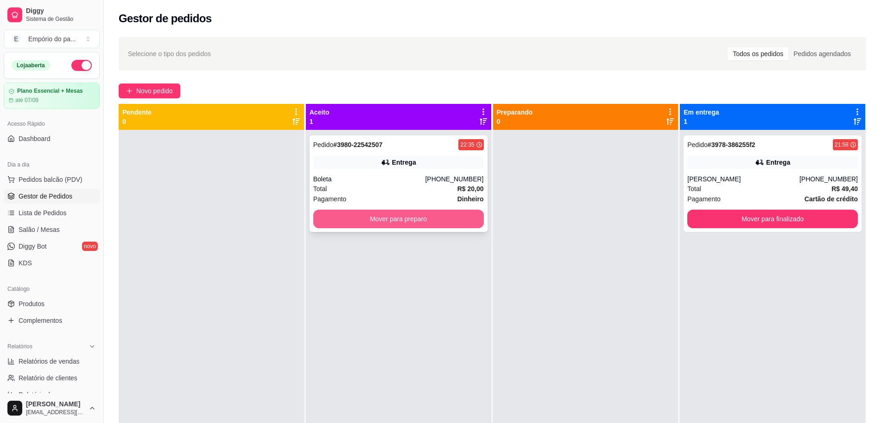
click at [421, 221] on button "Mover para preparo" at bounding box center [398, 219] width 171 height 19
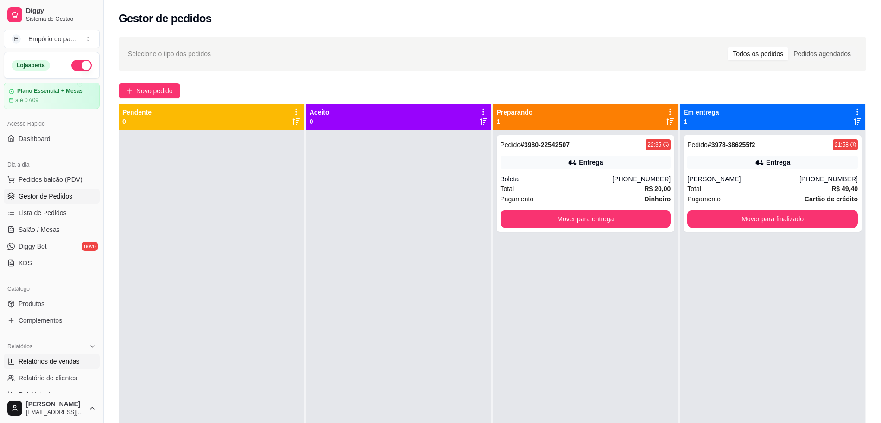
click at [58, 365] on span "Relatórios de vendas" at bounding box center [49, 361] width 61 height 9
select select "ALL"
select select "0"
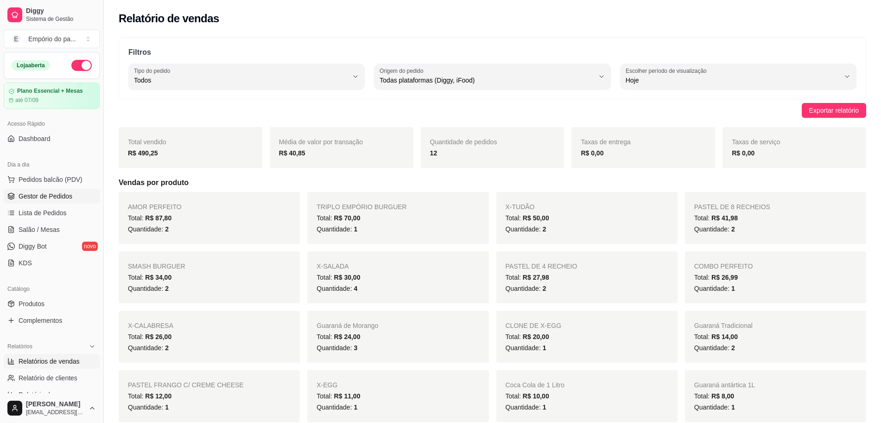
click at [26, 201] on link "Gestor de Pedidos" at bounding box center [52, 196] width 96 height 15
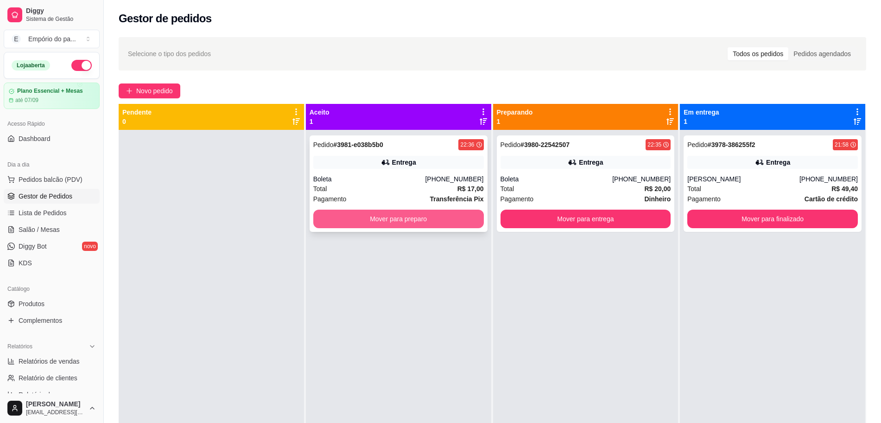
click at [357, 215] on button "Mover para preparo" at bounding box center [398, 219] width 171 height 19
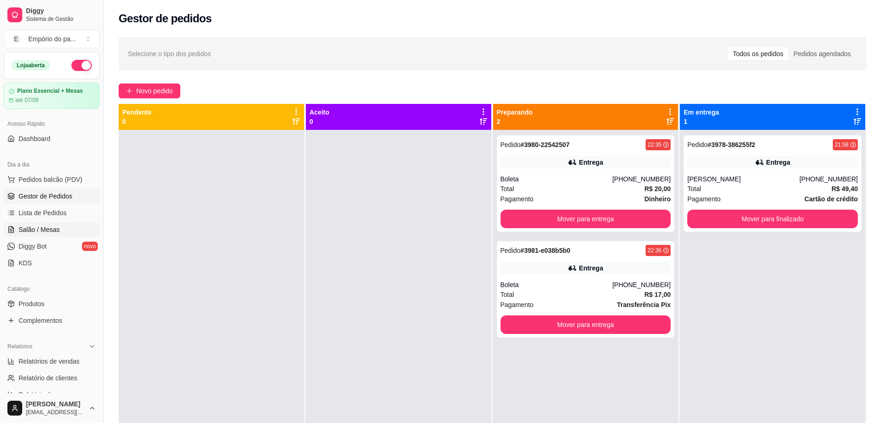
click at [44, 229] on span "Salão / Mesas" at bounding box center [39, 229] width 41 height 9
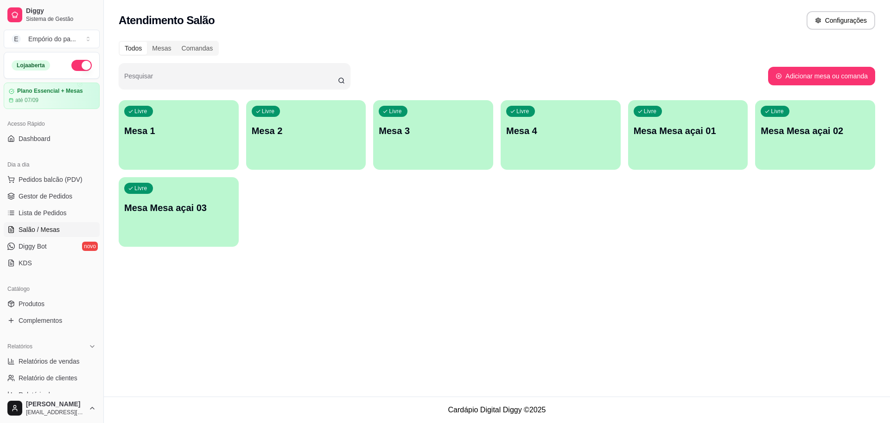
click at [183, 128] on p "Mesa 1" at bounding box center [178, 130] width 109 height 13
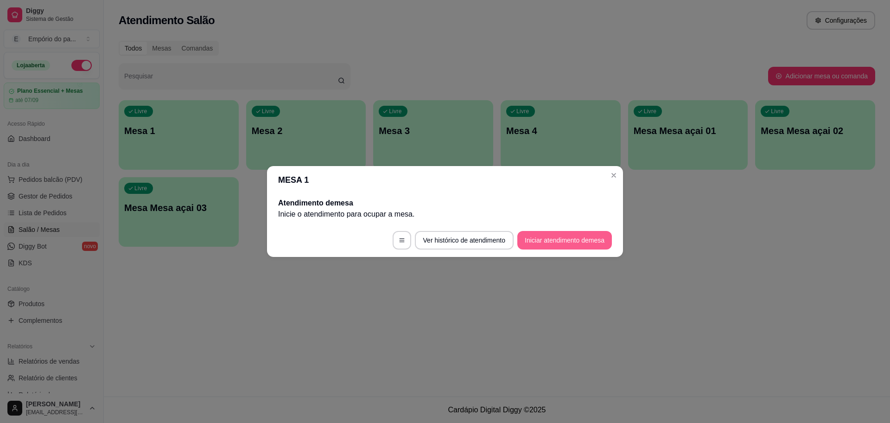
click at [548, 234] on button "Iniciar atendimento de mesa" at bounding box center [564, 240] width 95 height 19
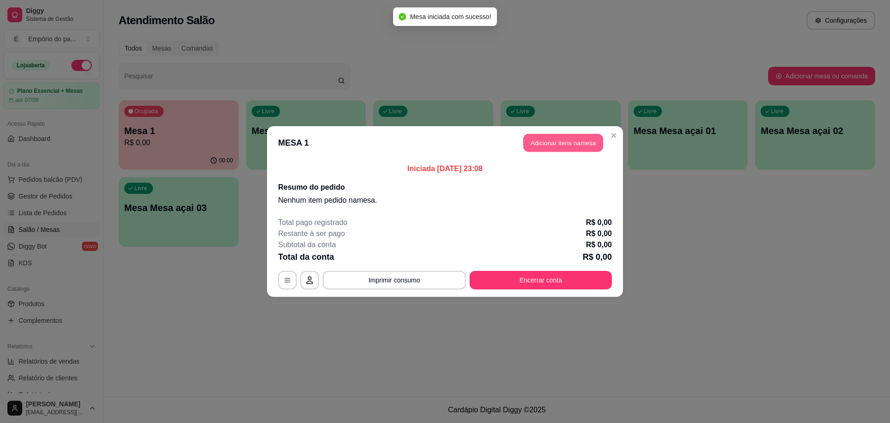
click at [565, 145] on button "Adicionar itens na mesa" at bounding box center [563, 143] width 80 height 18
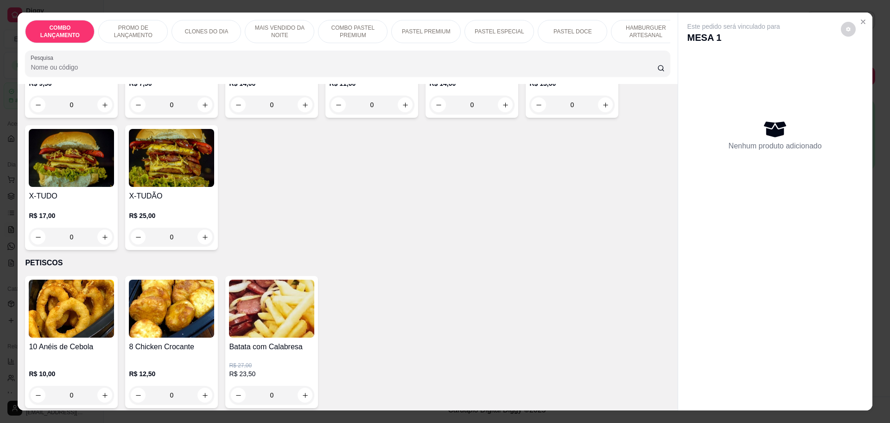
scroll to position [2144, 0]
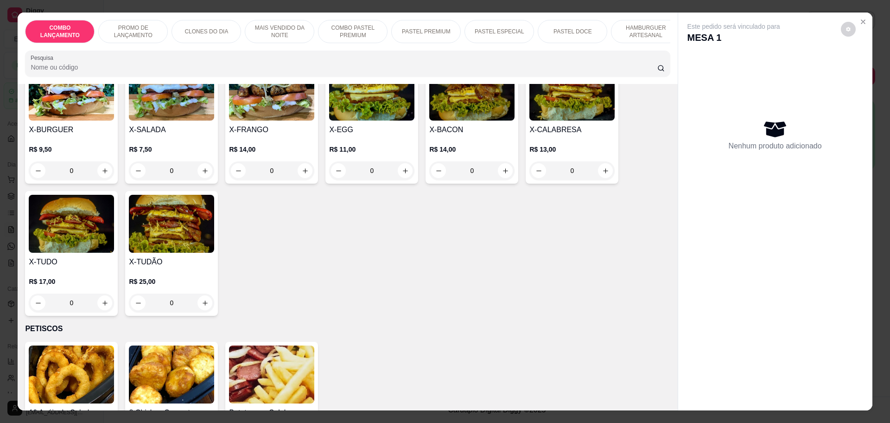
click at [111, 256] on div "X-TUDO R$ 17,00 0" at bounding box center [71, 253] width 93 height 125
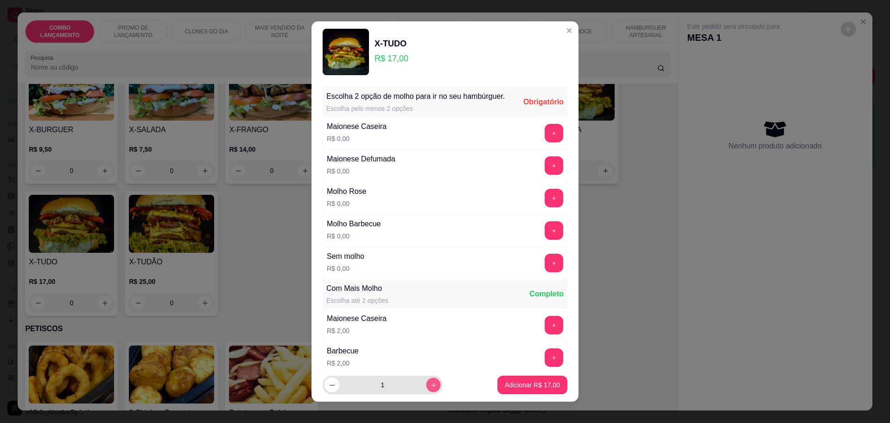
click at [427, 384] on button "increase-product-quantity" at bounding box center [433, 385] width 14 height 14
type input "2"
click at [545, 140] on button "+" at bounding box center [554, 133] width 19 height 19
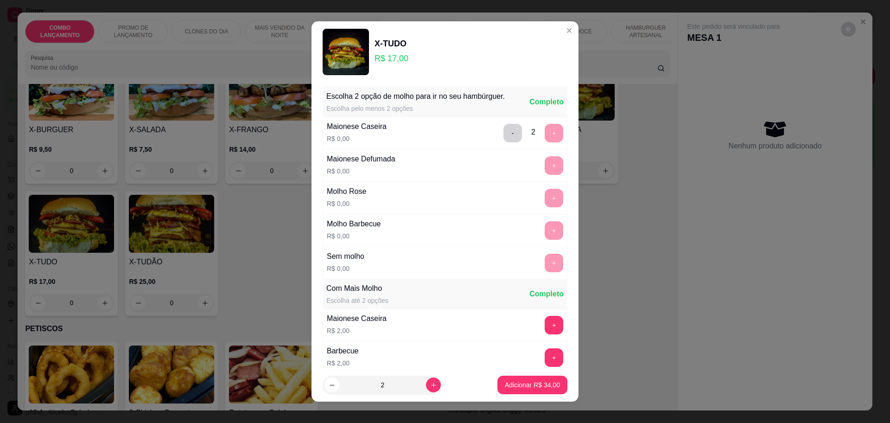
scroll to position [140, 0]
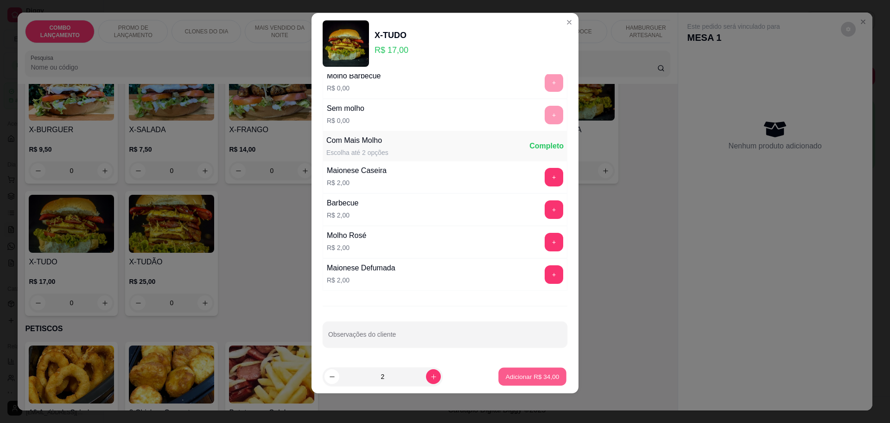
click at [539, 376] on p "Adicionar R$ 34,00" at bounding box center [533, 376] width 54 height 9
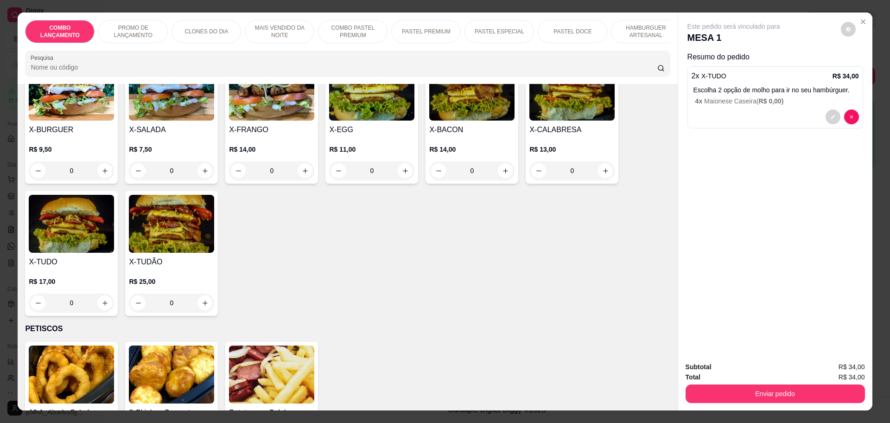
click at [516, 376] on div "10 Anéis de Cebola R$ 10,00 0 8 Chicken Crocante R$ 12,50 0 Batata com Calabres…" at bounding box center [347, 408] width 645 height 132
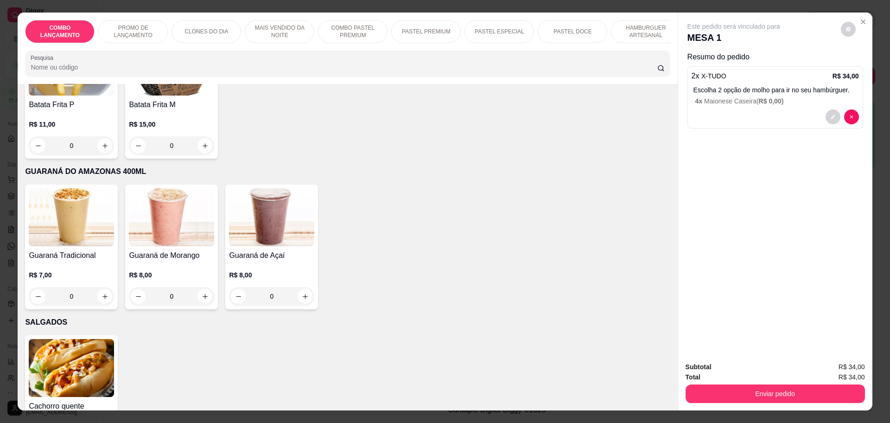
scroll to position [2782, 0]
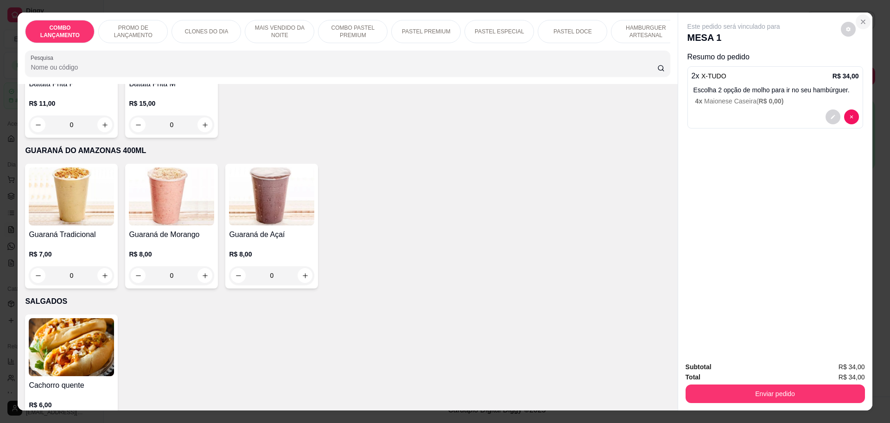
click at [860, 24] on icon "Close" at bounding box center [863, 21] width 7 height 7
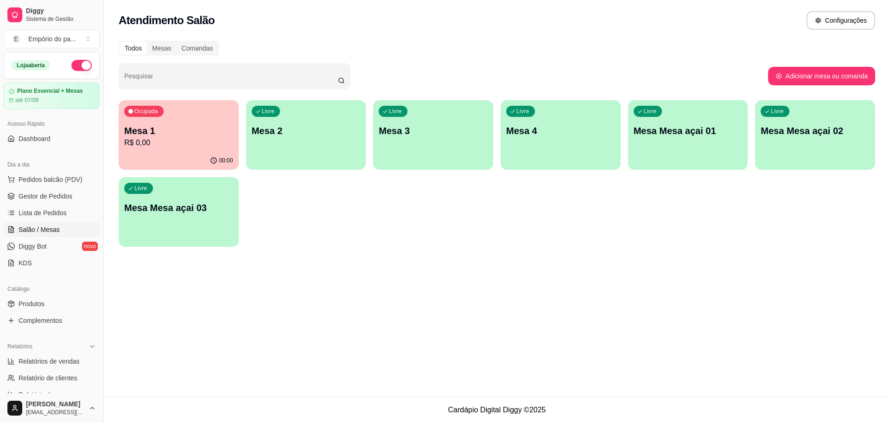
click at [175, 139] on p "R$ 0,00" at bounding box center [178, 142] width 109 height 11
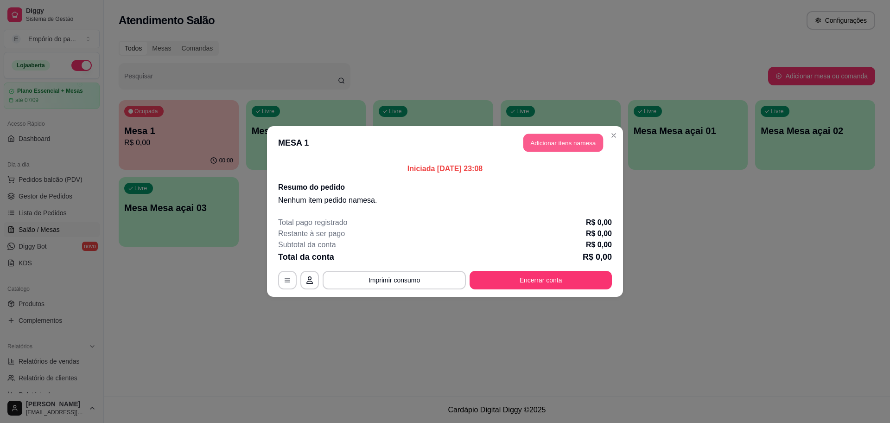
click at [580, 144] on button "Adicionar itens na mesa" at bounding box center [563, 143] width 80 height 18
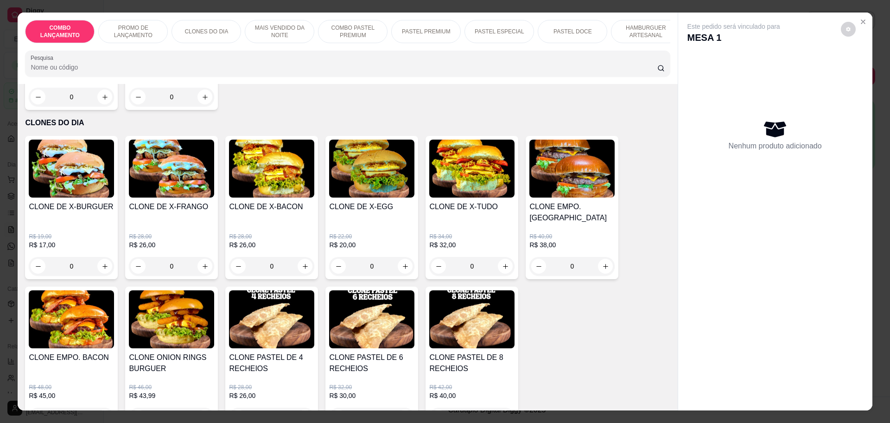
scroll to position [290, 0]
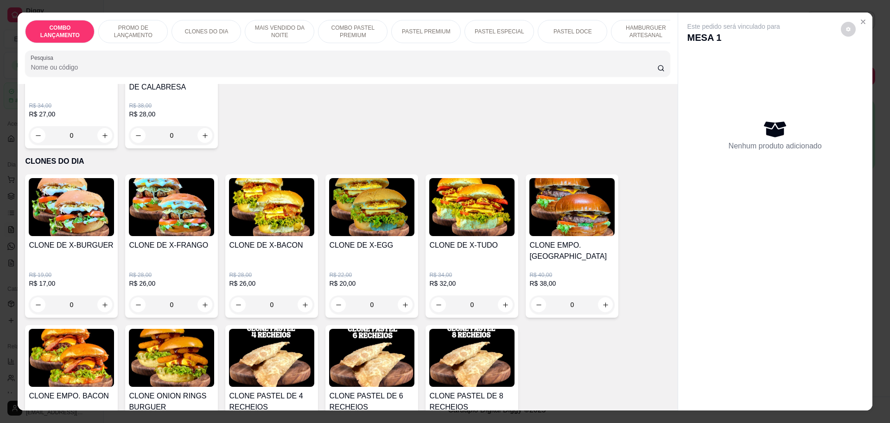
click at [499, 295] on div "0" at bounding box center [471, 304] width 85 height 19
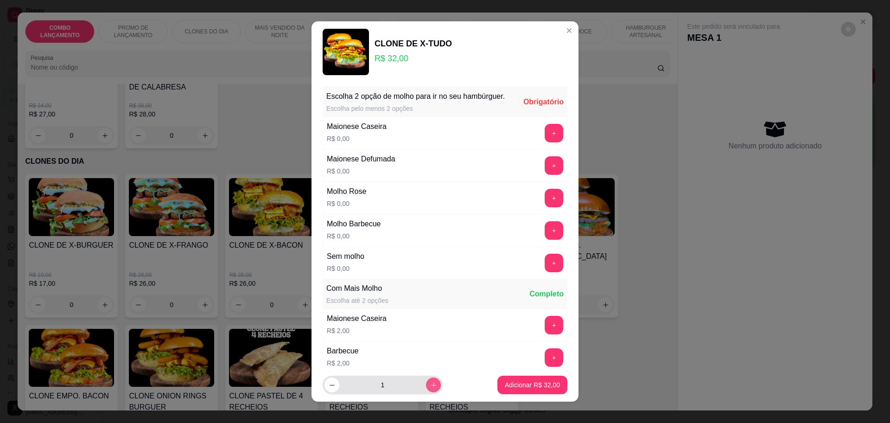
click at [426, 384] on button "increase-product-quantity" at bounding box center [433, 384] width 15 height 15
click at [334, 388] on button "decrease-product-quantity" at bounding box center [332, 385] width 14 height 14
type input "1"
click at [545, 142] on button "+" at bounding box center [554, 133] width 18 height 18
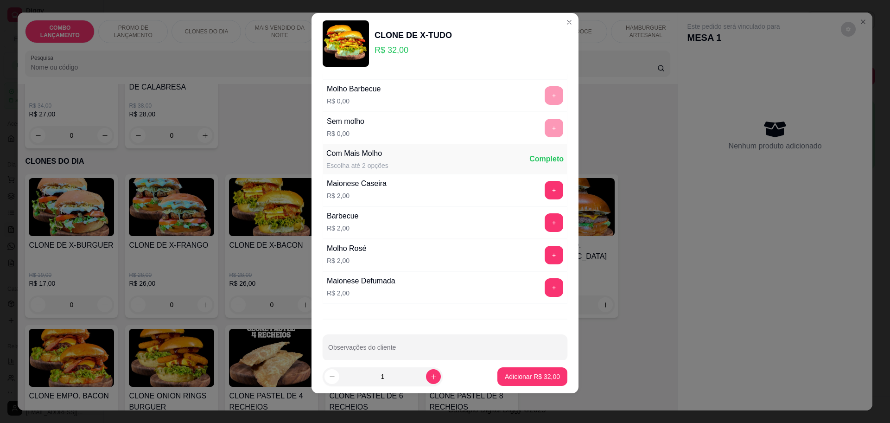
scroll to position [140, 0]
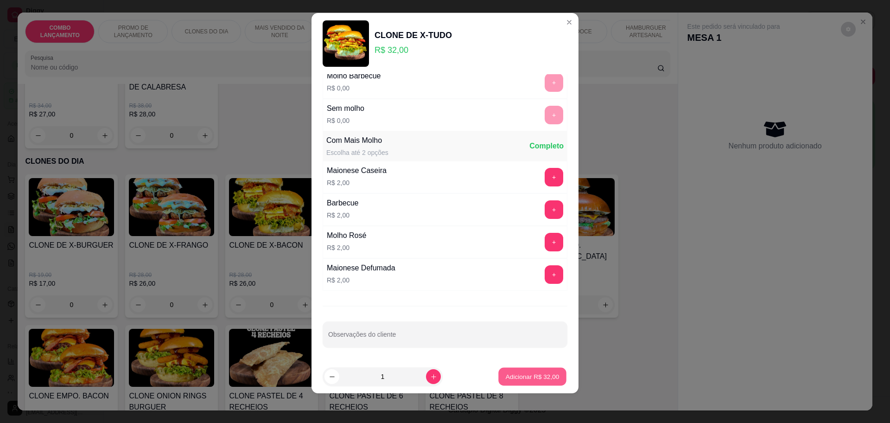
click at [519, 377] on p "Adicionar R$ 32,00" at bounding box center [533, 376] width 54 height 9
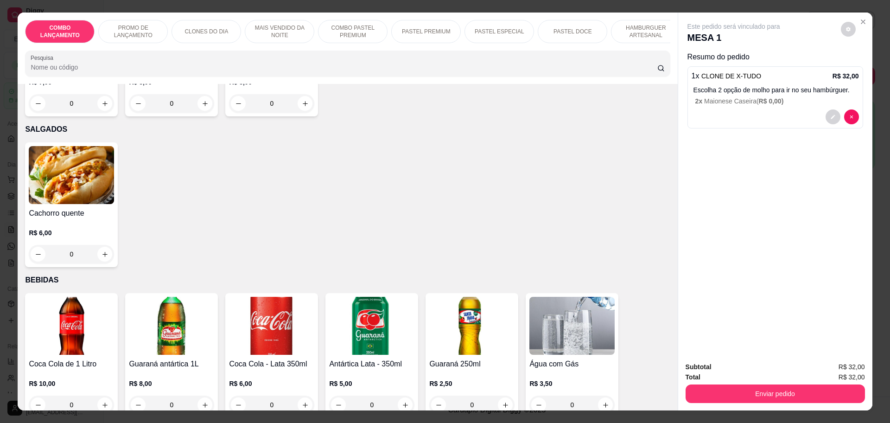
scroll to position [3071, 0]
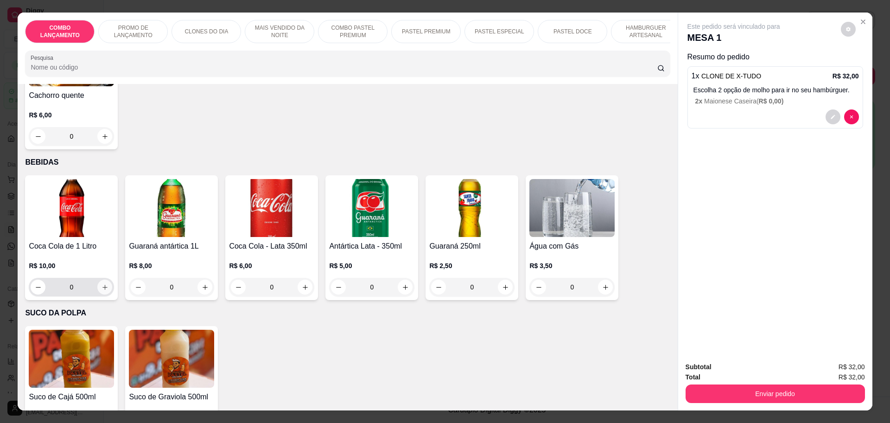
click at [102, 285] on icon "increase-product-quantity" at bounding box center [104, 287] width 5 height 5
type input "1"
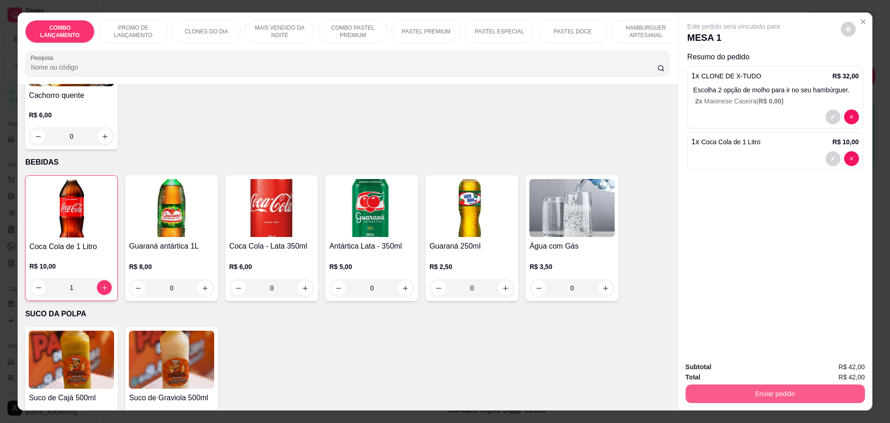
click at [750, 389] on button "Enviar pedido" at bounding box center [775, 393] width 179 height 19
click at [737, 284] on div "Este pedido será vinculado para MESA 1 Resumo do pedido 1 x CLONE DE X-TUDO R$ …" at bounding box center [775, 183] width 194 height 341
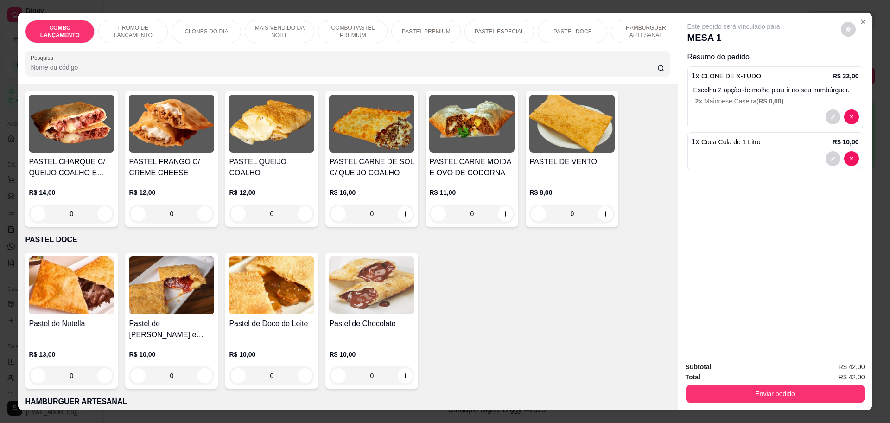
scroll to position [1275, 0]
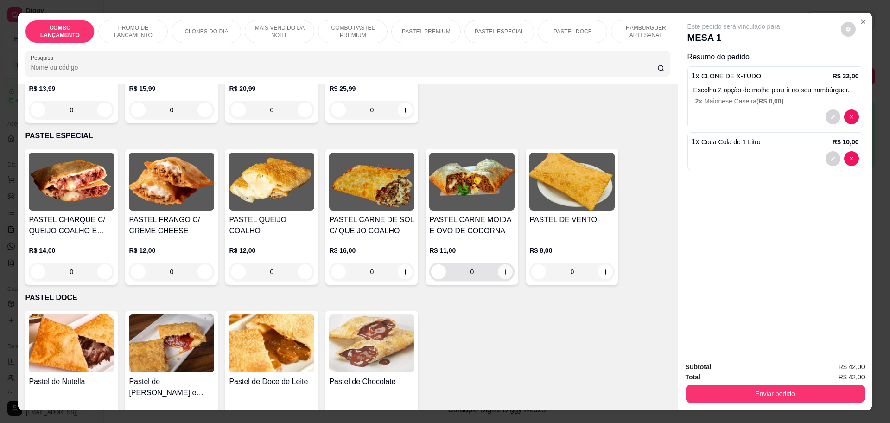
click at [502, 268] on icon "increase-product-quantity" at bounding box center [505, 271] width 7 height 7
type input "1"
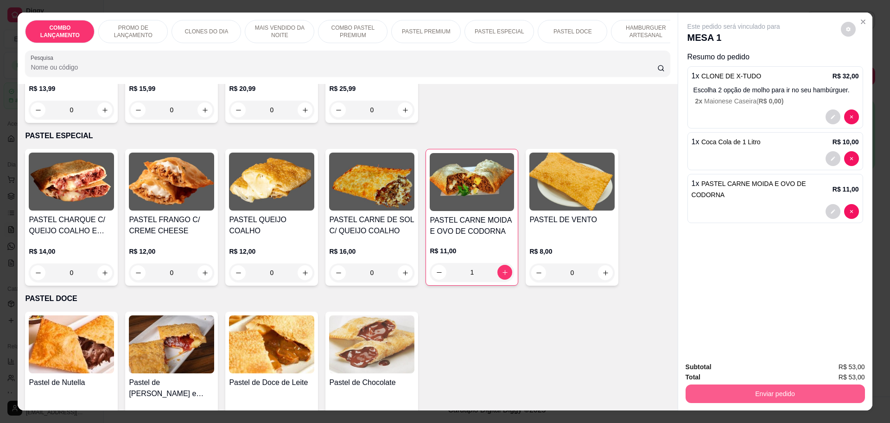
click at [771, 392] on button "Enviar pedido" at bounding box center [775, 393] width 179 height 19
click at [749, 368] on button "Não registrar e enviar pedido" at bounding box center [744, 370] width 94 height 17
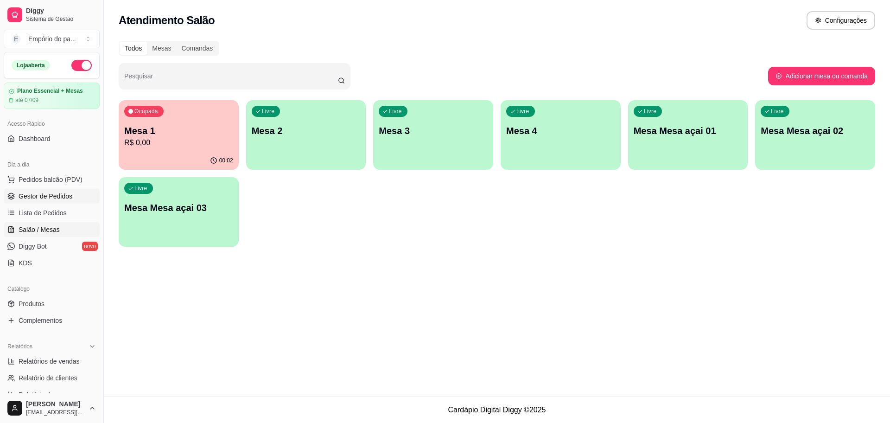
click at [33, 194] on span "Gestor de Pedidos" at bounding box center [46, 195] width 54 height 9
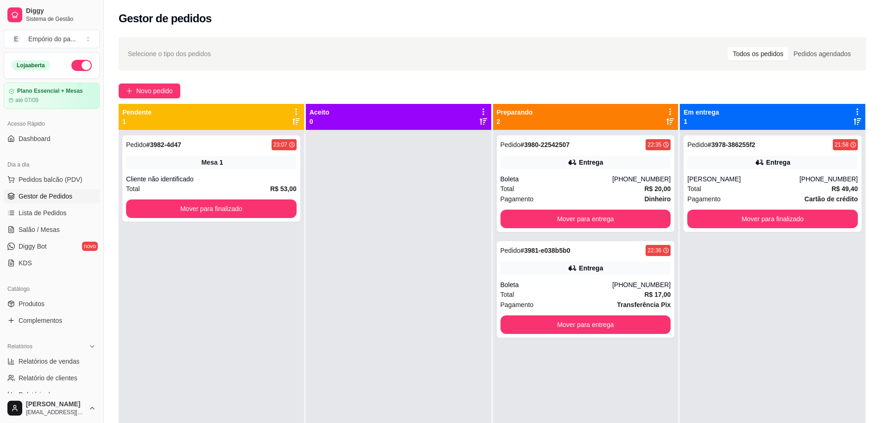
click at [379, 203] on div at bounding box center [398, 341] width 185 height 423
click at [223, 178] on div "Cliente não identificado" at bounding box center [211, 178] width 171 height 9
click at [798, 221] on button "Mover para finalizado" at bounding box center [773, 219] width 171 height 19
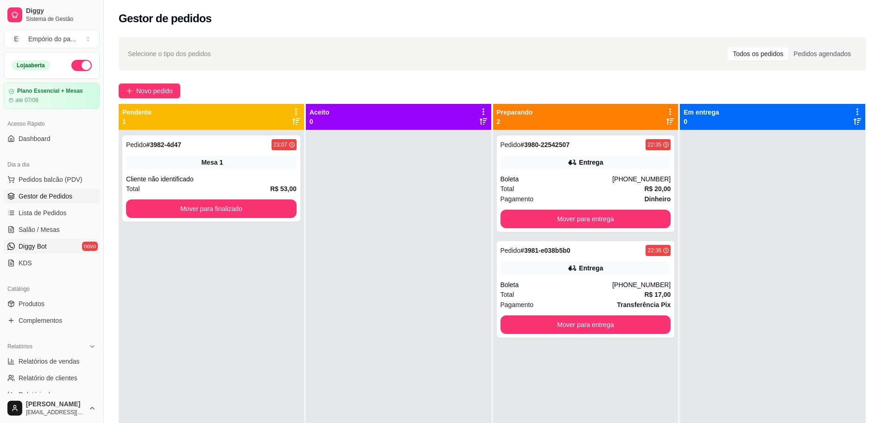
click at [32, 246] on span "Diggy Bot" at bounding box center [33, 246] width 28 height 9
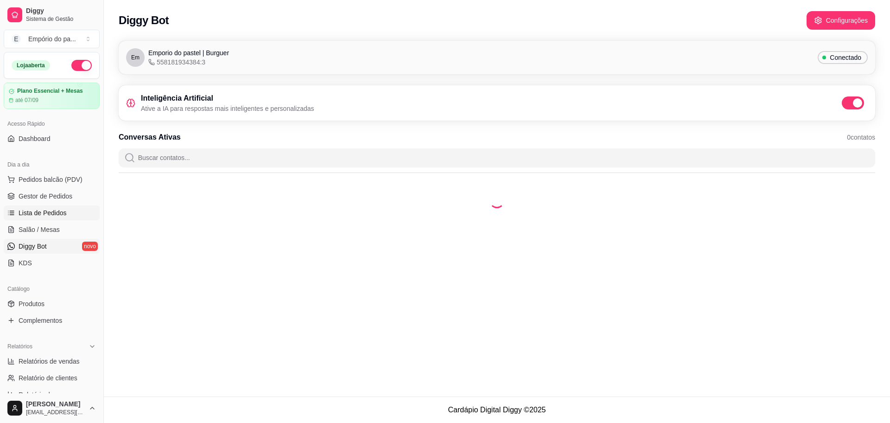
click at [23, 216] on span "Lista de Pedidos" at bounding box center [43, 212] width 48 height 9
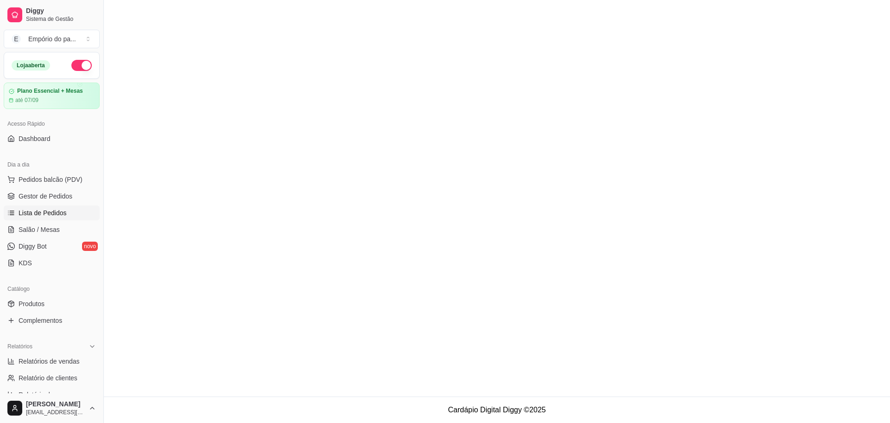
click at [55, 196] on span "Gestor de Pedidos" at bounding box center [46, 195] width 54 height 9
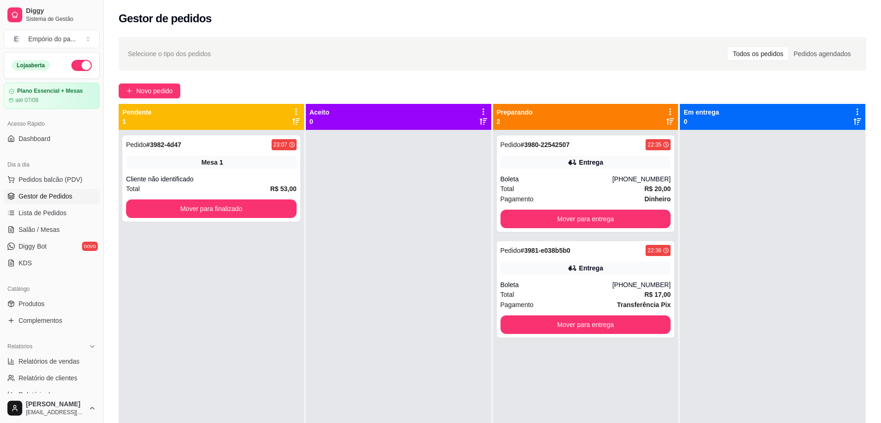
click at [407, 306] on div at bounding box center [398, 341] width 185 height 423
click at [427, 309] on div at bounding box center [398, 341] width 185 height 423
click at [426, 306] on div at bounding box center [398, 341] width 185 height 423
click at [427, 304] on div at bounding box center [398, 341] width 185 height 423
click at [497, 254] on div "Pedido # 3981-e038b5b0 22:36 Entrega Boleta [PHONE_NUMBER] Total R$ 17,00 Pagam…" at bounding box center [586, 289] width 178 height 96
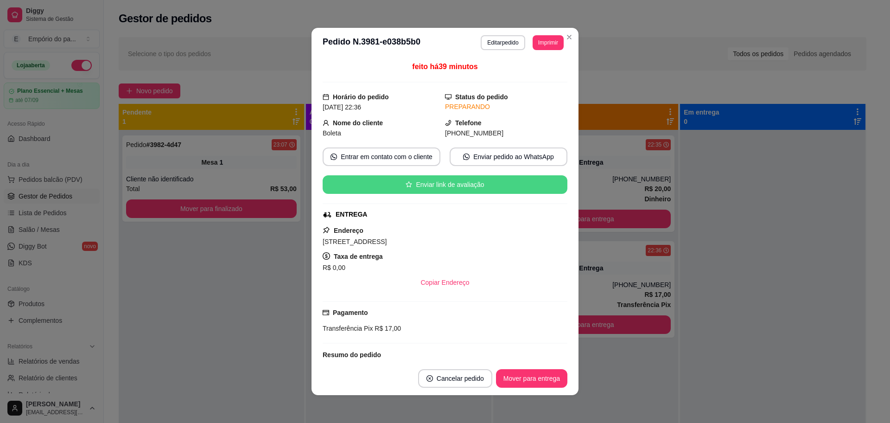
click at [491, 175] on button "Enviar link de avaliação" at bounding box center [445, 184] width 245 height 19
click at [492, 176] on button "Enviar link de avaliação" at bounding box center [445, 184] width 245 height 19
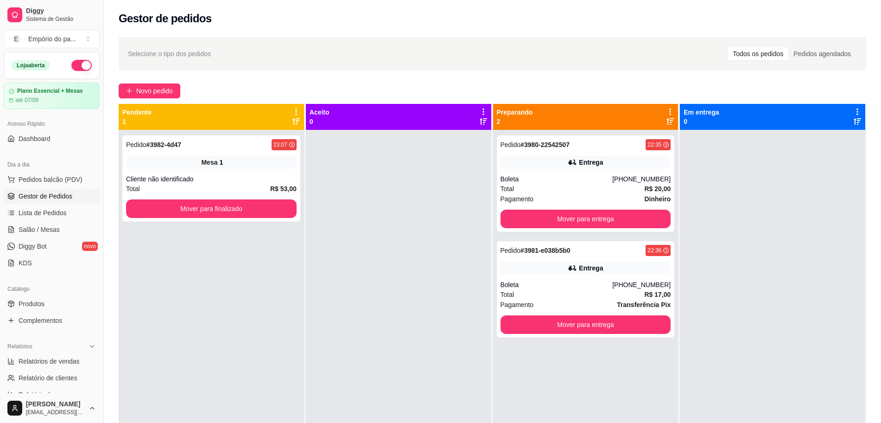
click at [420, 226] on div at bounding box center [398, 341] width 185 height 423
drag, startPoint x: 32, startPoint y: 362, endPoint x: 39, endPoint y: 364, distance: 7.5
click at [32, 362] on span "Relatórios de vendas" at bounding box center [49, 361] width 61 height 9
select select "ALL"
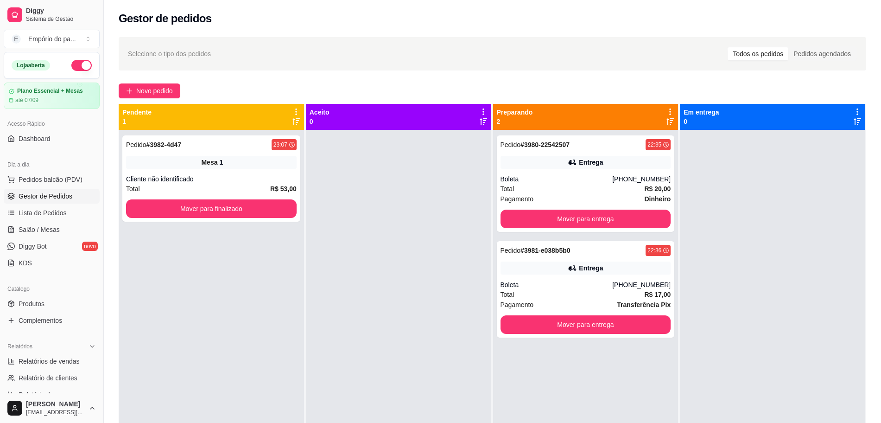
select select "0"
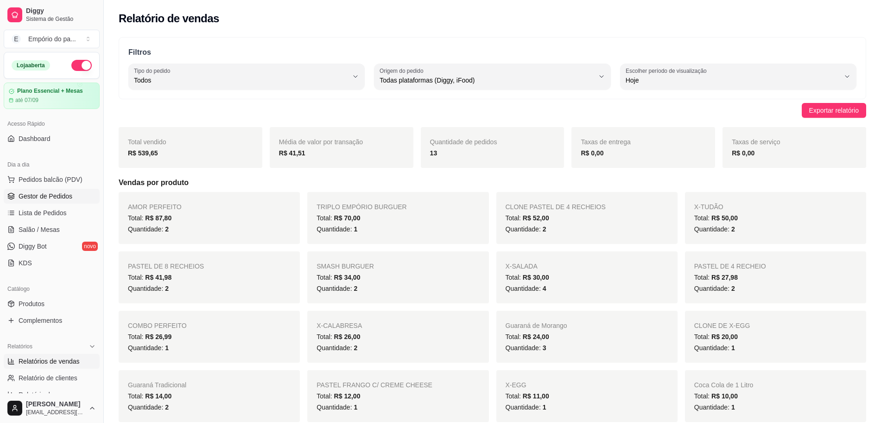
click at [36, 198] on span "Gestor de Pedidos" at bounding box center [46, 195] width 54 height 9
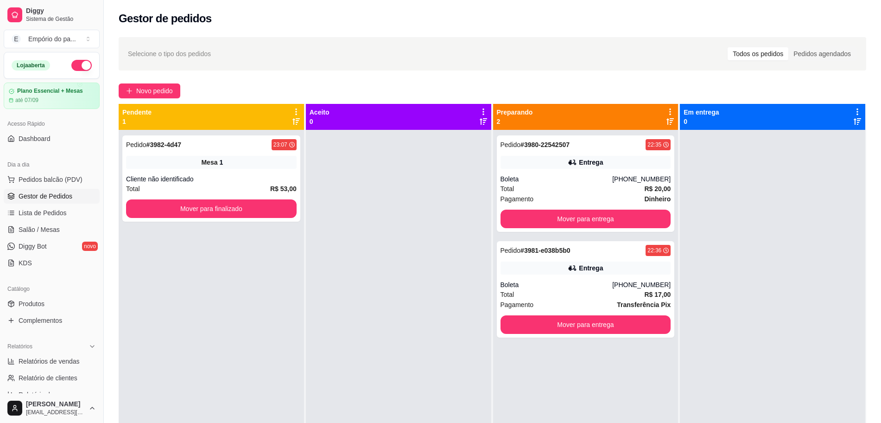
click at [426, 309] on div at bounding box center [398, 341] width 185 height 423
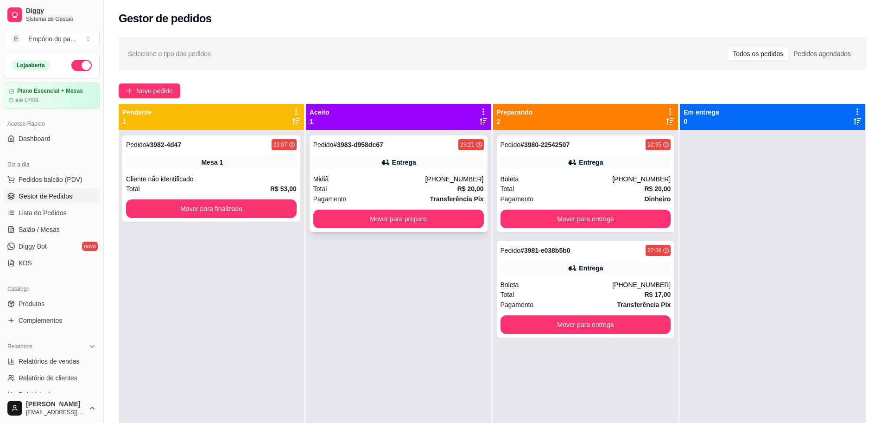
click at [377, 181] on div "Midiã" at bounding box center [369, 178] width 112 height 9
click at [423, 218] on button "Mover para preparo" at bounding box center [398, 219] width 171 height 19
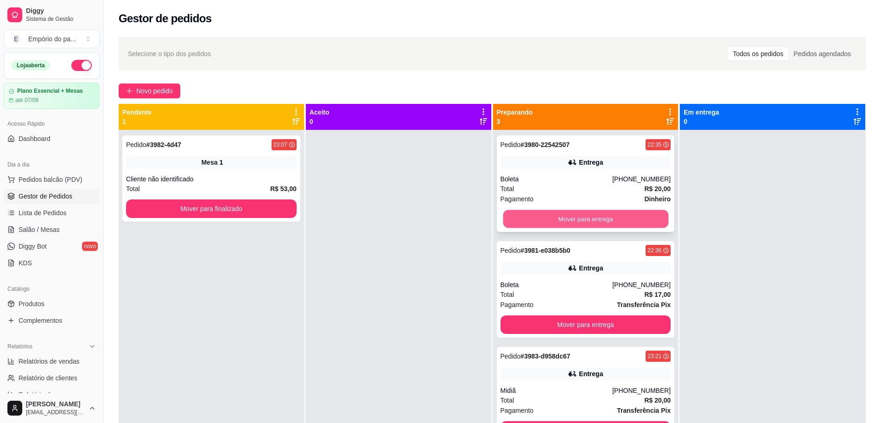
click at [517, 210] on button "Mover para entrega" at bounding box center [586, 219] width 166 height 18
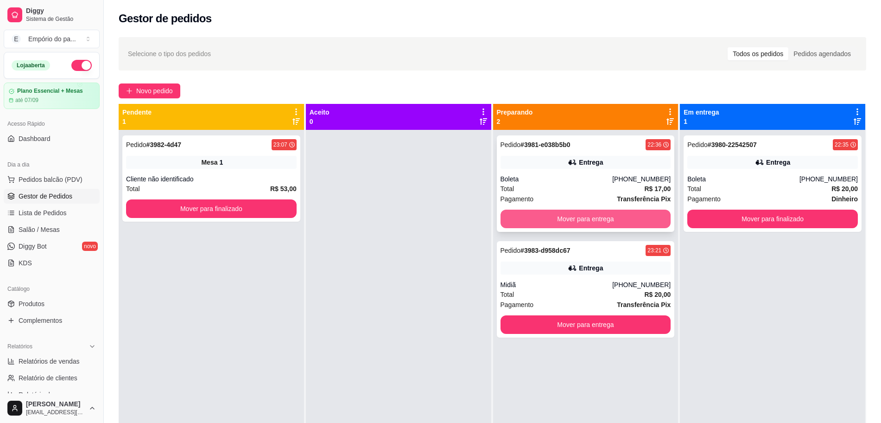
click at [532, 217] on button "Mover para entrega" at bounding box center [586, 219] width 171 height 19
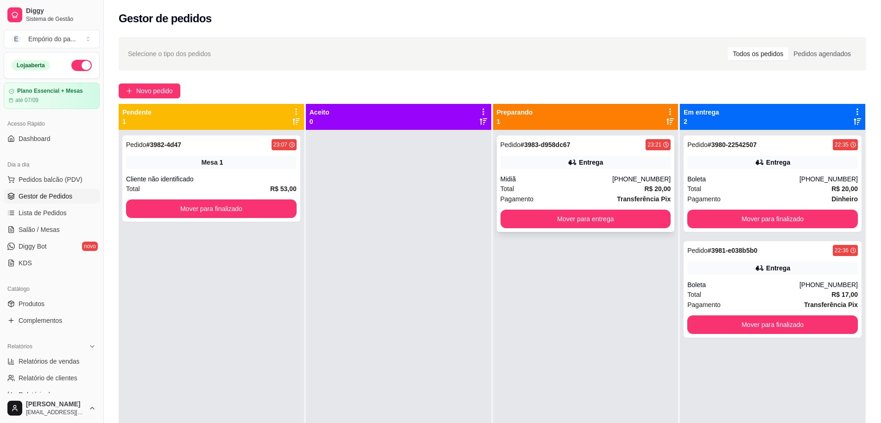
click at [618, 162] on div "Entrega" at bounding box center [586, 162] width 171 height 13
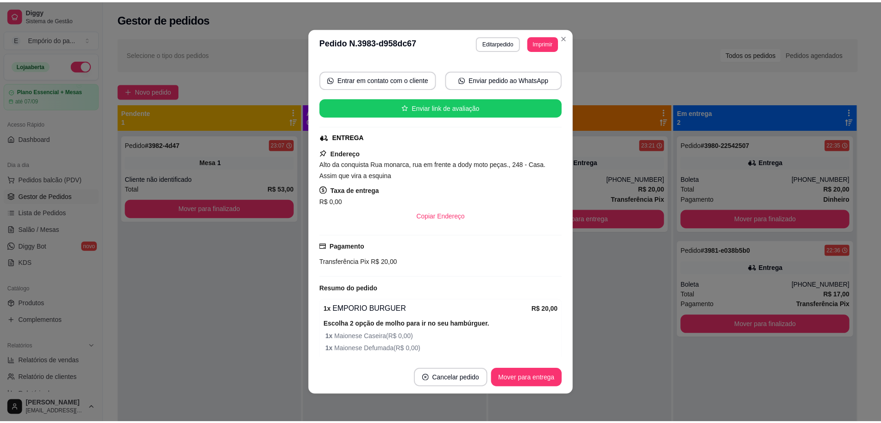
scroll to position [148, 0]
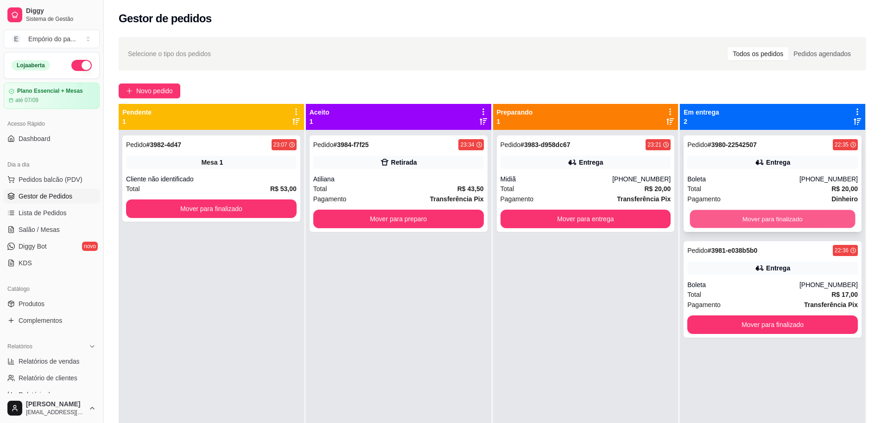
click at [766, 210] on button "Mover para finalizado" at bounding box center [773, 219] width 166 height 18
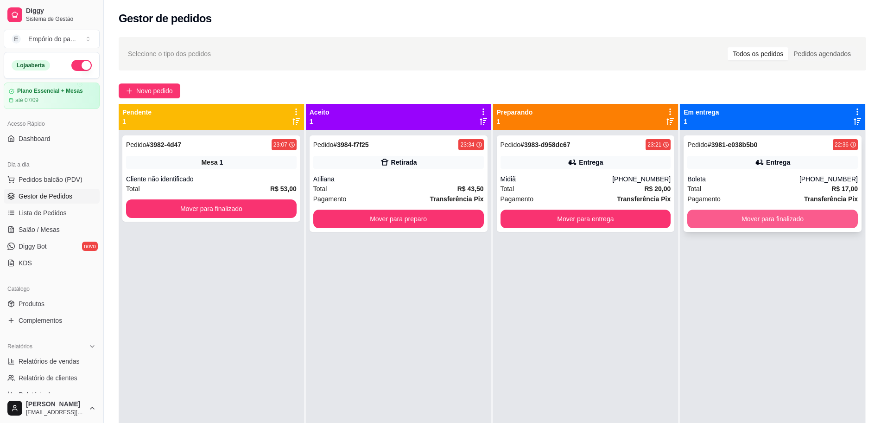
click at [763, 216] on button "Mover para finalizado" at bounding box center [773, 219] width 171 height 19
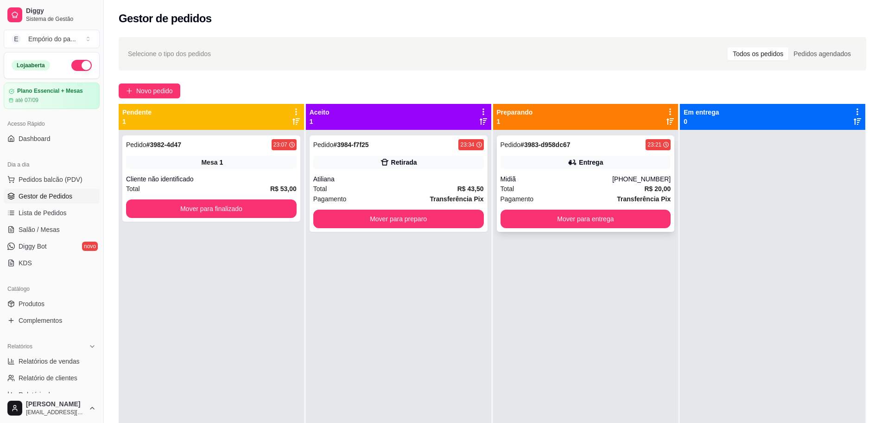
click at [540, 215] on button "Mover para entrega" at bounding box center [586, 219] width 171 height 19
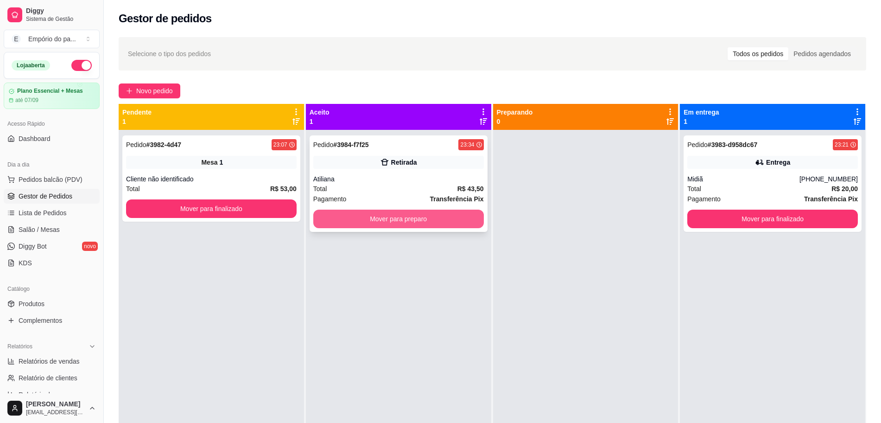
click at [355, 217] on button "Mover para preparo" at bounding box center [398, 219] width 171 height 19
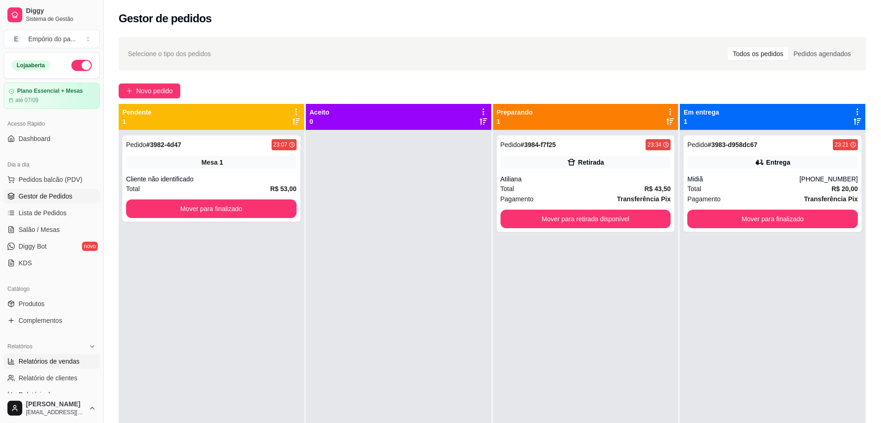
click at [47, 355] on link "Relatórios de vendas" at bounding box center [52, 361] width 96 height 15
select select "ALL"
select select "0"
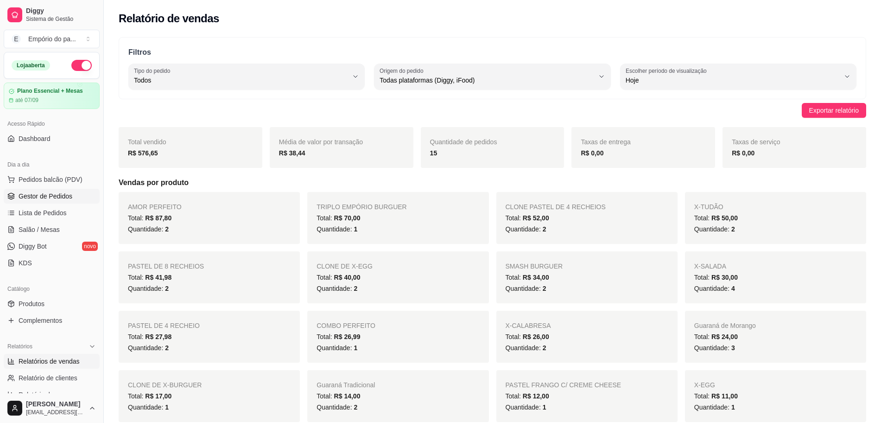
click at [26, 203] on link "Gestor de Pedidos" at bounding box center [52, 196] width 96 height 15
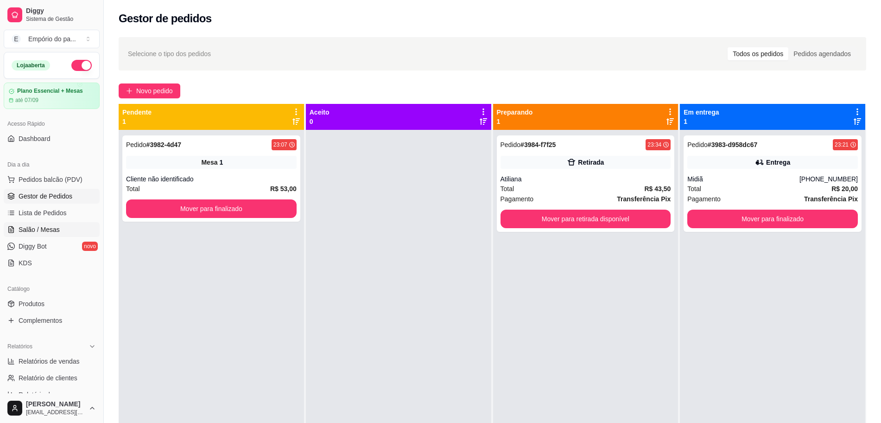
drag, startPoint x: 41, startPoint y: 228, endPoint x: 51, endPoint y: 230, distance: 10.5
click at [41, 228] on span "Salão / Mesas" at bounding box center [39, 229] width 41 height 9
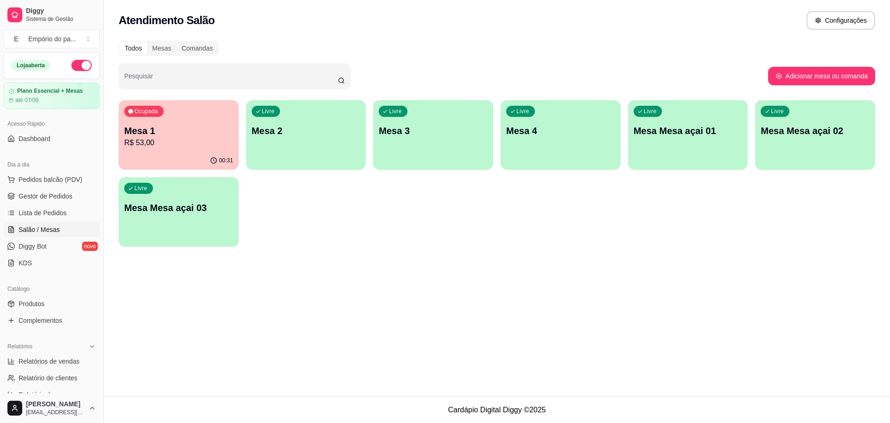
click at [198, 142] on p "R$ 53,00" at bounding box center [178, 142] width 109 height 11
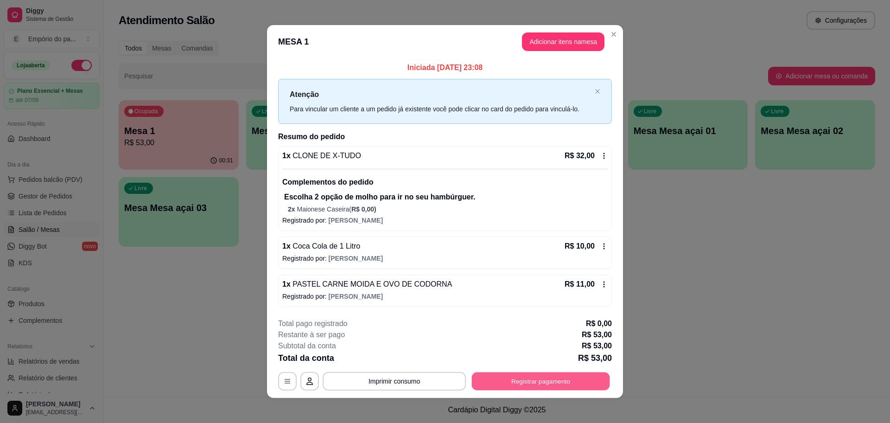
click at [516, 385] on button "Registrar pagamento" at bounding box center [541, 381] width 138 height 18
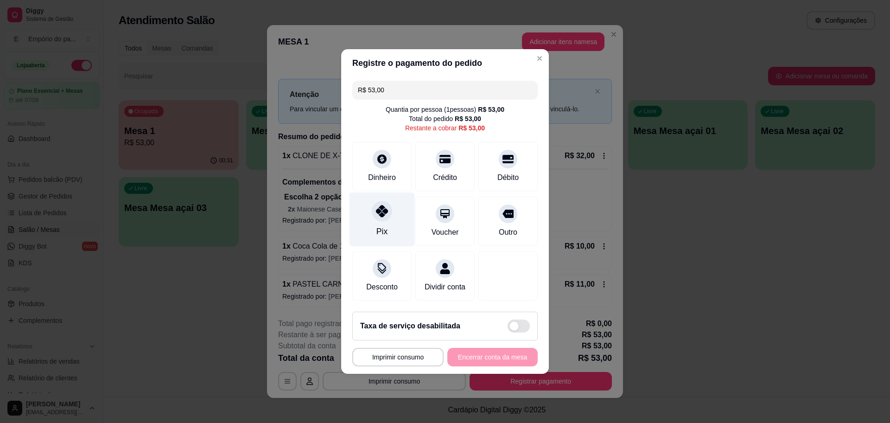
click at [388, 207] on div at bounding box center [382, 211] width 20 height 20
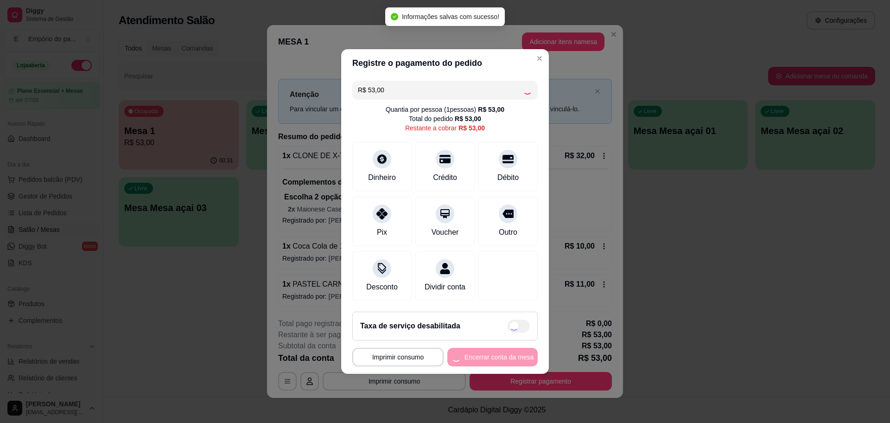
type input "R$ 0,00"
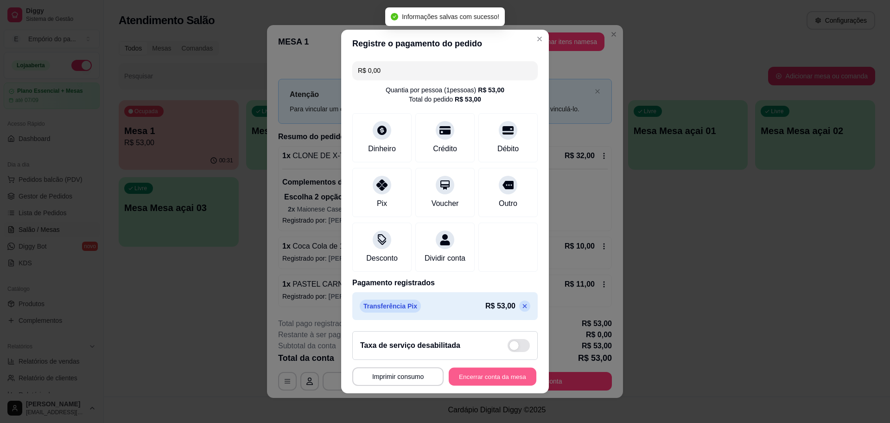
click at [492, 375] on button "Encerrar conta da mesa" at bounding box center [493, 377] width 88 height 18
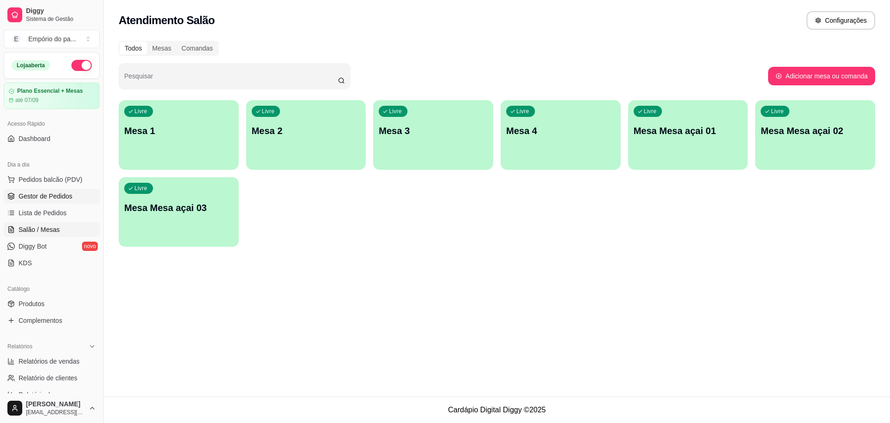
click at [29, 200] on span "Gestor de Pedidos" at bounding box center [46, 195] width 54 height 9
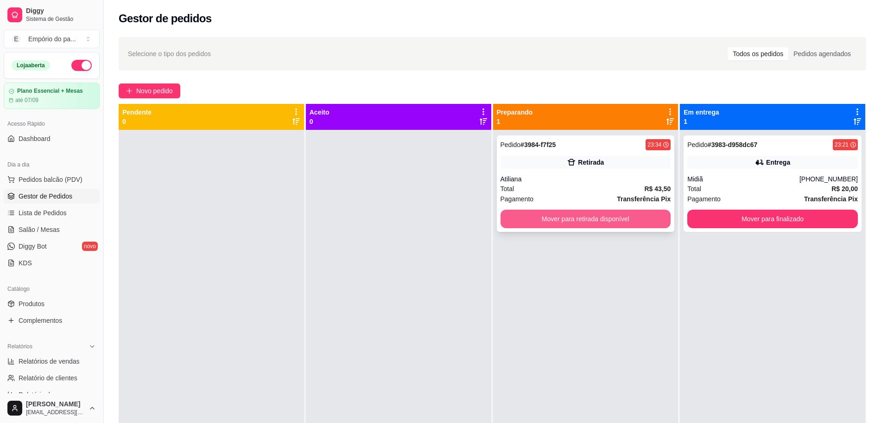
click at [603, 222] on button "Mover para retirada disponível" at bounding box center [586, 219] width 171 height 19
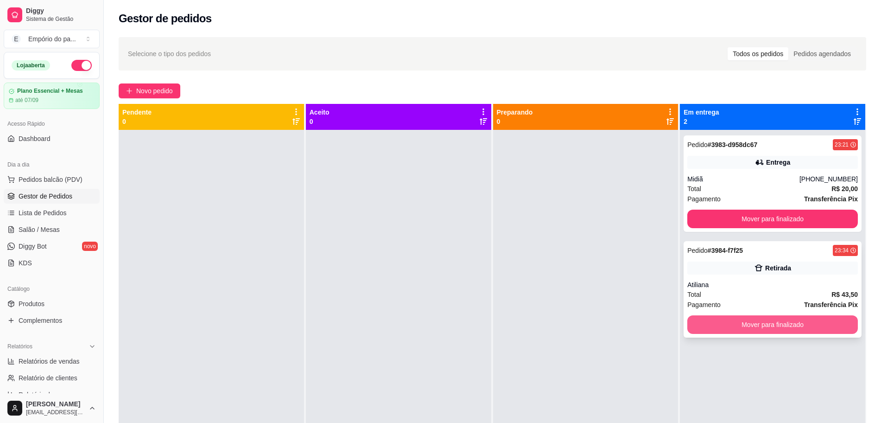
click at [764, 321] on button "Mover para finalizado" at bounding box center [773, 324] width 171 height 19
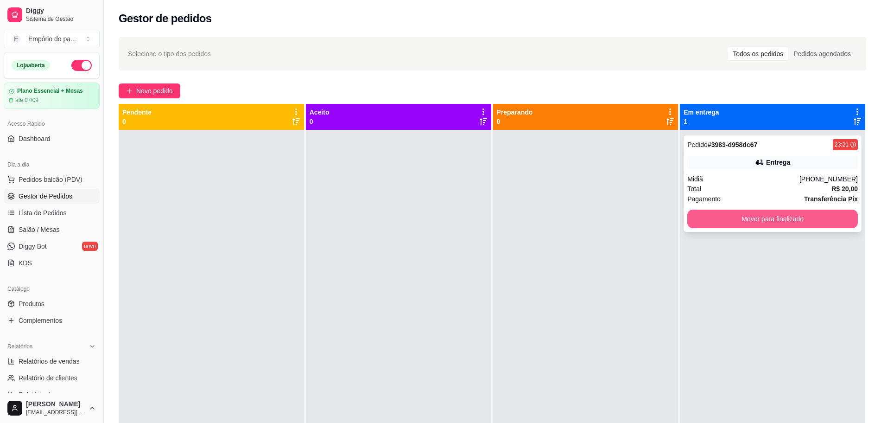
click at [803, 214] on button "Mover para finalizado" at bounding box center [773, 219] width 171 height 19
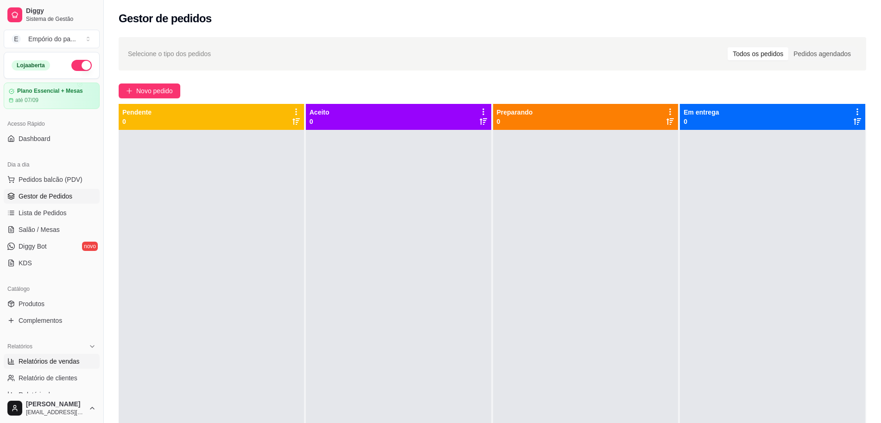
click at [52, 359] on span "Relatórios de vendas" at bounding box center [49, 361] width 61 height 9
select select "ALL"
select select "0"
